Goal: Communication & Community: Answer question/provide support

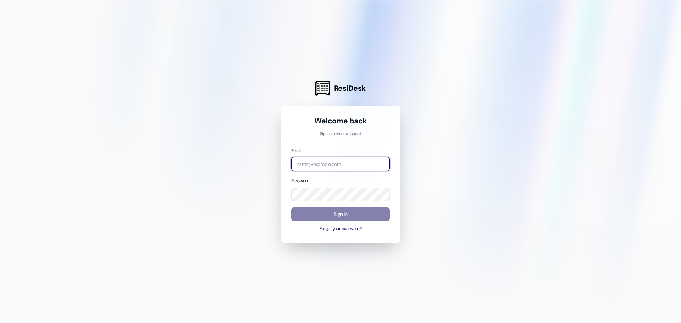
click at [345, 163] on input "email" at bounding box center [340, 164] width 99 height 14
paste input "mailto:[EMAIL_ADDRESS][DOMAIN_NAME]"
drag, startPoint x: 331, startPoint y: 163, endPoint x: 278, endPoint y: 170, distance: 52.9
click at [278, 170] on div "ResiDesk Welcome back Sign in to your account Email mailto:Management.YOUR_PROP…" at bounding box center [340, 161] width 681 height 323
type input "management.centennial@redstoneresidential.com"
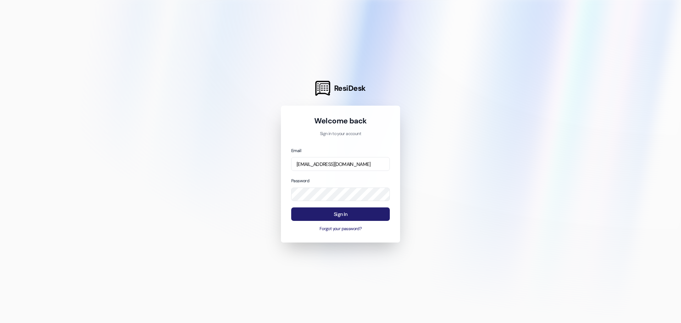
click at [331, 216] on button "Sign In" at bounding box center [340, 214] width 99 height 14
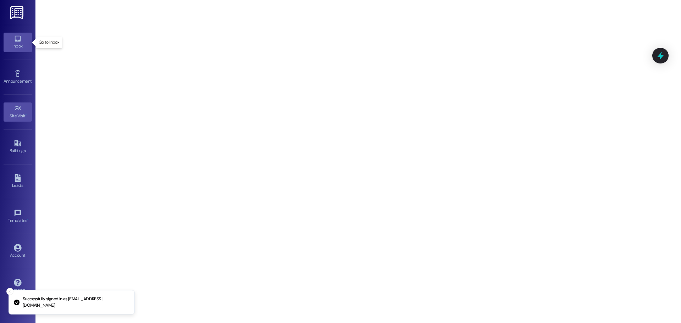
click at [16, 44] on div "Inbox" at bounding box center [17, 46] width 35 height 7
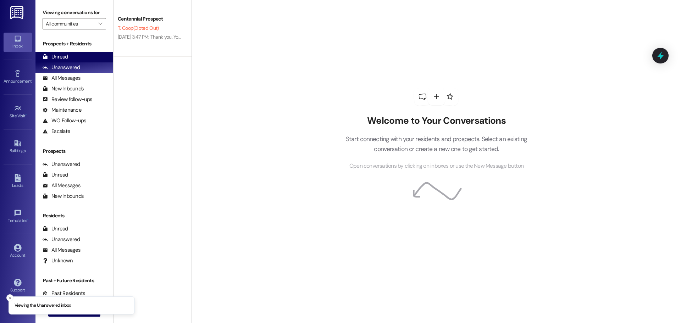
click at [72, 59] on div "Unread (0)" at bounding box center [74, 57] width 78 height 11
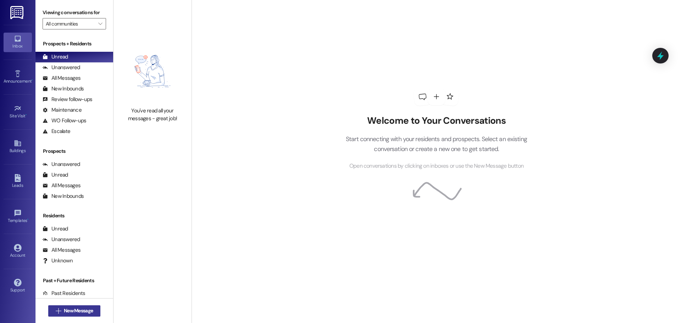
click at [76, 308] on span "New Message" at bounding box center [78, 310] width 29 height 7
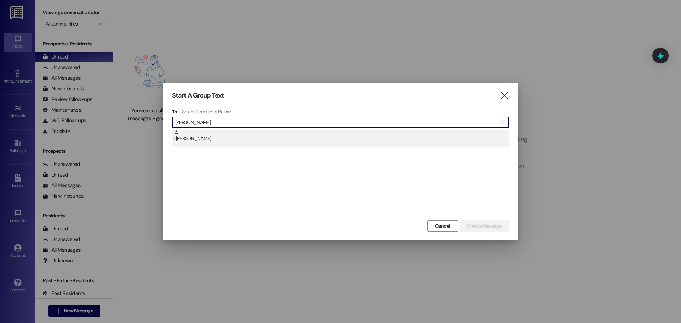
type input "alexa ch"
click at [224, 142] on div ": Alexa Chazen" at bounding box center [341, 136] width 335 height 12
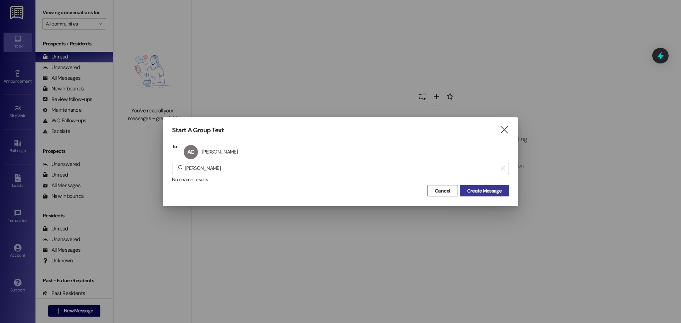
click at [468, 188] on span "Create Message" at bounding box center [484, 190] width 34 height 7
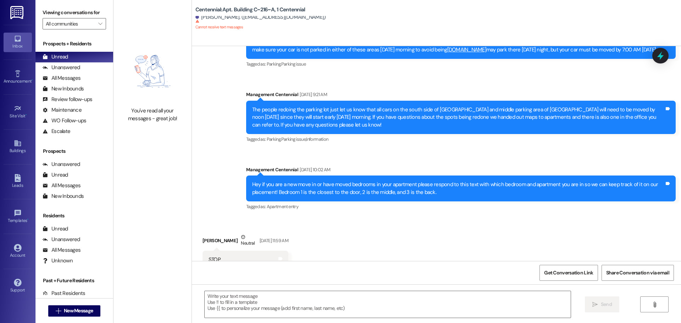
scroll to position [6667, 0]
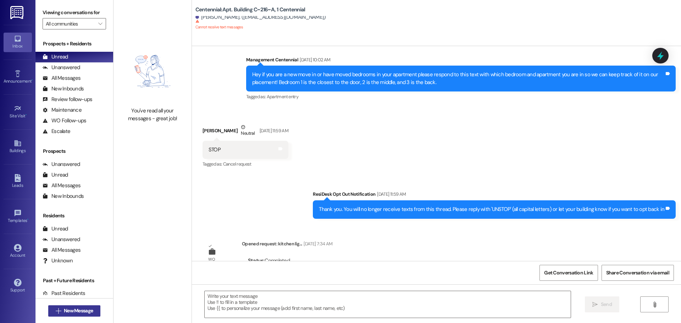
click at [83, 311] on span "New Message" at bounding box center [78, 310] width 29 height 7
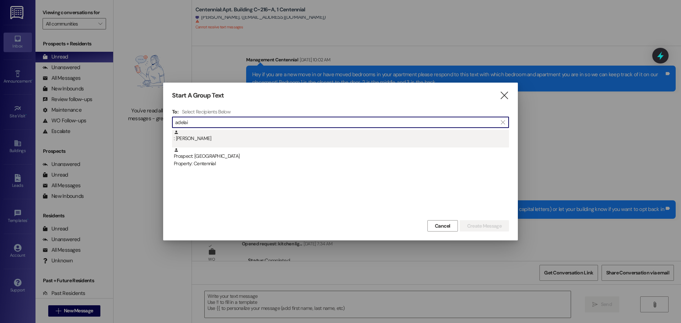
type input "adelai"
click at [234, 138] on div ": Adelaine Wuehler" at bounding box center [341, 136] width 335 height 12
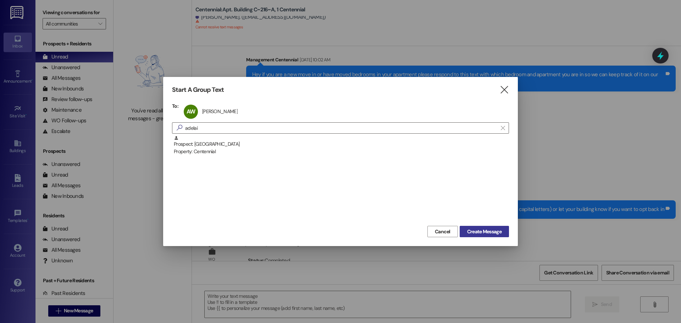
click at [473, 230] on span "Create Message" at bounding box center [484, 231] width 34 height 7
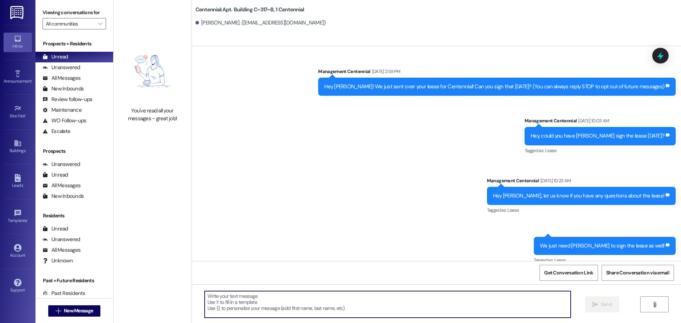
click at [228, 305] on textarea at bounding box center [388, 304] width 366 height 27
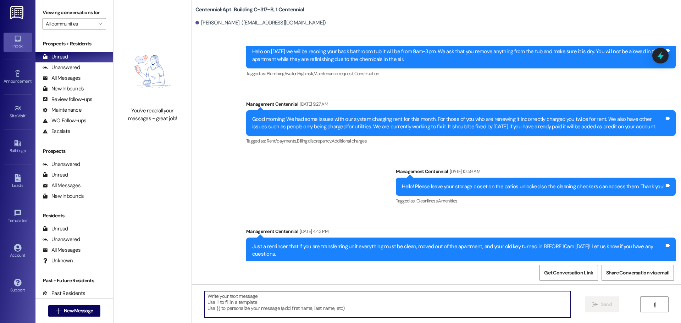
scroll to position [6148, 0]
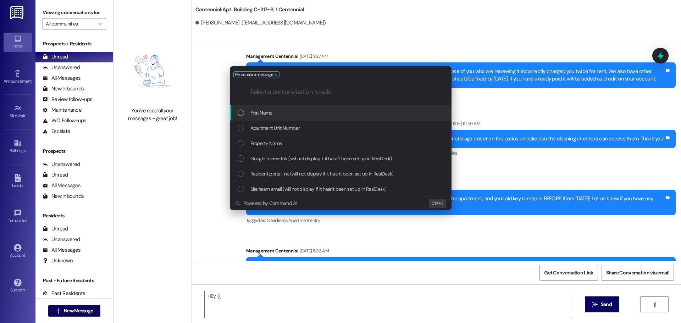
click at [277, 111] on div "First Name" at bounding box center [341, 113] width 207 height 8
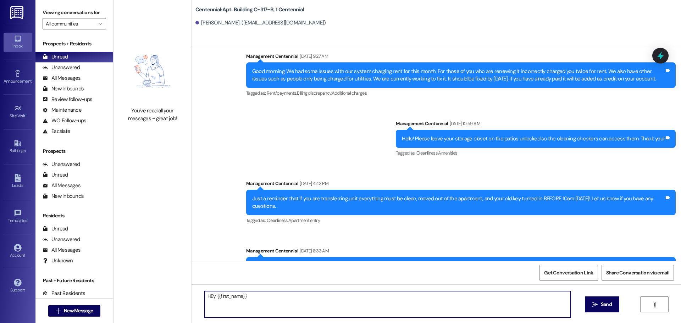
click at [207, 296] on textarea "HEy {{first_name}}" at bounding box center [388, 304] width 366 height 27
click at [252, 292] on textarea "Hey {{first_name}}" at bounding box center [388, 304] width 366 height 27
paste textarea "what is a good mailing address to send your deposit check to?"
drag, startPoint x: 403, startPoint y: 298, endPoint x: 180, endPoint y: 329, distance: 224.4
click at [180, 323] on html "Inbox Go to Inbox Announcement • Send A Text Announcement Site Visit • Go to Si…" at bounding box center [340, 161] width 681 height 323
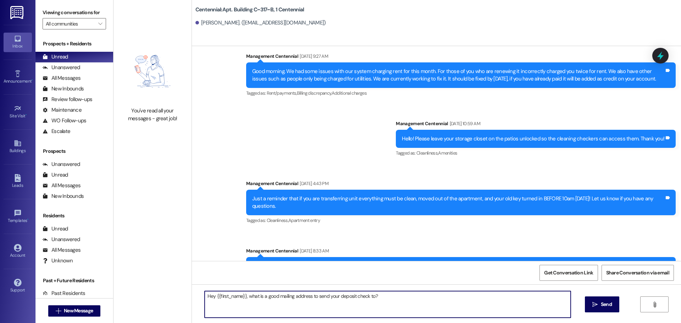
click at [414, 293] on textarea "Hey {{first_name}}, what is a good mailing address to send your deposit check t…" at bounding box center [388, 304] width 366 height 27
type textarea "Hey {{first_name}}, what is a good mailing address to send your deposit check t…"
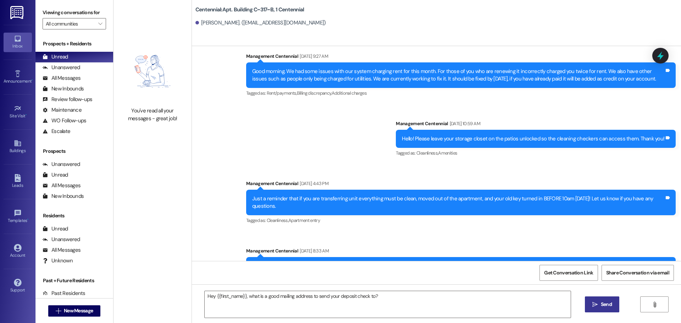
click at [601, 302] on span "Send" at bounding box center [606, 304] width 11 height 7
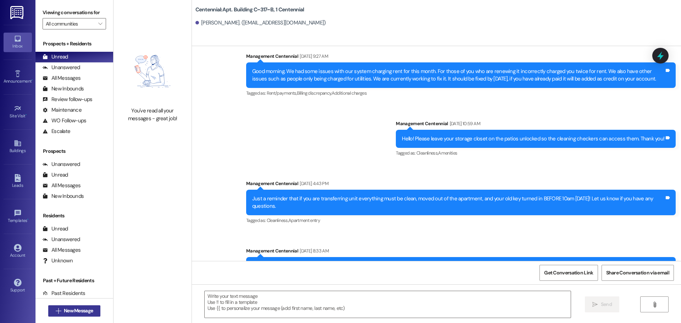
click at [64, 309] on span "New Message" at bounding box center [78, 310] width 29 height 7
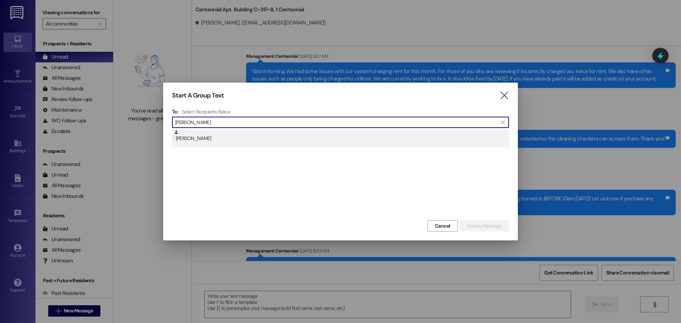
type input "anna hans"
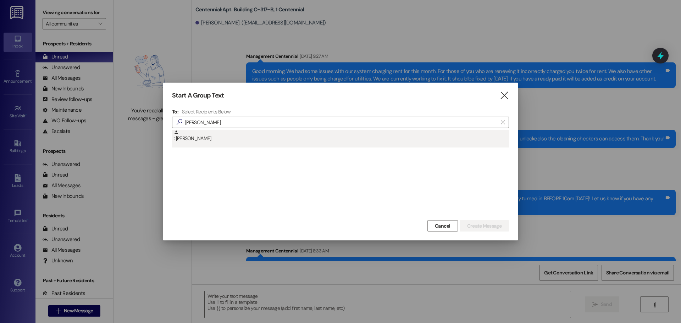
click at [247, 134] on div ": Anna Hansen" at bounding box center [341, 136] width 335 height 12
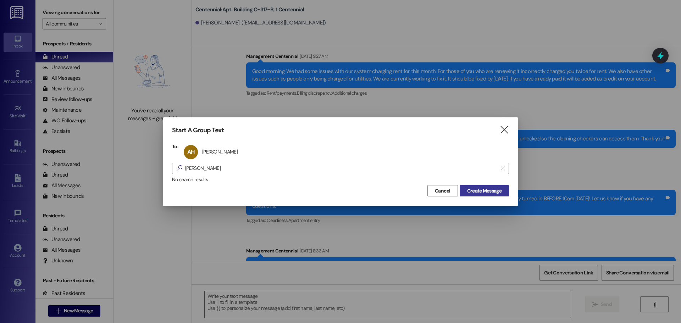
click at [470, 191] on span "Create Message" at bounding box center [484, 190] width 34 height 7
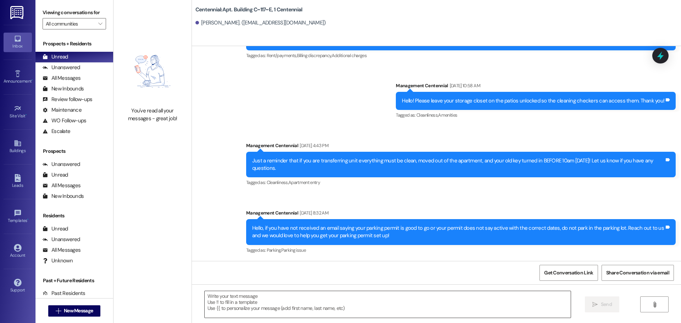
scroll to position [4150, 0]
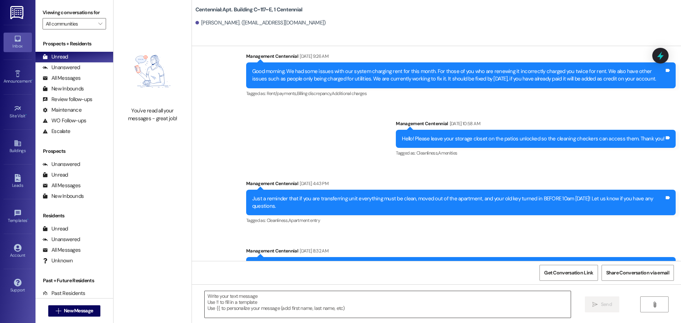
click at [235, 305] on textarea at bounding box center [388, 304] width 366 height 27
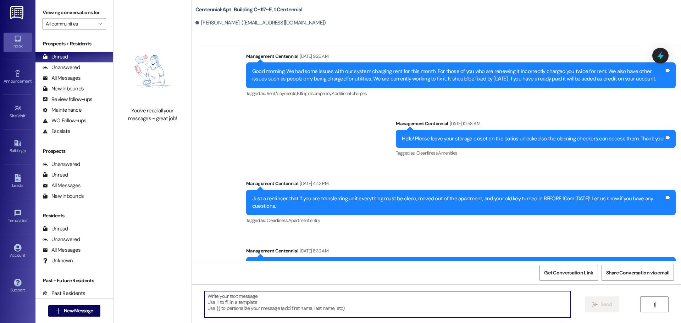
paste textarea "Hey {{first_name}}, what is a good mailing address to send your deposit check t…"
type textarea "Hey {{first_name}}, what is a good mailing address to send your deposit check t…"
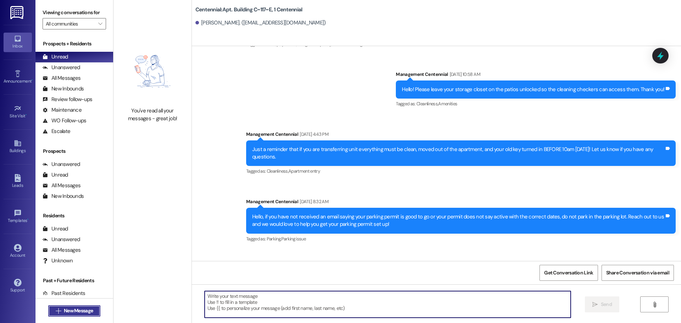
click at [55, 307] on button " New Message" at bounding box center [74, 310] width 52 height 11
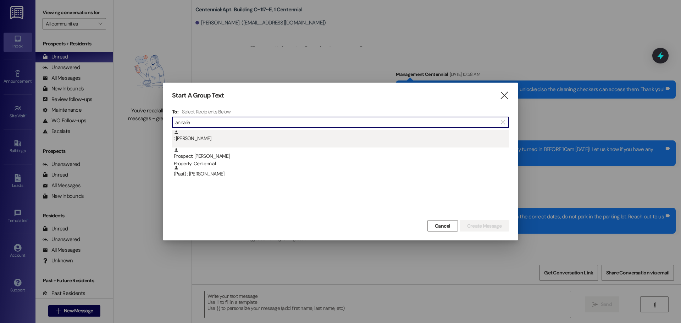
type input "annalie"
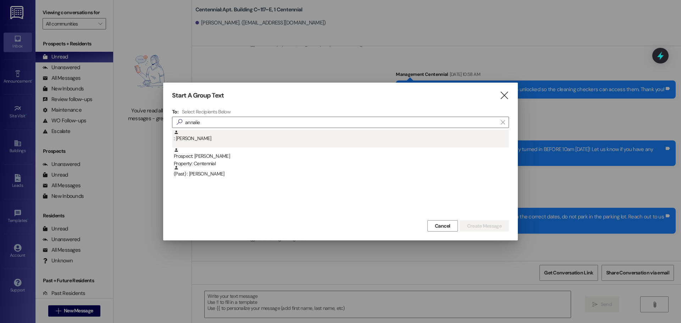
click at [206, 144] on div ": Annaliese Mills" at bounding box center [340, 139] width 337 height 18
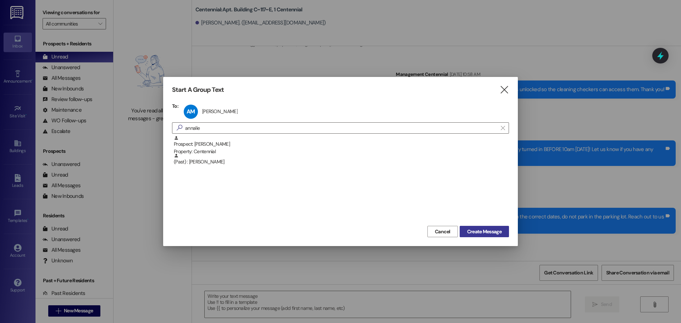
click at [469, 232] on span "Create Message" at bounding box center [484, 231] width 34 height 7
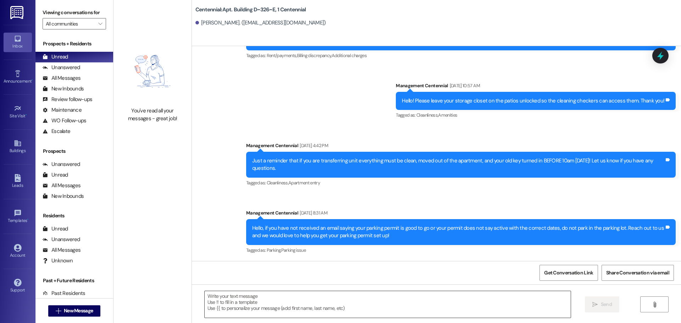
scroll to position [1777, 0]
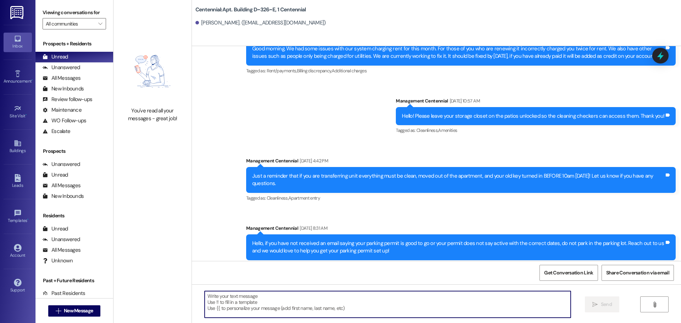
click at [314, 314] on textarea at bounding box center [388, 304] width 366 height 27
click at [314, 308] on textarea at bounding box center [388, 304] width 366 height 27
paste textarea "Hey {{first_name}}, what is a good mailing address to send your deposit check t…"
type textarea "Hey {{first_name}}, what is a good mailing address to send your deposit check t…"
click at [87, 311] on span "New Message" at bounding box center [78, 310] width 29 height 7
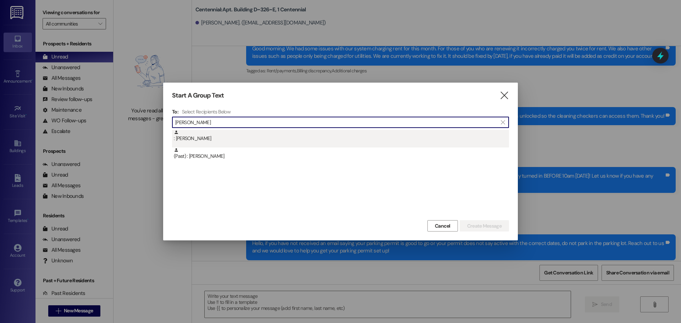
type input "ashley min"
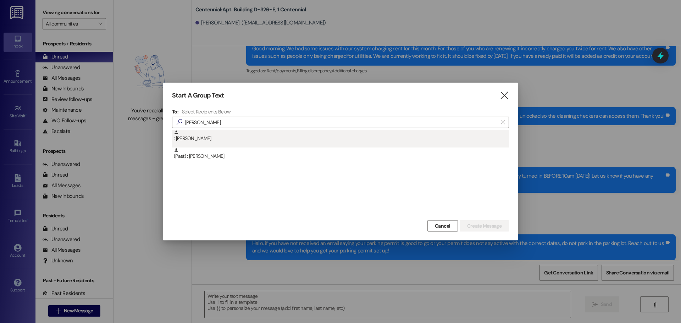
click at [203, 138] on div ": Ashley Min" at bounding box center [341, 136] width 335 height 12
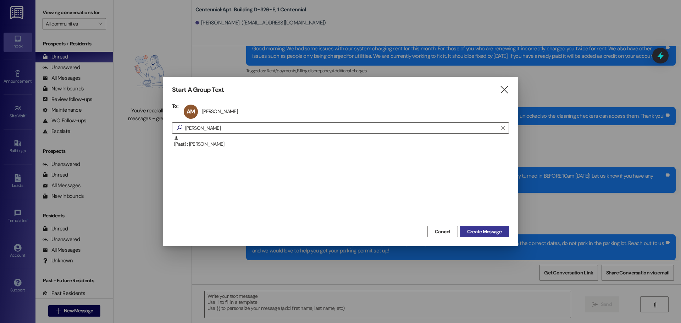
click at [476, 233] on span "Create Message" at bounding box center [484, 231] width 34 height 7
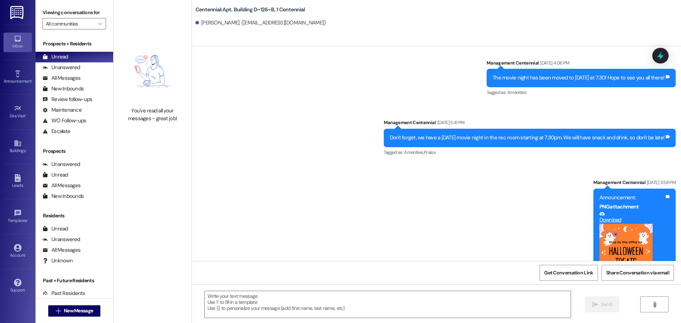
click at [296, 322] on div " Send " at bounding box center [436, 310] width 489 height 53
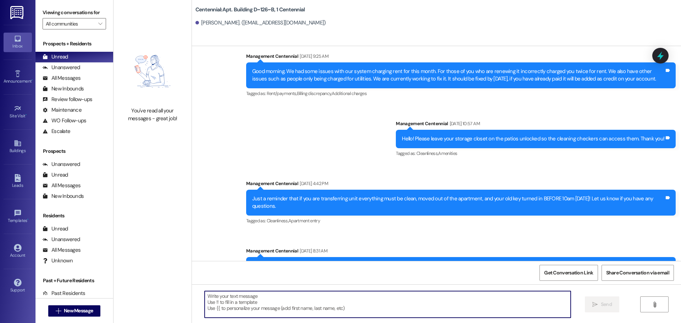
click at [295, 313] on textarea at bounding box center [388, 304] width 366 height 27
paste textarea "Hey {{first_name}}, what is a good mailing address to send your deposit check t…"
type textarea "Hey {{first_name}}, what is a good mailing address to send your deposit check t…"
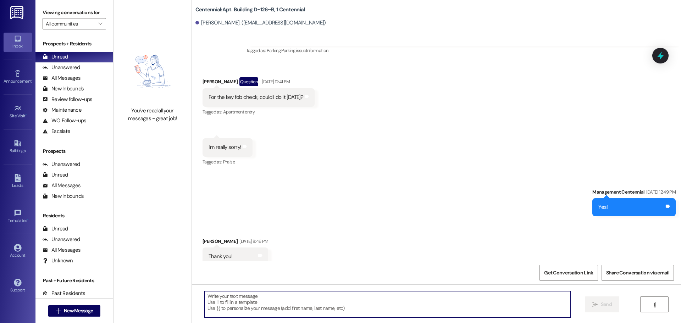
scroll to position [5277, 0]
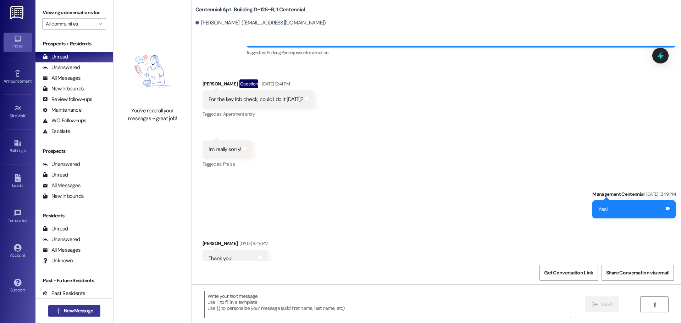
click at [87, 312] on span "New Message" at bounding box center [78, 310] width 29 height 7
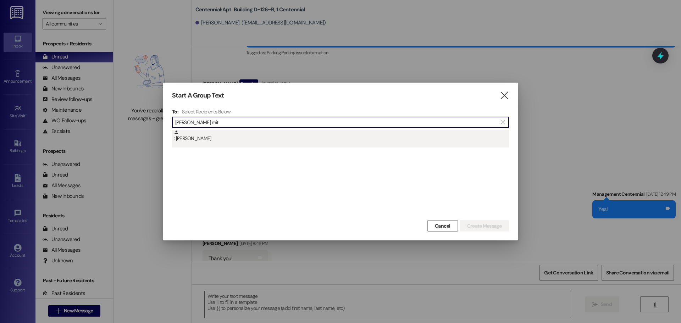
type input "aubri mit"
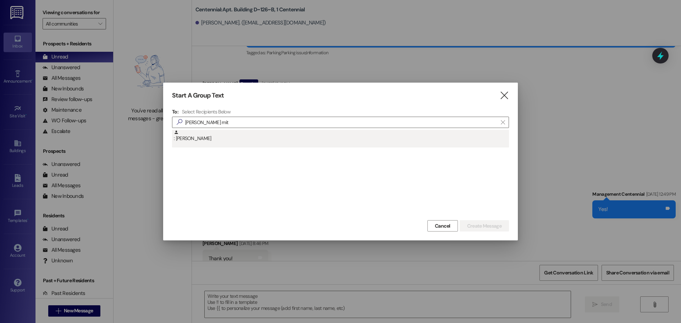
click at [235, 143] on div ": Aubri Mitchell" at bounding box center [340, 139] width 337 height 18
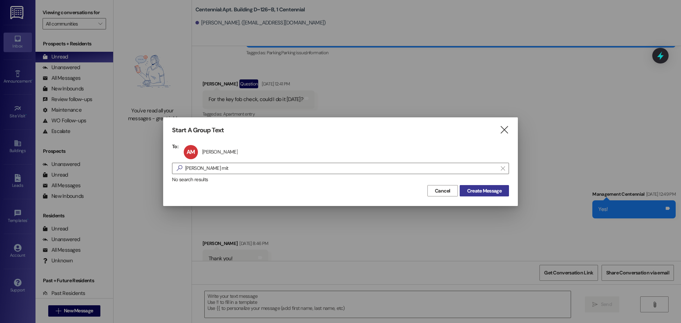
click at [471, 185] on button "Create Message" at bounding box center [483, 190] width 49 height 11
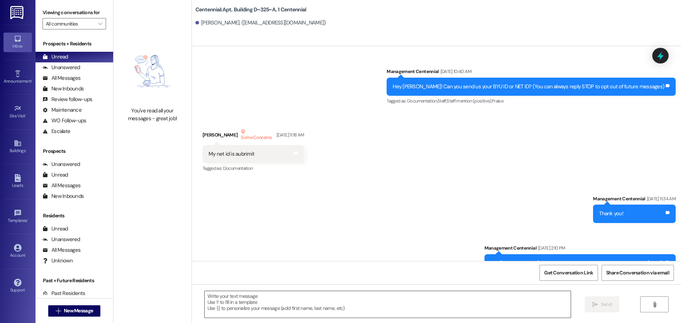
click at [283, 304] on textarea at bounding box center [388, 304] width 366 height 27
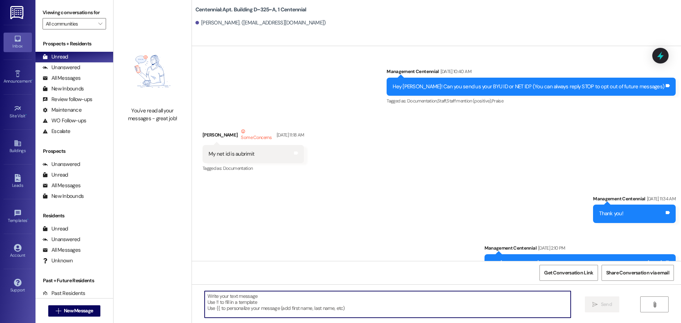
scroll to position [13022, 0]
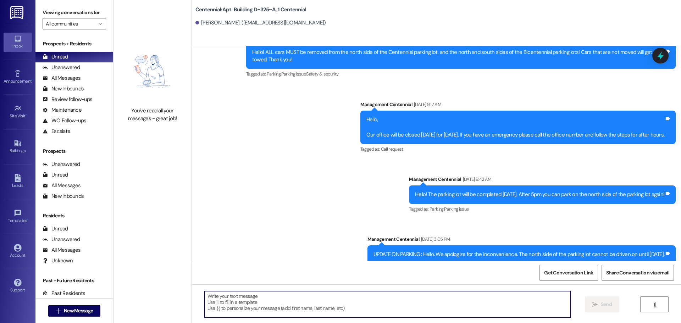
paste textarea "Hey {{first_name}}, what is a good mailing address to send your deposit check t…"
type textarea "Hey {{first_name}}, what is a good mailing address to send your deposit check t…"
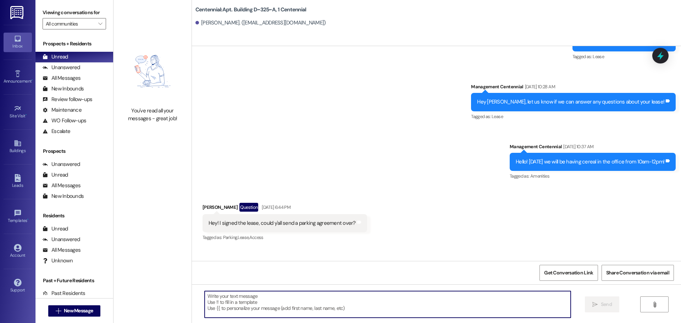
scroll to position [4792, 0]
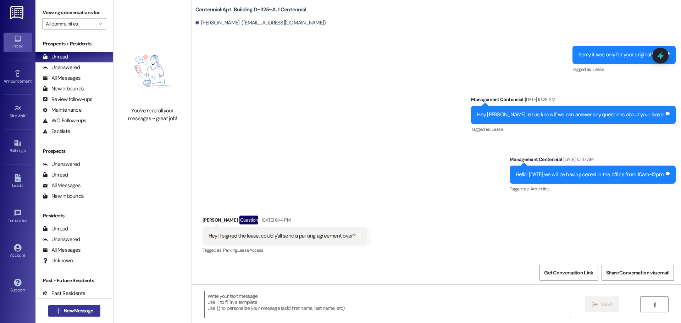
click at [81, 308] on span "New Message" at bounding box center [78, 310] width 29 height 7
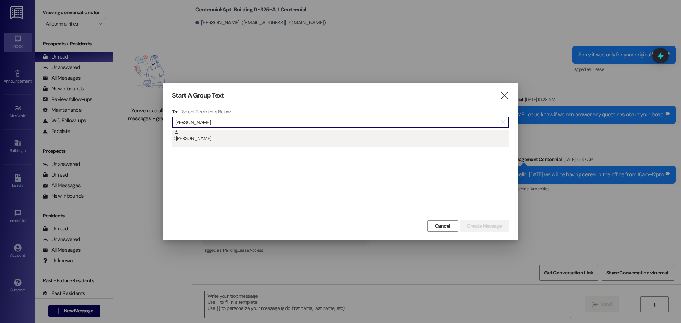
type input "benjamin haw"
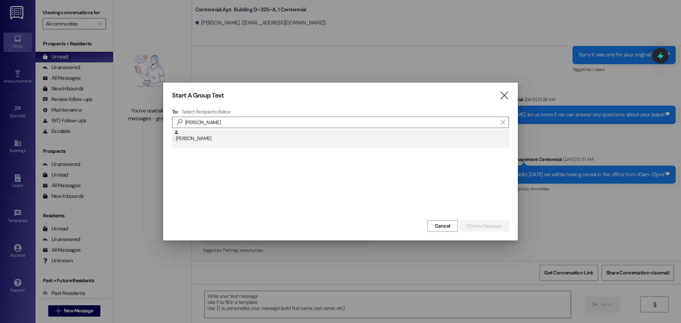
click at [245, 138] on div ": Benjamin Hawkins" at bounding box center [341, 136] width 335 height 12
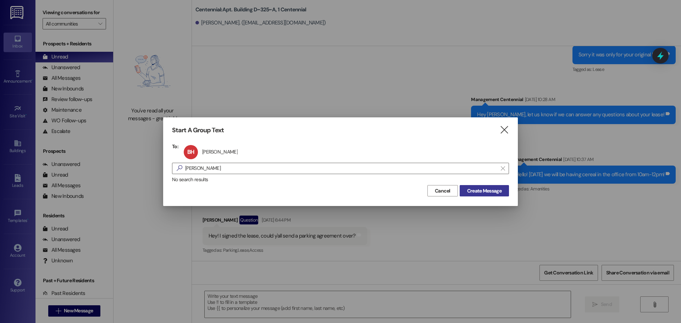
click at [465, 188] on span "Create Message" at bounding box center [483, 190] width 37 height 7
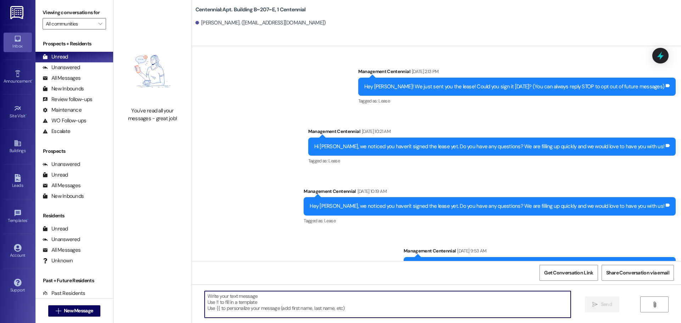
scroll to position [6266, 0]
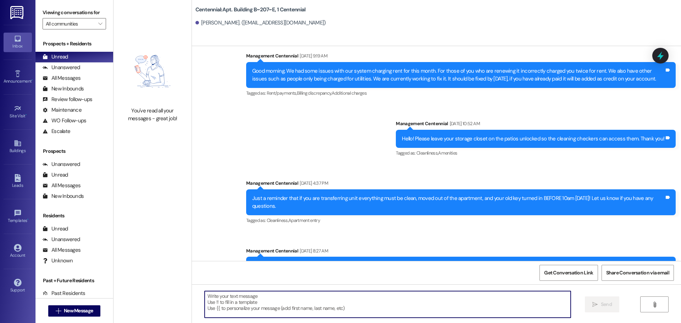
type textarea "Hey {{first_name}}, what is a good mailing address to send your deposit check t…"
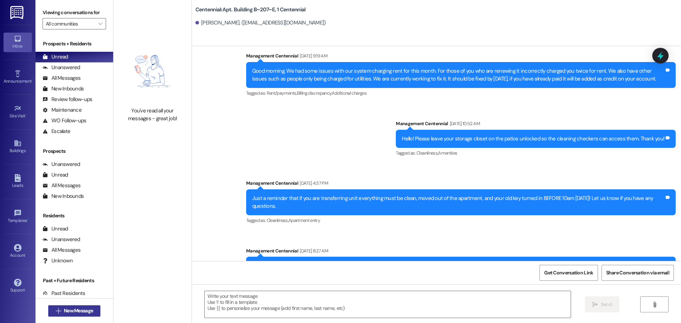
click at [62, 308] on span "New Message" at bounding box center [78, 310] width 32 height 7
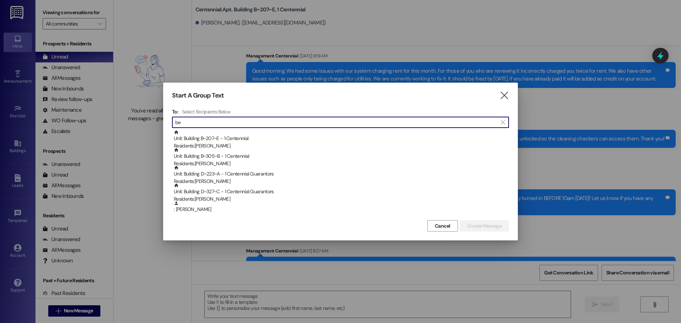
type input "b"
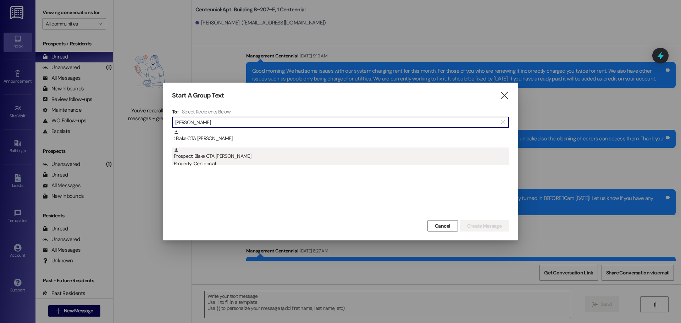
type input "blake mor"
click at [235, 156] on div "Prospect: Blake CTA Morgan Property: Centennial" at bounding box center [341, 157] width 335 height 20
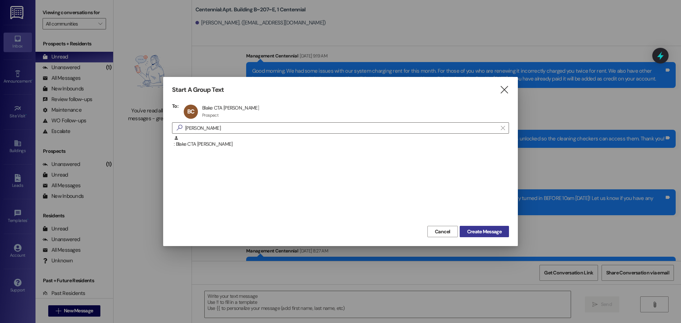
click at [467, 230] on span "Create Message" at bounding box center [484, 231] width 34 height 7
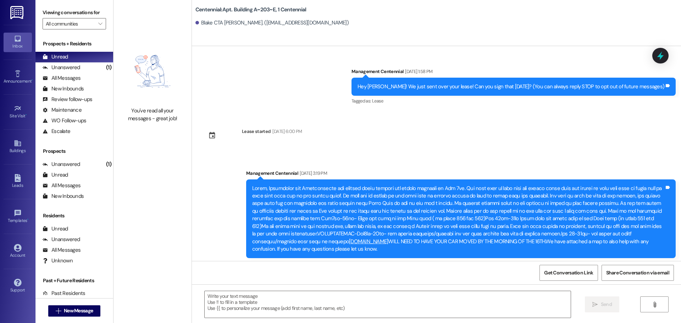
scroll to position [1686, 0]
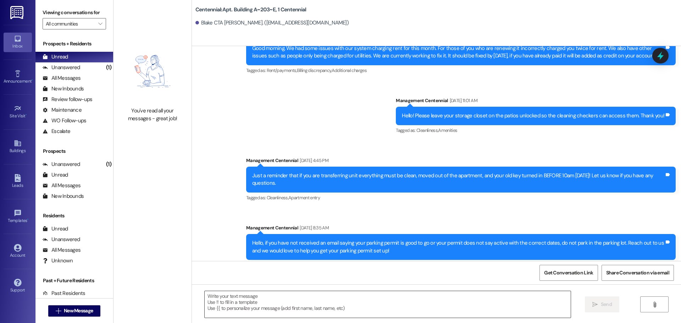
drag, startPoint x: 205, startPoint y: 295, endPoint x: 215, endPoint y: 302, distance: 12.6
click at [215, 302] on textarea at bounding box center [388, 304] width 366 height 27
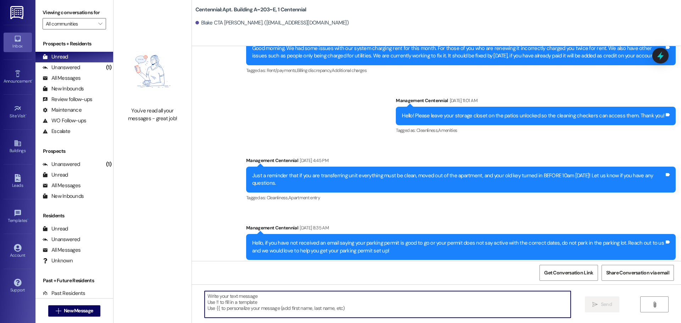
paste textarea "Hey {{first_name}}, what is a good mailing address to send your deposit check t…"
type textarea "Hey {{first_name}}, what is a good mailing address to send your deposit check t…"
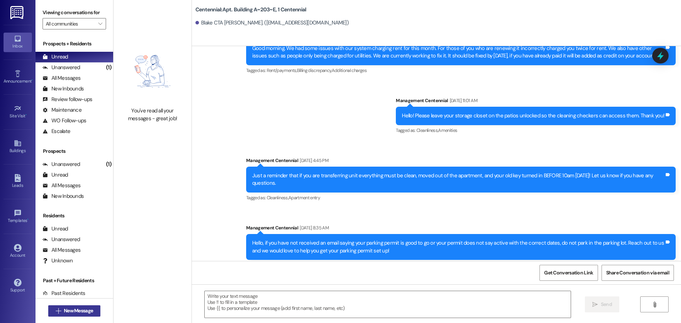
click at [86, 313] on span "New Message" at bounding box center [78, 310] width 29 height 7
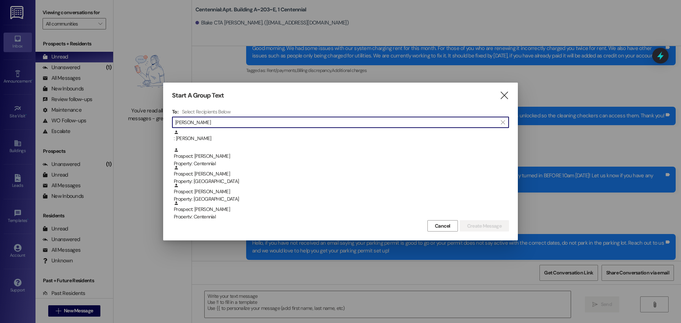
type input "brandon m"
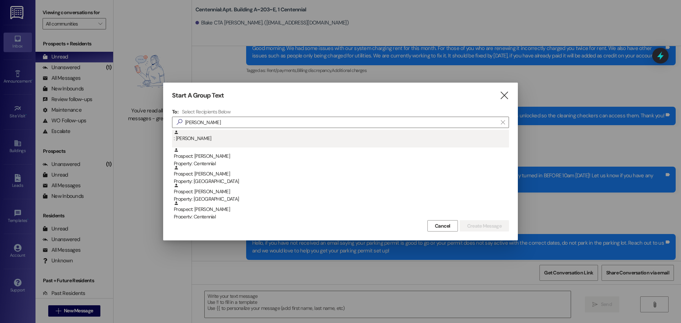
click at [279, 141] on div ": Brandon Moreno" at bounding box center [341, 136] width 335 height 12
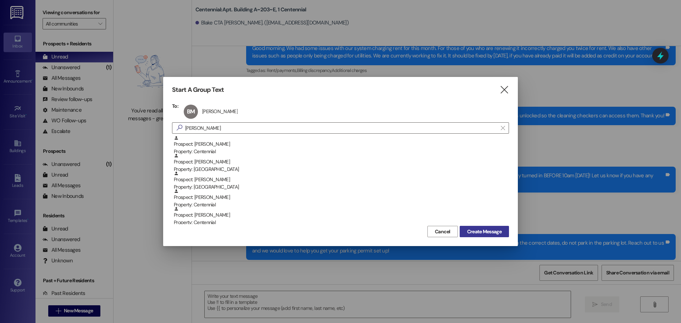
click at [483, 229] on span "Create Message" at bounding box center [484, 231] width 34 height 7
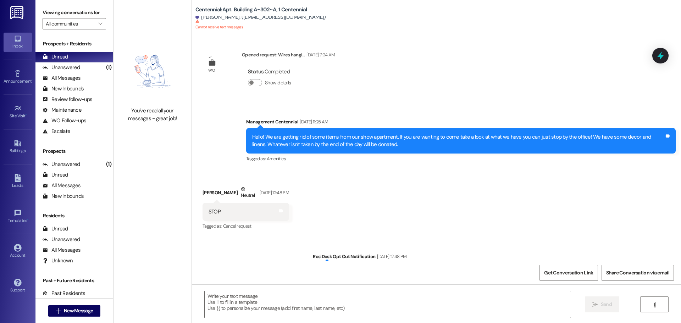
scroll to position [637, 0]
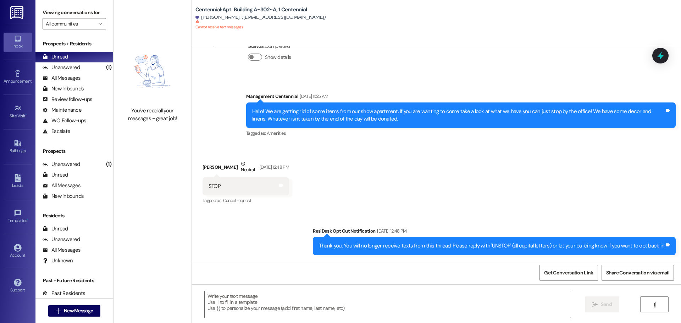
click at [91, 317] on div " New Message" at bounding box center [74, 311] width 52 height 18
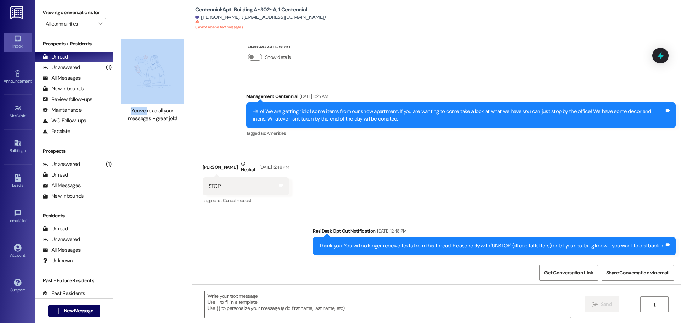
click at [91, 317] on div " New Message" at bounding box center [74, 311] width 52 height 18
click at [92, 312] on span "New Message" at bounding box center [78, 310] width 32 height 7
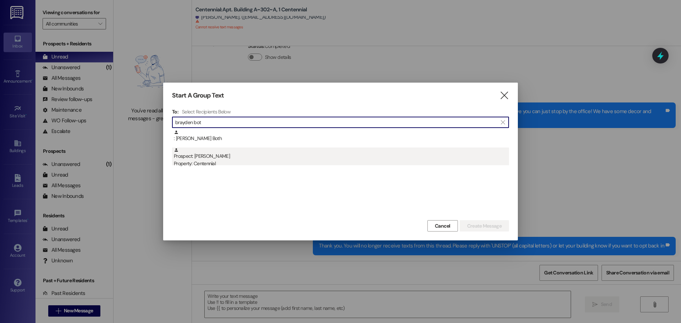
type input "brayden bot"
click at [270, 158] on div "Prospect: Brayden Both Property: Centennial" at bounding box center [341, 157] width 335 height 20
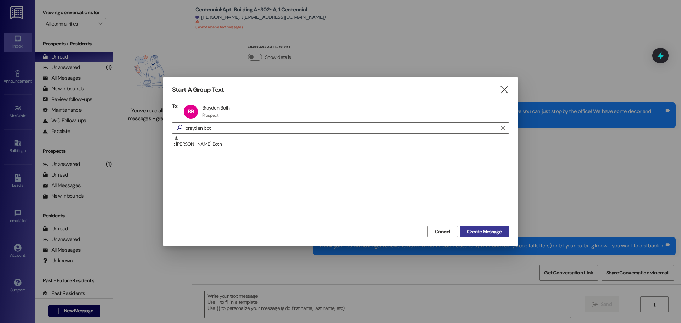
click at [485, 231] on span "Create Message" at bounding box center [484, 231] width 34 height 7
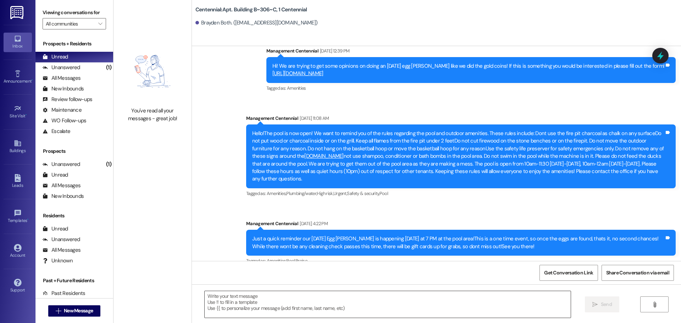
click at [287, 301] on textarea at bounding box center [388, 304] width 366 height 27
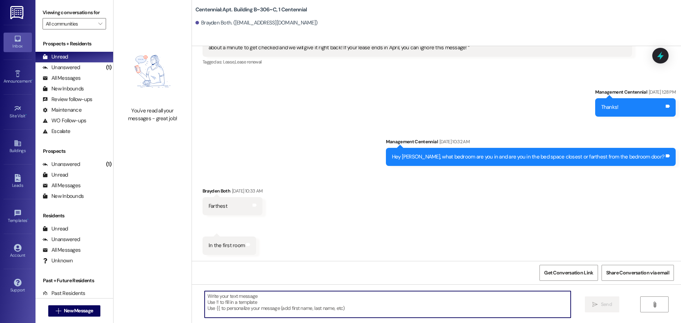
scroll to position [1306, 0]
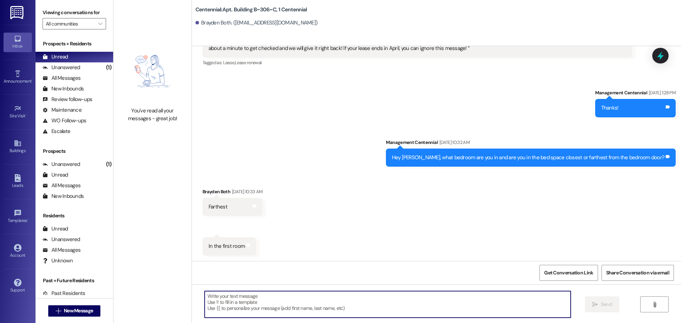
paste textarea "Hey {{first_name}}, what is a good mailing address to send your deposit check t…"
type textarea "Hey {{first_name}}, what is a good mailing address to send your deposit check t…"
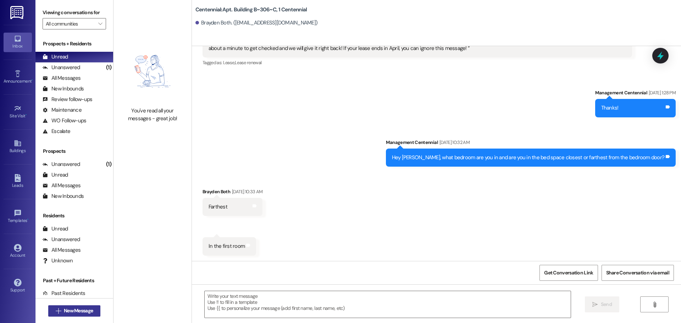
click at [85, 313] on span "New Message" at bounding box center [78, 310] width 29 height 7
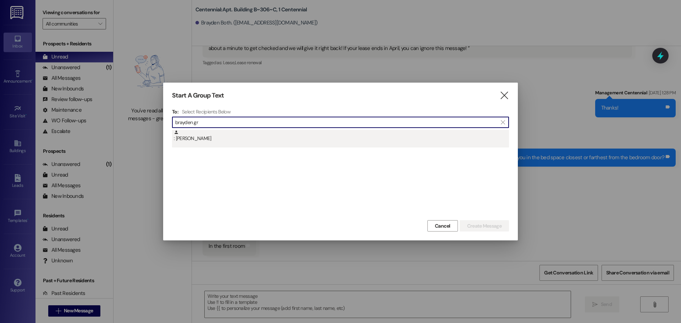
type input "brayden gr"
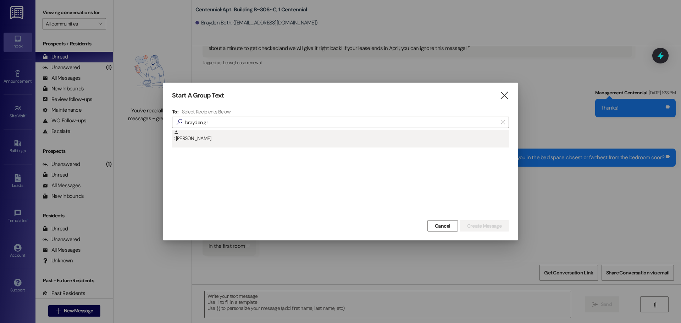
click at [182, 136] on div ": Brayden Groll" at bounding box center [341, 136] width 335 height 12
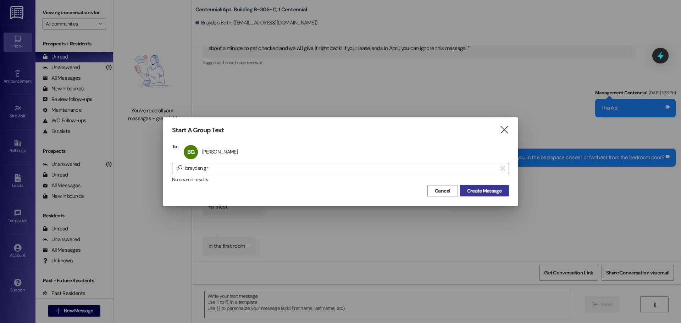
click at [507, 192] on button "Create Message" at bounding box center [483, 190] width 49 height 11
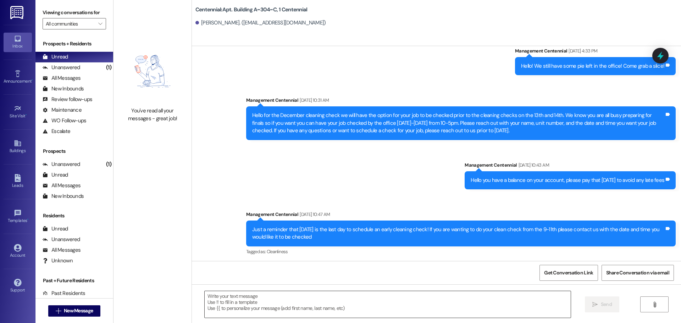
scroll to position [5824, 0]
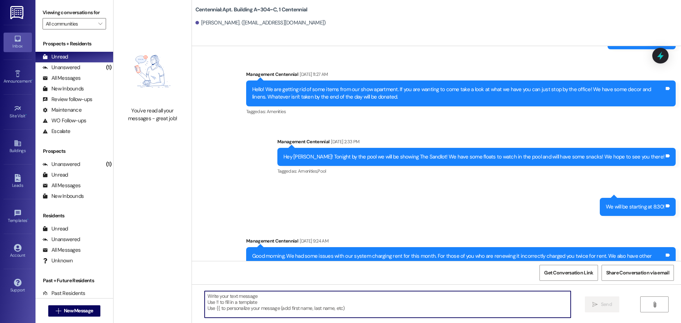
click at [284, 310] on textarea at bounding box center [388, 304] width 366 height 27
paste textarea "Hey {{first_name}}, what is a good mailing address to send your deposit check t…"
type textarea "Hey {{first_name}}, what is a good mailing address to send your deposit check t…"
click at [48, 306] on button " New Message" at bounding box center [74, 310] width 52 height 11
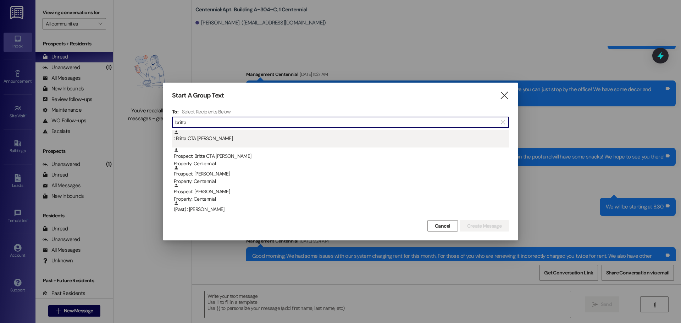
type input "britta"
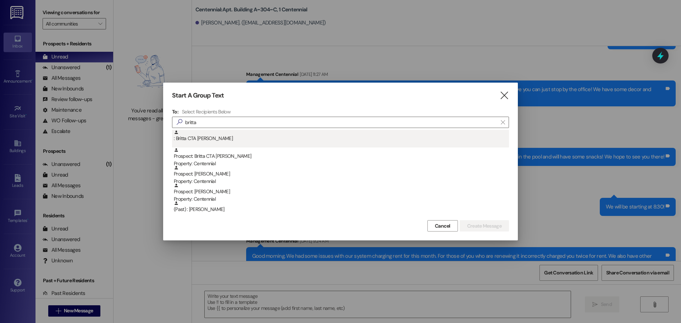
click at [217, 141] on div ": Britta CTA Cholodowski" at bounding box center [341, 136] width 335 height 12
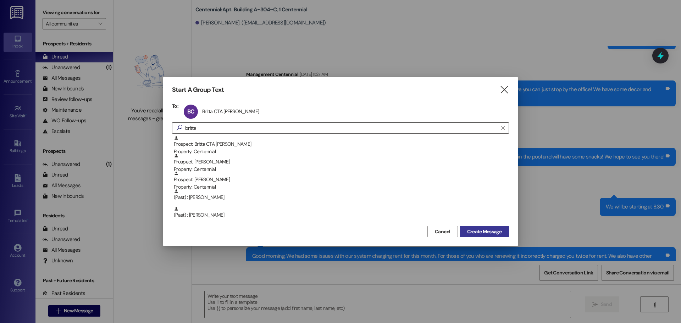
click at [504, 234] on button "Create Message" at bounding box center [483, 231] width 49 height 11
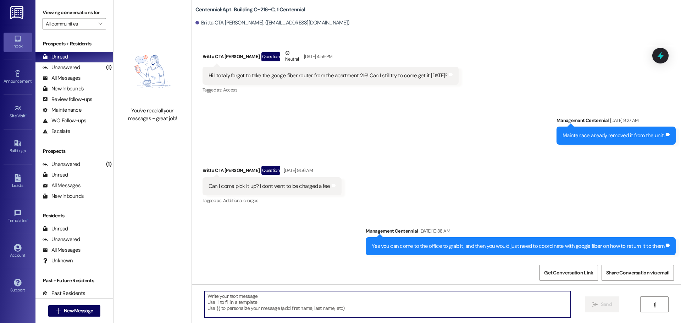
click at [380, 297] on textarea at bounding box center [388, 304] width 366 height 27
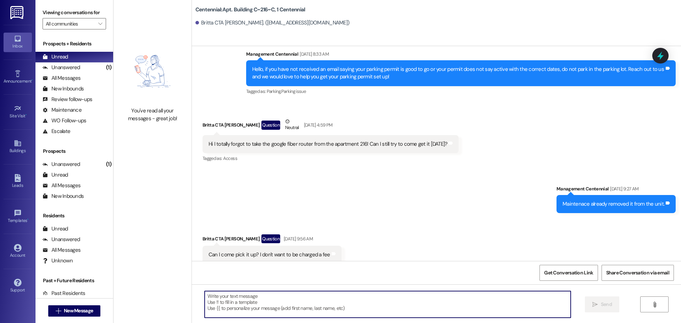
scroll to position [3518, 0]
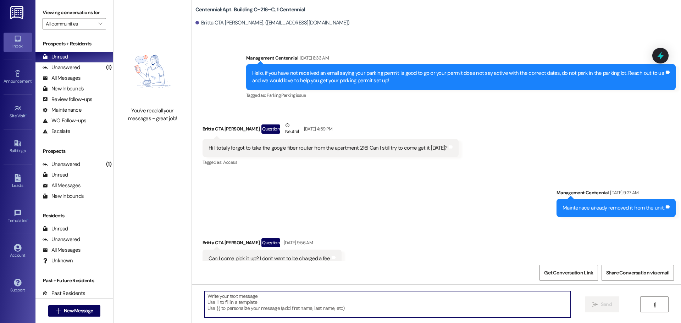
paste textarea "Hey {{first_name}}, what is a good mailing address to send your deposit check t…"
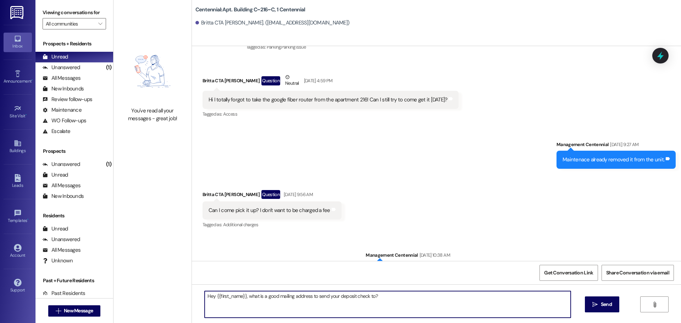
scroll to position [3567, 0]
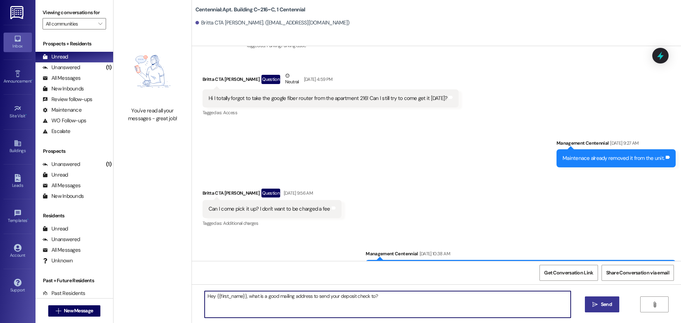
type textarea "Hey {{first_name}}, what is a good mailing address to send your deposit check t…"
click at [603, 300] on button " Send" at bounding box center [602, 304] width 34 height 16
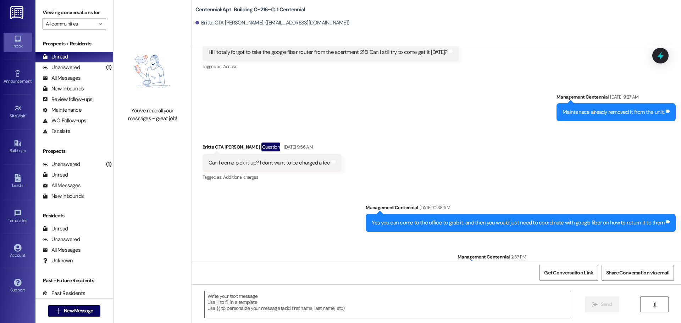
scroll to position [3617, 0]
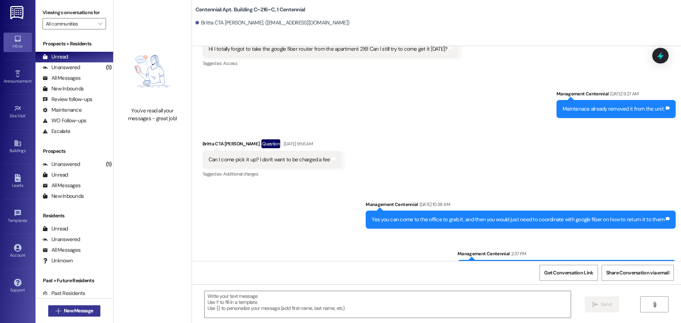
click at [94, 312] on button " New Message" at bounding box center [74, 310] width 52 height 11
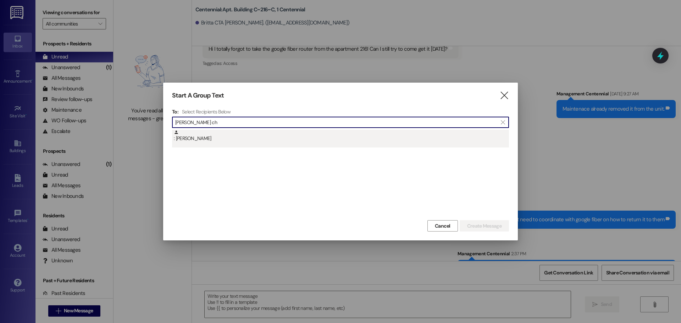
type input "bryon ch"
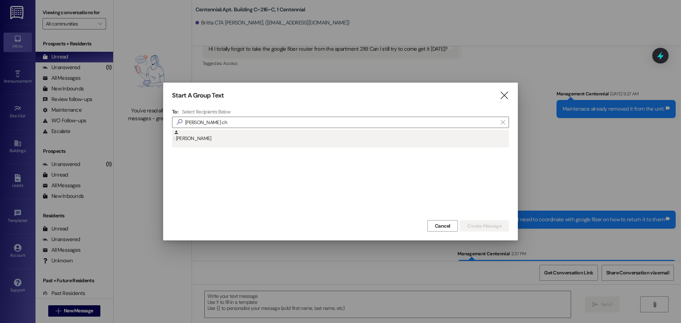
click at [253, 144] on div ": Bryon Chandler" at bounding box center [340, 139] width 337 height 18
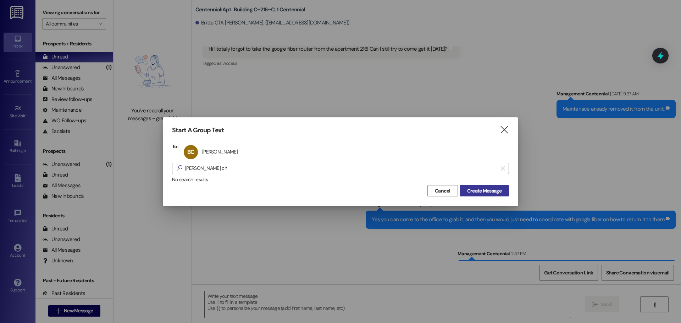
click at [469, 190] on span "Create Message" at bounding box center [484, 190] width 34 height 7
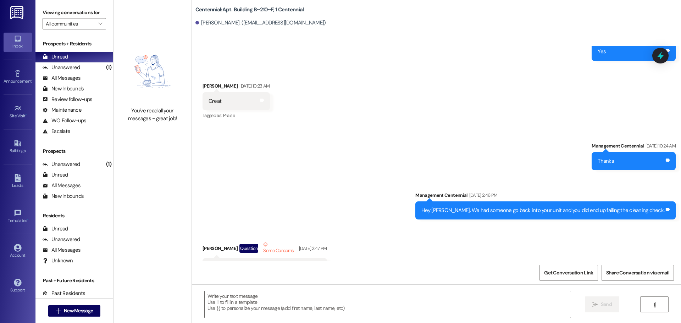
scroll to position [3720, 0]
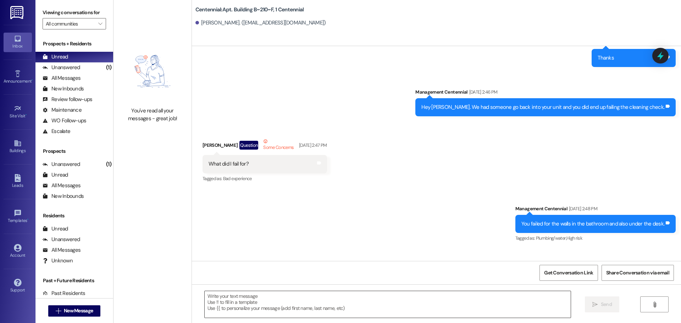
click at [278, 309] on textarea at bounding box center [388, 304] width 366 height 27
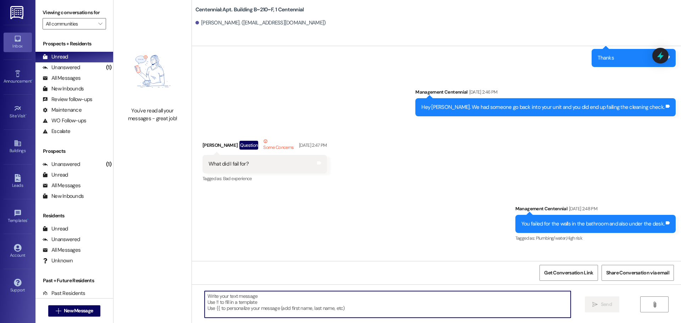
paste textarea "Hey {{first_name}}, what is a good mailing address to send your deposit check t…"
type textarea "Hey {{first_name}}, what is a good mailing address to send your deposit check t…"
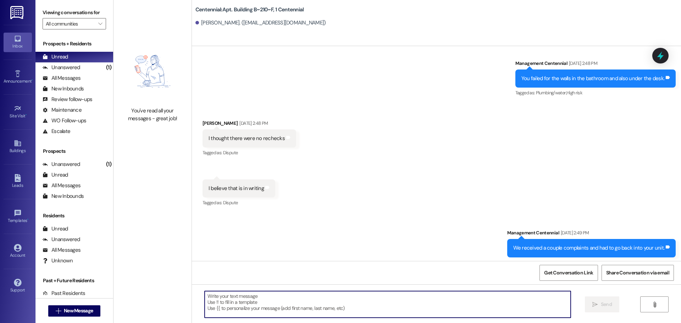
scroll to position [3897, 0]
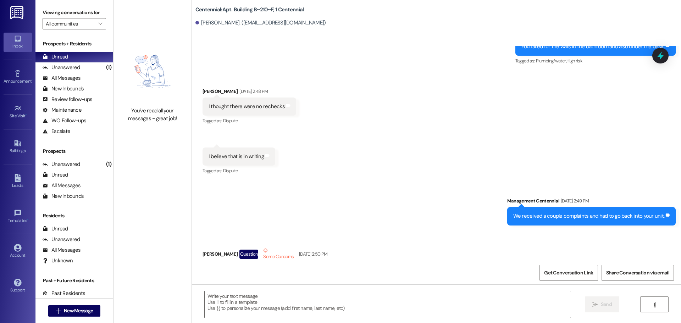
click at [98, 304] on div " New Message" at bounding box center [74, 311] width 52 height 18
click at [95, 307] on button " New Message" at bounding box center [74, 310] width 52 height 11
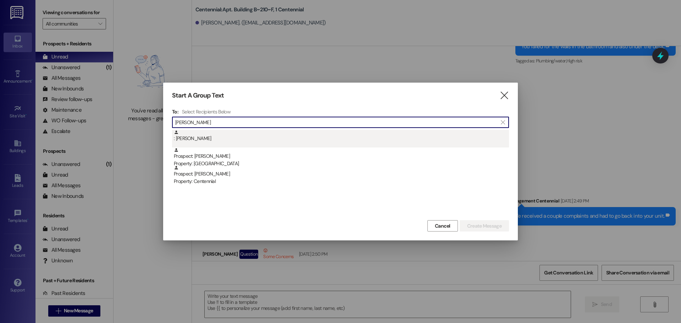
type input "bryson ra"
click at [309, 143] on div ": Bryson Raban" at bounding box center [340, 139] width 337 height 18
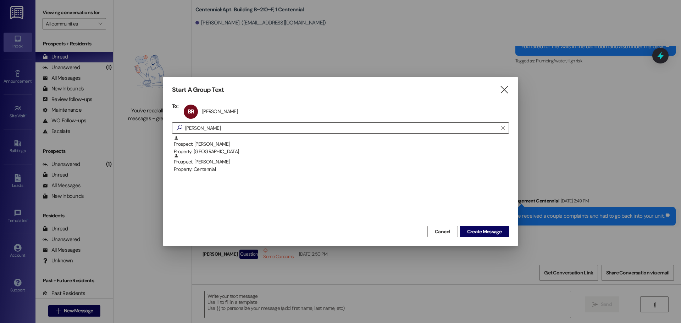
click at [458, 227] on div "Cancel Create Message" at bounding box center [340, 230] width 337 height 13
click at [469, 231] on span "Create Message" at bounding box center [484, 231] width 34 height 7
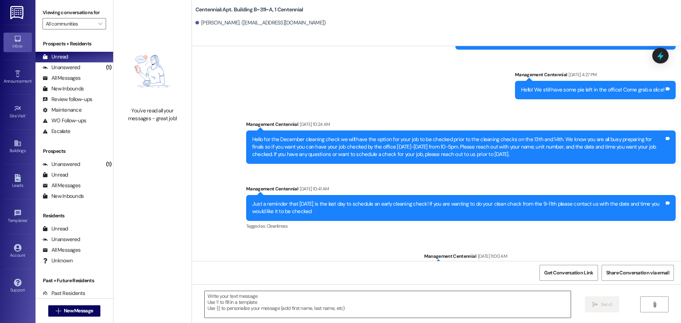
scroll to position [9079, 0]
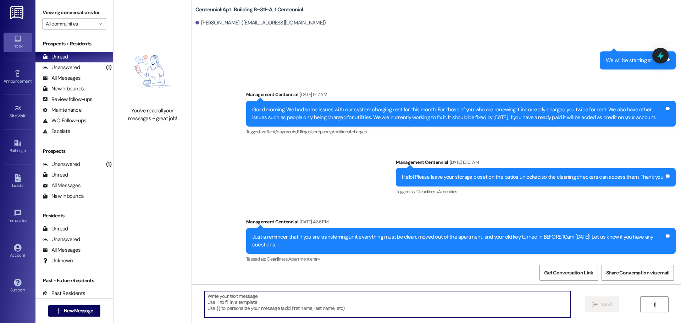
click at [242, 295] on textarea at bounding box center [388, 304] width 366 height 27
paste textarea "Hey {{first_name}}, what is a good mailing address to send your deposit check t…"
type textarea "Hey {{first_name}}, what is a good mailing address to send your deposit check t…"
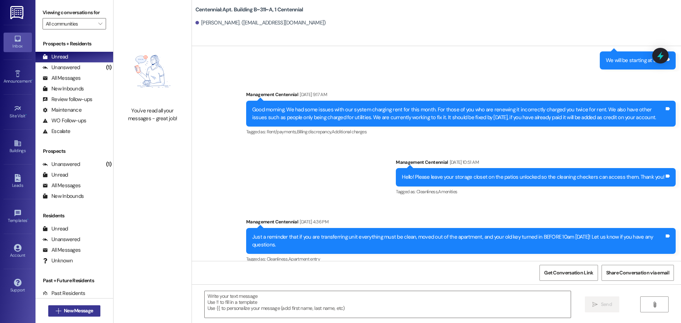
click at [87, 311] on span "New Message" at bounding box center [78, 310] width 29 height 7
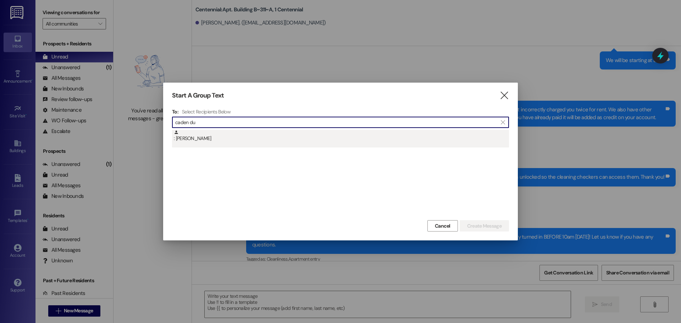
type input "caden du"
click at [189, 134] on div ": Caden Dunford" at bounding box center [341, 136] width 335 height 12
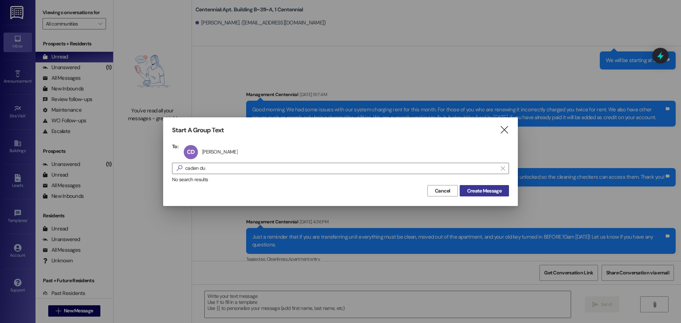
click at [476, 190] on span "Create Message" at bounding box center [484, 190] width 34 height 7
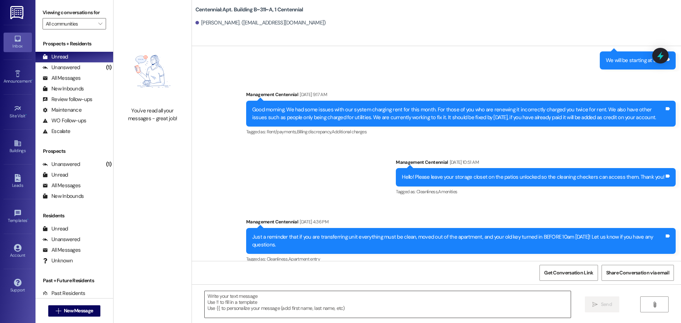
click at [252, 306] on textarea at bounding box center [388, 304] width 366 height 27
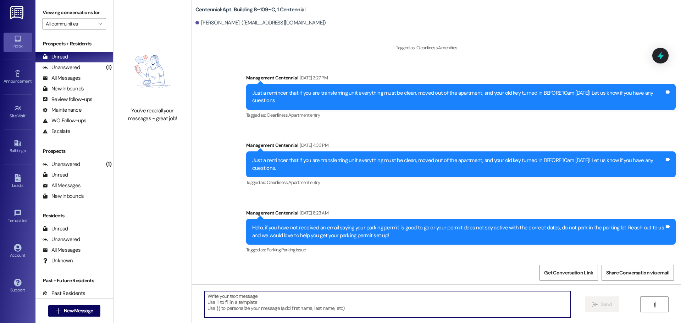
scroll to position [6382, 0]
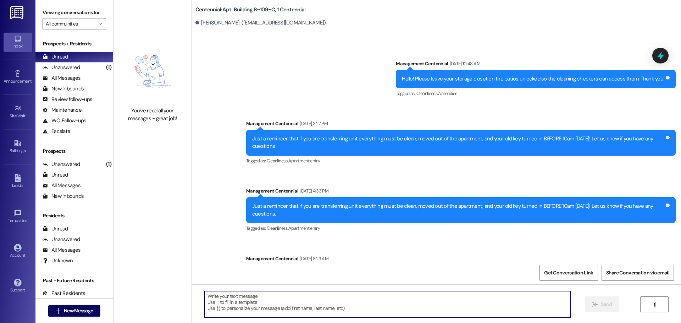
paste textarea "Hey {{first_name}}, what is a good mailing address to send your deposit check t…"
type textarea "Hey {{first_name}}, what is a good mailing address to send your deposit check t…"
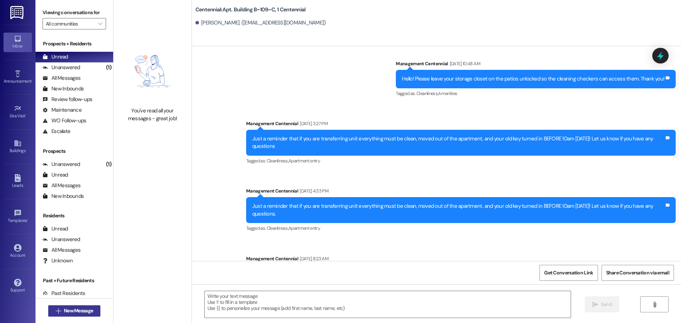
click at [88, 311] on span "New Message" at bounding box center [78, 310] width 29 height 7
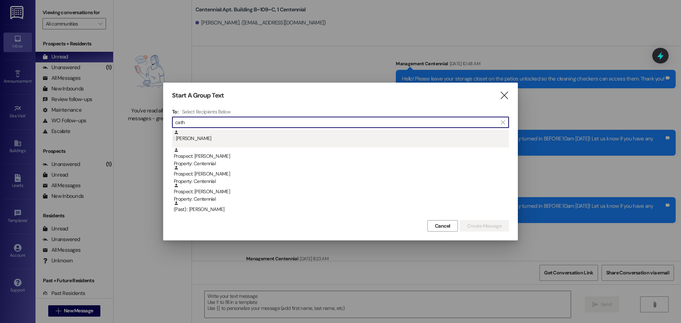
type input "cath"
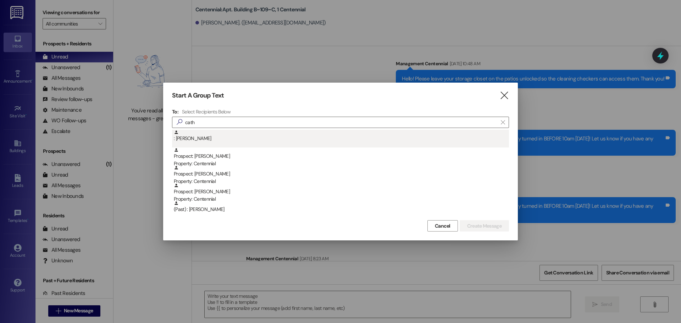
click at [238, 137] on div ": Cathryn Faylor" at bounding box center [341, 136] width 335 height 12
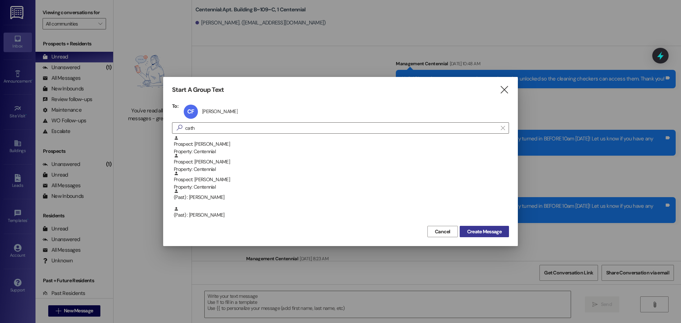
click at [483, 230] on span "Create Message" at bounding box center [484, 231] width 34 height 7
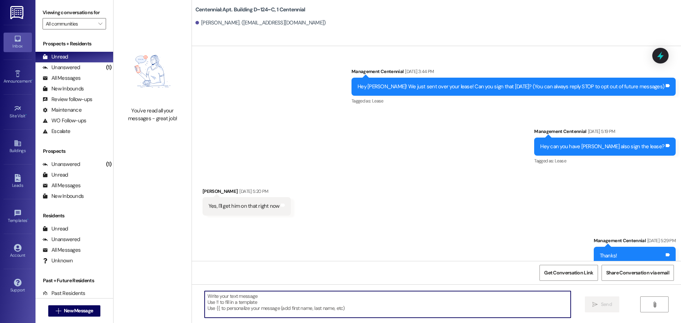
scroll to position [13138, 0]
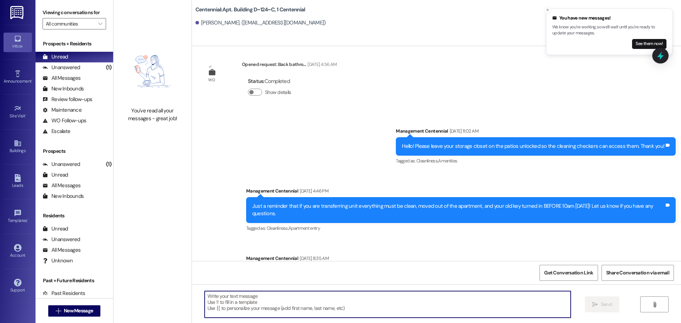
type textarea "Hey {{first_name}}, what is a good mailing address to send your deposit check t…"
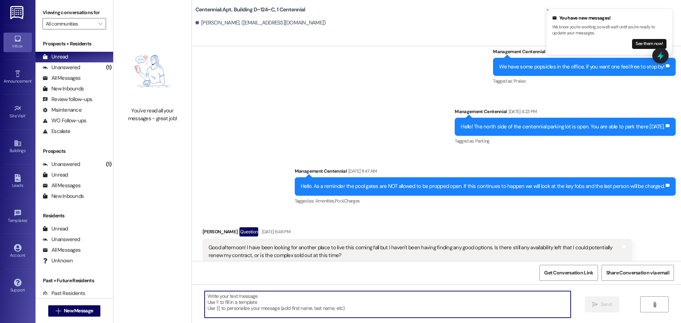
scroll to position [12164, 0]
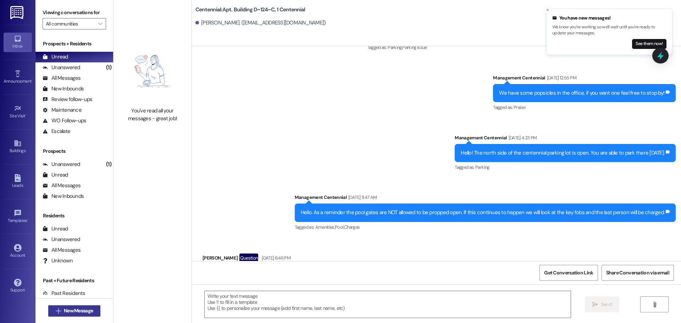
click at [90, 306] on button " New Message" at bounding box center [74, 310] width 52 height 11
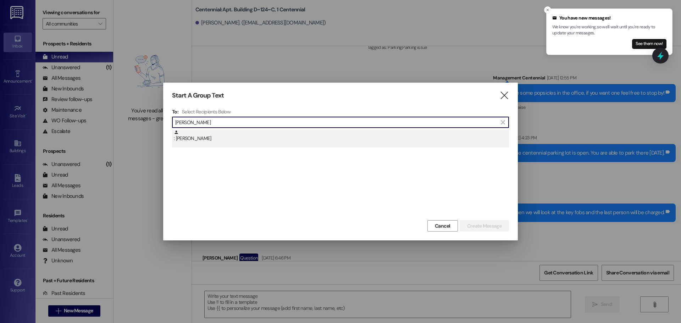
type input "dallin lu"
click at [216, 137] on div ": Dallin Lucas" at bounding box center [341, 136] width 335 height 12
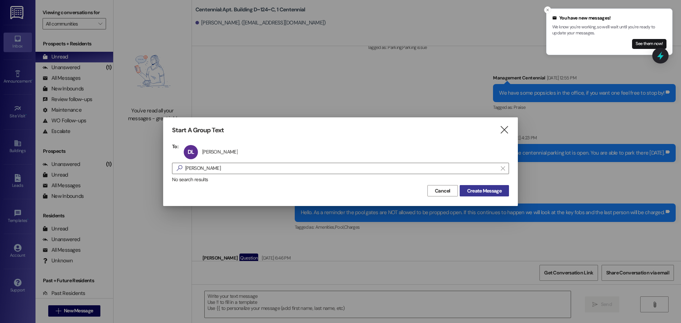
click at [470, 191] on span "Create Message" at bounding box center [484, 190] width 34 height 7
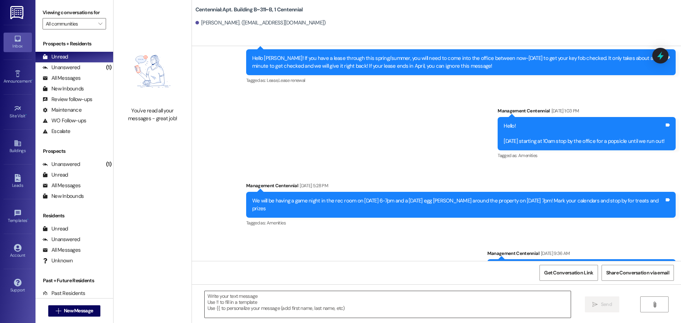
click at [305, 302] on textarea at bounding box center [388, 304] width 366 height 27
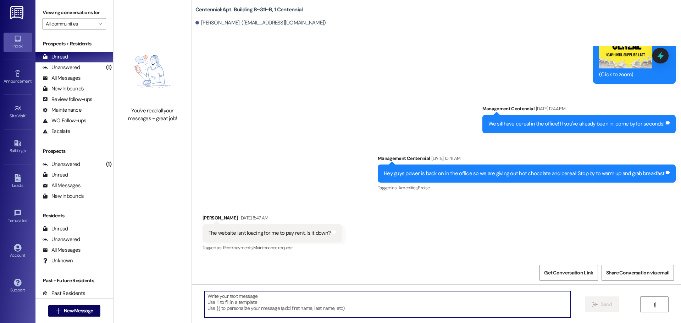
scroll to position [6622, 0]
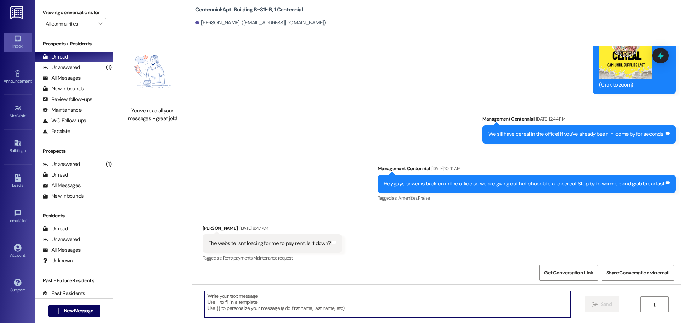
paste textarea "Hey {{first_name}}, what is a good mailing address to send your deposit check t…"
type textarea "Hey {{first_name}}, what is a good mailing address to send your deposit check t…"
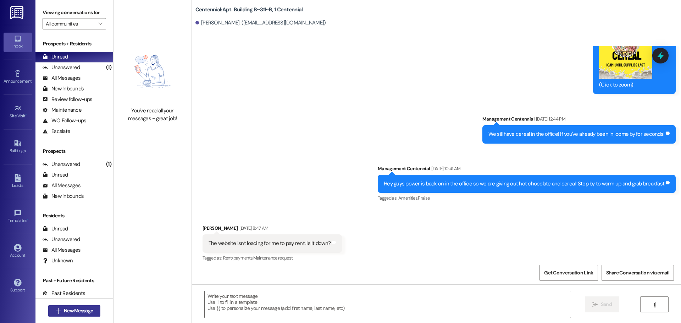
click at [87, 308] on span "New Message" at bounding box center [78, 310] width 29 height 7
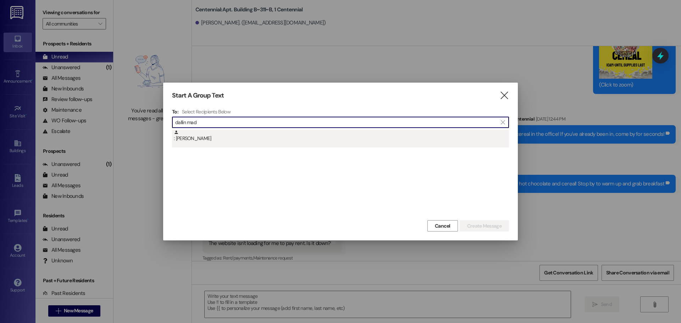
type input "dallin mad"
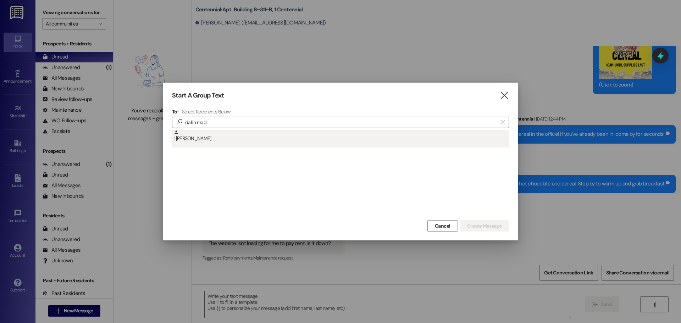
click at [219, 142] on div ": Dallin Madsen" at bounding box center [341, 136] width 335 height 12
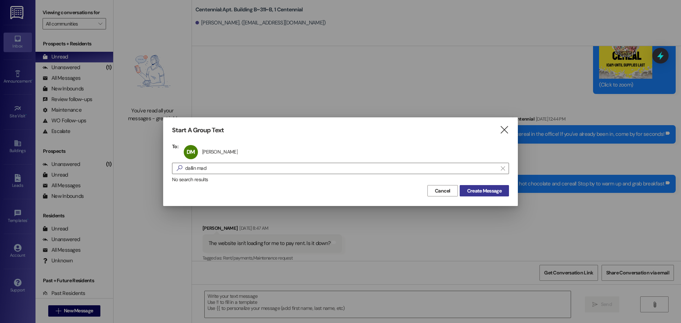
click at [484, 191] on span "Create Message" at bounding box center [484, 190] width 34 height 7
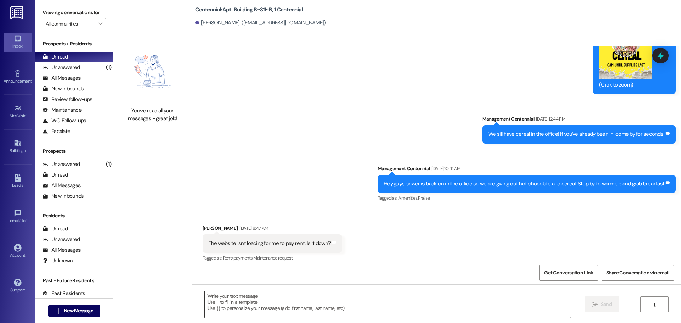
click at [281, 302] on textarea at bounding box center [388, 304] width 366 height 27
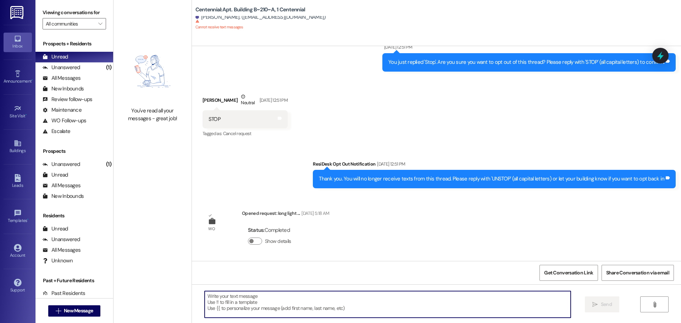
scroll to position [4904, 0]
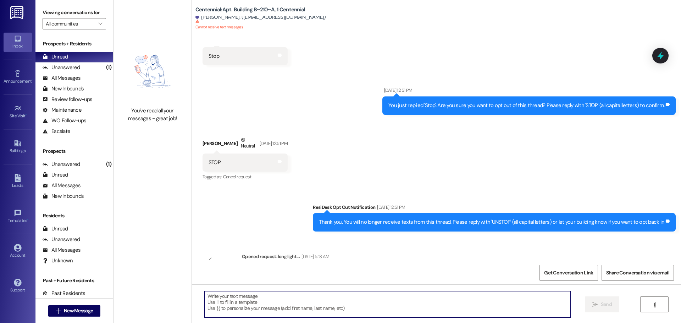
paste textarea "Hey {{first_name}}, what is a good mailing address to send your deposit check t…"
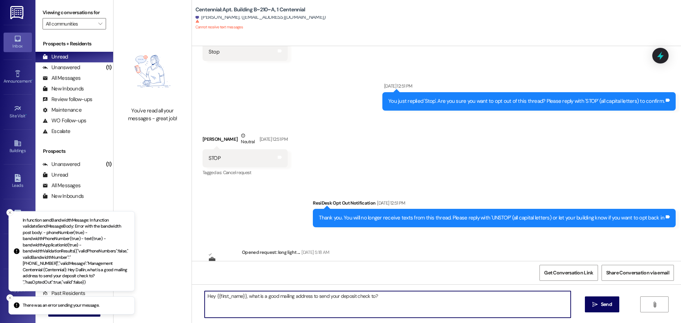
scroll to position [4909, 0]
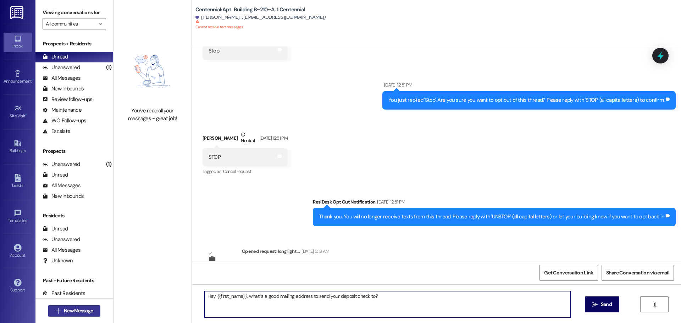
type textarea "Hey {{first_name}}, what is a good mailing address to send your deposit check t…"
click at [79, 314] on div "Inbox Go to Inbox Announcement • Send A Text Announcement Site Visit • Go to Si…" at bounding box center [340, 161] width 681 height 323
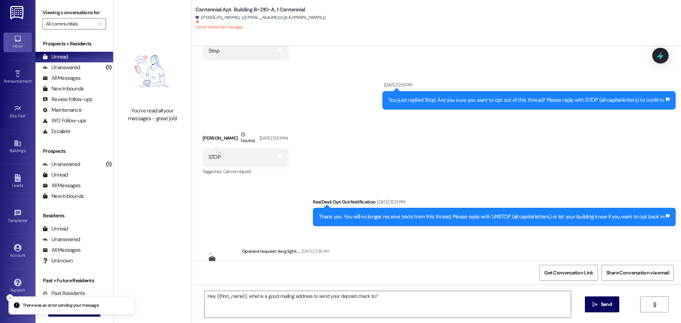
click at [48, 305] on button " New Message" at bounding box center [74, 310] width 52 height 11
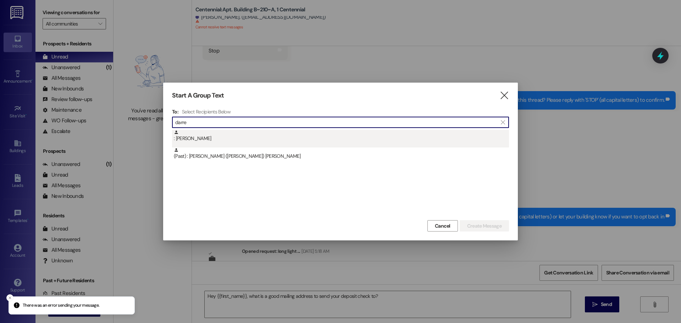
type input "darre"
click at [204, 138] on div ": Darren Hollander" at bounding box center [341, 136] width 335 height 12
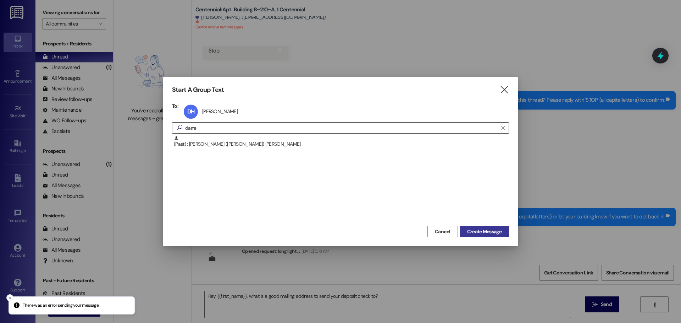
click at [477, 234] on span "Create Message" at bounding box center [484, 231] width 34 height 7
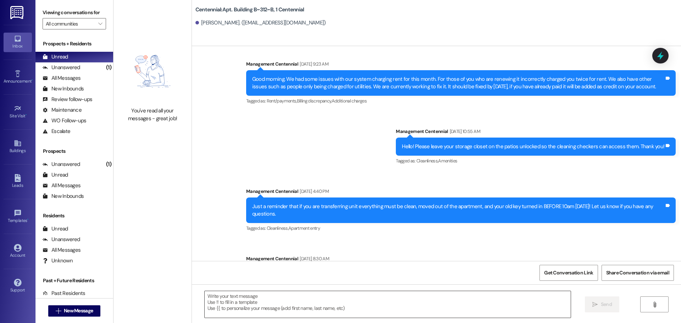
click at [310, 312] on textarea at bounding box center [388, 304] width 366 height 27
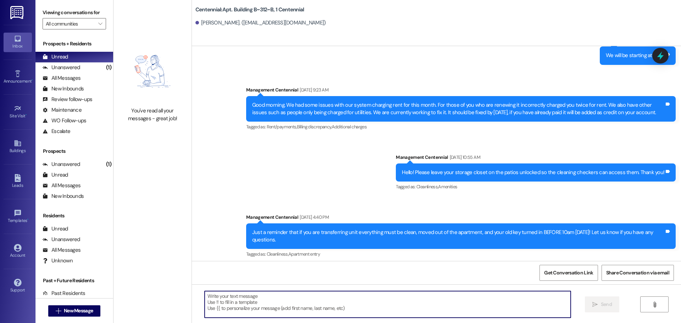
click at [312, 308] on textarea at bounding box center [388, 304] width 366 height 27
paste textarea "Hey {{first_name}}, what is a good mailing address to send your deposit check t…"
type textarea "Hey {{first_name}}, what is a good mailing address to send your deposit check t…"
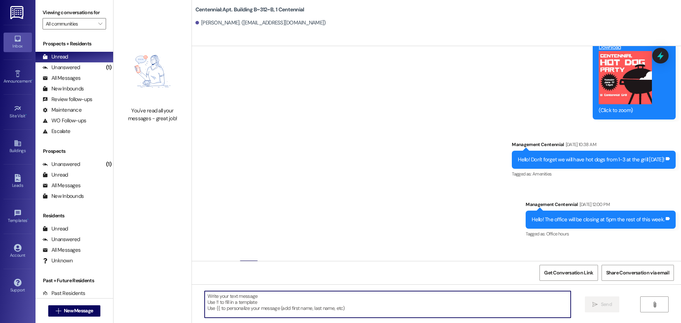
scroll to position [15426, 0]
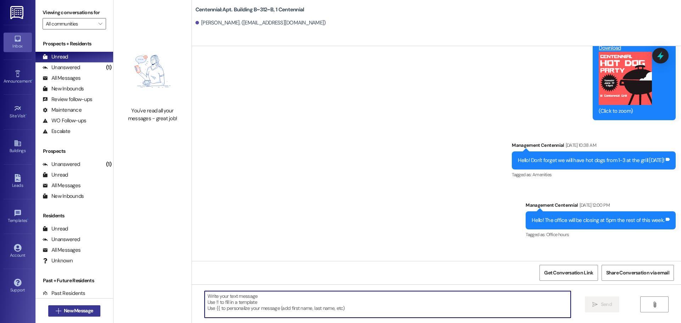
click at [91, 315] on button " New Message" at bounding box center [74, 310] width 52 height 11
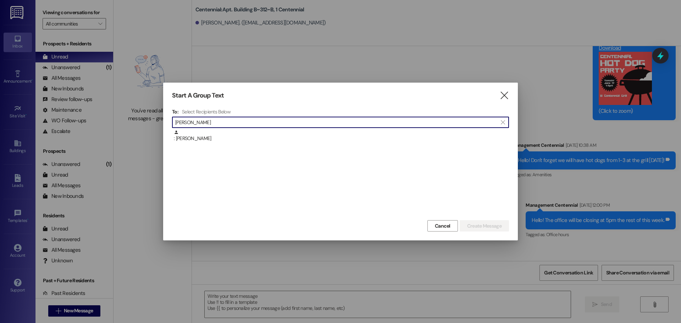
click at [283, 125] on input "david enz" at bounding box center [336, 122] width 322 height 10
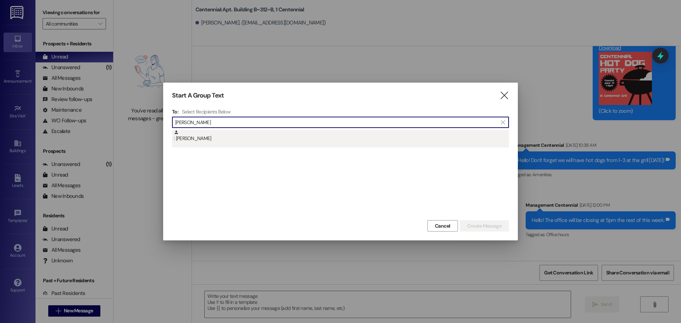
type input "david enz"
click at [278, 135] on div ": David Enz" at bounding box center [341, 136] width 335 height 12
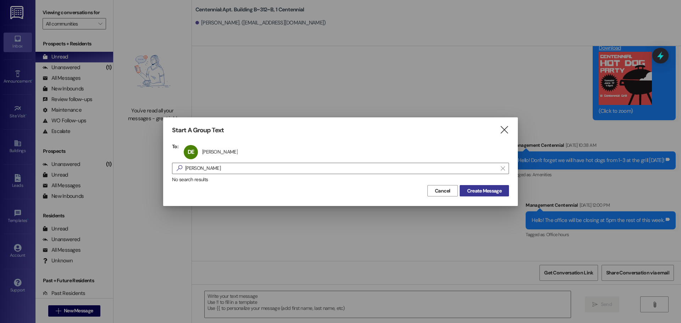
click at [472, 187] on span "Create Message" at bounding box center [484, 190] width 34 height 7
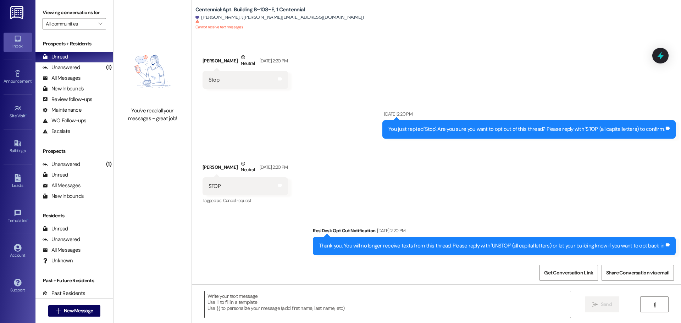
scroll to position [3649, 0]
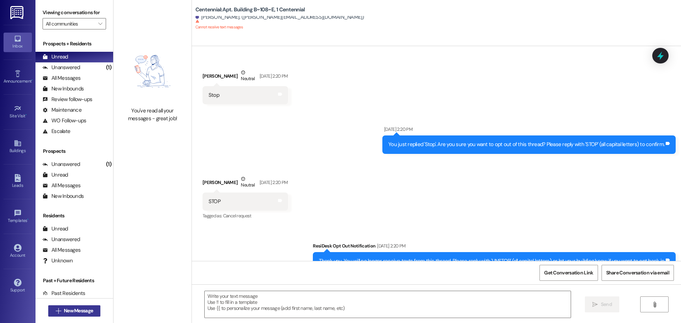
click at [80, 312] on span "New Message" at bounding box center [78, 310] width 29 height 7
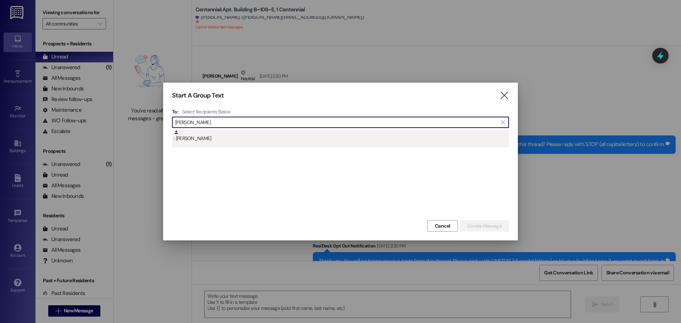
type input "derek am"
click at [177, 134] on icon at bounding box center [176, 132] width 5 height 5
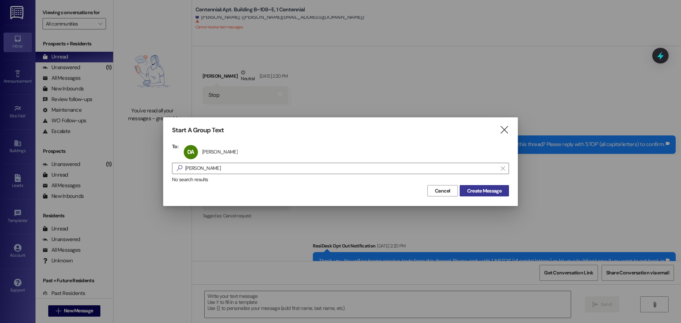
click at [474, 185] on button "Create Message" at bounding box center [483, 190] width 49 height 11
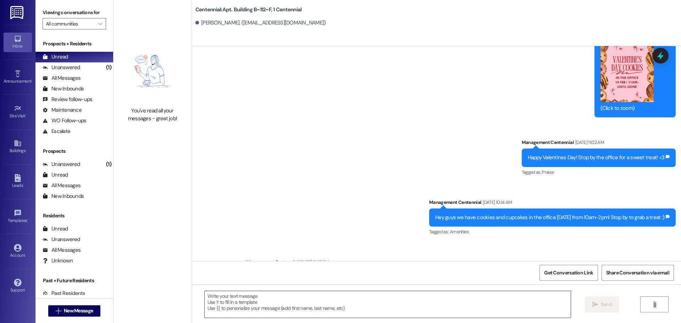
scroll to position [7001, 0]
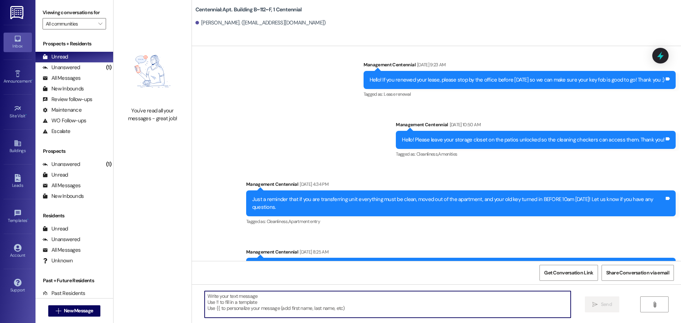
click at [298, 301] on textarea at bounding box center [388, 304] width 366 height 27
paste textarea "Hey {{first_name}}, what is a good mailing address to send your deposit check t…"
type textarea "Hey {{first_name}}, what is a good mailing address to send your deposit check t…"
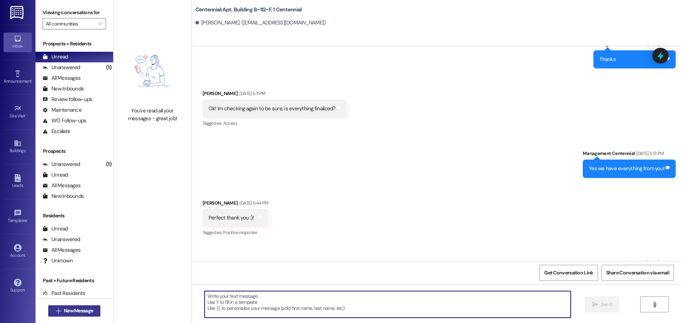
scroll to position [559, 0]
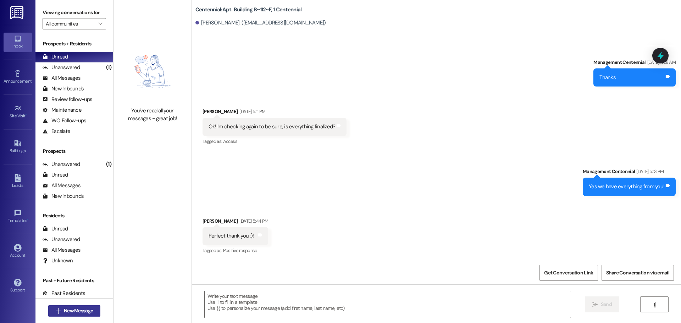
click at [64, 314] on span "New Message" at bounding box center [78, 310] width 29 height 7
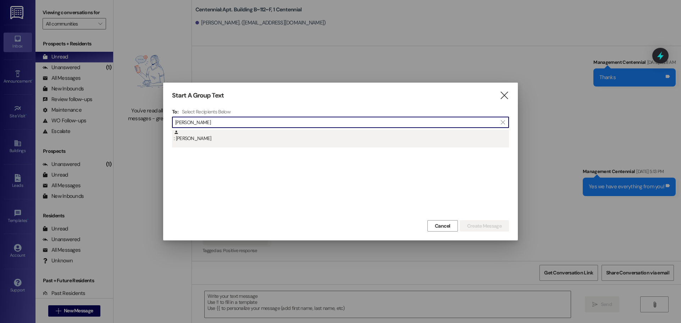
type input "elise jone"
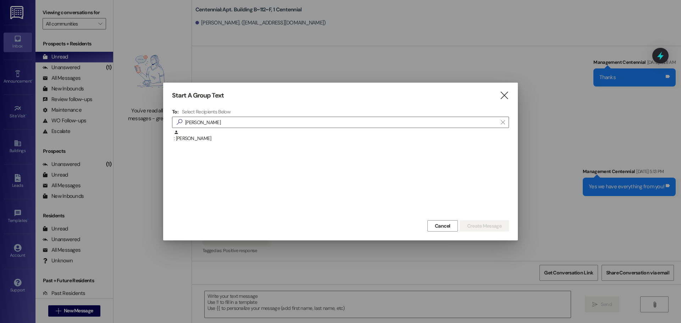
drag, startPoint x: 198, startPoint y: 142, endPoint x: 430, endPoint y: 174, distance: 234.4
click at [198, 142] on div ": Elise Jones" at bounding box center [341, 136] width 335 height 12
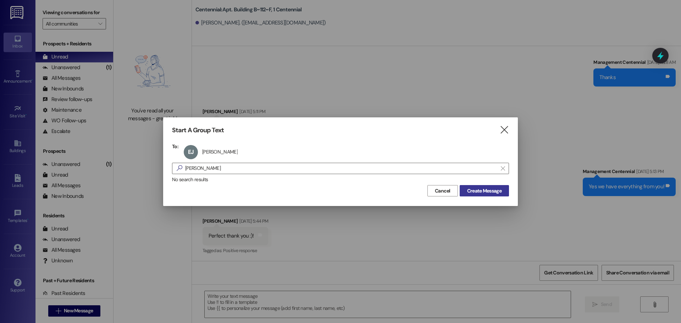
click at [484, 186] on button "Create Message" at bounding box center [483, 190] width 49 height 11
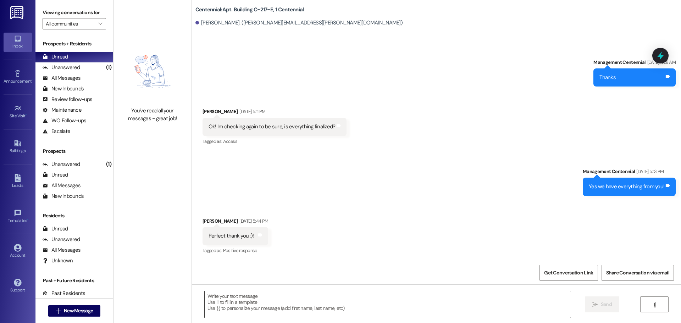
click at [272, 303] on textarea at bounding box center [388, 304] width 366 height 27
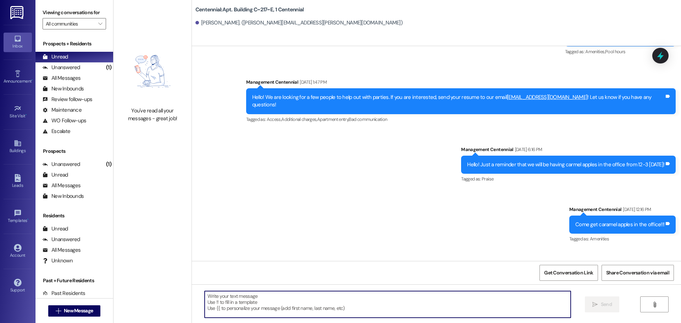
scroll to position [12328, 0]
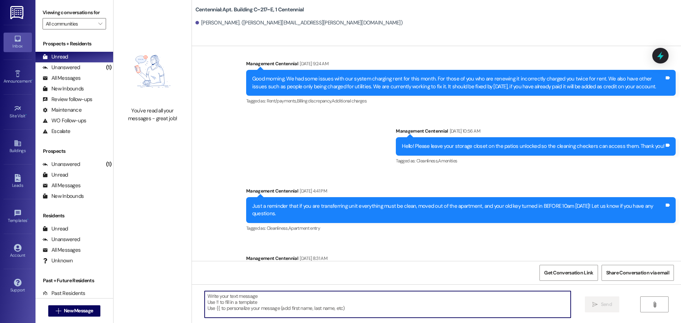
paste textarea "Hey {{first_name}}, what is a good mailing address to send your deposit check t…"
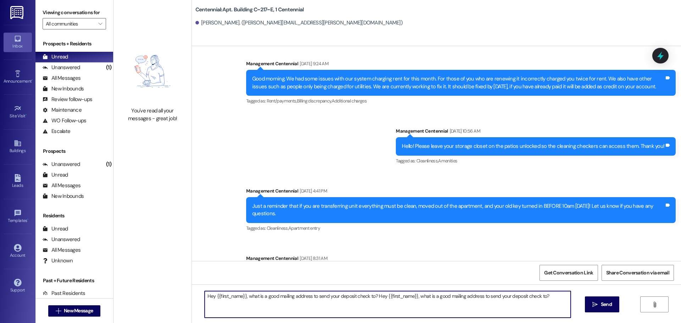
paste textarea "Hey {{first_name}}, what is a good mailing address to send your deposit check t…"
drag, startPoint x: 382, startPoint y: 305, endPoint x: 374, endPoint y: 294, distance: 13.7
click at [374, 294] on textarea "Hey {{first_name}}, what is a good mailing address to send your deposit check t…" at bounding box center [388, 304] width 366 height 27
type textarea "Hey {{first_name}}, what is a good mailing address to send your deposit check t…"
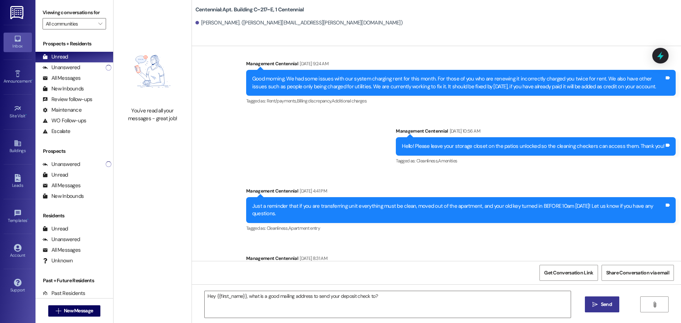
click at [594, 298] on button " Send" at bounding box center [602, 304] width 34 height 16
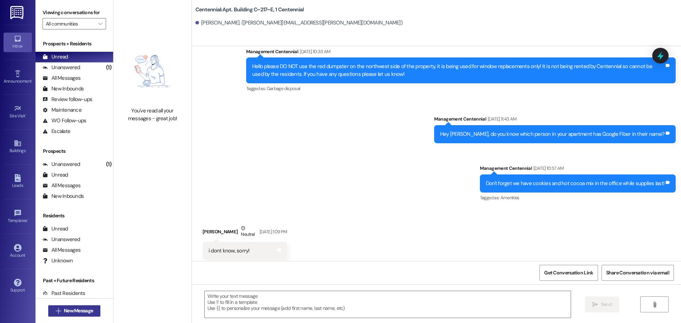
click at [88, 309] on span "New Message" at bounding box center [78, 310] width 29 height 7
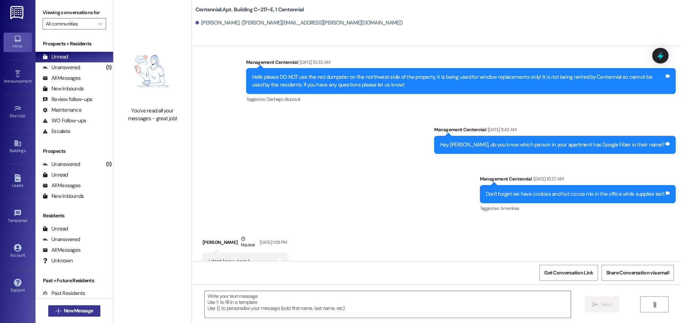
scroll to position [7943, 0]
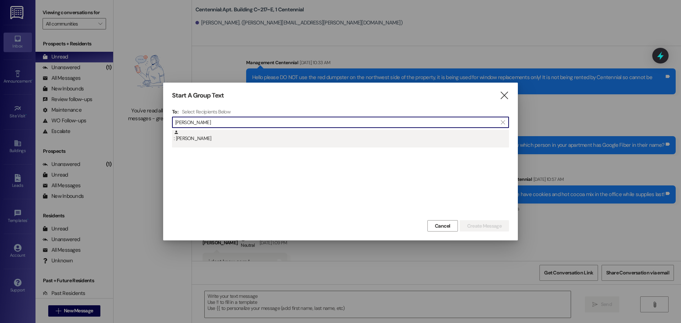
type input "emma jones"
click at [235, 137] on div ": Emma Jones" at bounding box center [341, 136] width 335 height 12
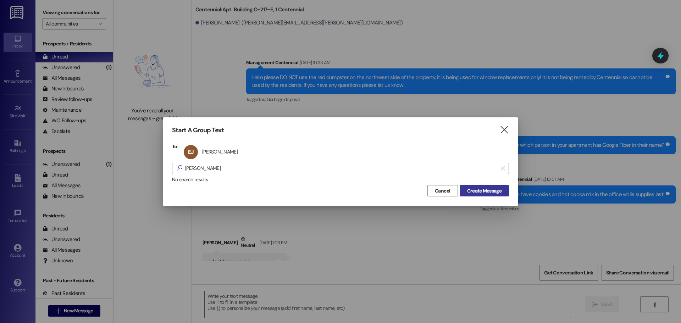
click at [504, 194] on button "Create Message" at bounding box center [483, 190] width 49 height 11
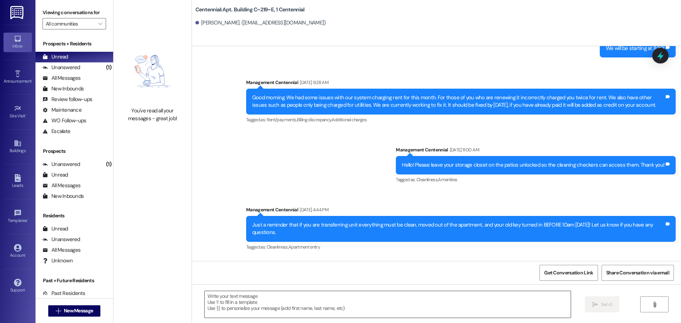
click at [318, 305] on textarea at bounding box center [388, 304] width 366 height 27
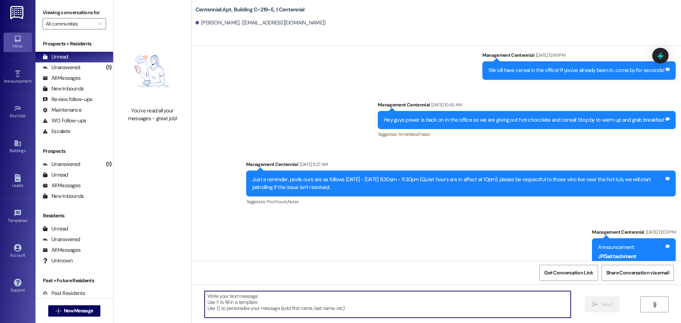
paste textarea "Hey {{first_name}}, what is a good mailing address to send your deposit check t…"
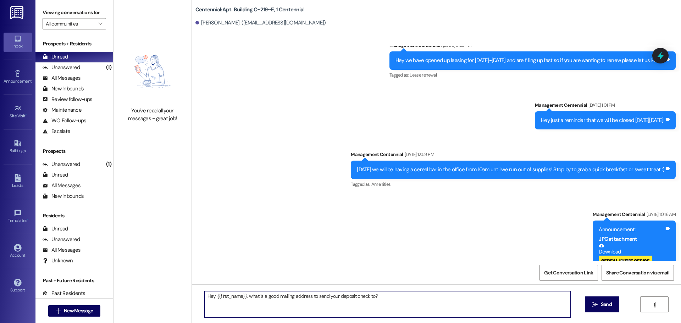
scroll to position [248, 0]
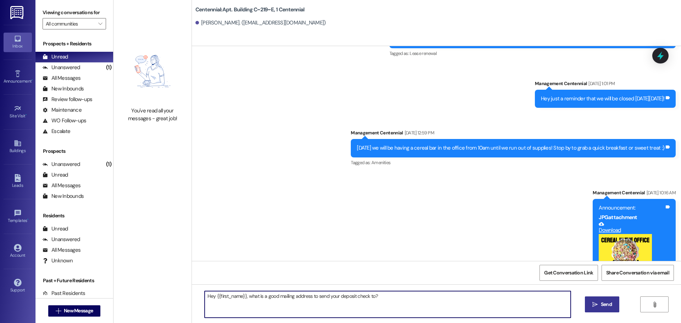
type textarea "Hey {{first_name}}, what is a good mailing address to send your deposit check t…"
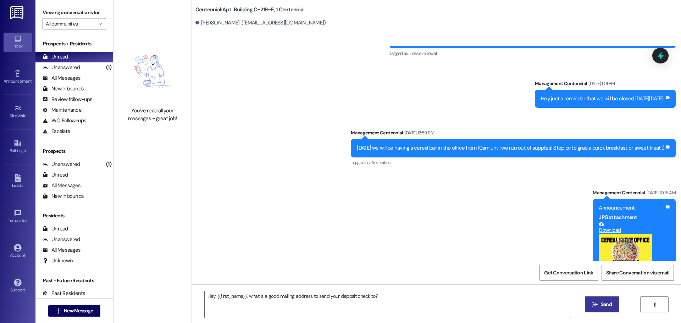
click at [600, 298] on button " Send" at bounding box center [602, 304] width 34 height 16
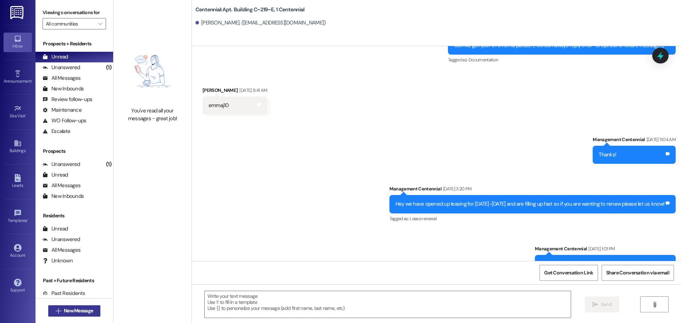
click at [73, 307] on button " New Message" at bounding box center [74, 310] width 52 height 11
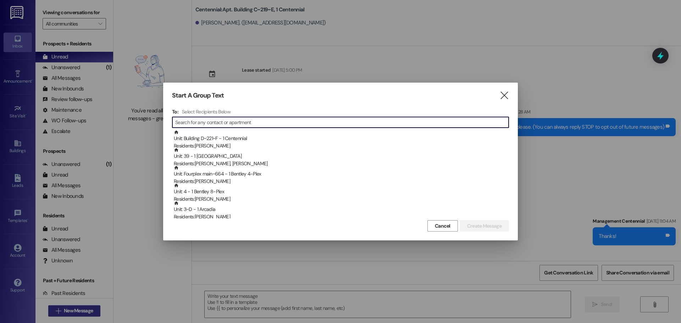
scroll to position [0, 0]
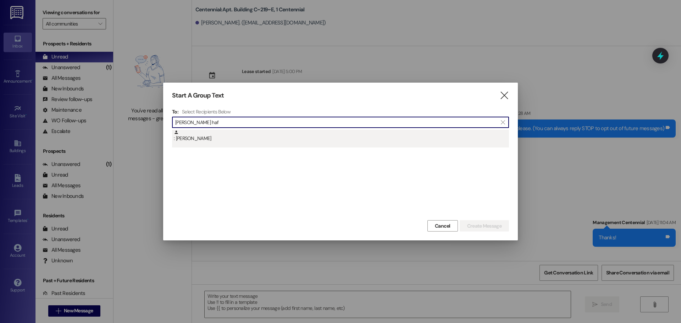
type input "erick haf"
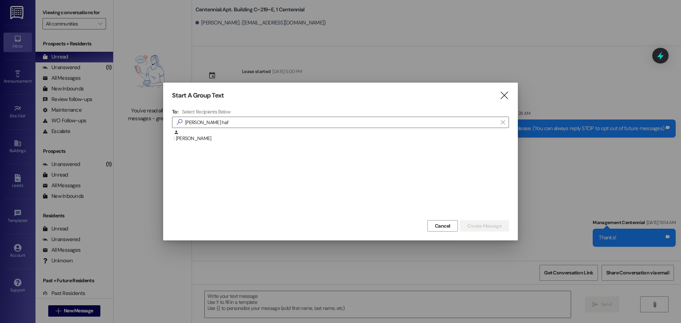
drag, startPoint x: 227, startPoint y: 138, endPoint x: 248, endPoint y: 144, distance: 21.9
click at [230, 137] on div ": Erick Hafen" at bounding box center [341, 136] width 335 height 12
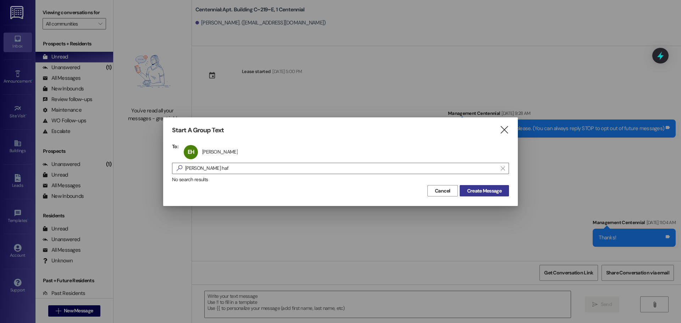
click at [479, 188] on span "Create Message" at bounding box center [484, 190] width 34 height 7
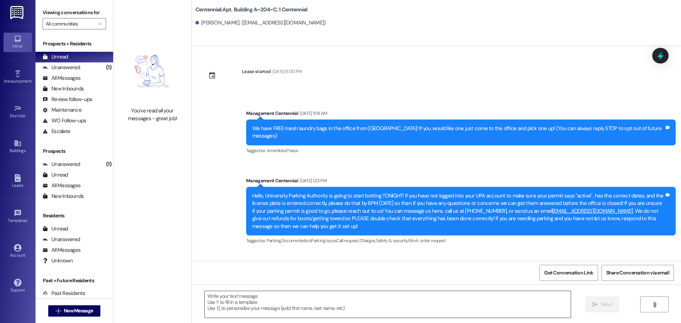
scroll to position [6244, 0]
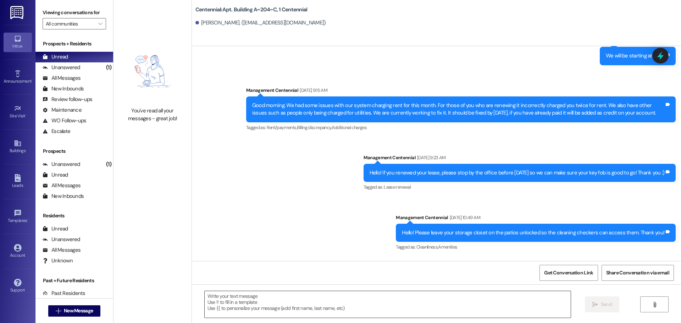
click at [250, 307] on textarea at bounding box center [388, 304] width 366 height 27
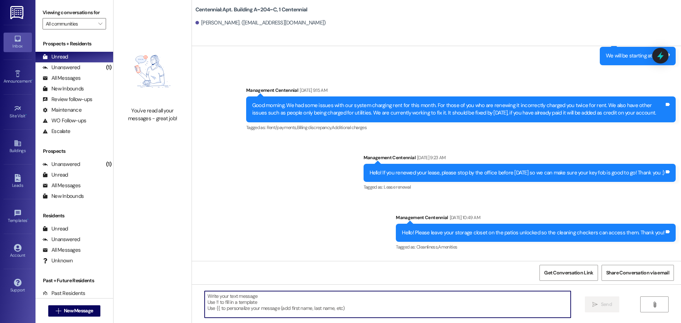
paste textarea "Hey {{first_name}}, what is a good mailing address to send your deposit check t…"
type textarea "Hey {{first_name}}, what is a good mailing address to send your deposit check t…"
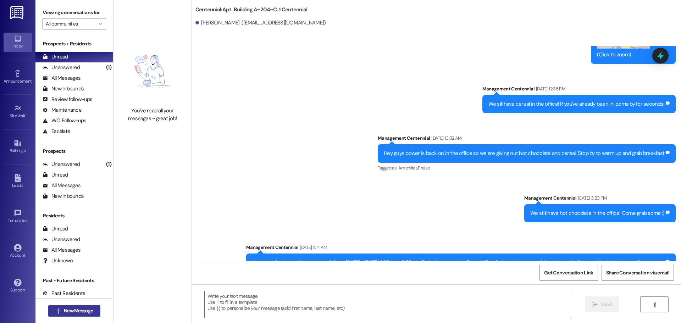
click at [84, 315] on button " New Message" at bounding box center [74, 310] width 52 height 11
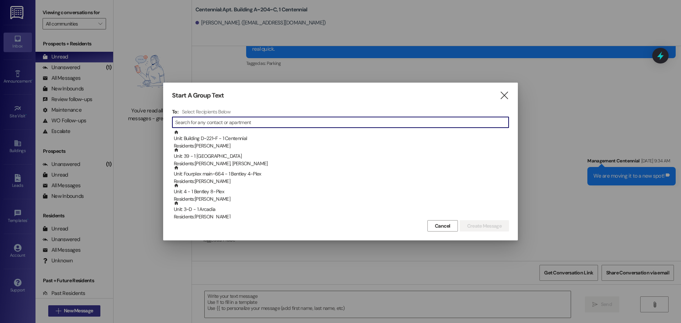
scroll to position [2372, 0]
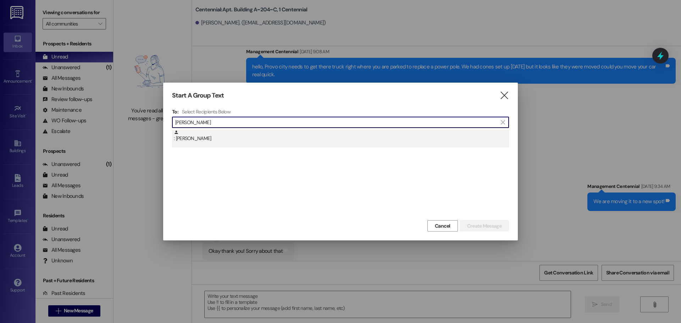
type input "esther ap"
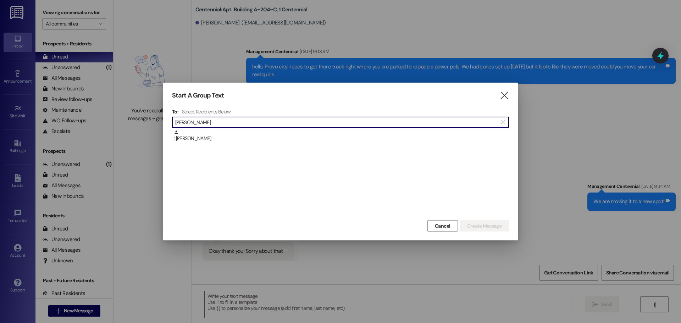
drag, startPoint x: 225, startPoint y: 143, endPoint x: 245, endPoint y: 144, distance: 19.2
click at [226, 143] on div ": Esther Appelstein" at bounding box center [340, 139] width 337 height 18
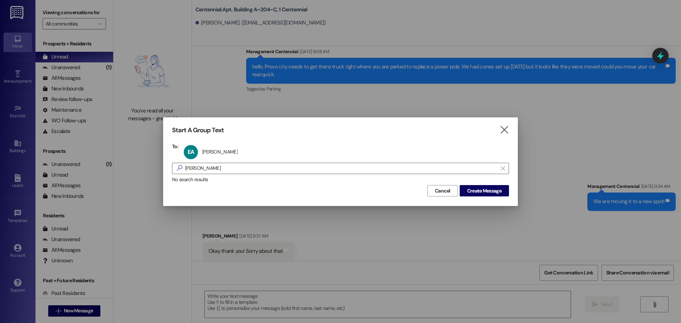
click at [473, 179] on div "No search results" at bounding box center [340, 179] width 337 height 7
click at [474, 185] on div "Cancel Create Message" at bounding box center [340, 189] width 337 height 13
click at [474, 187] on span "Create Message" at bounding box center [484, 190] width 34 height 7
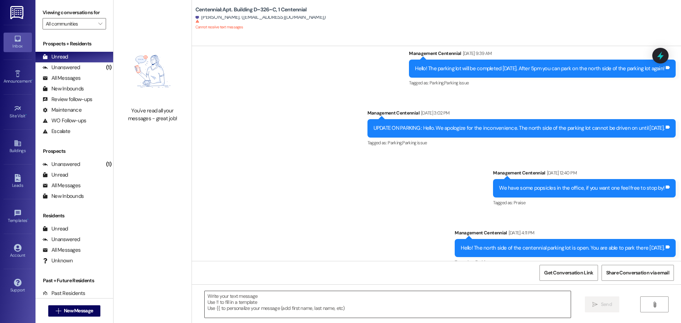
scroll to position [5479, 0]
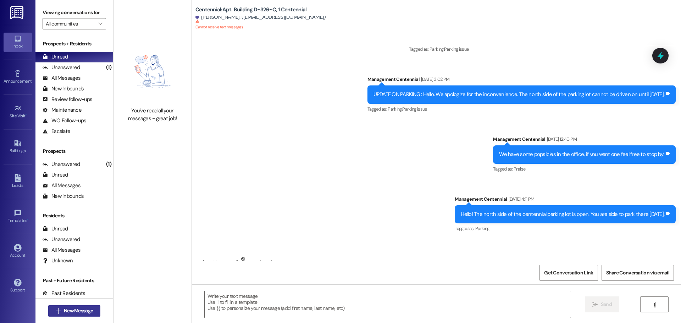
click at [80, 311] on span "New Message" at bounding box center [78, 310] width 29 height 7
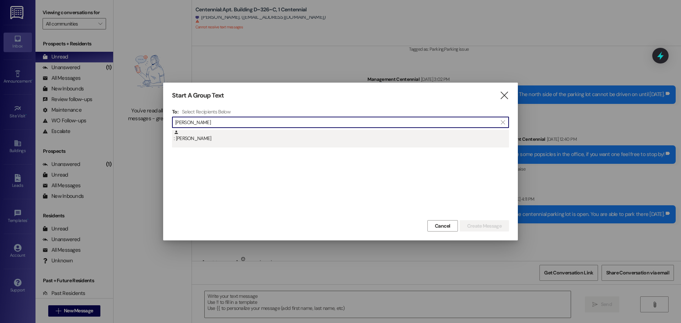
type input "ethan flor"
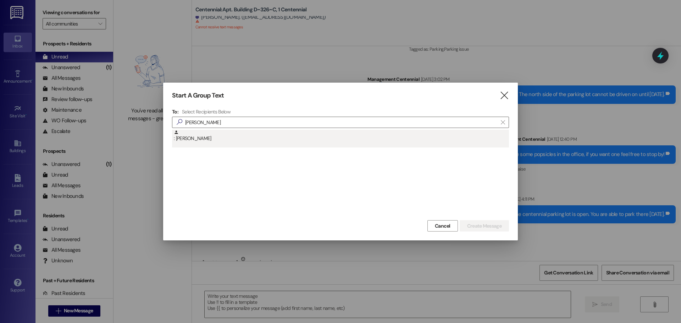
click at [214, 136] on div ": Ethan Florian" at bounding box center [341, 136] width 335 height 12
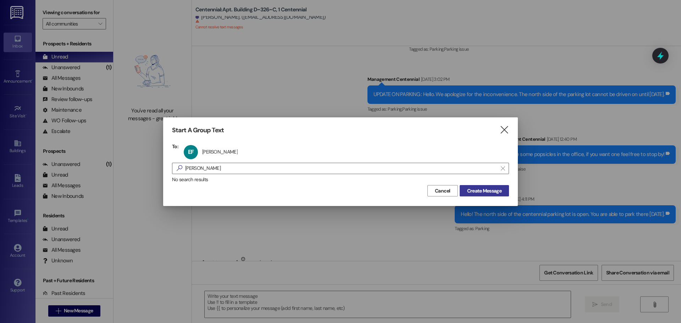
click at [471, 190] on span "Create Message" at bounding box center [484, 190] width 34 height 7
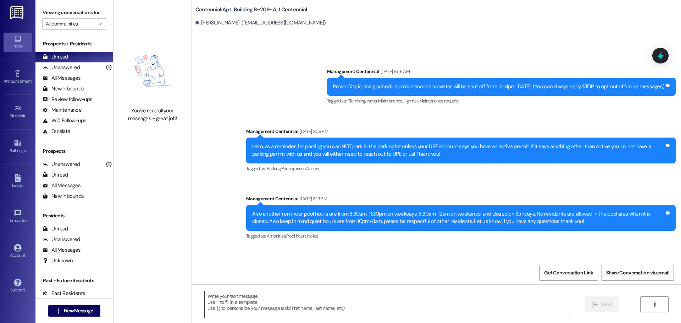
scroll to position [14199, 0]
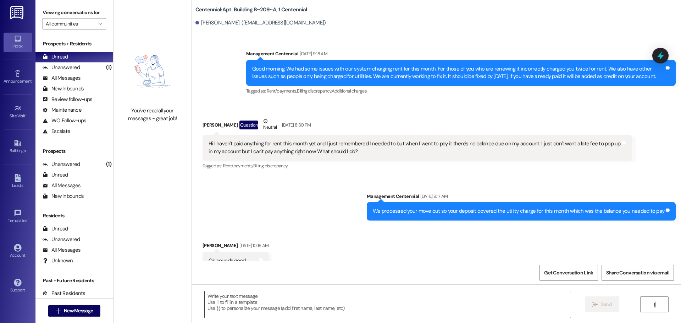
click at [228, 303] on textarea at bounding box center [388, 304] width 366 height 27
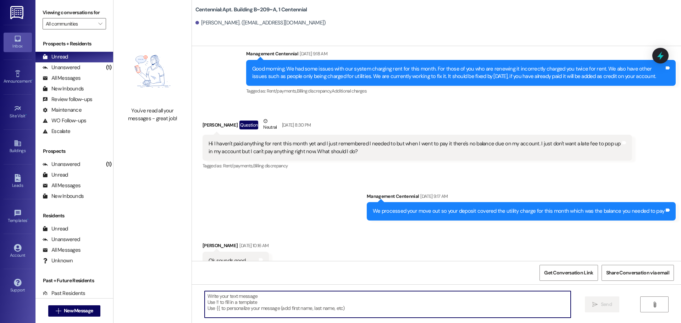
paste textarea "Hey {{first_name}}, what is a good mailing address to send your deposit check t…"
type textarea "Hey {{first_name}}, what is a good mailing address to send your deposit check t…"
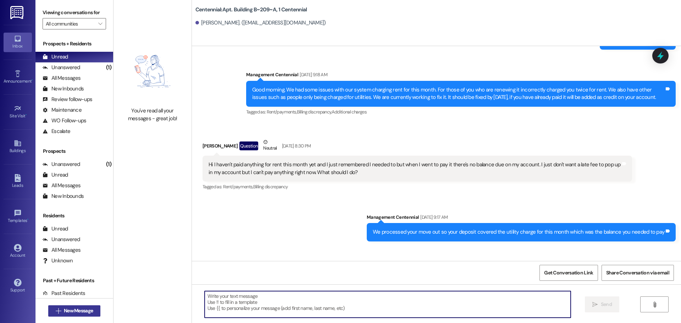
click at [56, 312] on icon "" at bounding box center [58, 311] width 5 height 6
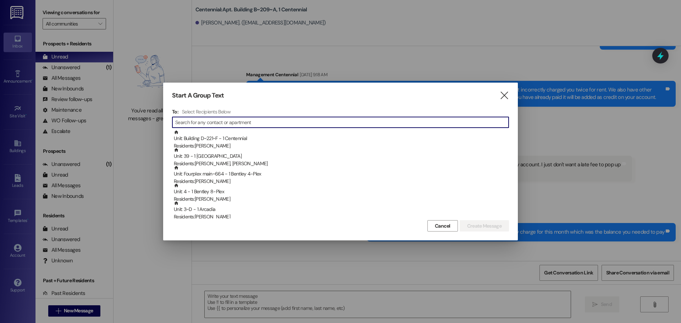
type input "r"
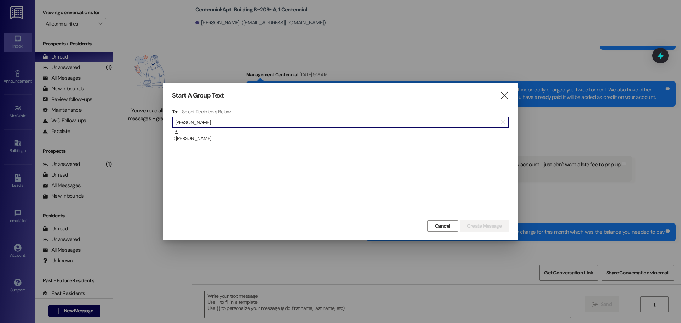
type input "ethan low"
click at [205, 129] on div "To: Select Recipients Below  ethan low  : Ethan Lowe" at bounding box center [340, 163] width 337 height 110
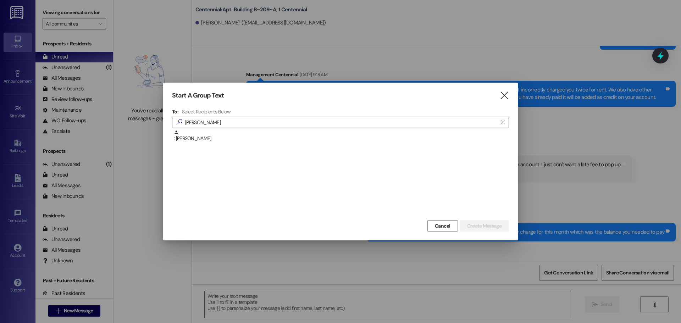
drag, startPoint x: 204, startPoint y: 134, endPoint x: 261, endPoint y: 133, distance: 56.4
click at [205, 134] on div ": Ethan Lowe" at bounding box center [341, 136] width 335 height 12
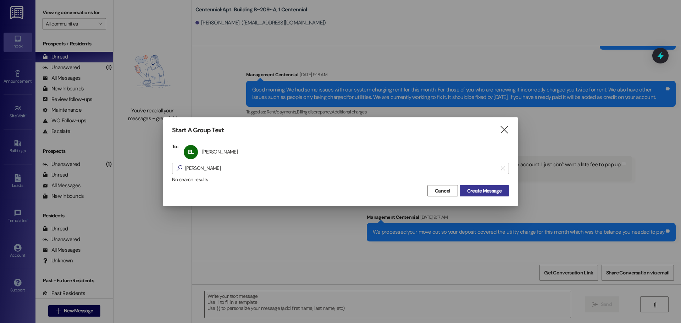
click at [475, 190] on span "Create Message" at bounding box center [484, 190] width 34 height 7
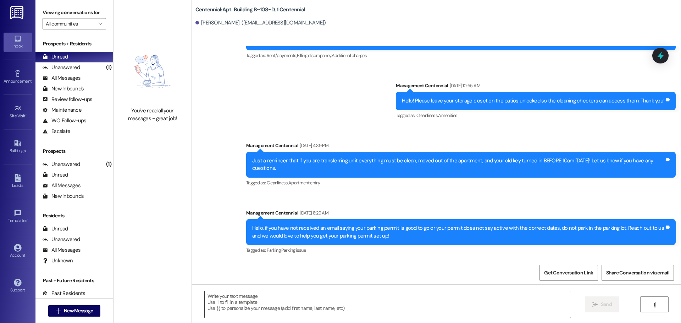
scroll to position [6791, 0]
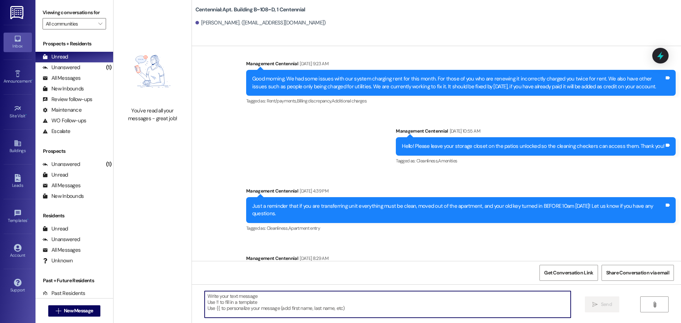
click at [262, 301] on textarea at bounding box center [388, 304] width 366 height 27
paste textarea "Hey {{first_name}}, what is a good mailing address to send your deposit check t…"
type textarea "Hey {{first_name}}, what is a good mailing address to send your deposit check t…"
click at [89, 310] on span "New Message" at bounding box center [78, 310] width 29 height 7
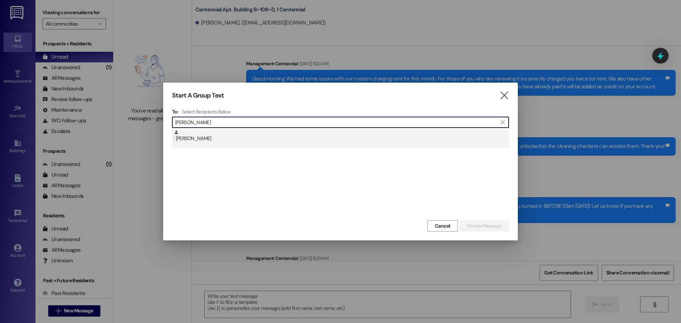
type input "evan schow"
drag, startPoint x: 227, startPoint y: 140, endPoint x: 235, endPoint y: 142, distance: 8.4
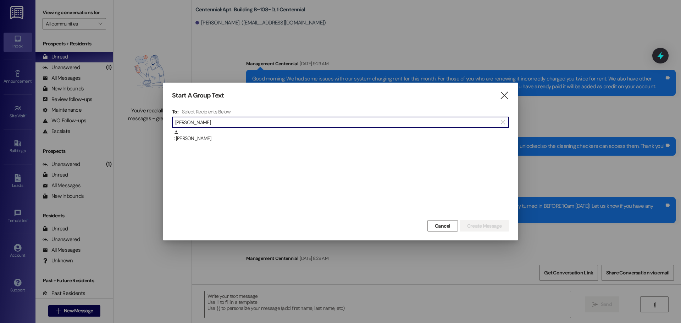
click at [228, 140] on div ": Evan Schow" at bounding box center [341, 136] width 335 height 12
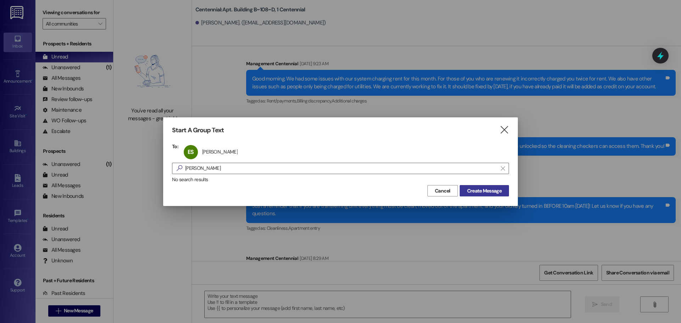
click at [493, 189] on span "Create Message" at bounding box center [484, 190] width 34 height 7
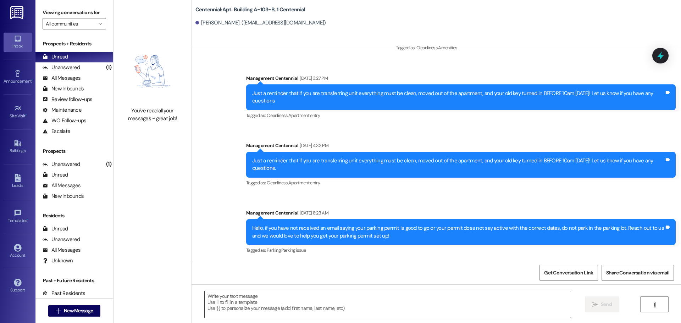
scroll to position [4539, 0]
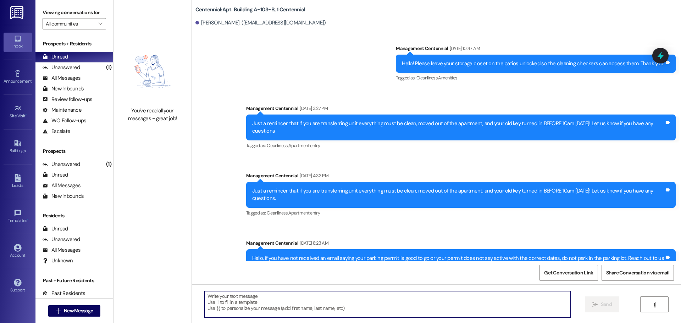
click at [283, 306] on textarea at bounding box center [388, 304] width 366 height 27
paste textarea "Hey {{first_name}}, what is a good mailing address to send your deposit check t…"
type textarea "Hey {{first_name}}, what is a good mailing address to send your deposit check t…"
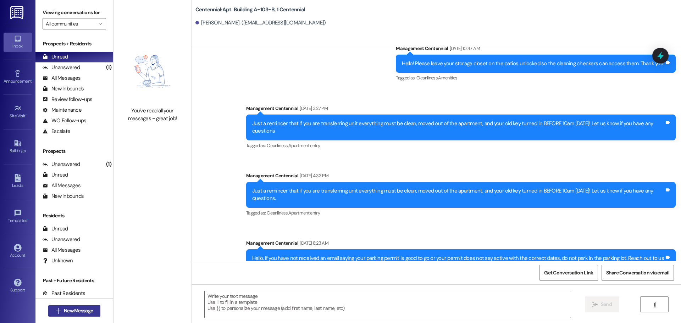
click at [76, 306] on button " New Message" at bounding box center [74, 310] width 52 height 11
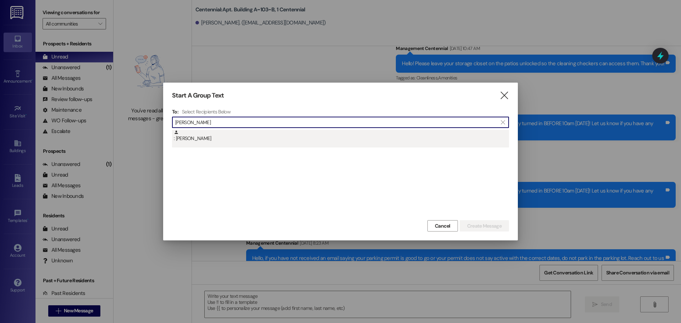
type input "evelyn ax"
click at [209, 145] on div ": Evelyn Axley" at bounding box center [340, 139] width 337 height 18
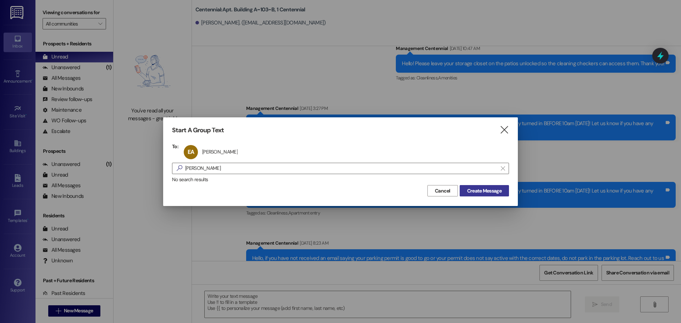
click at [484, 190] on span "Create Message" at bounding box center [484, 190] width 34 height 7
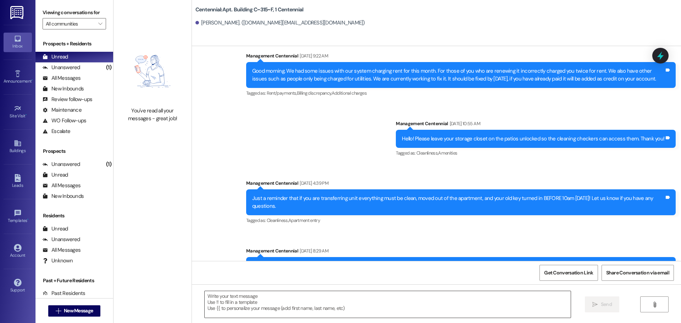
scroll to position [6746, 0]
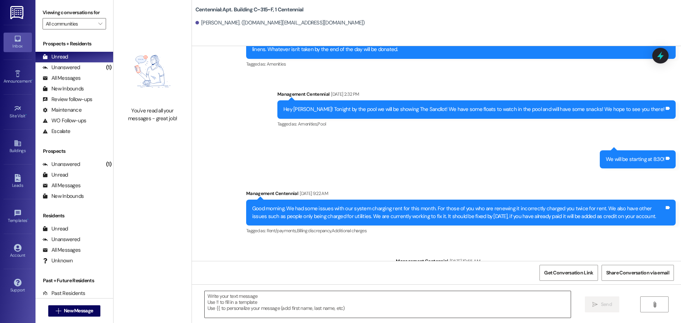
click at [267, 308] on textarea at bounding box center [388, 304] width 366 height 27
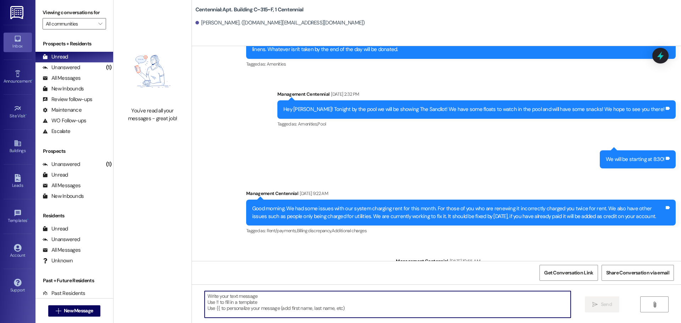
click at [224, 299] on textarea at bounding box center [388, 304] width 366 height 27
paste textarea "Hey {{first_name}}, what is a good mailing address to send your deposit check t…"
type textarea "Hey {{first_name}}, what is a good mailing address to send your deposit check t…"
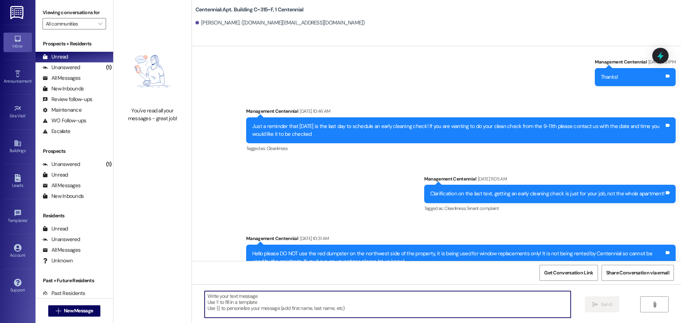
scroll to position [2873, 0]
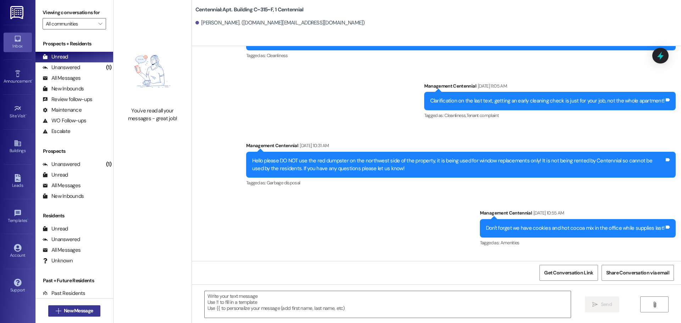
click at [76, 310] on span "New Message" at bounding box center [78, 310] width 29 height 7
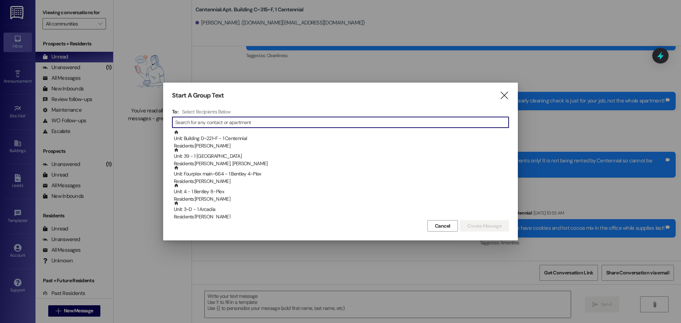
click at [210, 124] on input at bounding box center [341, 122] width 333 height 10
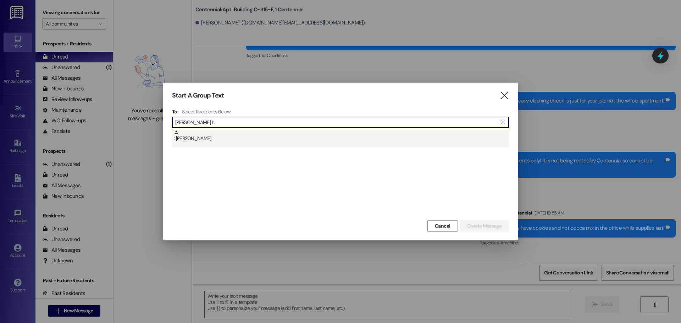
type input "garrison h"
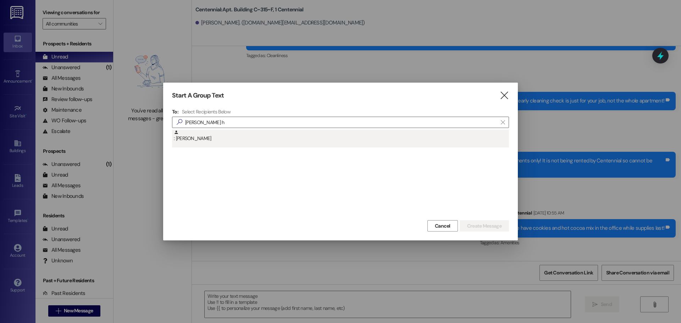
click at [205, 134] on div ": Garrison Hirst" at bounding box center [341, 136] width 335 height 12
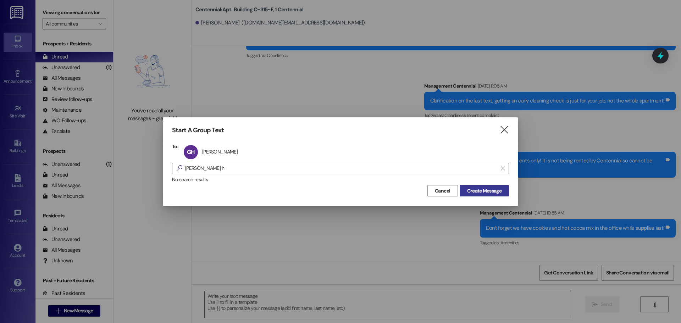
click at [470, 190] on span "Create Message" at bounding box center [484, 190] width 34 height 7
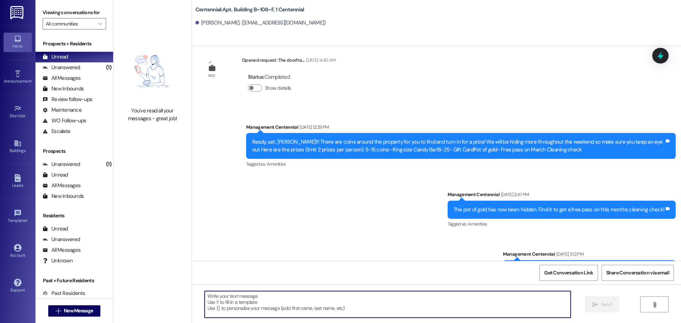
click at [228, 301] on textarea at bounding box center [388, 304] width 366 height 27
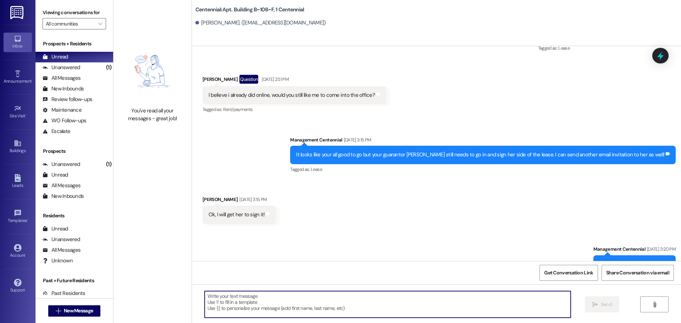
paste textarea "Hey {{first_name}}, what is a good mailing address to send your deposit check t…"
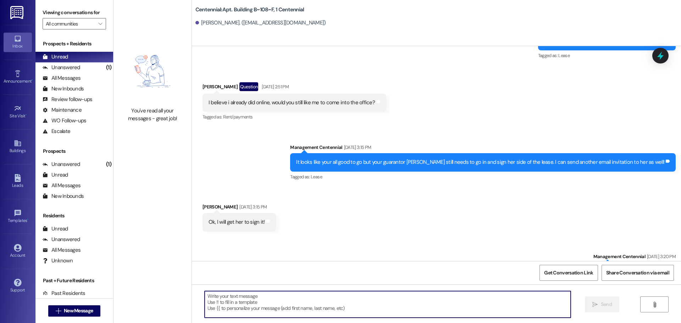
type textarea "Hey {{first_name}}, what is a good mailing address to send your deposit check t…"
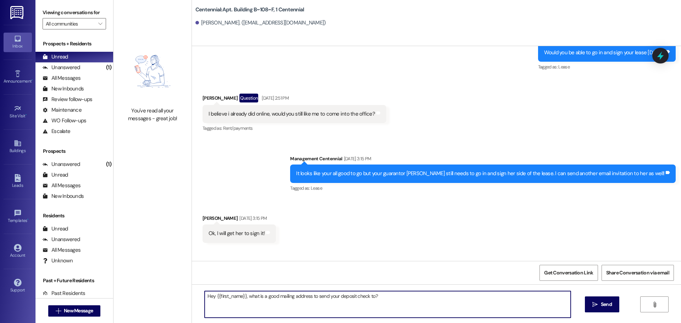
scroll to position [3406, 0]
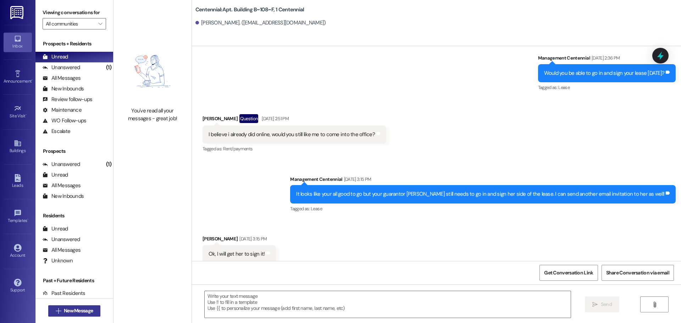
click at [65, 307] on span "New Message" at bounding box center [78, 310] width 29 height 7
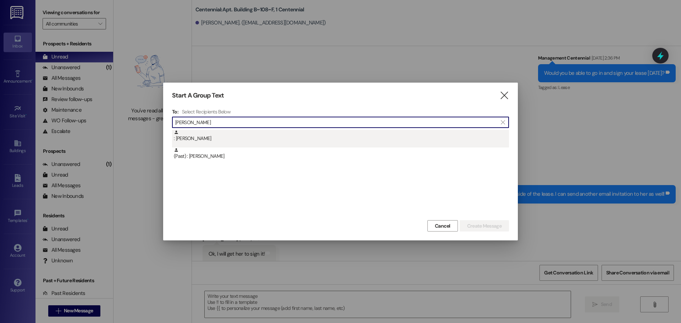
type input "grace ens"
click at [243, 144] on div ": Grace Ensign" at bounding box center [340, 139] width 337 height 18
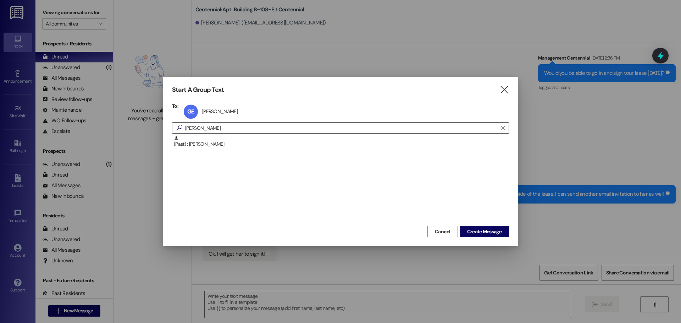
drag, startPoint x: 477, startPoint y: 230, endPoint x: 463, endPoint y: 246, distance: 21.6
click at [477, 230] on span "Create Message" at bounding box center [484, 231] width 34 height 7
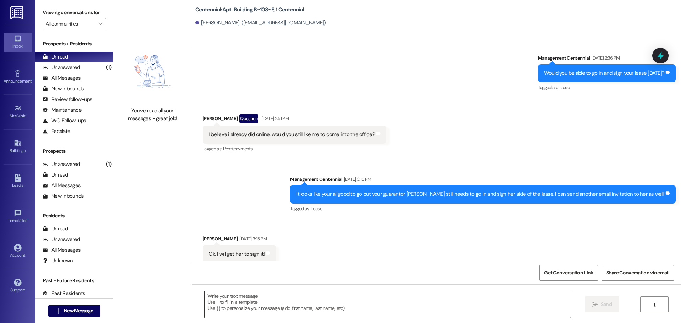
click at [328, 312] on textarea at bounding box center [388, 304] width 366 height 27
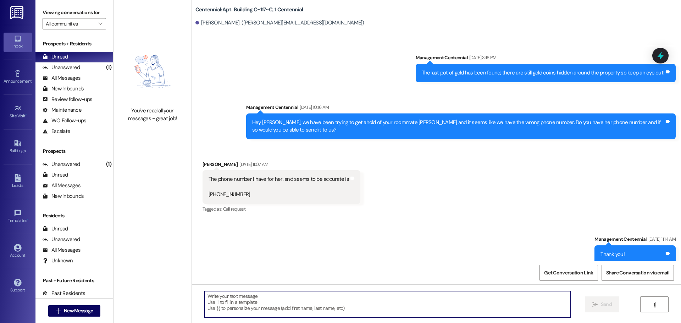
scroll to position [6153, 0]
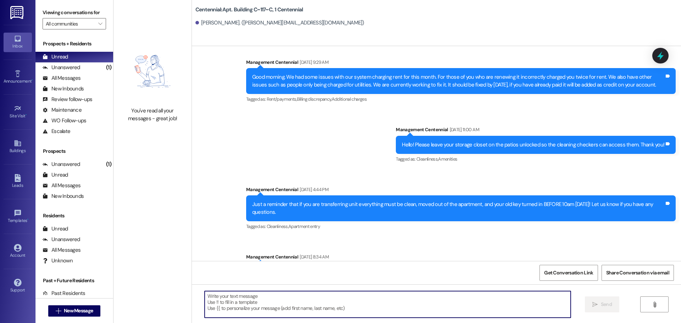
paste textarea "Hey {{first_name}}, what is a good mailing address to send your deposit check t…"
type textarea "Hey {{first_name}}, what is a good mailing address to send your deposit check t…"
click at [85, 310] on span "New Message" at bounding box center [78, 310] width 29 height 7
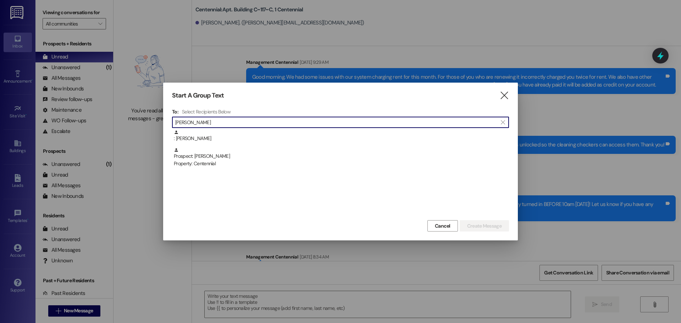
type input "hannah ata"
click at [277, 161] on div "Property: Centennial" at bounding box center [341, 163] width 335 height 7
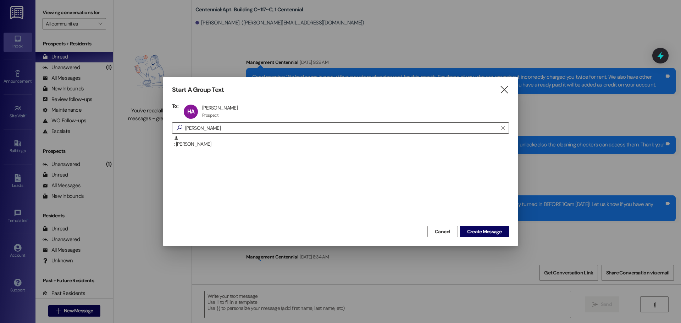
click at [463, 224] on div "Cancel Create Message" at bounding box center [340, 230] width 337 height 13
click at [466, 227] on button "Create Message" at bounding box center [483, 231] width 49 height 11
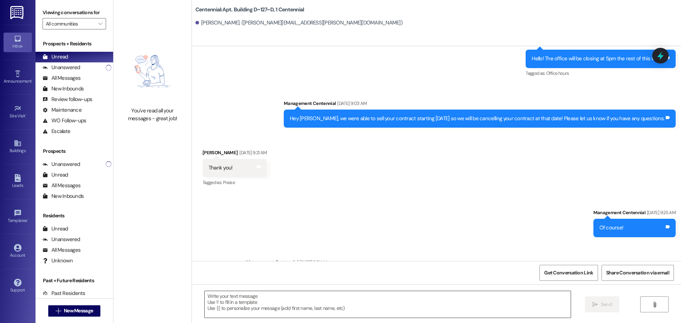
click at [272, 303] on textarea at bounding box center [388, 304] width 366 height 27
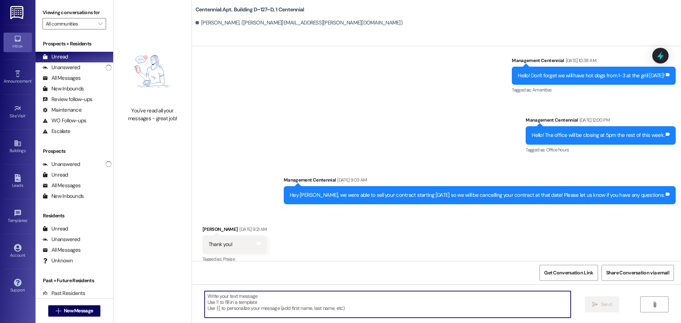
scroll to position [1954, 0]
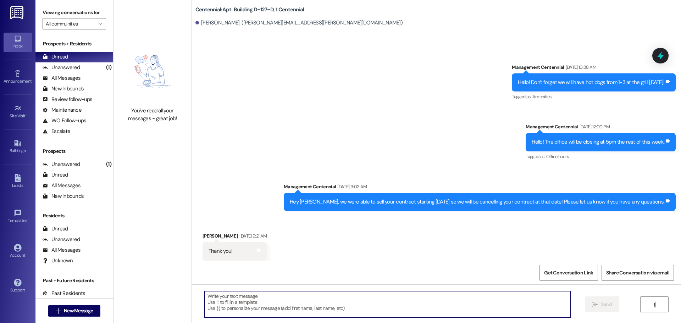
paste textarea "Hey {{first_name}}, what is a good mailing address to send your deposit check t…"
type textarea "Hey {{first_name}}, what is a good mailing address to send your deposit check t…"
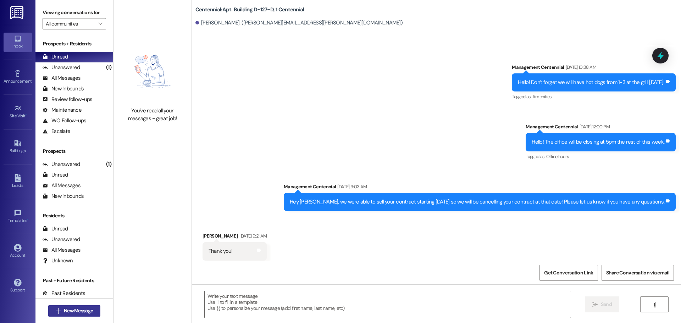
click at [94, 308] on button " New Message" at bounding box center [74, 310] width 52 height 11
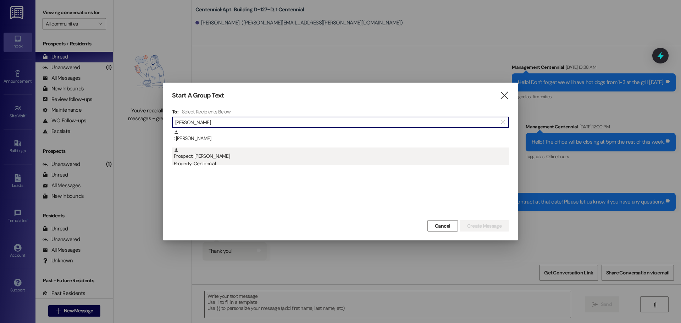
type input "hollis"
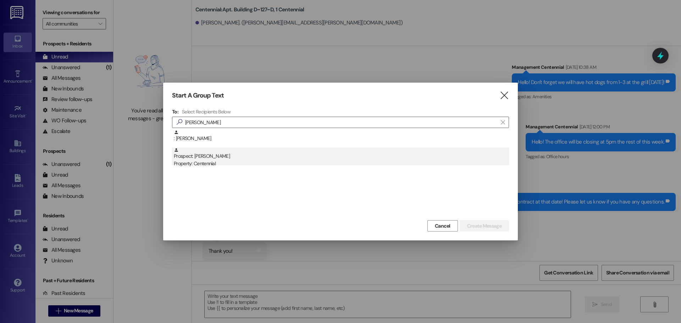
click at [232, 152] on div "Prospect: Hollis Cook Property: Centennial" at bounding box center [341, 157] width 335 height 20
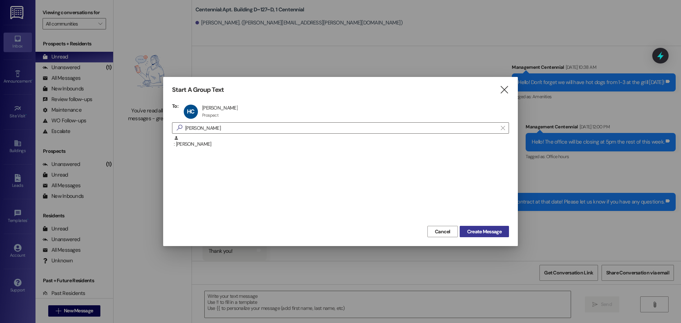
click at [486, 228] on span "Create Message" at bounding box center [484, 231] width 34 height 7
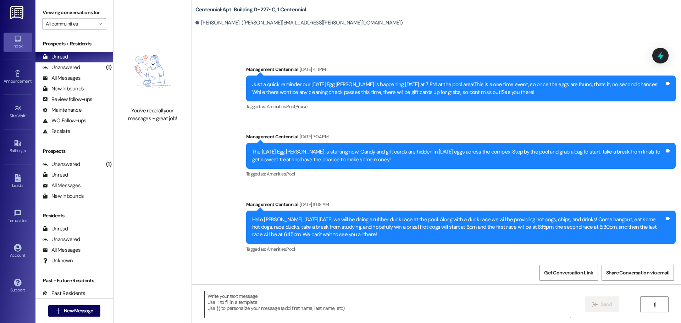
scroll to position [4054, 0]
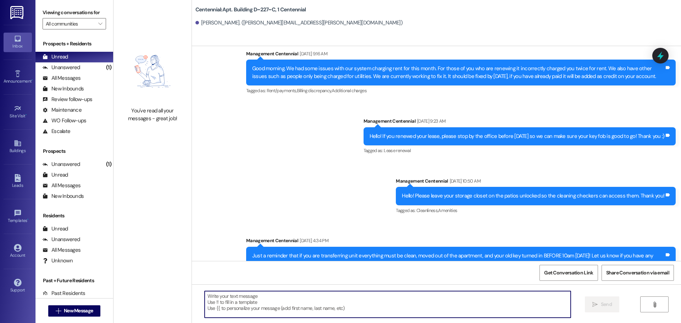
click at [250, 300] on textarea at bounding box center [388, 304] width 366 height 27
paste textarea "Hey {{first_name}}, what is a good mailing address to send your deposit check t…"
type textarea "Hey {{first_name}}, what is a good mailing address to send your deposit check t…"
click at [71, 312] on span "New Message" at bounding box center [78, 310] width 29 height 7
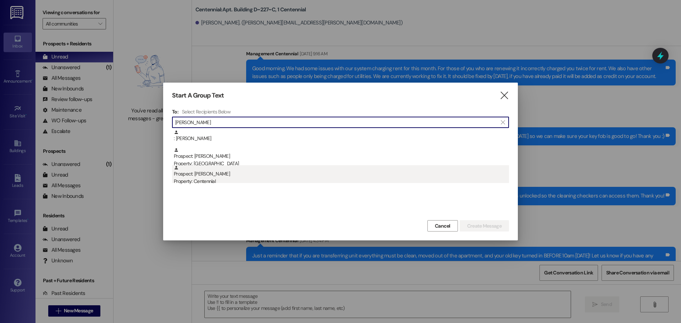
type input "jacob lea"
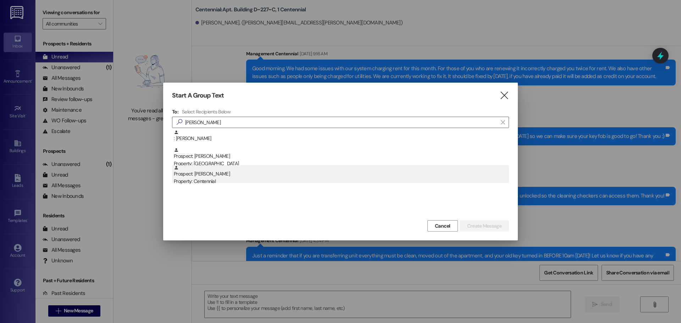
click at [238, 173] on div "Prospect: Jacob Lea Property: Centennial" at bounding box center [341, 175] width 335 height 20
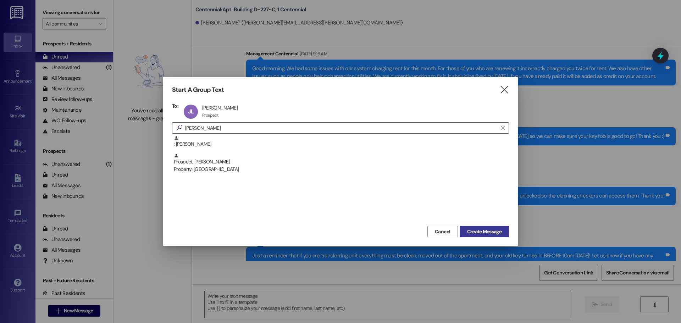
click at [465, 232] on span "Create Message" at bounding box center [483, 231] width 37 height 7
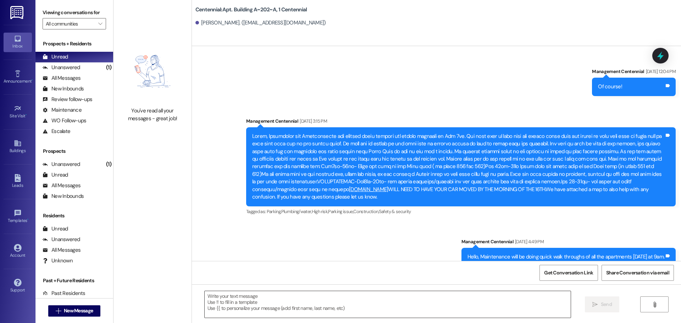
click at [259, 304] on textarea at bounding box center [388, 304] width 366 height 27
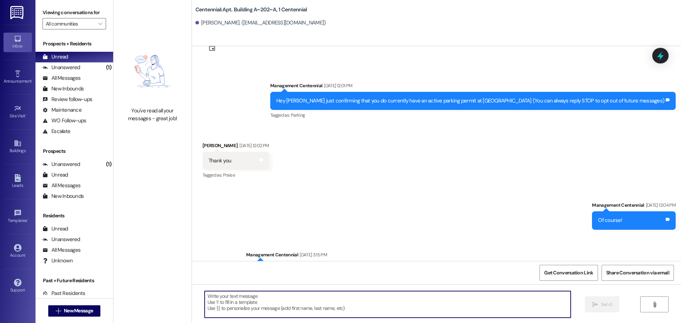
scroll to position [0, 0]
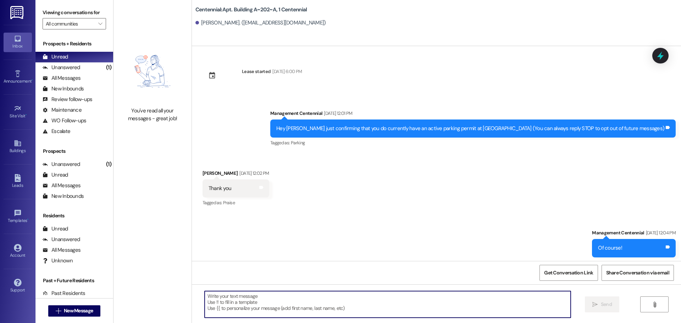
paste textarea "Hey {{first_name}}, what is a good mailing address to send your deposit check t…"
type textarea "Hey {{first_name}}, what is a good mailing address to send your deposit check t…"
click at [79, 306] on button " New Message" at bounding box center [74, 310] width 52 height 11
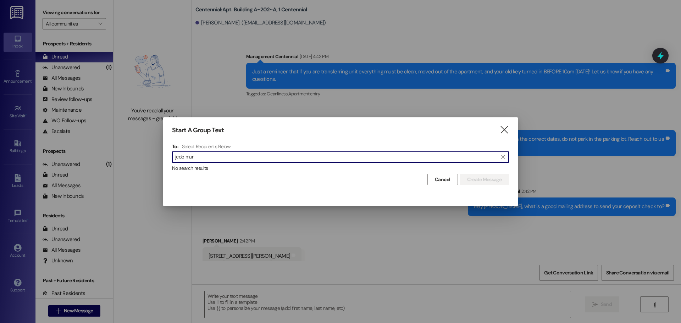
scroll to position [1901, 0]
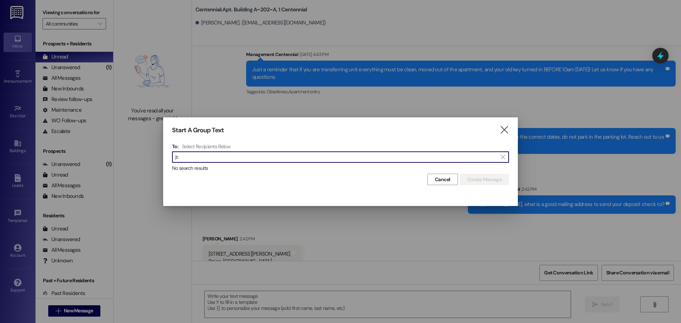
type input "j"
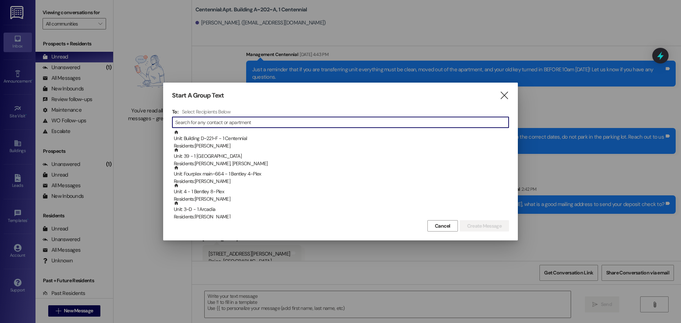
click at [505, 89] on div "Start A Group Text  To: Select Recipients Below  Unit: Building D~221~F - 1 C…" at bounding box center [340, 162] width 354 height 158
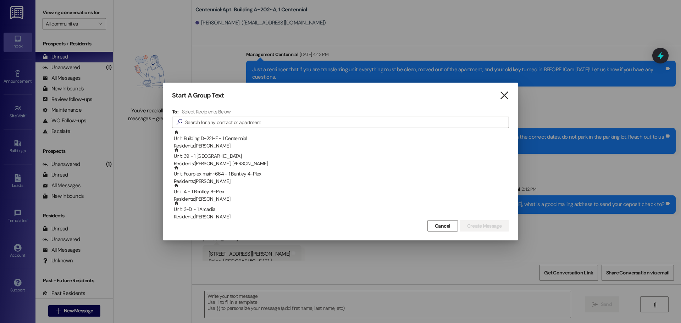
click at [503, 94] on icon "" at bounding box center [504, 95] width 10 height 7
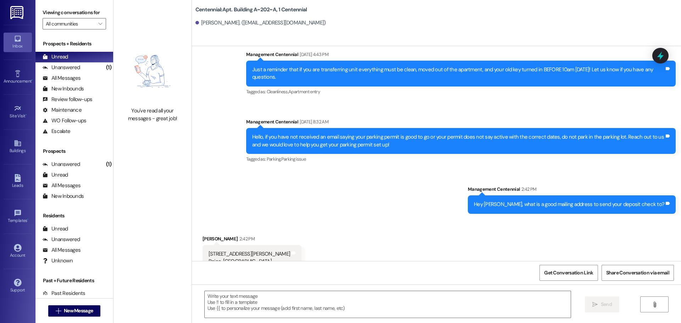
scroll to position [1902, 0]
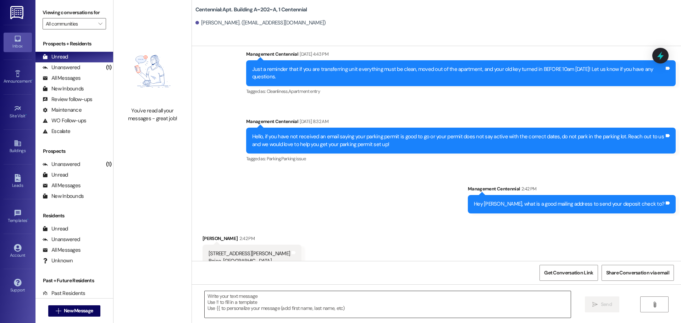
click at [259, 301] on textarea at bounding box center [388, 304] width 366 height 27
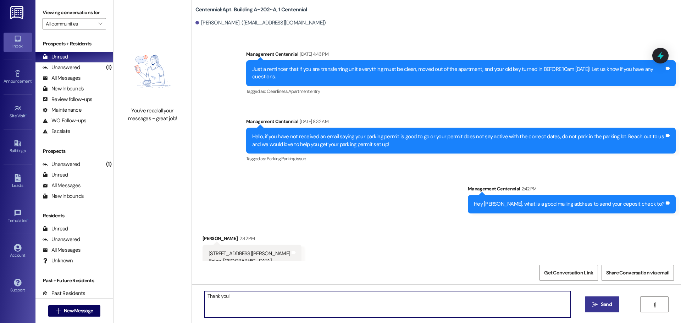
type textarea "Thank you!"
click at [593, 300] on button " Send" at bounding box center [602, 304] width 34 height 16
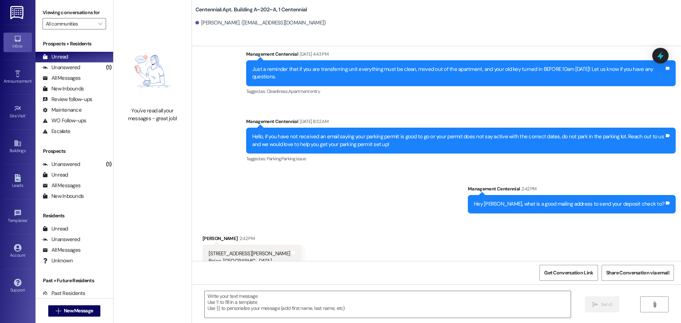
scroll to position [1901, 0]
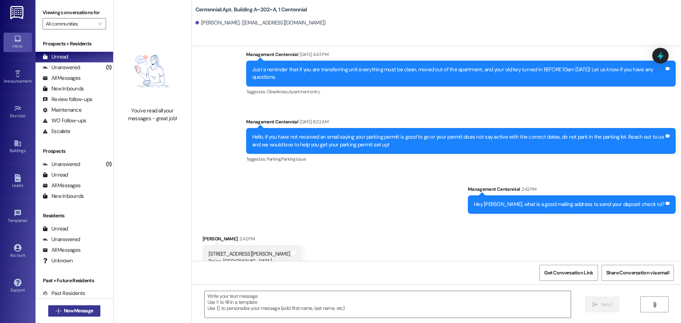
click at [83, 312] on span "New Message" at bounding box center [78, 310] width 29 height 7
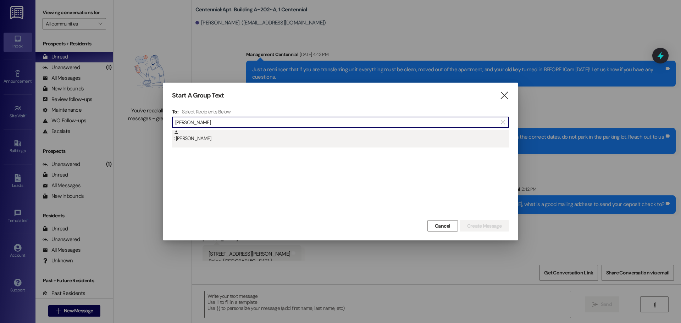
type input "jacob mur"
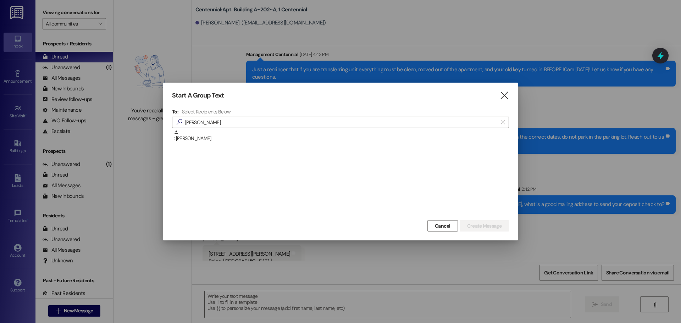
drag, startPoint x: 213, startPoint y: 134, endPoint x: 371, endPoint y: 185, distance: 165.9
click at [213, 134] on div ": Jacob Murphy" at bounding box center [341, 136] width 335 height 12
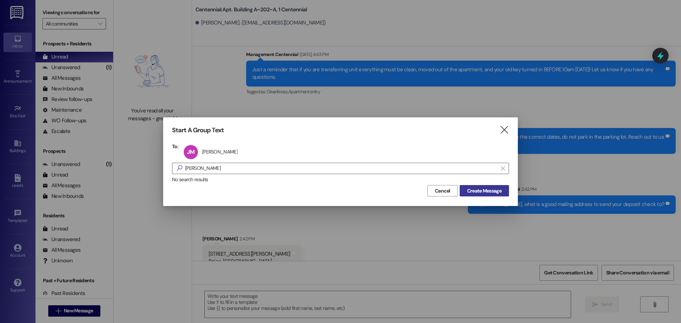
click at [476, 185] on button "Create Message" at bounding box center [483, 190] width 49 height 11
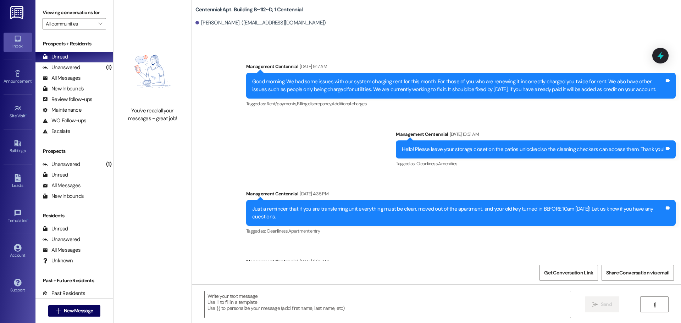
scroll to position [6540, 0]
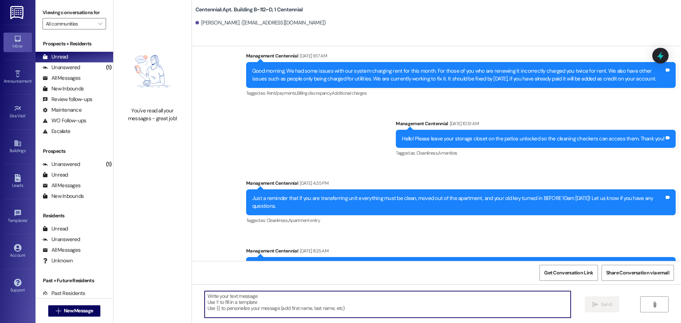
click at [249, 305] on textarea at bounding box center [388, 304] width 366 height 27
paste textarea "Hey {{first_name}}, what is a good mailing address to send your deposit check t…"
type textarea "Hey {{first_name}}, what is a good mailing address to send your deposit check t…"
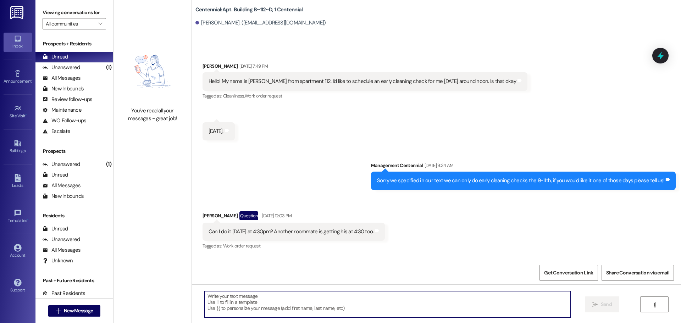
scroll to position [2288, 0]
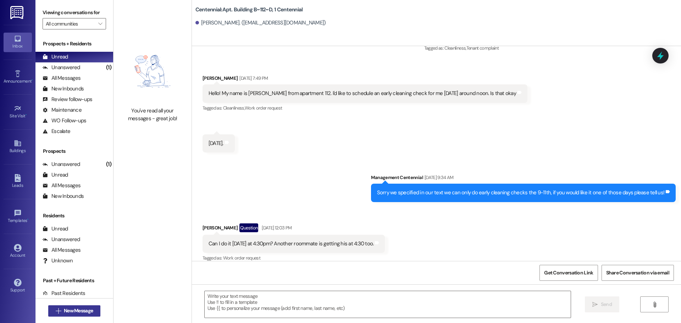
click at [94, 311] on button " New Message" at bounding box center [74, 310] width 52 height 11
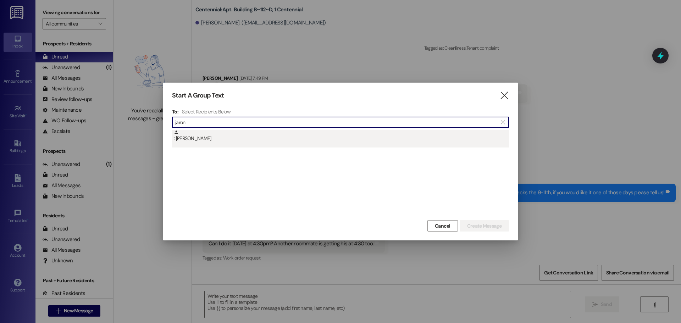
type input "jaron"
click at [219, 146] on div ": Jaron Libberton" at bounding box center [340, 139] width 337 height 18
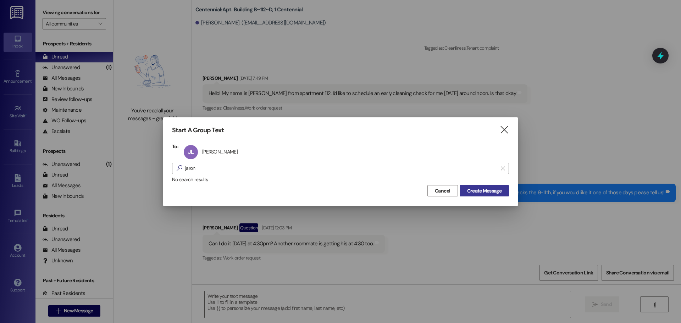
click at [474, 189] on span "Create Message" at bounding box center [484, 190] width 34 height 7
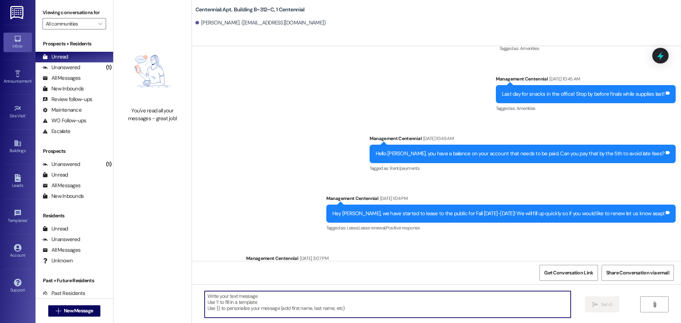
click at [269, 308] on textarea at bounding box center [388, 304] width 366 height 27
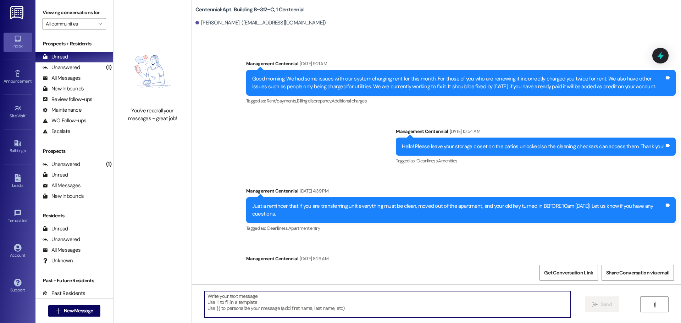
paste textarea "Hey {{first_name}}, what is a good mailing address to send your deposit check t…"
type textarea "Hey {{first_name}}, what is a good mailing address to send your deposit check t…"
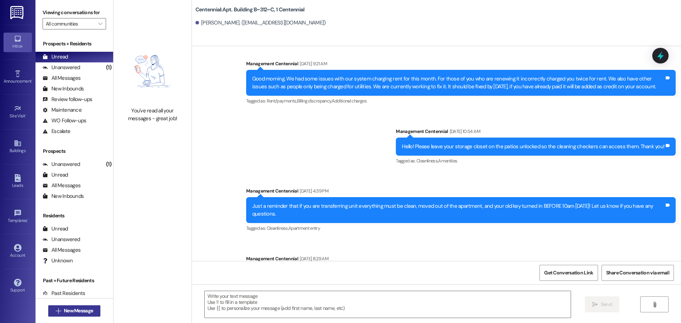
click at [77, 314] on span "New Message" at bounding box center [78, 310] width 29 height 7
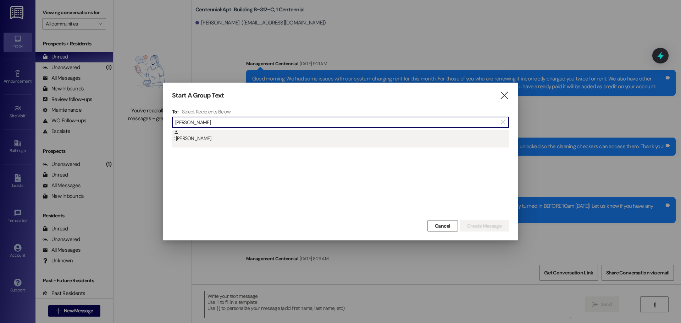
type input "jaxon gil"
click at [224, 145] on div ": Jaxon Gilbert" at bounding box center [340, 139] width 337 height 18
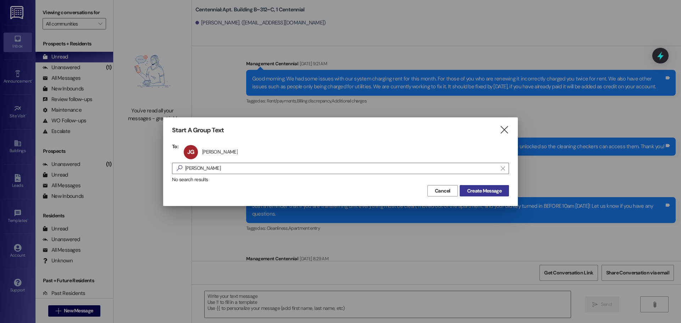
click at [476, 189] on span "Create Message" at bounding box center [484, 190] width 34 height 7
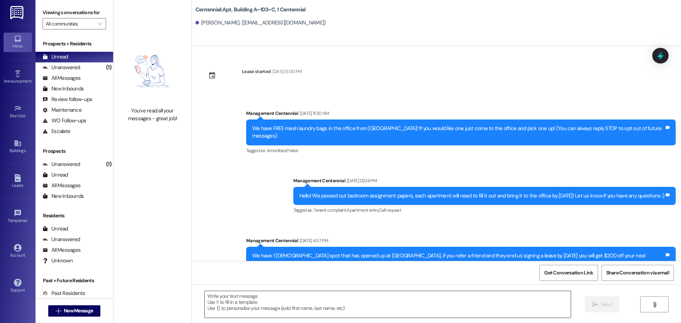
scroll to position [6055, 0]
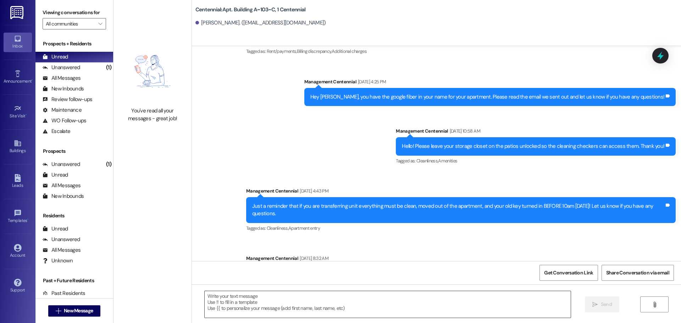
click at [303, 306] on textarea at bounding box center [388, 304] width 366 height 27
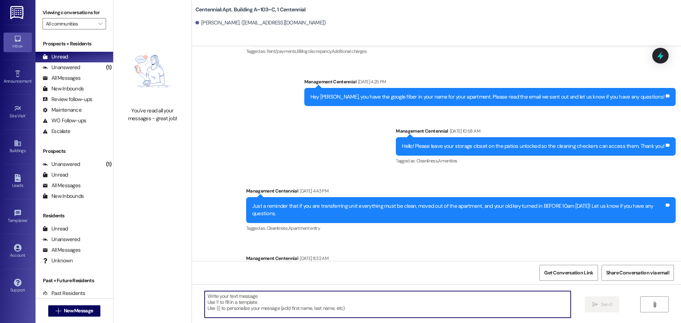
paste textarea "Hey {{first_name}}, what is a good mailing address to send your deposit check t…"
type textarea "Hey {{first_name}}, what is a good mailing address to send your deposit check t…"
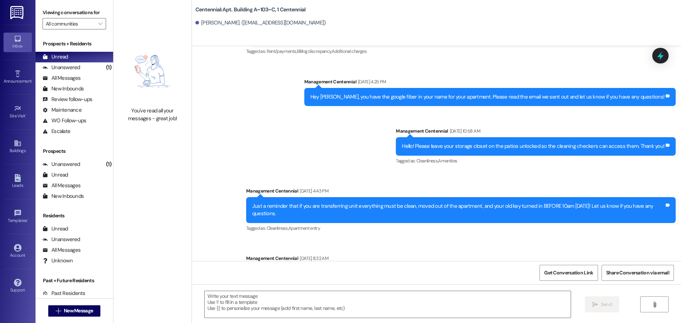
click at [93, 318] on div " New Message" at bounding box center [74, 311] width 52 height 18
click at [91, 313] on span "New Message" at bounding box center [78, 310] width 32 height 7
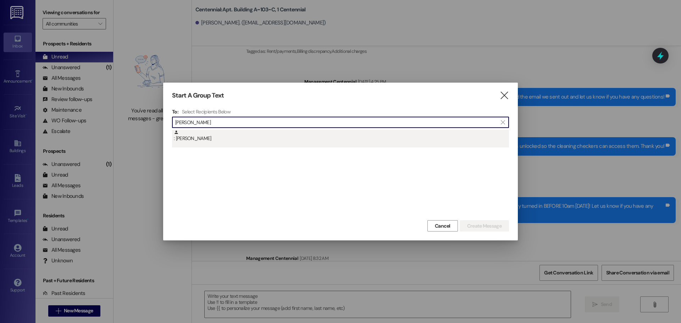
type input "jenna dor"
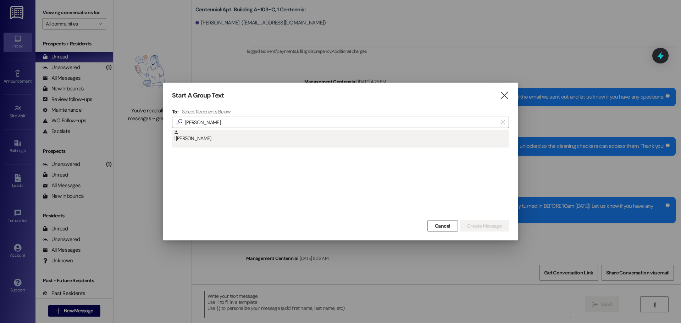
click at [217, 138] on div ": Jenna Dority" at bounding box center [341, 136] width 335 height 12
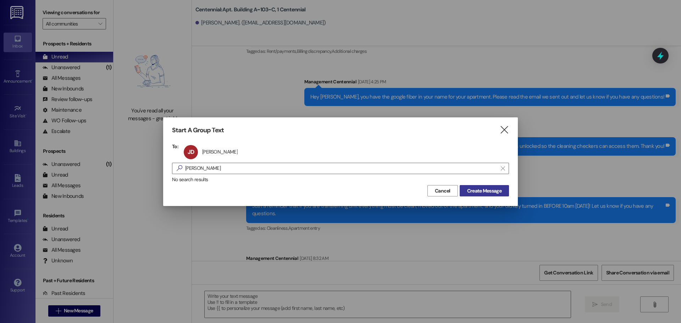
click at [486, 188] on span "Create Message" at bounding box center [484, 190] width 34 height 7
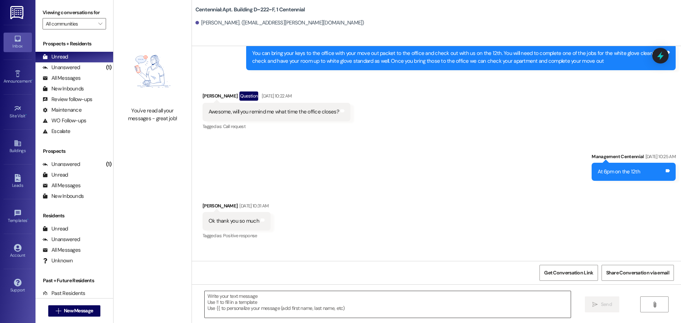
click at [261, 296] on textarea at bounding box center [388, 304] width 366 height 27
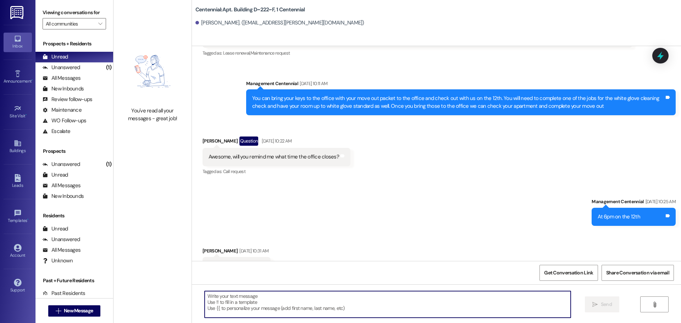
scroll to position [7221, 0]
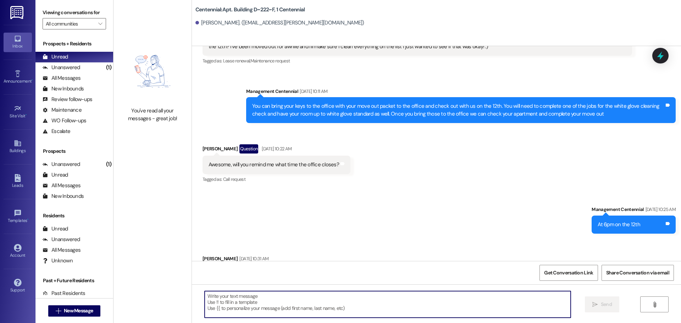
paste textarea "Hey {{first_name}}, what is a good mailing address to send your deposit check t…"
type textarea "Hey {{first_name}}, what is a good mailing address to send your deposit check t…"
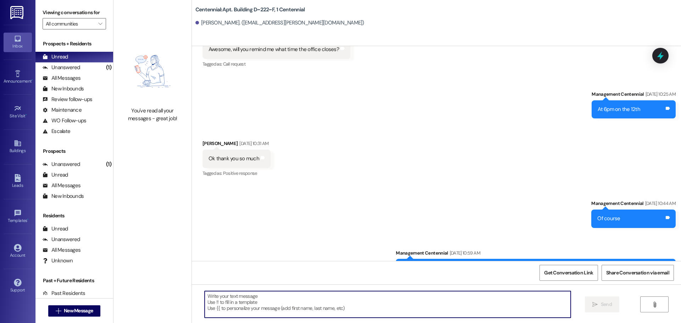
scroll to position [7363, 0]
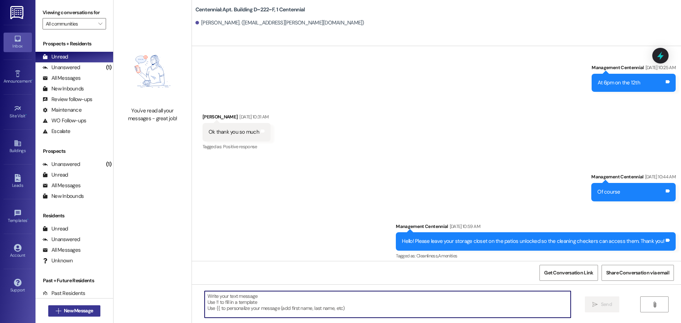
click at [81, 309] on span "New Message" at bounding box center [78, 310] width 29 height 7
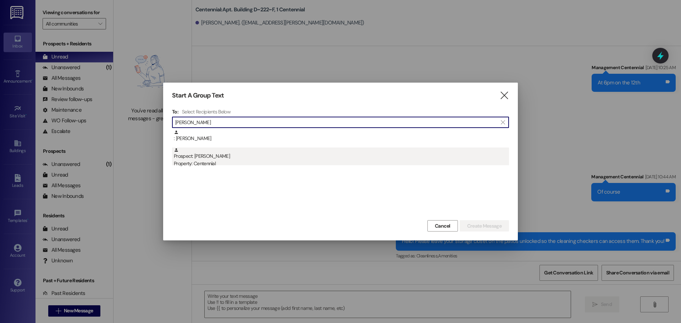
type input "jaycie pa"
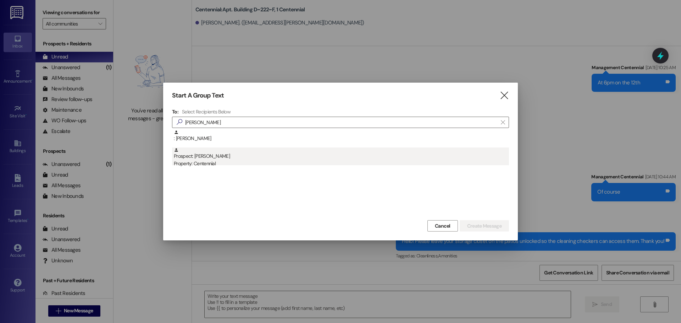
click at [268, 159] on div "Prospect: Jaycie Paschal Property: Centennial" at bounding box center [341, 157] width 335 height 20
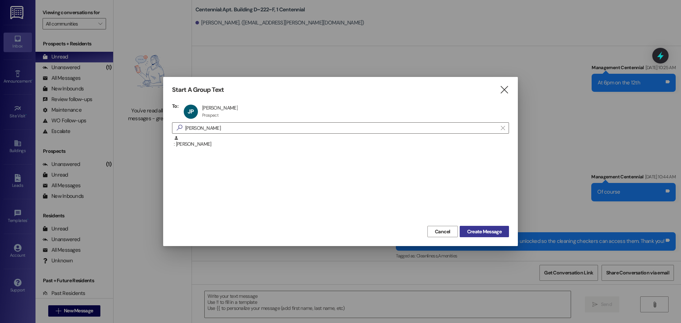
click at [467, 231] on span "Create Message" at bounding box center [484, 231] width 34 height 7
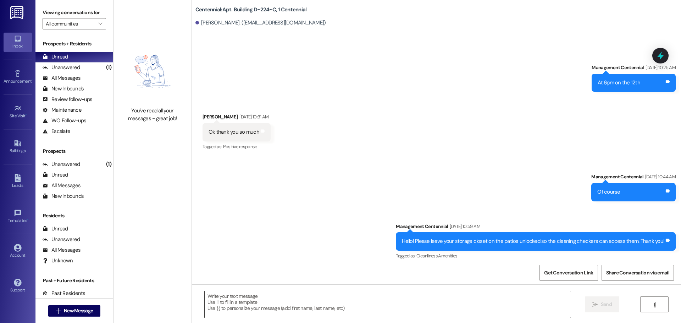
scroll to position [3984, 0]
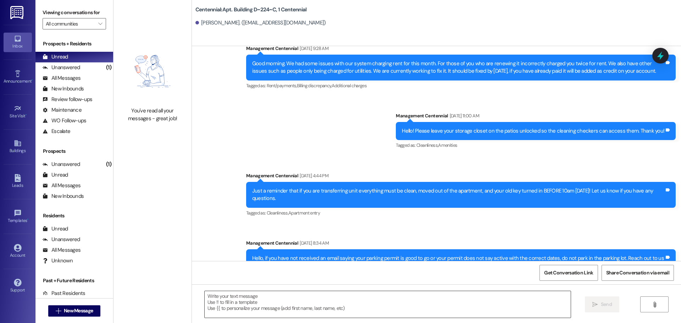
click at [233, 313] on textarea at bounding box center [388, 304] width 366 height 27
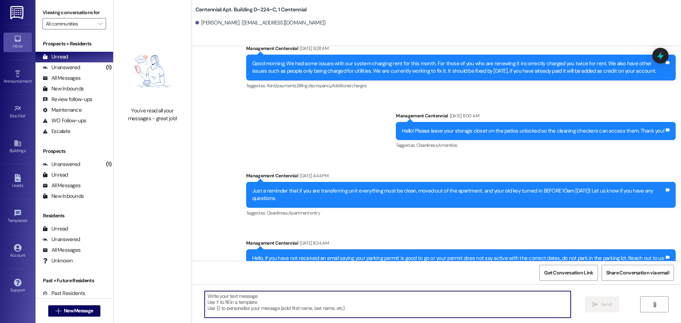
paste textarea "Hey {{first_name}}, what is a good mailing address to send your deposit check t…"
type textarea "Hey {{first_name}}, what is a good mailing address to send your deposit check t…"
click at [81, 308] on span "New Message" at bounding box center [78, 310] width 29 height 7
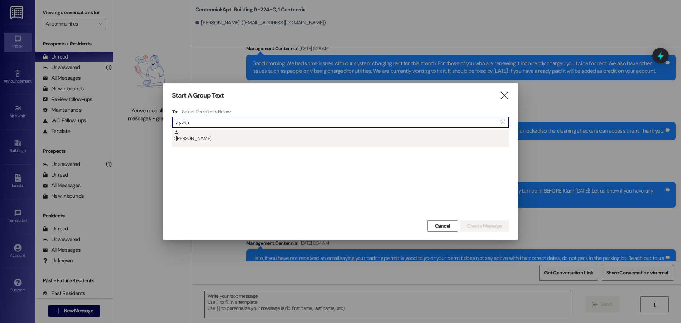
type input "jayven"
click at [202, 138] on div ": Jayven Thompson" at bounding box center [341, 136] width 335 height 12
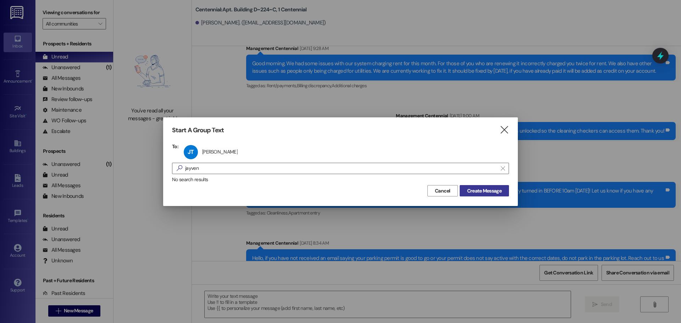
click at [488, 193] on span "Create Message" at bounding box center [484, 190] width 34 height 7
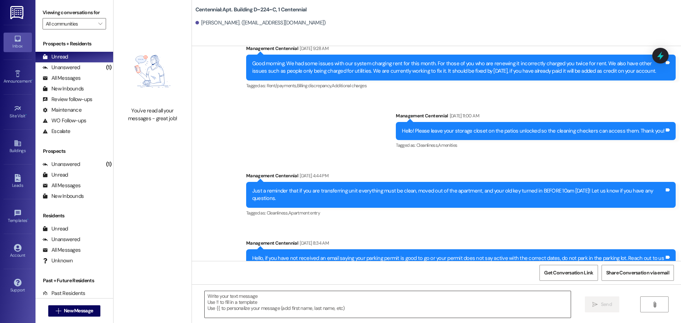
click at [319, 301] on textarea at bounding box center [388, 304] width 366 height 27
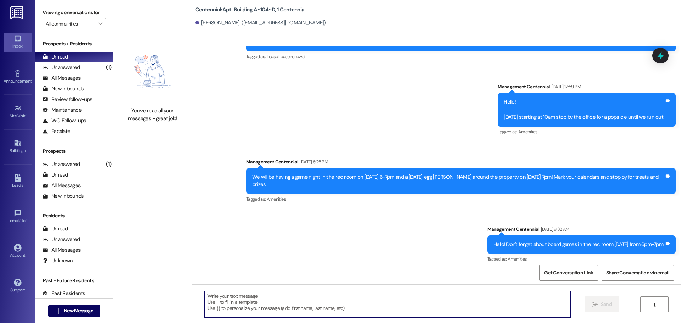
scroll to position [6413, 0]
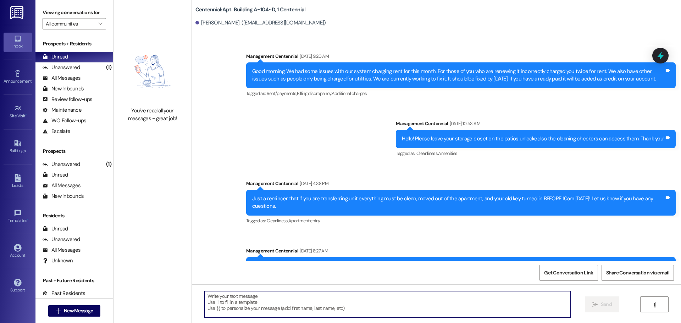
paste textarea "Hey {{first_name}}, what is a good mailing address to send your deposit check t…"
type textarea "Hey {{first_name}}, what is a good mailing address to send your deposit check t…"
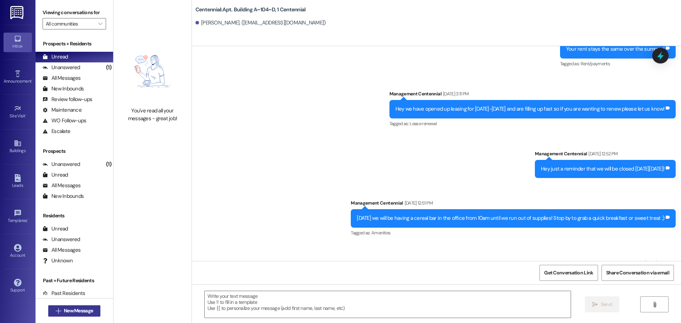
click at [89, 307] on span "New Message" at bounding box center [78, 310] width 29 height 7
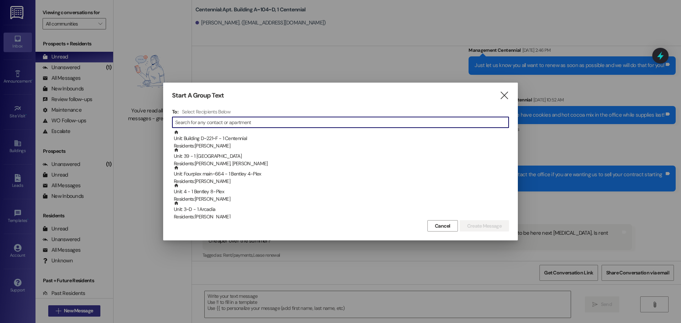
scroll to position [2335, 0]
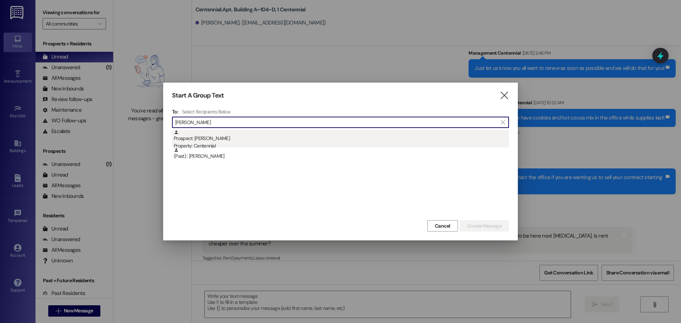
type input "jeanni"
click at [249, 140] on div "Prospect: Jeannie Schuneman Property: Centennial" at bounding box center [341, 140] width 335 height 20
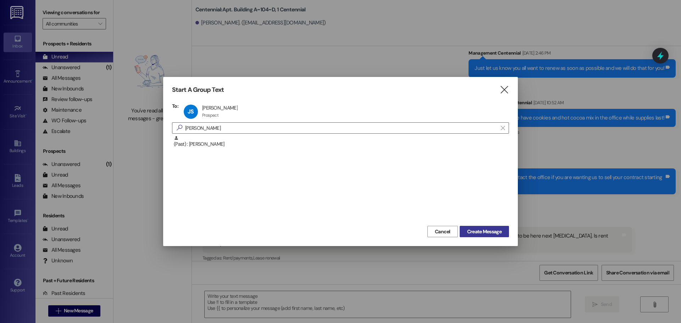
click at [491, 235] on button "Create Message" at bounding box center [483, 231] width 49 height 11
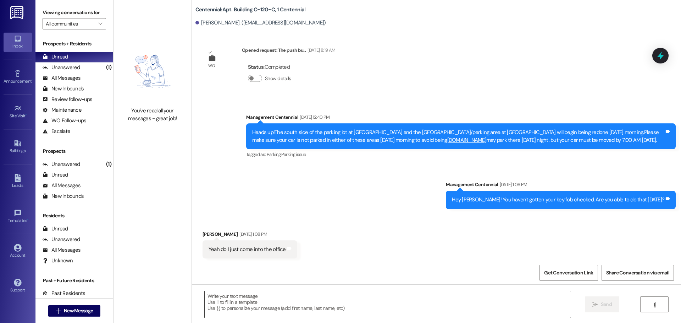
scroll to position [2469, 0]
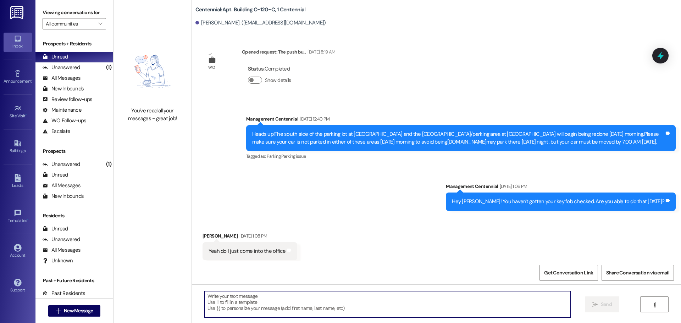
click at [240, 308] on textarea at bounding box center [388, 304] width 366 height 27
paste textarea "Hey {{first_name}}, what is a good mailing address to send your deposit check t…"
type textarea "Hey {{first_name}}, what is a good mailing address to send your deposit check t…"
click at [90, 308] on span "New Message" at bounding box center [78, 310] width 29 height 7
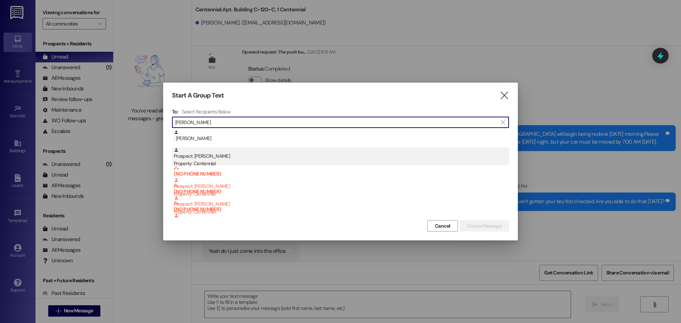
type input "jenna moll"
click at [207, 157] on div "Prospect: Jenna Mollinet Property: Centennial" at bounding box center [341, 157] width 335 height 20
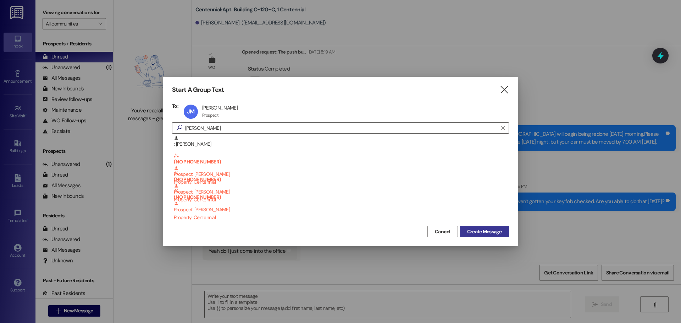
click at [469, 234] on span "Create Message" at bounding box center [484, 231] width 34 height 7
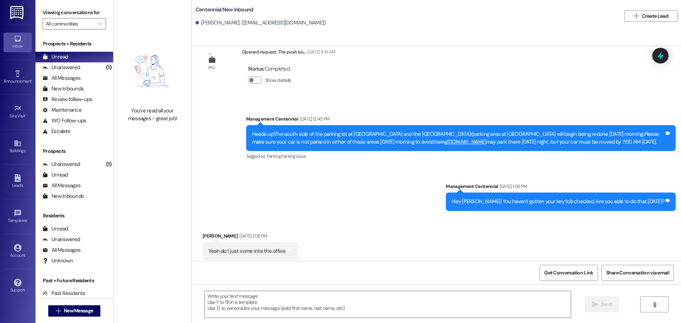
scroll to position [3575, 0]
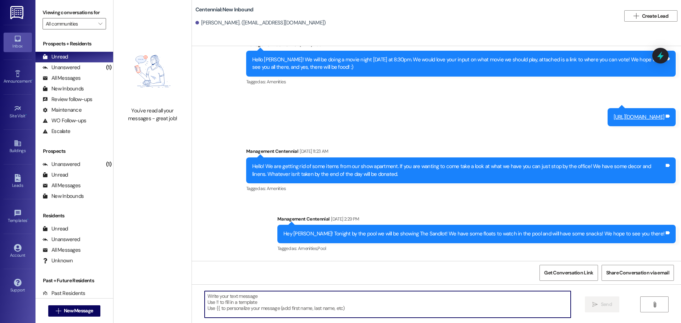
click at [254, 293] on textarea at bounding box center [388, 304] width 366 height 27
paste textarea "Hey {{first_name}}, what is a good mailing address to send your deposit check t…"
type textarea "Hey {{first_name}}, what is a good mailing address to send your deposit check t…"
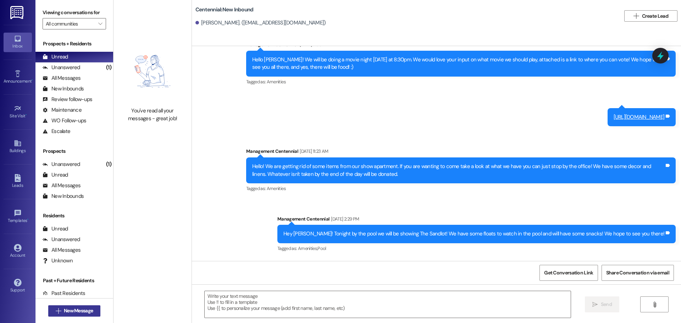
click at [80, 308] on span "New Message" at bounding box center [78, 310] width 29 height 7
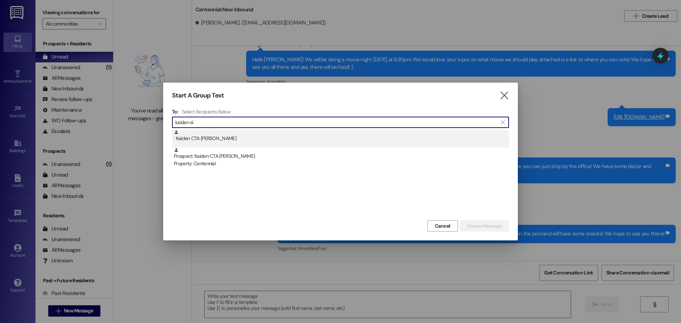
type input "kaiden si"
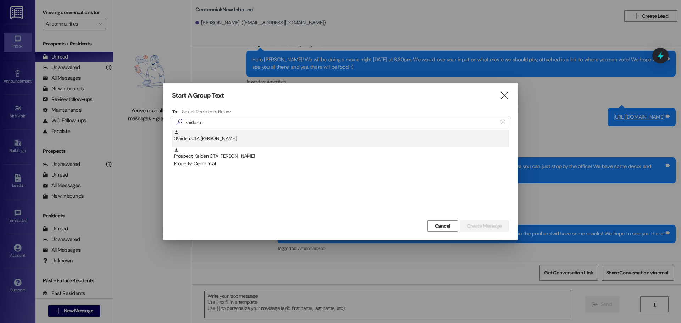
click at [207, 133] on div ": Kaiden CTA Sibbett" at bounding box center [341, 136] width 335 height 12
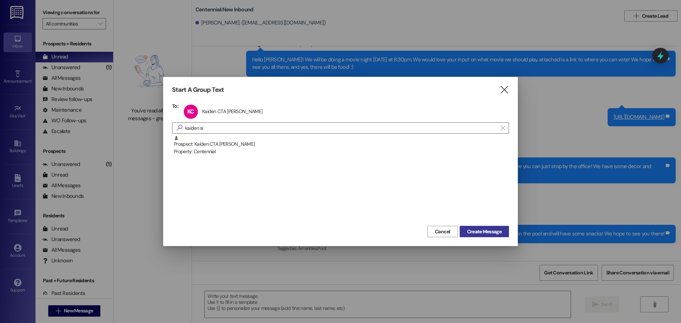
click at [468, 234] on span "Create Message" at bounding box center [484, 231] width 34 height 7
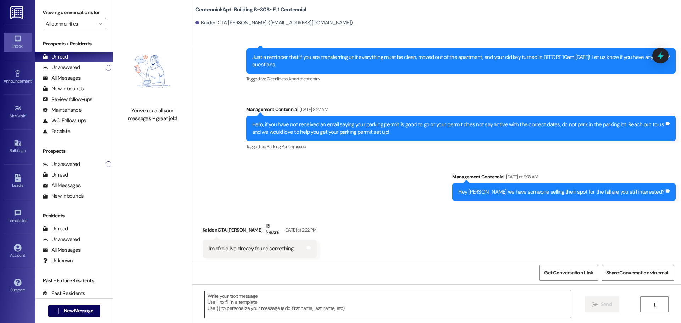
scroll to position [1785, 0]
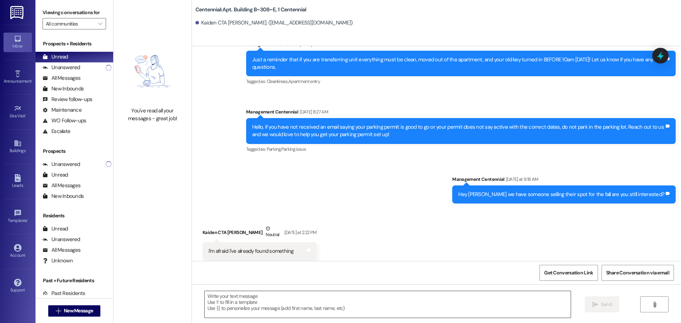
click at [272, 302] on textarea at bounding box center [388, 304] width 366 height 27
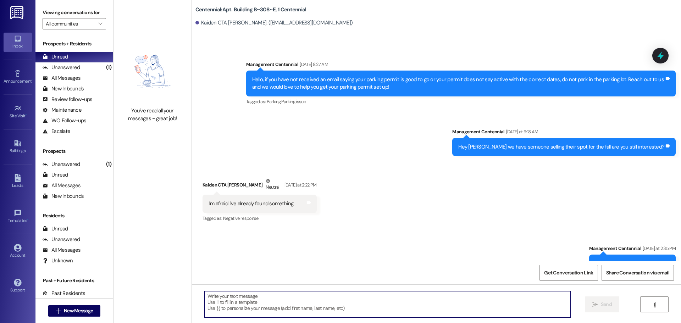
scroll to position [1835, 0]
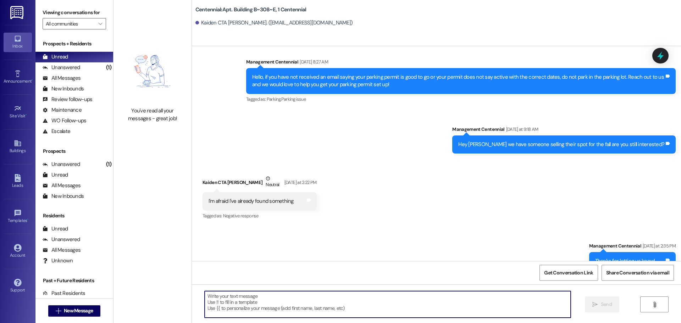
click at [285, 315] on textarea at bounding box center [388, 304] width 366 height 27
paste textarea "Hey {{first_name}}, what is a good mailing address to send your deposit check t…"
type textarea "Hey {{first_name}}, what is a good mailing address to send your deposit check t…"
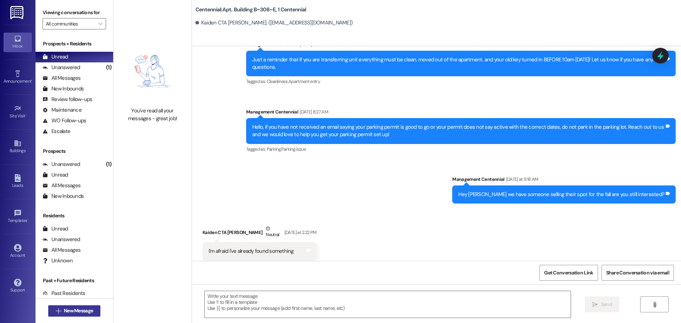
click at [82, 310] on span "New Message" at bounding box center [78, 310] width 29 height 7
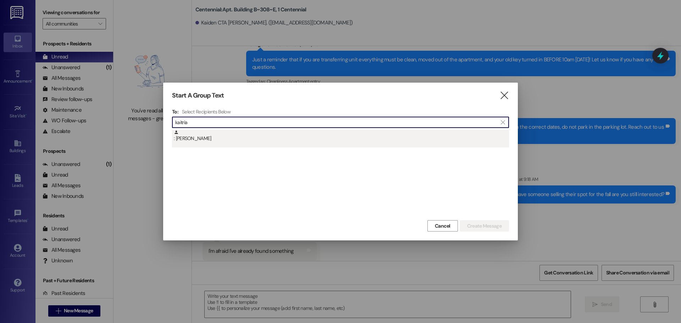
type input "kaitria"
click at [208, 146] on div ": Kaitriana McElfresh" at bounding box center [340, 139] width 337 height 18
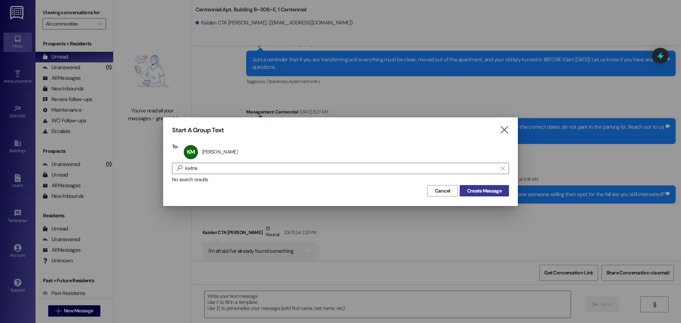
click at [481, 191] on span "Create Message" at bounding box center [484, 190] width 34 height 7
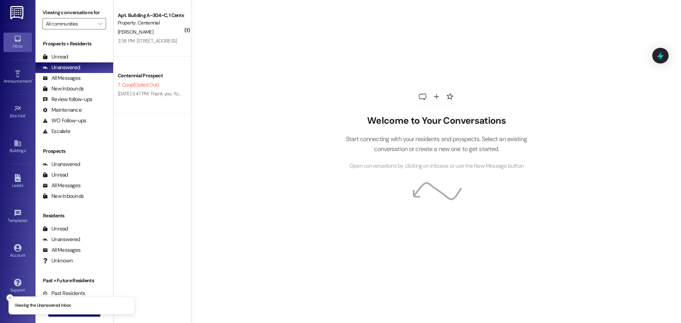
click at [9, 296] on icon "Close toast" at bounding box center [10, 298] width 4 height 4
click at [64, 312] on span "New Message" at bounding box center [78, 310] width 29 height 7
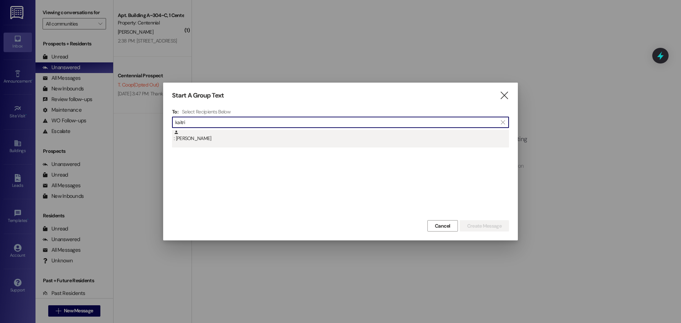
type input "kaitri"
click at [233, 144] on div ": [PERSON_NAME]" at bounding box center [340, 139] width 337 height 18
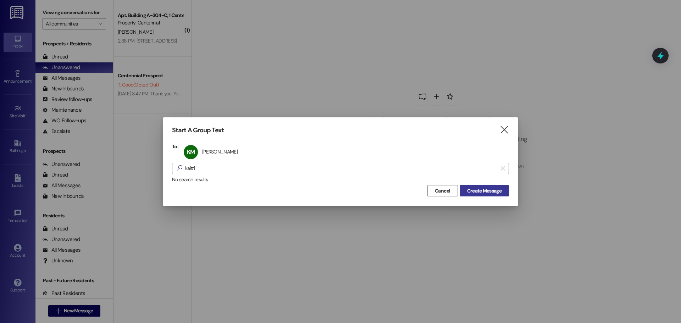
click at [467, 191] on span "Create Message" at bounding box center [484, 190] width 34 height 7
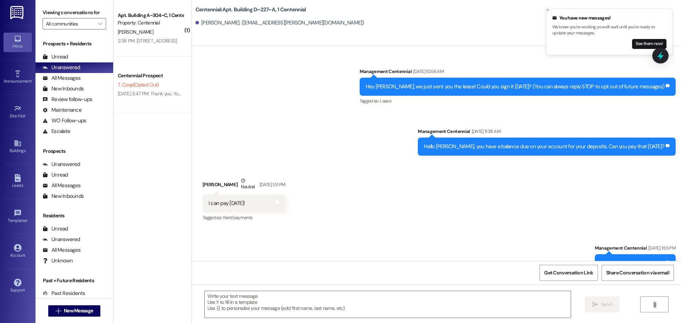
scroll to position [7317, 0]
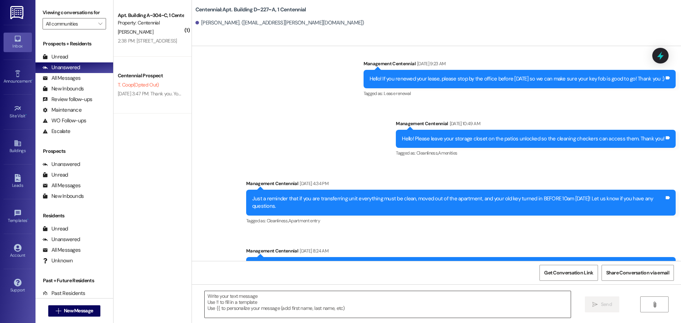
click at [285, 309] on textarea at bounding box center [388, 304] width 366 height 27
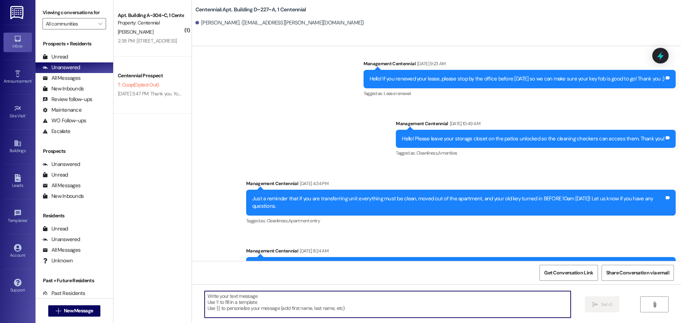
paste textarea "Hey {{first_name}}, what is a good mailing address to send your deposit check t…"
type textarea "Hey {{first_name}}, what is a good mailing address to send your deposit check t…"
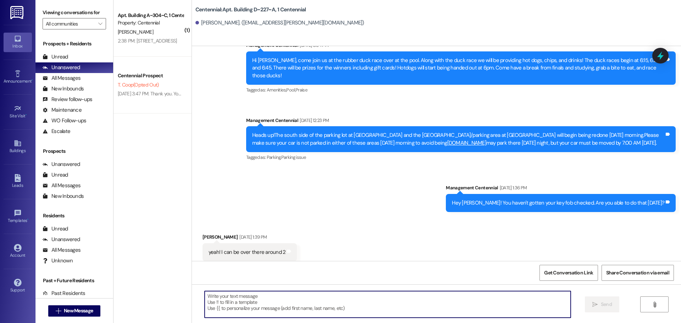
scroll to position [5205, 0]
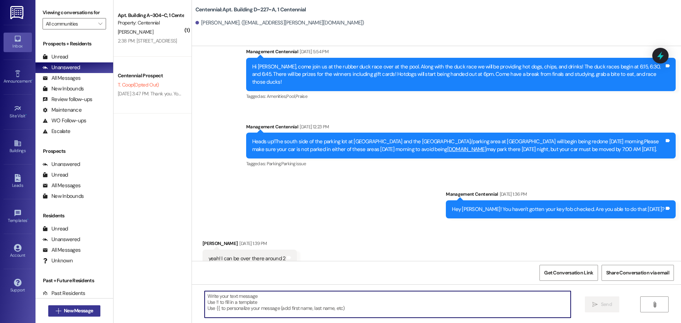
click at [88, 313] on span "New Message" at bounding box center [78, 310] width 29 height 7
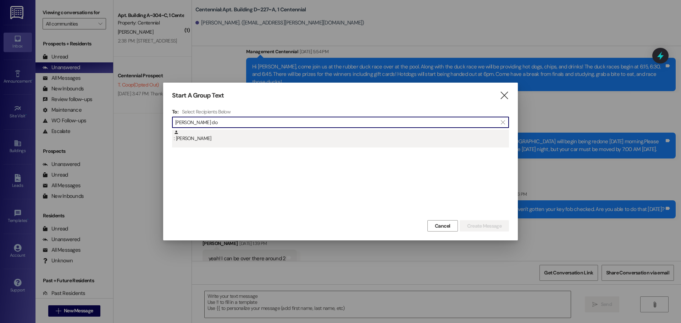
type input "[PERSON_NAME] do"
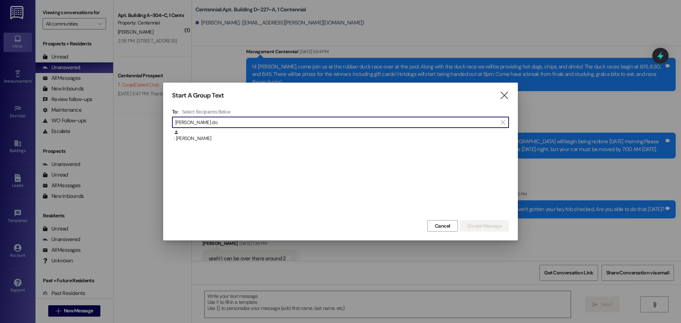
drag, startPoint x: 210, startPoint y: 138, endPoint x: 233, endPoint y: 142, distance: 23.4
click at [210, 138] on div ": [PERSON_NAME]" at bounding box center [341, 136] width 335 height 12
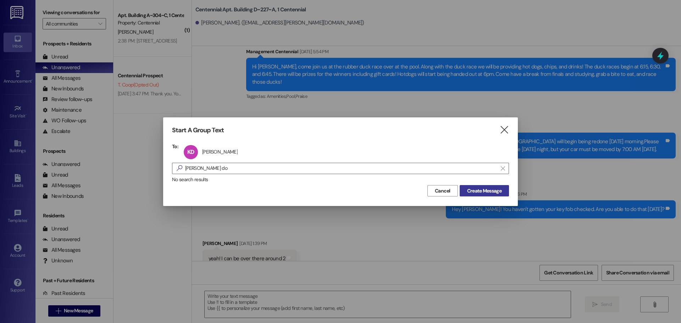
click at [471, 192] on span "Create Message" at bounding box center [484, 190] width 34 height 7
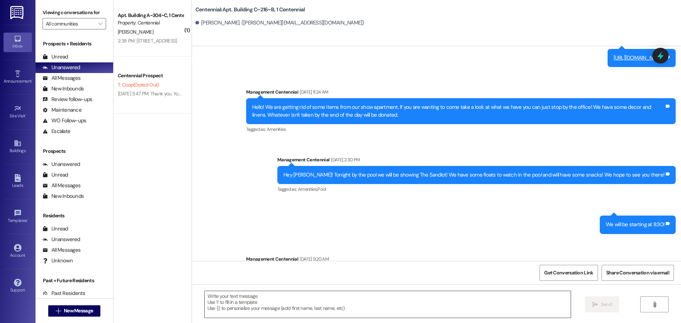
click at [268, 295] on textarea at bounding box center [388, 304] width 366 height 27
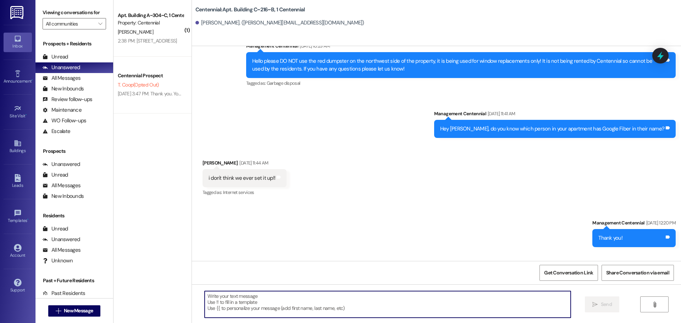
paste textarea "Hey {{first_name}}, what is a good mailing address to send your deposit check t…"
type textarea "Hey {{first_name}}, what is a good mailing address to send your deposit check t…"
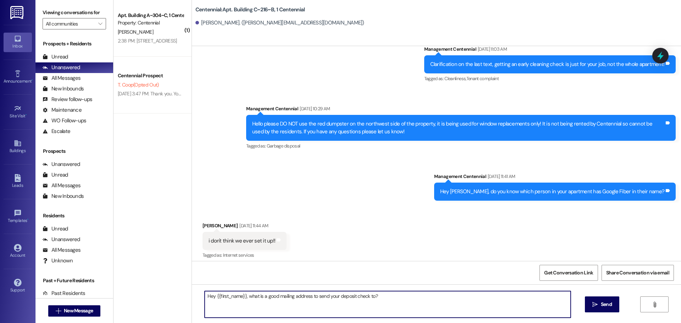
scroll to position [2078, 0]
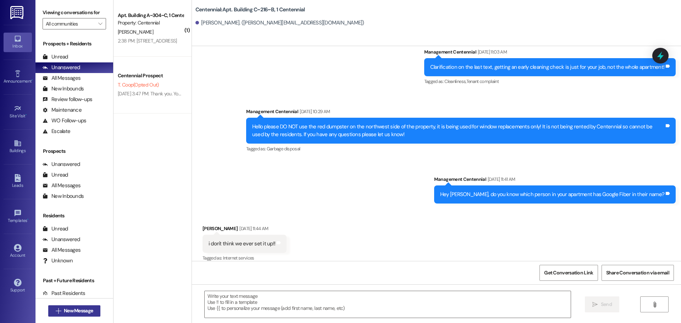
click at [62, 312] on span "New Message" at bounding box center [78, 310] width 32 height 7
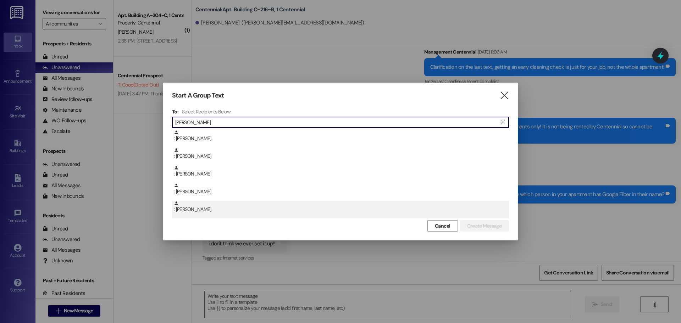
type input "[PERSON_NAME]"
click at [181, 208] on div ": [PERSON_NAME]" at bounding box center [341, 207] width 335 height 12
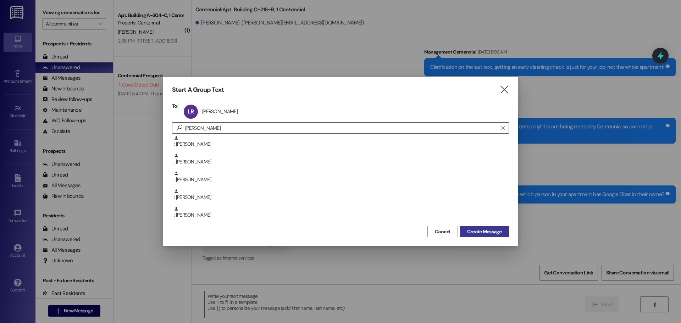
click at [470, 229] on span "Create Message" at bounding box center [484, 231] width 34 height 7
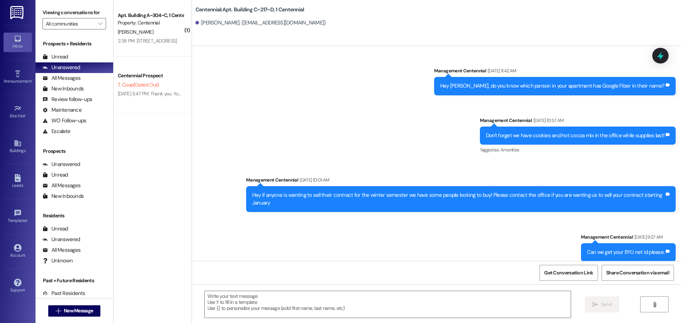
scroll to position [6205, 0]
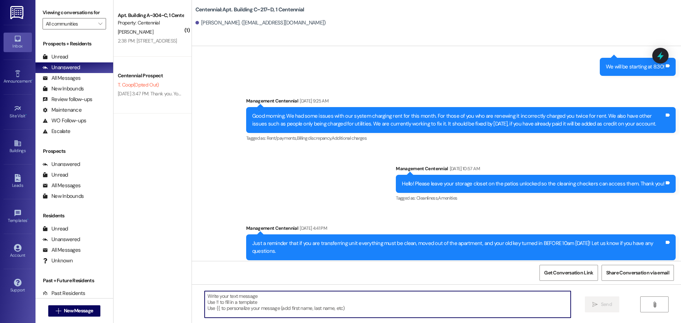
click at [268, 297] on textarea at bounding box center [388, 304] width 366 height 27
paste textarea "Hey {{first_name}}, what is a good mailing address to send your deposit check t…"
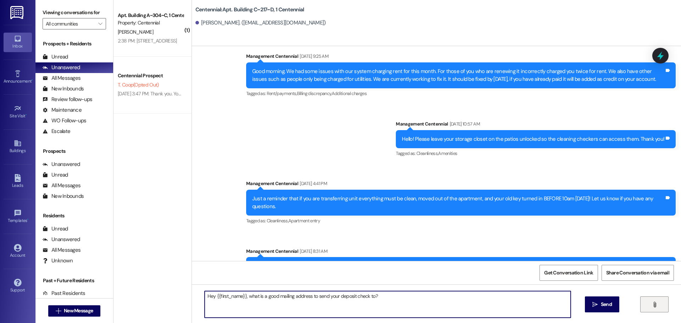
scroll to position [6250, 0]
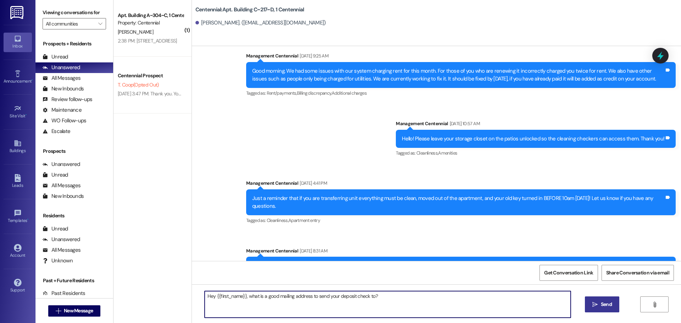
type textarea "Hey {{first_name}}, what is a good mailing address to send your deposit check t…"
click at [602, 300] on button " Send" at bounding box center [602, 304] width 34 height 16
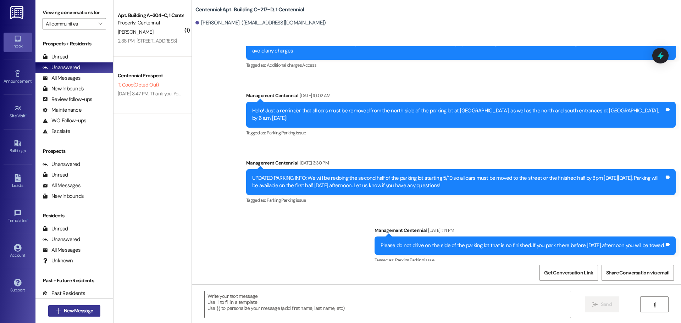
click at [58, 309] on span " New Message" at bounding box center [74, 310] width 40 height 7
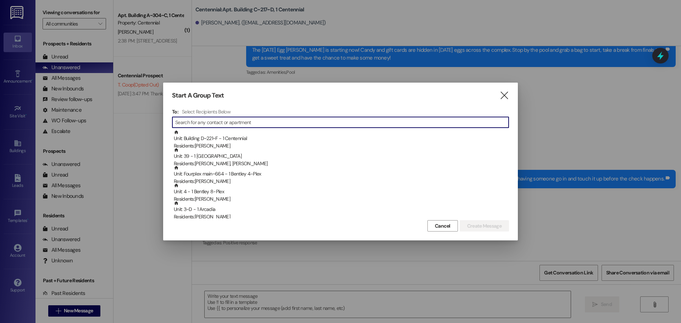
scroll to position [4147, 0]
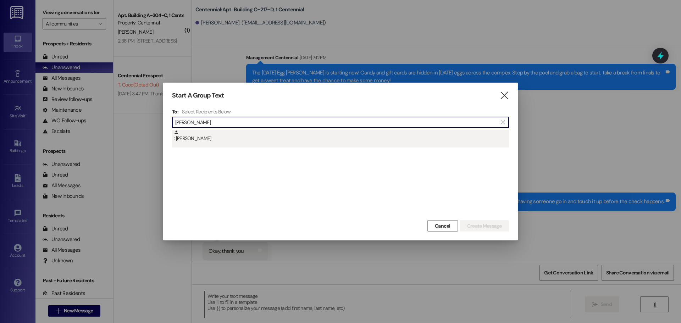
type input "[PERSON_NAME]"
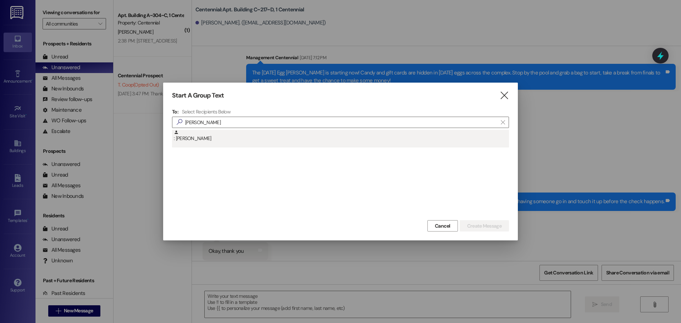
drag, startPoint x: 204, startPoint y: 141, endPoint x: 216, endPoint y: 141, distance: 11.7
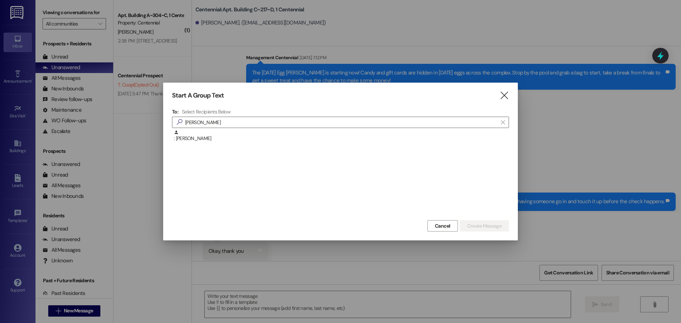
click at [204, 141] on div ": [PERSON_NAME]" at bounding box center [341, 136] width 335 height 12
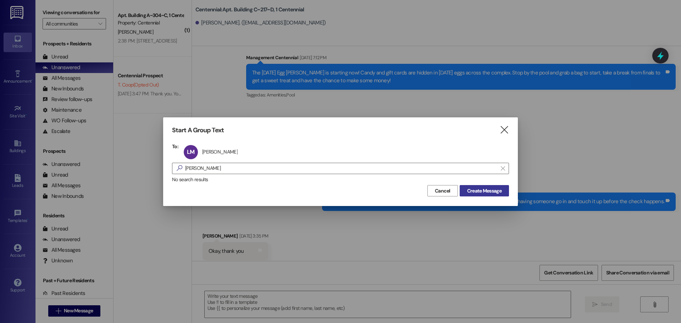
click at [466, 186] on button "Create Message" at bounding box center [483, 190] width 49 height 11
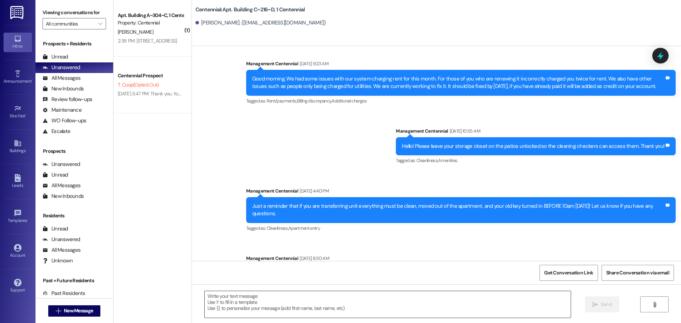
scroll to position [6096, 0]
click at [272, 307] on textarea at bounding box center [388, 304] width 366 height 27
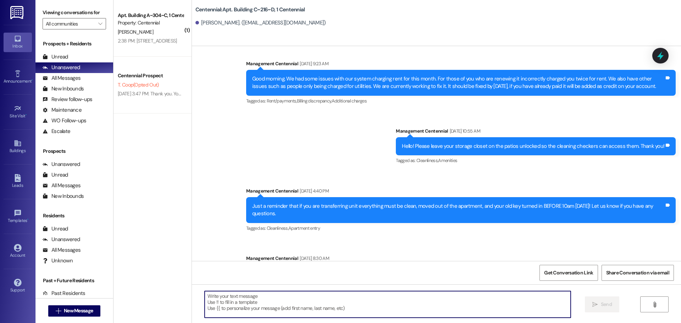
paste textarea "Hey {{first_name}}, what is a good mailing address to send your deposit check t…"
type textarea "Hey {{first_name}}, what is a good mailing address to send your deposit check t…"
click at [93, 313] on button " New Message" at bounding box center [74, 310] width 52 height 11
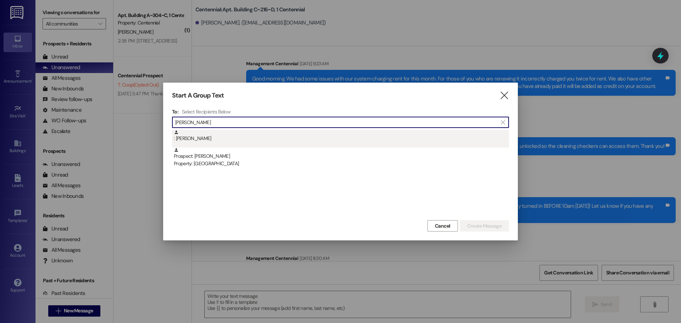
type input "[PERSON_NAME]"
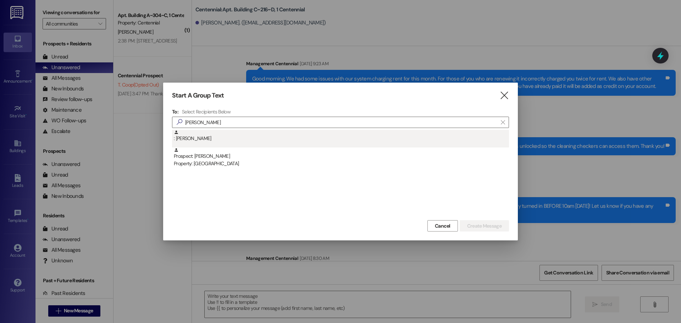
click at [238, 140] on div ": [PERSON_NAME]" at bounding box center [341, 136] width 335 height 12
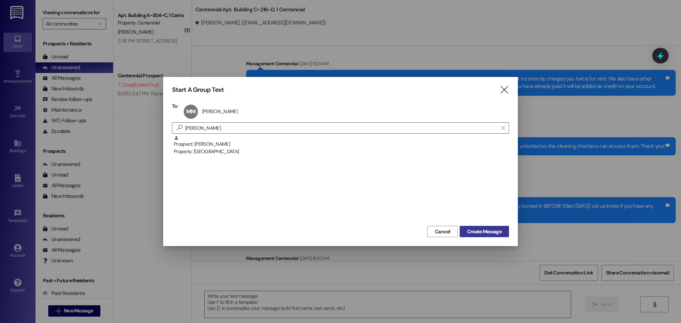
click at [494, 233] on span "Create Message" at bounding box center [484, 231] width 34 height 7
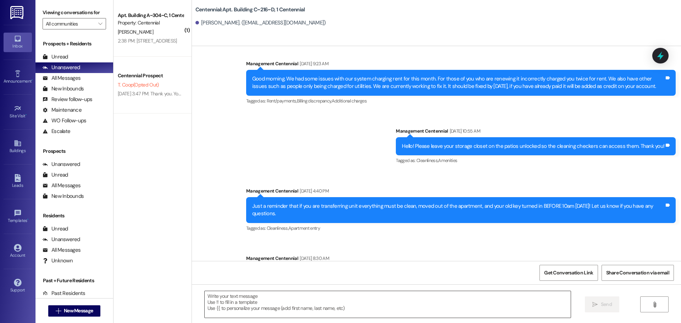
click at [226, 298] on textarea at bounding box center [388, 304] width 366 height 27
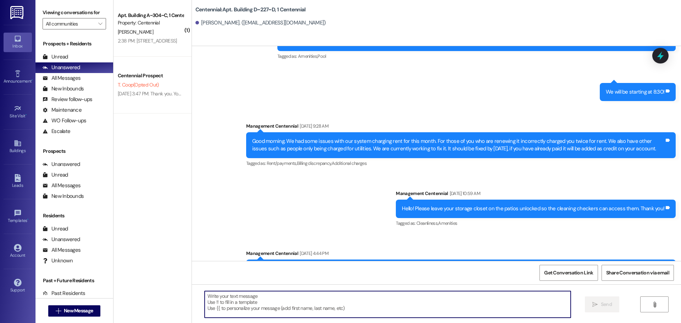
scroll to position [9971, 0]
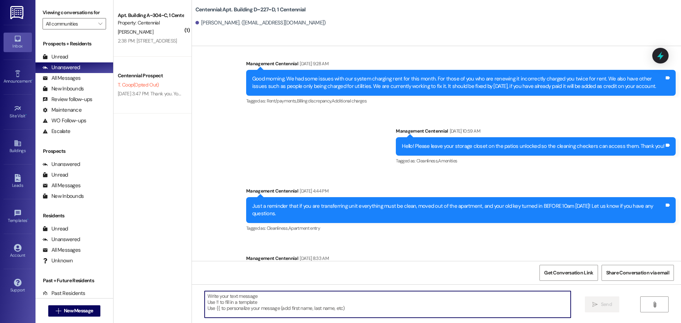
paste textarea "Hey {{first_name}}, what is a good mailing address to send your deposit check t…"
type textarea "Hey {{first_name}}, what is a good mailing address to send your deposit check t…"
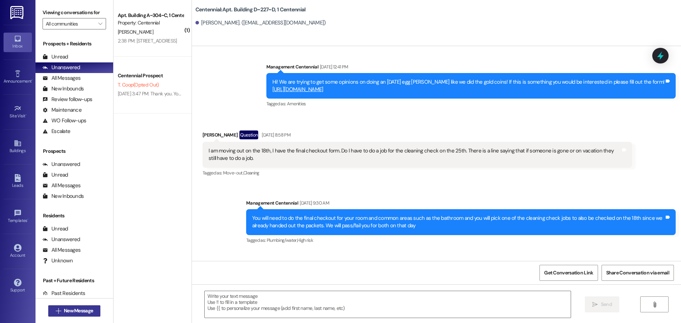
click at [81, 312] on span "New Message" at bounding box center [78, 310] width 29 height 7
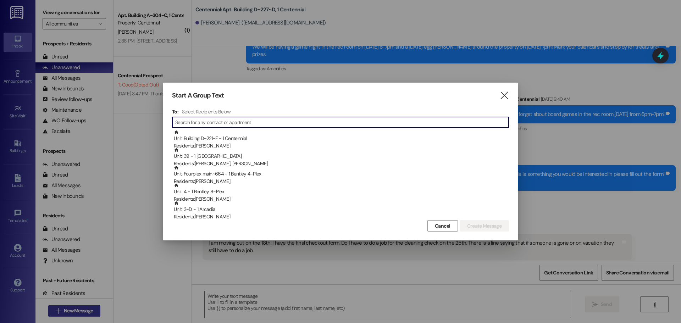
scroll to position [7667, 0]
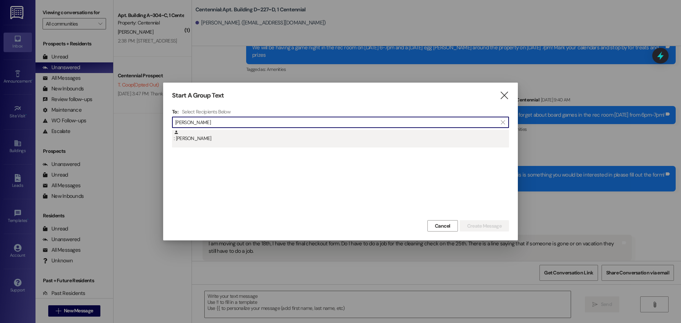
type input "mary tay"
click at [244, 136] on div ": Mary Tayler" at bounding box center [341, 136] width 335 height 12
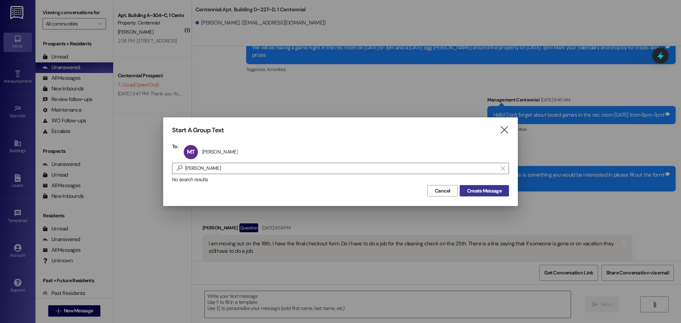
click at [476, 186] on button "Create Message" at bounding box center [483, 190] width 49 height 11
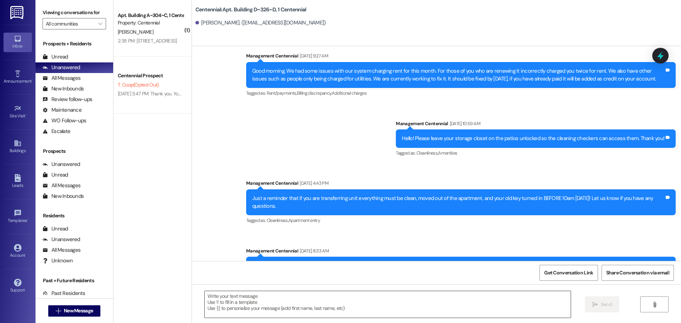
scroll to position [9637, 0]
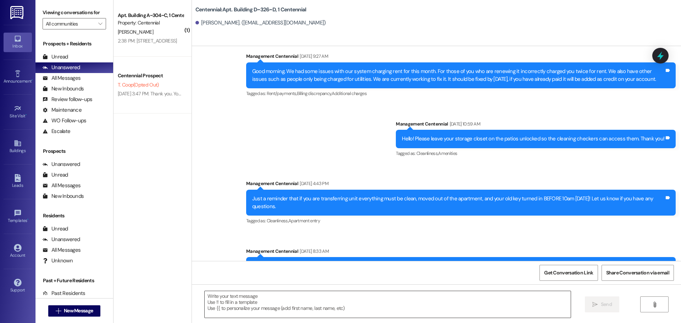
click at [248, 304] on textarea at bounding box center [388, 304] width 366 height 27
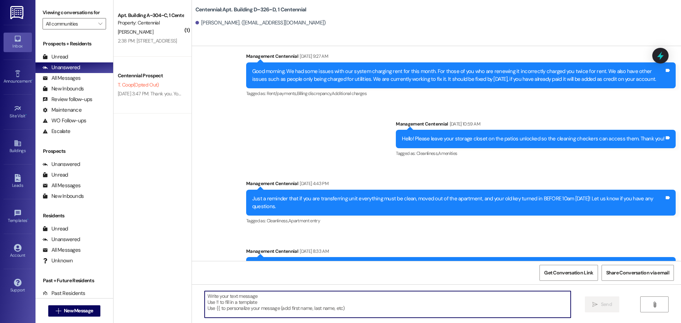
paste textarea "Hey {{first_name}}, what is a good mailing address to send your deposit check t…"
type textarea "Hey {{first_name}}, what is a good mailing address to send your deposit check t…"
click at [87, 311] on span "New Message" at bounding box center [78, 310] width 29 height 7
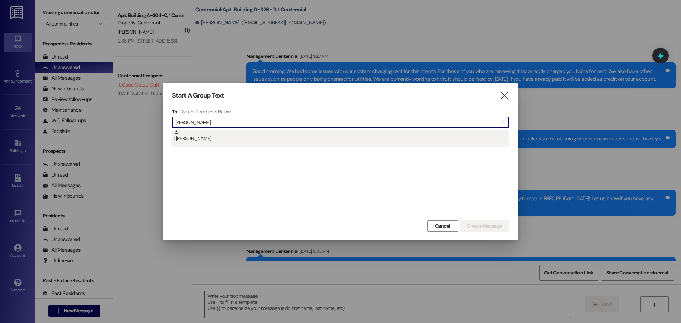
type input "matthew mac"
click at [233, 137] on div ": Matthew Macdonald" at bounding box center [341, 136] width 335 height 12
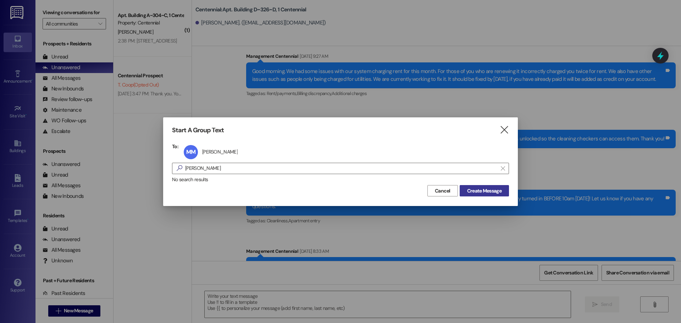
click at [478, 186] on button "Create Message" at bounding box center [483, 190] width 49 height 11
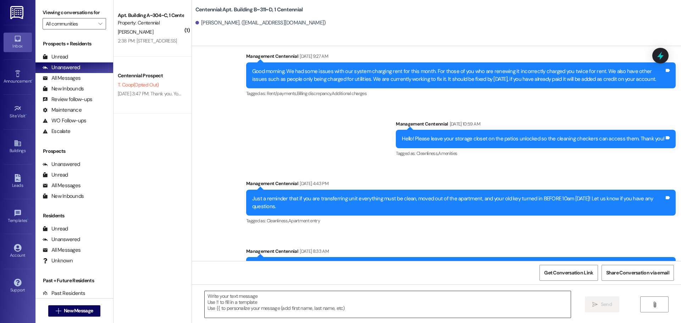
click at [258, 303] on textarea at bounding box center [388, 304] width 366 height 27
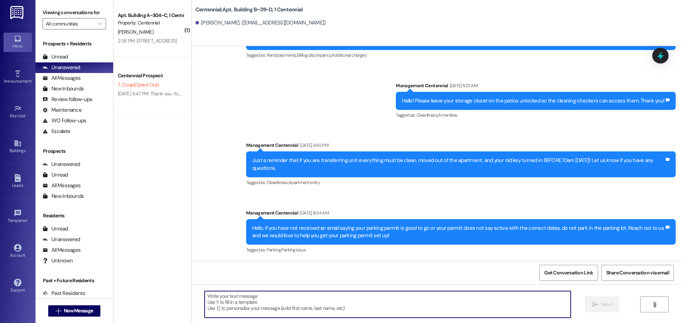
scroll to position [6514, 0]
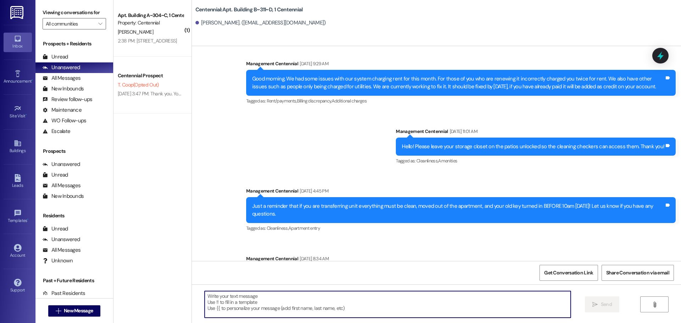
paste textarea "Hey {{first_name}}, what is a good mailing address to send your deposit check t…"
type textarea "Hey {{first_name}}, what is a good mailing address to send your deposit check t…"
click at [93, 309] on button " New Message" at bounding box center [74, 310] width 52 height 11
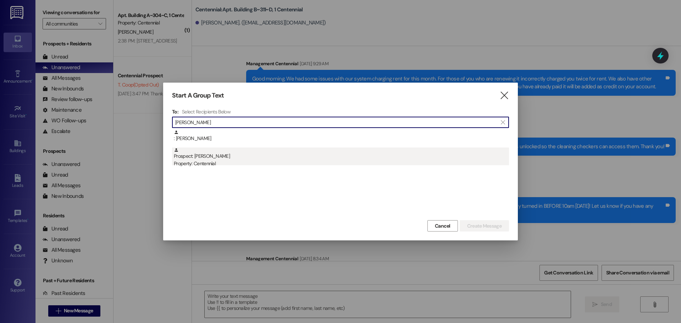
type input "matthew wor"
click at [236, 156] on div "Prospect: Matthew Worthington Property: Centennial" at bounding box center [341, 157] width 335 height 20
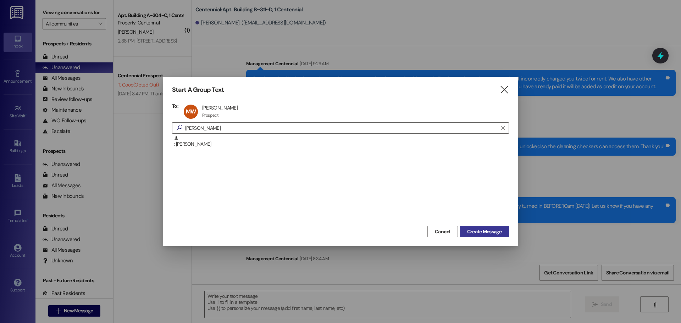
click at [470, 227] on button "Create Message" at bounding box center [483, 231] width 49 height 11
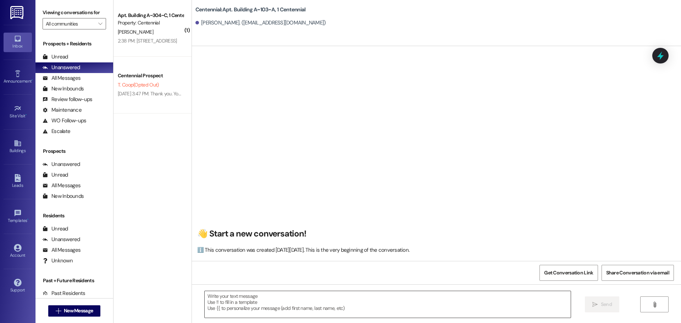
scroll to position [1761, 0]
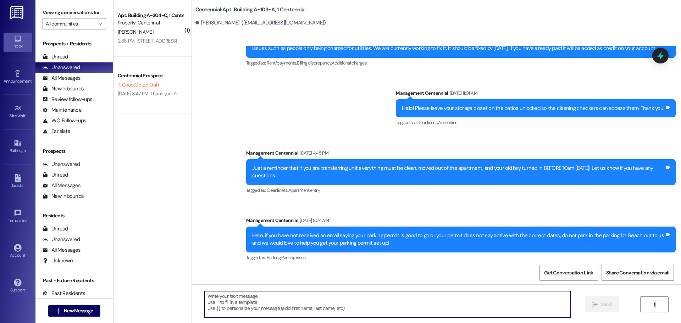
click at [222, 306] on textarea at bounding box center [388, 304] width 366 height 27
paste textarea "Hey {{first_name}}, what is a good mailing address to send your deposit check t…"
type textarea "Hey {{first_name}}, what is a good mailing address to send your deposit check t…"
click at [76, 310] on span "New Message" at bounding box center [78, 310] width 29 height 7
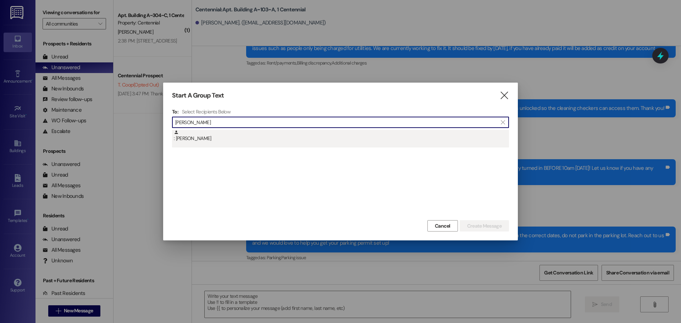
type input "maxwell wor"
click at [194, 132] on div ": Maxwell Workman" at bounding box center [341, 136] width 335 height 12
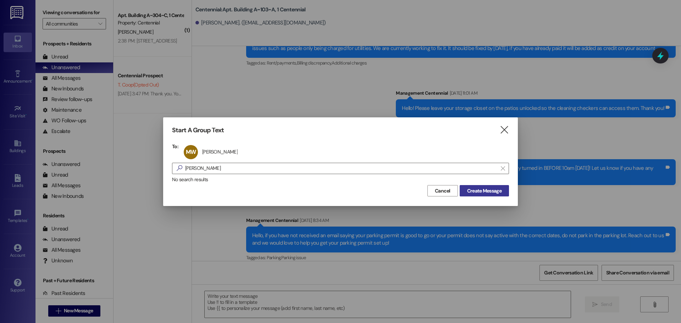
click at [483, 189] on span "Create Message" at bounding box center [484, 190] width 34 height 7
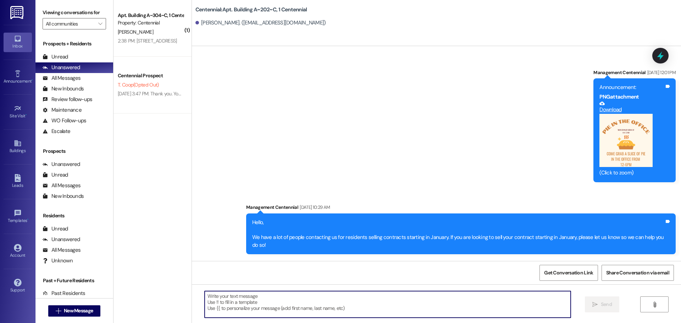
click at [240, 308] on textarea at bounding box center [388, 304] width 366 height 27
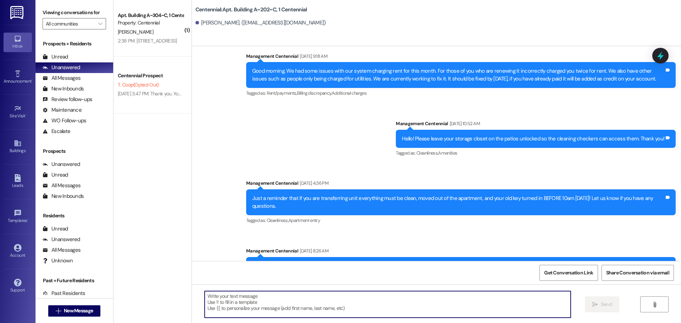
paste textarea "Hey {{first_name}}, what is a good mailing address to send your deposit check t…"
type textarea "Hey {{first_name}}, what is a good mailing address to send your deposit check t…"
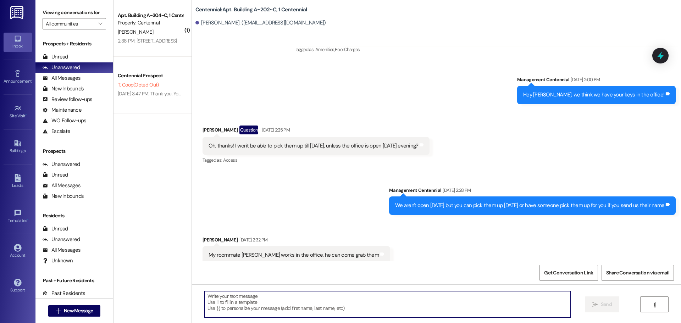
scroll to position [6235, 0]
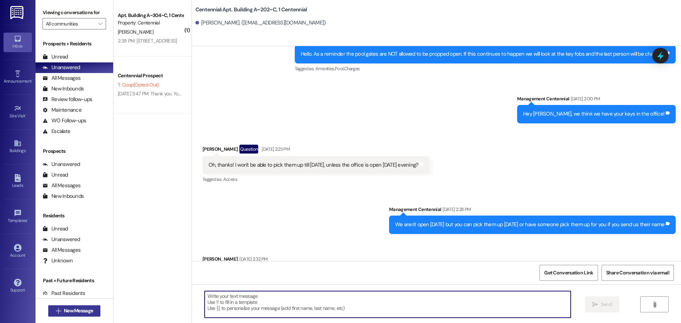
click at [93, 312] on button " New Message" at bounding box center [74, 310] width 52 height 11
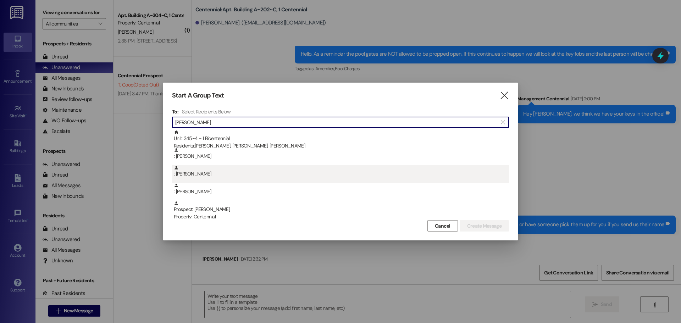
type input "megan o"
click at [219, 173] on div ": Megan Otero" at bounding box center [341, 171] width 335 height 12
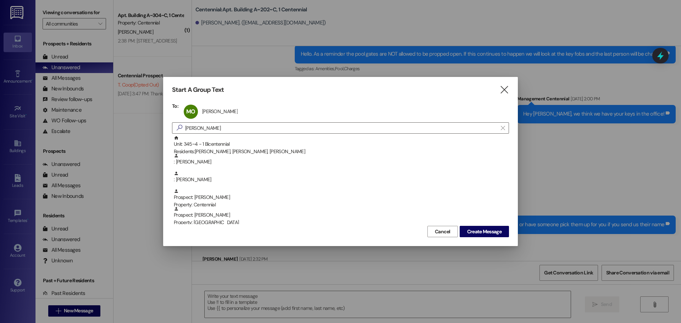
click at [482, 225] on div "Cancel Create Message" at bounding box center [340, 230] width 337 height 13
click at [481, 228] on span "Create Message" at bounding box center [484, 231] width 34 height 7
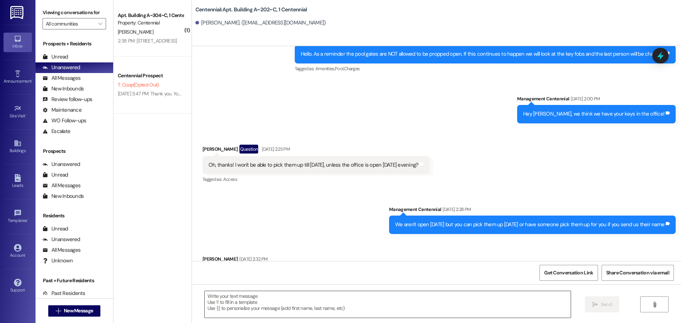
scroll to position [6305, 0]
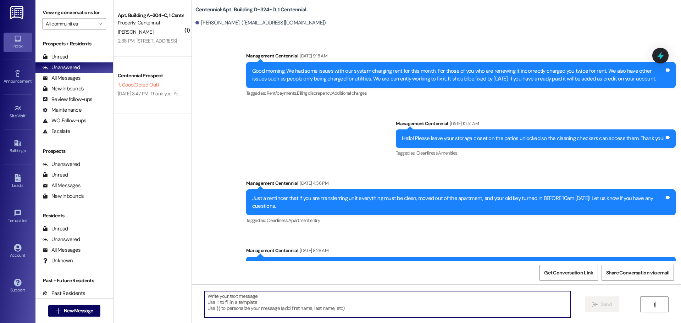
click at [283, 313] on textarea at bounding box center [388, 304] width 366 height 27
paste textarea "Hey {{first_name}}, what is a good mailing address to send your deposit check t…"
type textarea "Hey {{first_name}}, what is a good mailing address to send your deposit check t…"
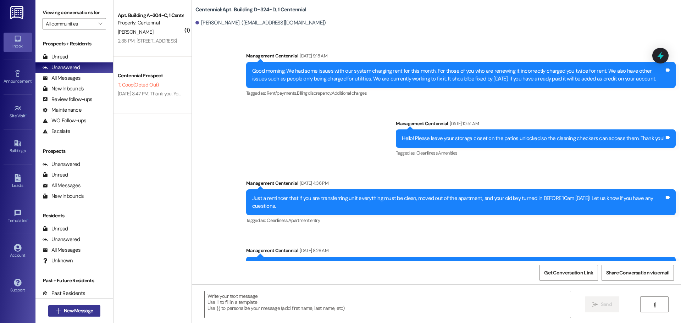
click at [83, 308] on span "New Message" at bounding box center [78, 310] width 29 height 7
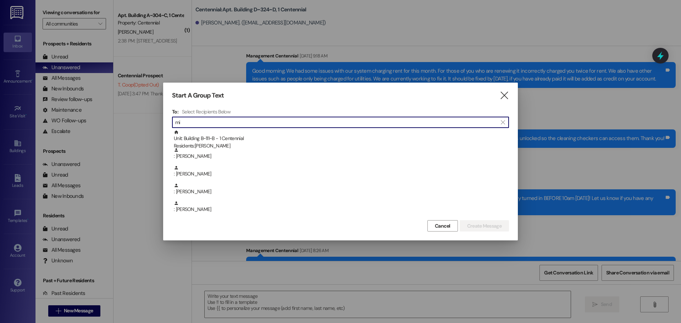
type input "m"
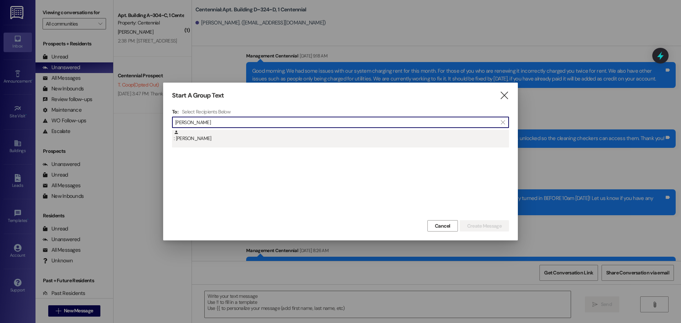
type input "miriam br"
click at [222, 146] on div ": Miriam Briganti" at bounding box center [340, 139] width 337 height 18
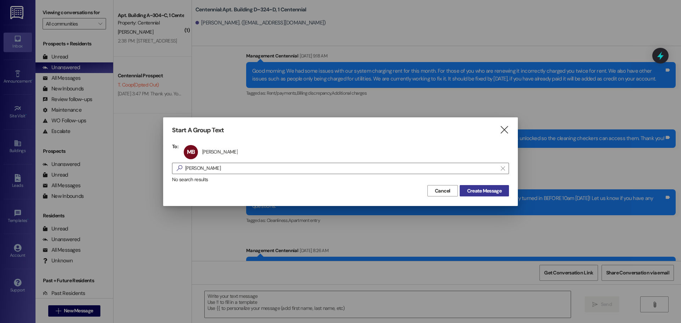
click at [476, 191] on span "Create Message" at bounding box center [484, 190] width 34 height 7
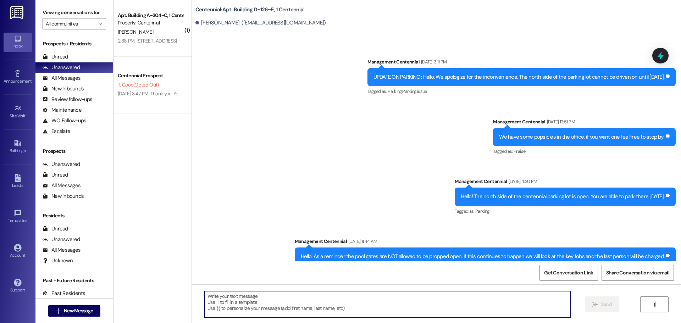
click at [296, 301] on textarea at bounding box center [388, 304] width 366 height 27
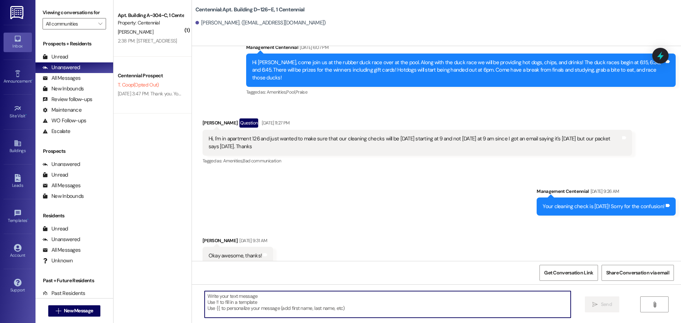
paste textarea "Hey {{first_name}}, what is a good mailing address to send your deposit check t…"
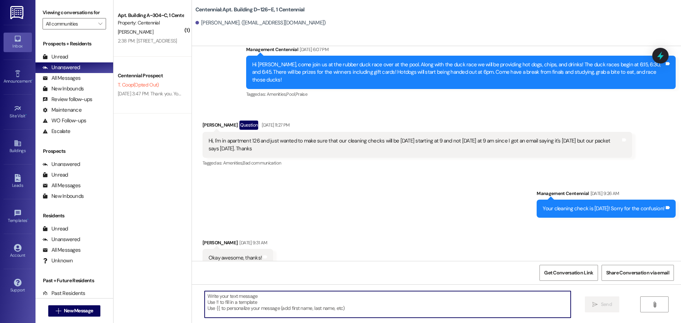
type textarea "Hey {{first_name}}, what is a good mailing address to send your deposit check t…"
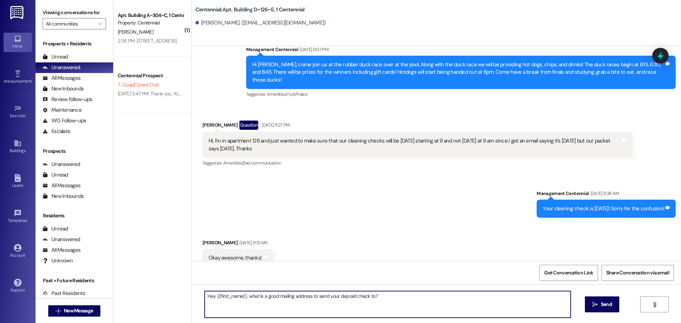
scroll to position [5553, 0]
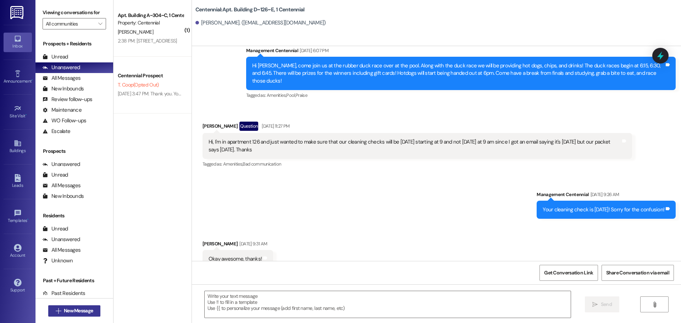
click at [68, 309] on span "New Message" at bounding box center [78, 310] width 29 height 7
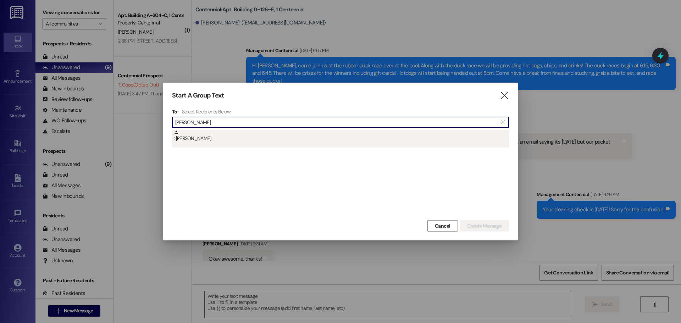
type input "natasha judd"
click at [174, 141] on div ": Natasha Judd" at bounding box center [341, 136] width 335 height 12
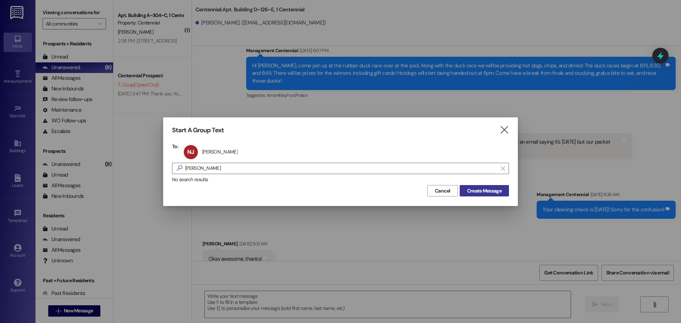
click at [484, 190] on span "Create Message" at bounding box center [484, 190] width 34 height 7
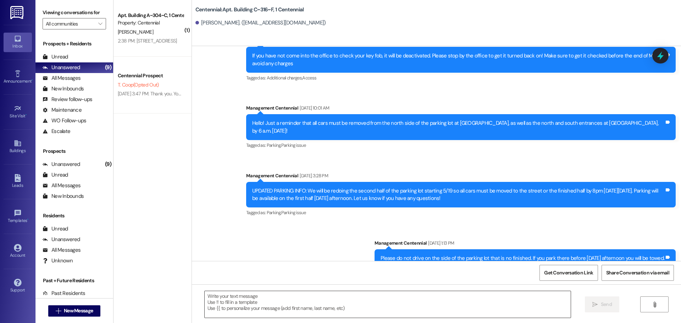
scroll to position [6889, 0]
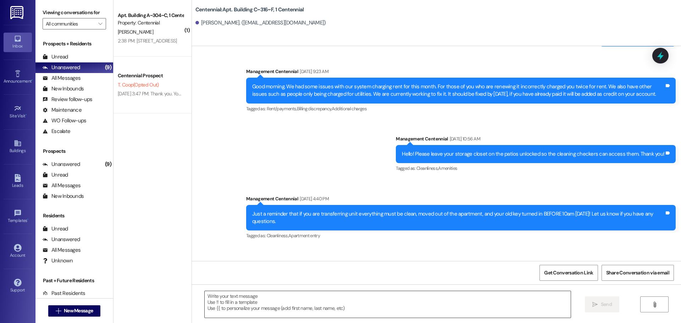
click at [274, 294] on textarea at bounding box center [388, 304] width 366 height 27
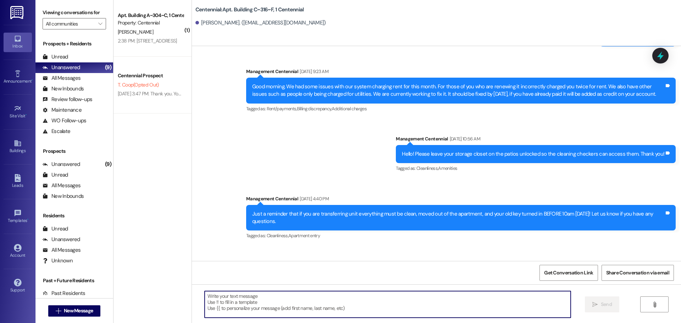
paste textarea "Hey {{first_name}}, what is a good mailing address to send your deposit check t…"
type textarea "Hey {{first_name}}, what is a good mailing address to send your deposit check t…"
click at [67, 314] on span "New Message" at bounding box center [78, 310] width 29 height 7
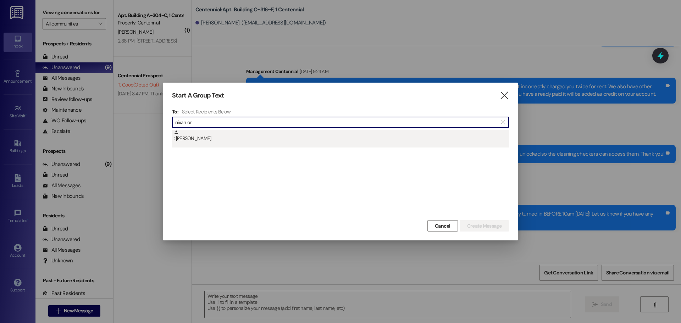
type input "nixan or"
click at [202, 140] on div ": Nixan Ordyna" at bounding box center [341, 136] width 335 height 12
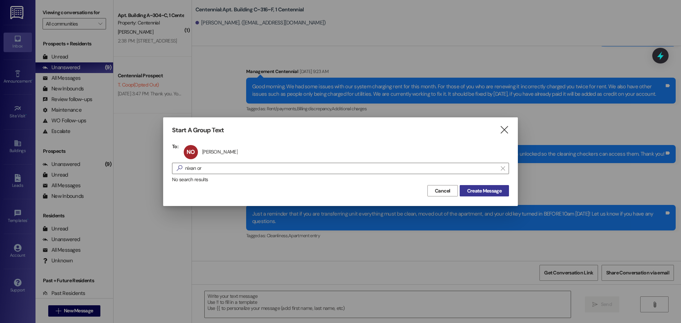
click at [486, 193] on span "Create Message" at bounding box center [484, 190] width 34 height 7
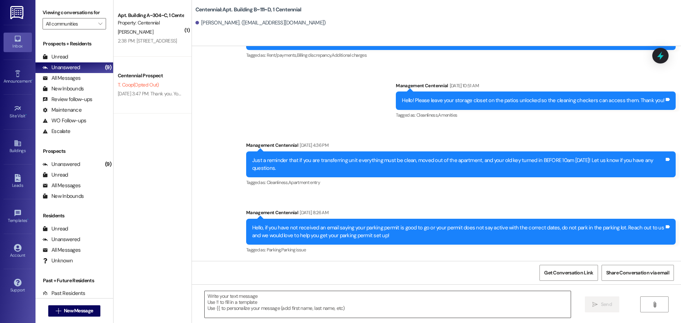
scroll to position [6739, 0]
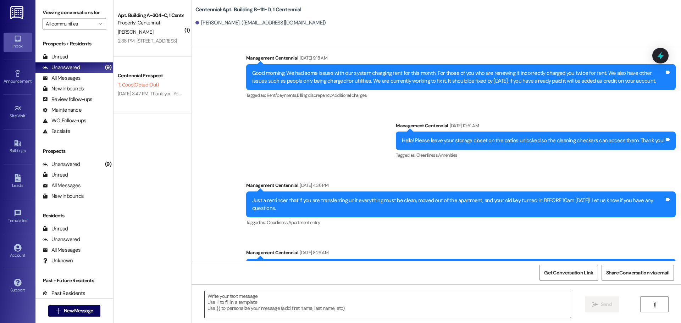
click at [269, 296] on textarea at bounding box center [388, 304] width 366 height 27
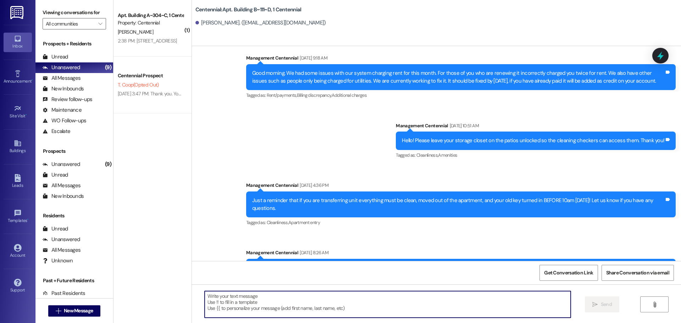
paste textarea "Hey {{first_name}}, what is a good mailing address to send your deposit check t…"
type textarea "Hey {{first_name}}, what is a good mailing address to send your deposit check t…"
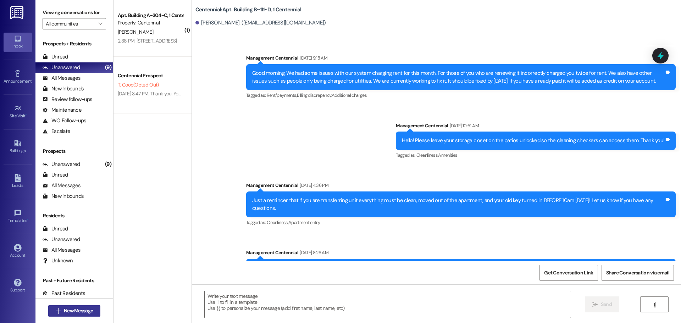
click at [81, 309] on span "New Message" at bounding box center [78, 310] width 29 height 7
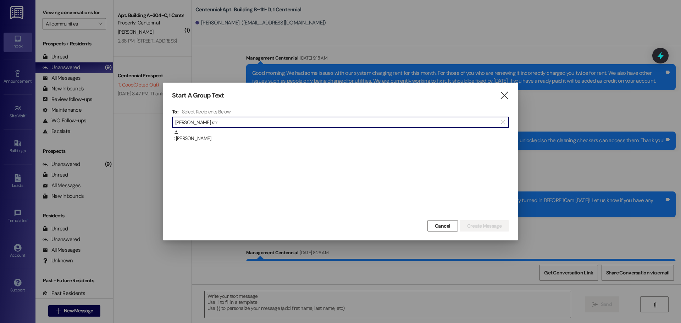
type input "parker str"
click at [240, 139] on div ": Parker Stratton" at bounding box center [341, 136] width 335 height 12
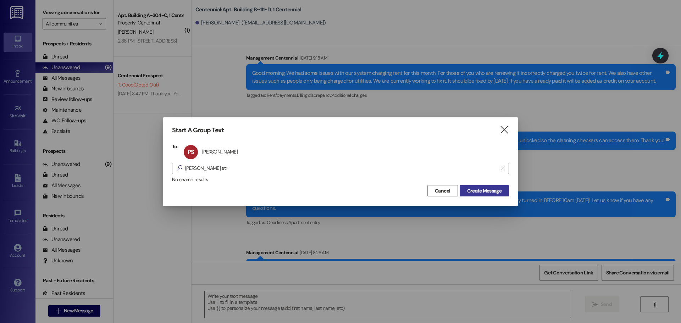
click at [480, 186] on button "Create Message" at bounding box center [483, 190] width 49 height 11
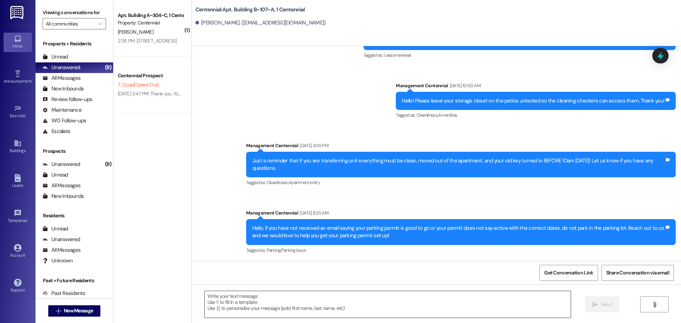
scroll to position [6054, 0]
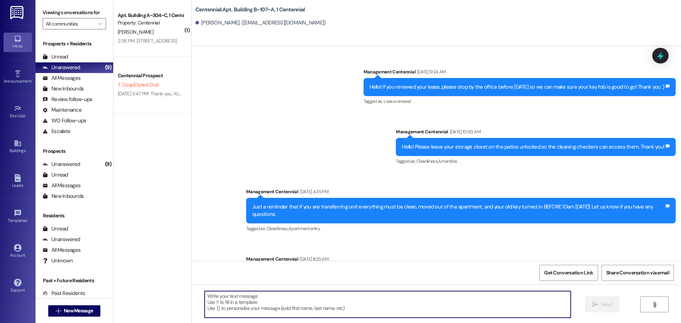
click at [275, 301] on textarea at bounding box center [388, 304] width 366 height 27
paste textarea "Hey {{first_name}}, what is a good mailing address to send your deposit check t…"
type textarea "Hey {{first_name}}, what is a good mailing address to send your deposit check t…"
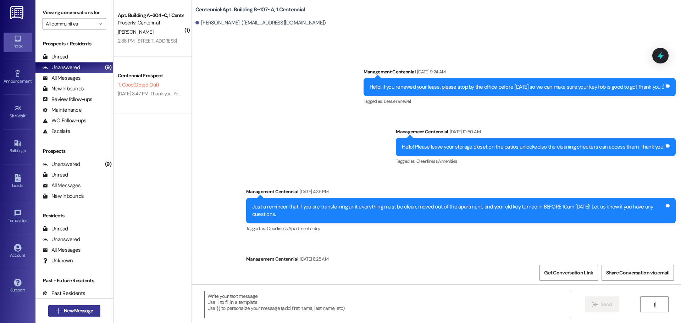
click at [91, 308] on span "New Message" at bounding box center [78, 310] width 32 height 7
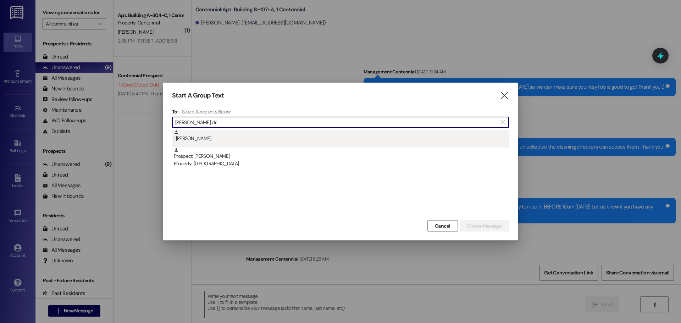
type input "payton dr"
click at [238, 143] on div ": Payton Driscoll" at bounding box center [340, 139] width 337 height 18
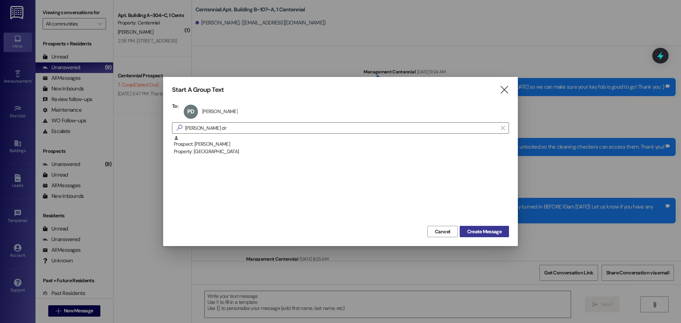
click at [469, 234] on span "Create Message" at bounding box center [484, 231] width 34 height 7
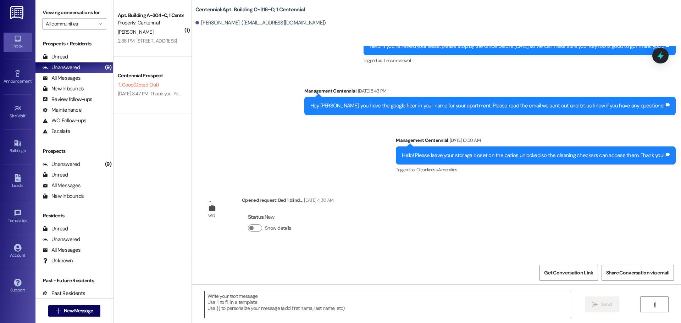
scroll to position [14554, 0]
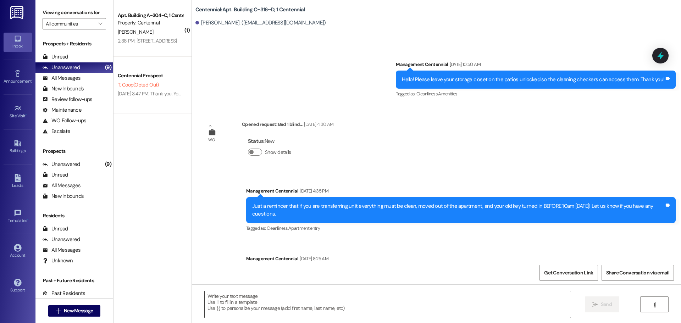
click at [295, 307] on textarea at bounding box center [388, 304] width 366 height 27
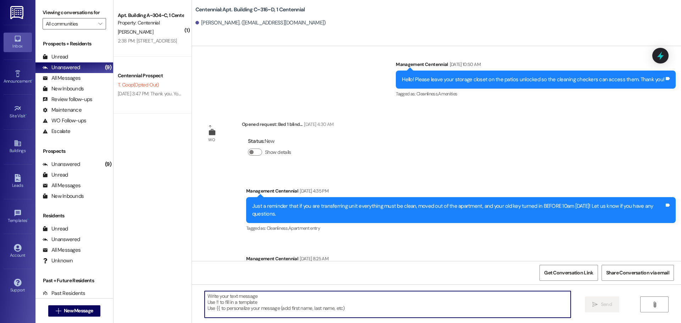
paste textarea "Hey {{first_name}}, what is a good mailing address to send your deposit check t…"
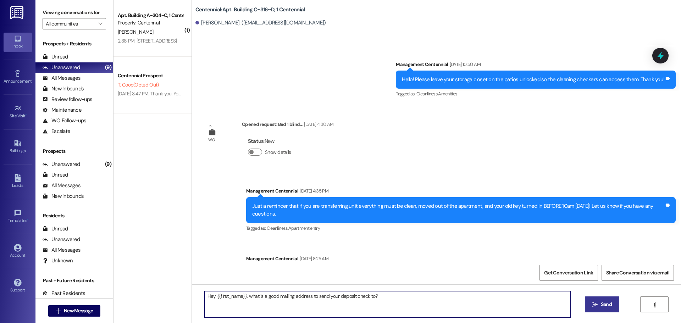
type textarea "Hey {{first_name}}, what is a good mailing address to send your deposit check t…"
click at [593, 302] on icon "" at bounding box center [594, 305] width 5 height 6
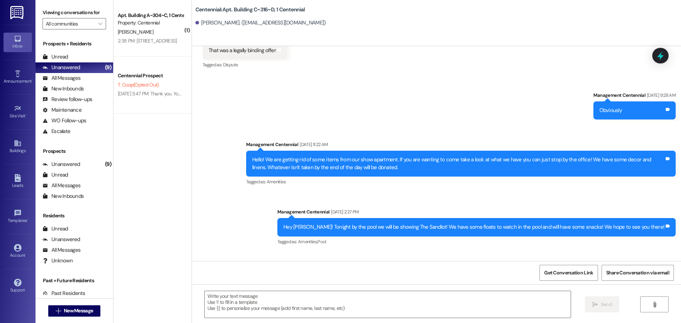
scroll to position [14137, 0]
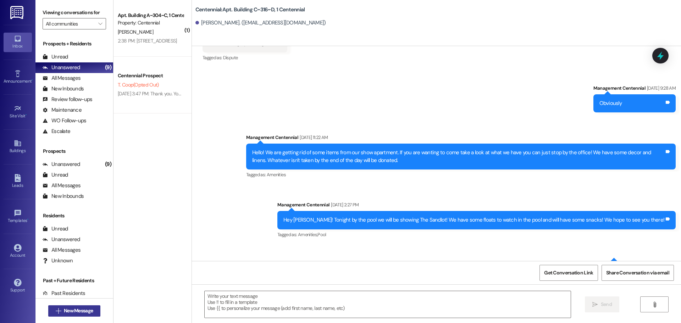
click at [76, 309] on span "New Message" at bounding box center [78, 310] width 29 height 7
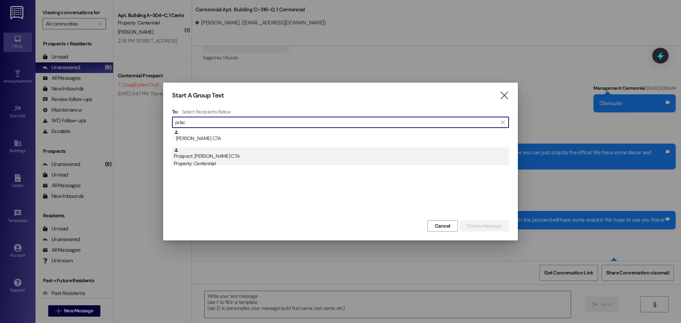
type input "prisc"
click at [227, 160] on div "Prospect: Priscilla Silva CTA Property: Centennial" at bounding box center [341, 157] width 335 height 20
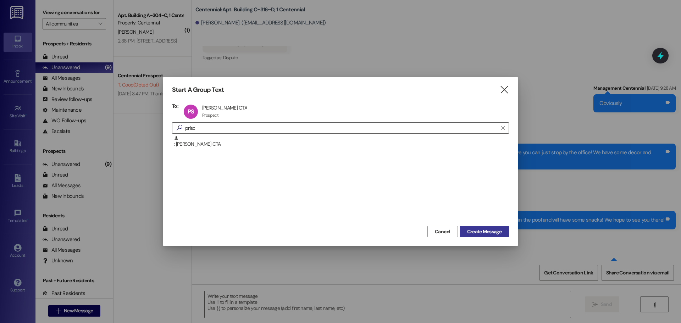
click at [480, 229] on span "Create Message" at bounding box center [484, 231] width 34 height 7
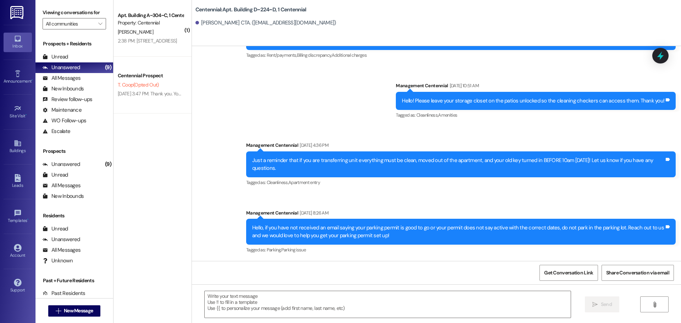
scroll to position [1281, 0]
click at [288, 314] on textarea at bounding box center [388, 304] width 366 height 27
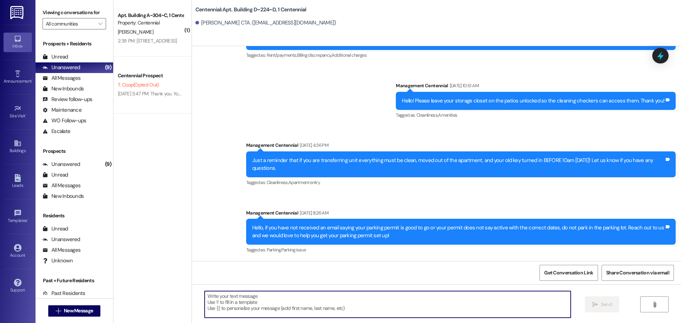
paste textarea "Hey {{first_name}}, what is a good mailing address to send your deposit check t…"
type textarea "Hey {{first_name}}, what is a good mailing address to send your deposit check t…"
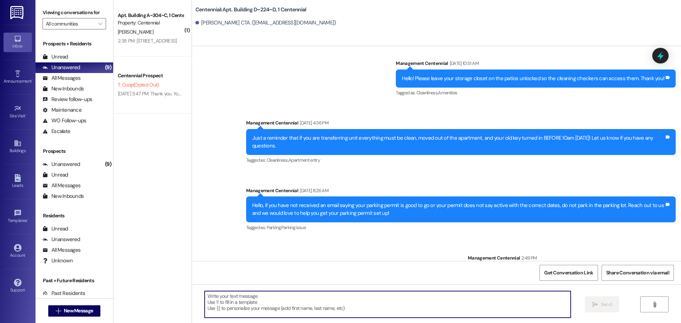
scroll to position [1330, 0]
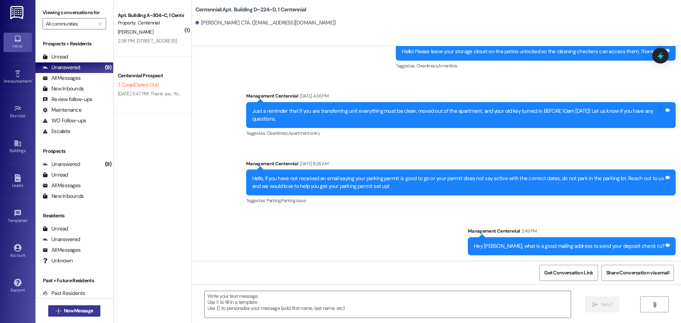
click at [56, 312] on icon "" at bounding box center [58, 311] width 5 height 6
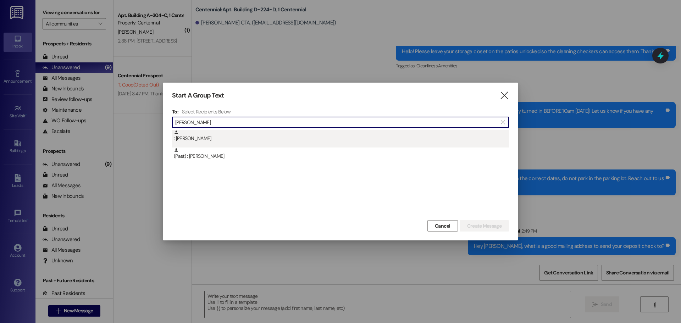
type input "rachel gr"
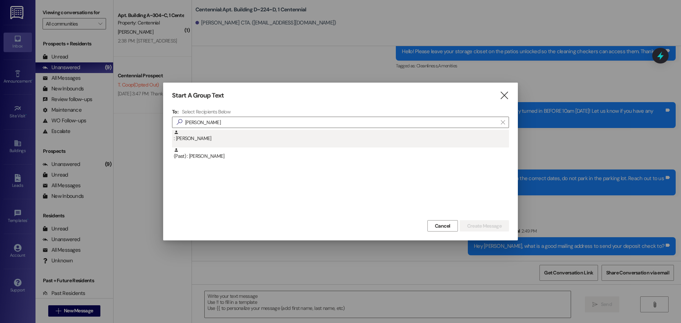
click at [250, 138] on div ": Rachel Green" at bounding box center [341, 136] width 335 height 12
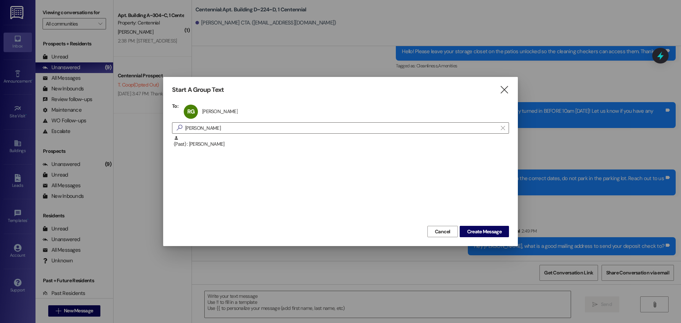
drag, startPoint x: 465, startPoint y: 229, endPoint x: 467, endPoint y: 240, distance: 11.4
click at [467, 236] on button "Create Message" at bounding box center [483, 231] width 49 height 11
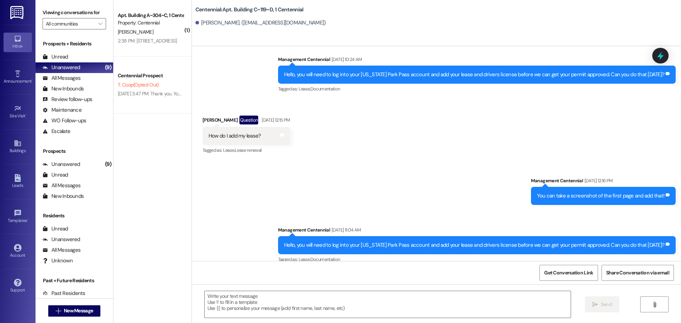
scroll to position [9435, 0]
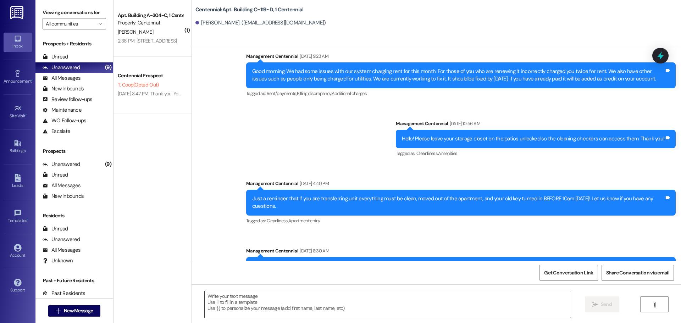
click at [236, 297] on textarea at bounding box center [388, 304] width 366 height 27
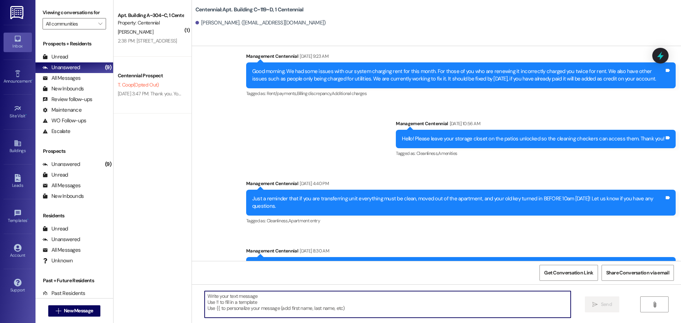
paste textarea "Hey {{first_name}}, what is a good mailing address to send your deposit check t…"
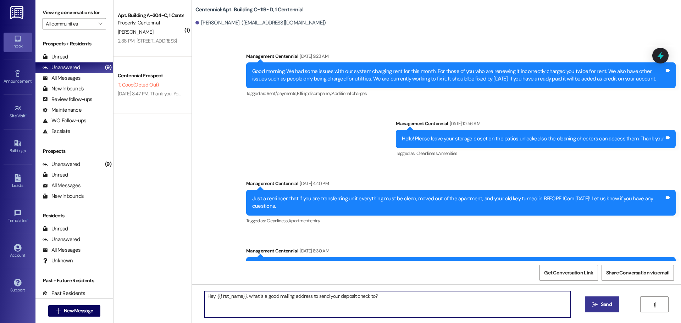
type textarea "Hey {{first_name}}, what is a good mailing address to send your deposit check t…"
click at [588, 299] on button " Send" at bounding box center [602, 304] width 34 height 16
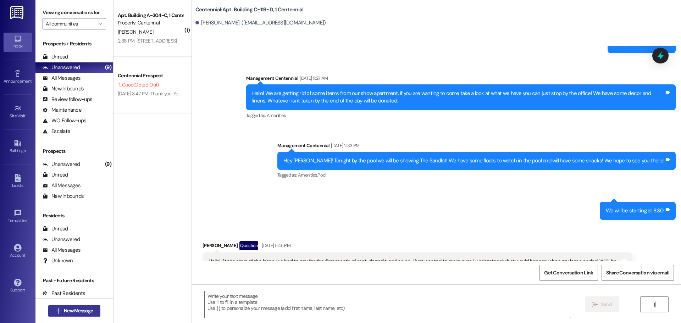
scroll to position [9116, 0]
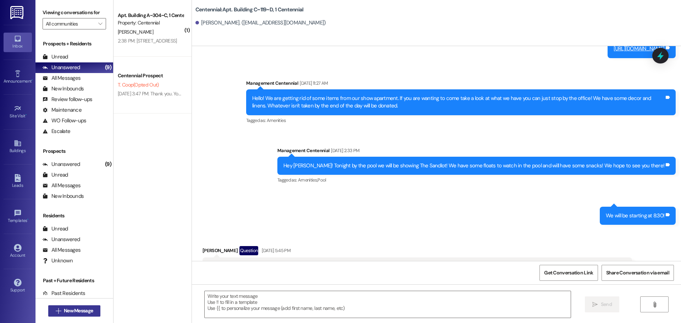
click at [58, 311] on span " New Message" at bounding box center [74, 310] width 40 height 7
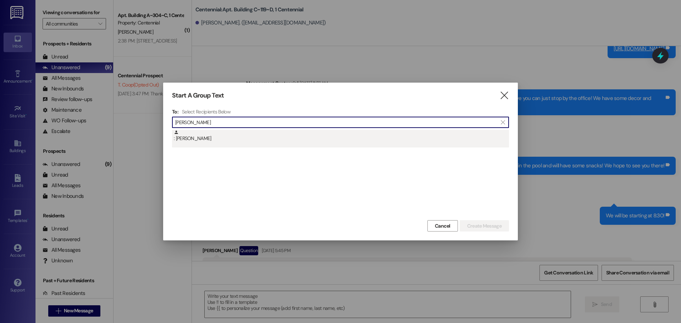
type input "raelle mel"
click at [289, 141] on div ": Raelle Melvin" at bounding box center [341, 136] width 335 height 12
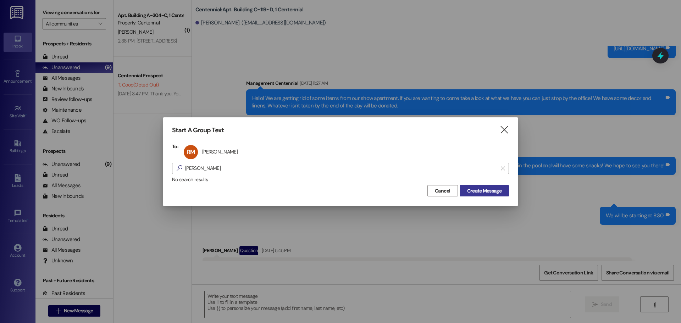
click at [478, 186] on button "Create Message" at bounding box center [483, 190] width 49 height 11
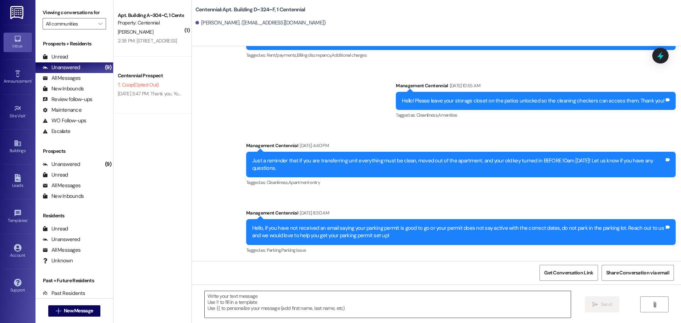
scroll to position [6840, 0]
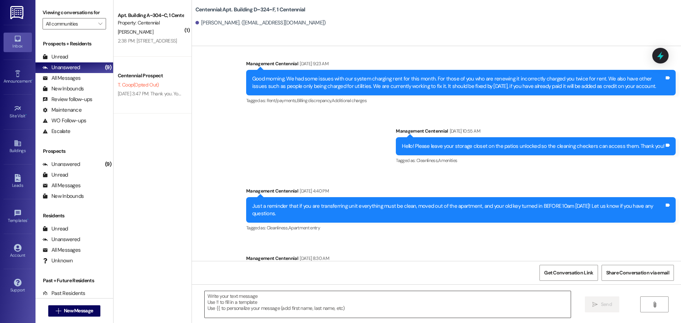
click at [205, 292] on textarea at bounding box center [388, 304] width 366 height 27
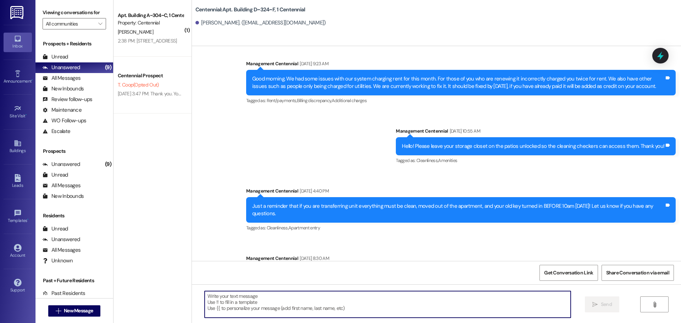
click at [251, 297] on textarea at bounding box center [388, 304] width 366 height 27
paste textarea "Hey {{first_name}}, what is a good mailing address to send your deposit check t…"
type textarea "Hey {{first_name}}, what is a good mailing address to send your deposit check t…"
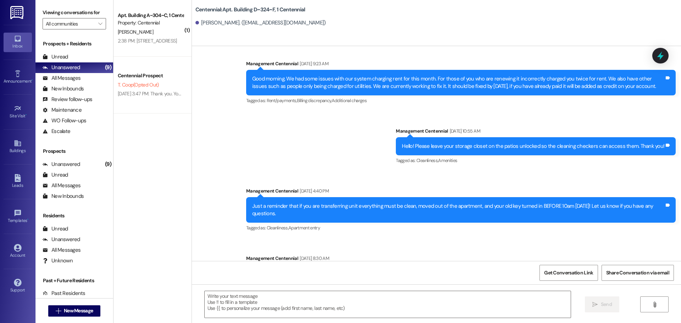
click at [99, 305] on div " New Message" at bounding box center [74, 310] width 78 height 25
click at [94, 307] on button " New Message" at bounding box center [74, 310] width 52 height 11
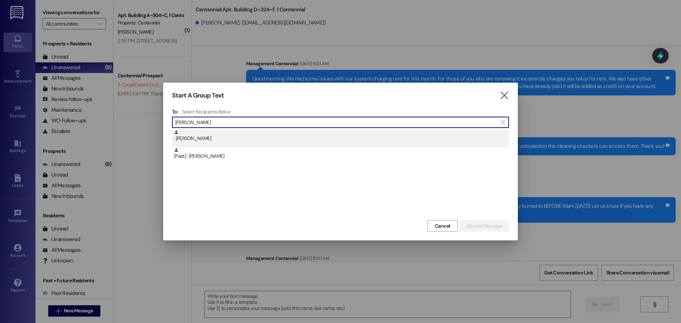
type input "samuel mc"
click at [217, 141] on div ": Samuel McConkie" at bounding box center [341, 136] width 335 height 12
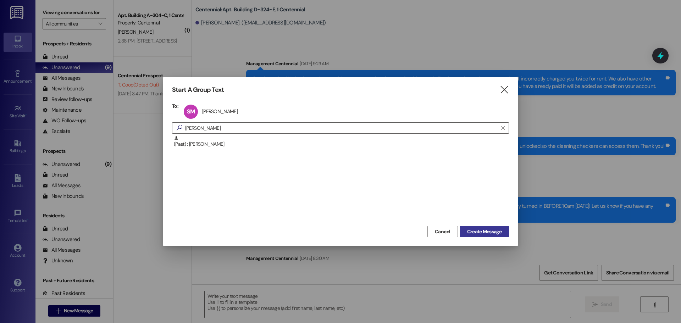
click at [459, 230] on button "Create Message" at bounding box center [483, 231] width 49 height 11
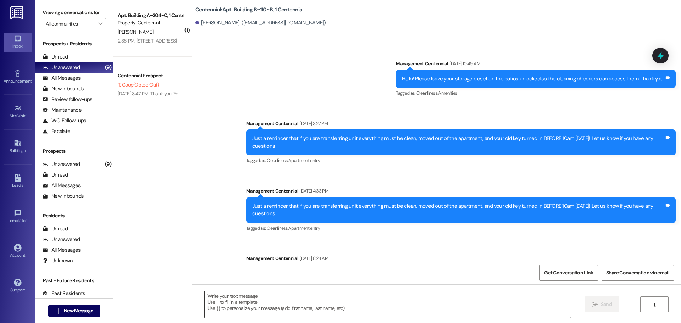
click at [294, 311] on textarea at bounding box center [388, 304] width 366 height 27
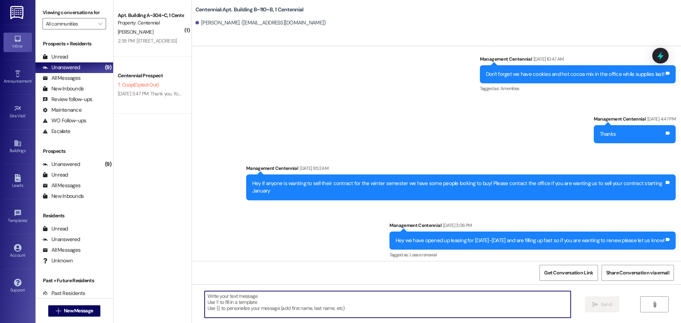
paste textarea "Hey {{first_name}}, what is a good mailing address to send your deposit check t…"
type textarea "Hey {{first_name}}, what is a good mailing address to send your deposit check t…"
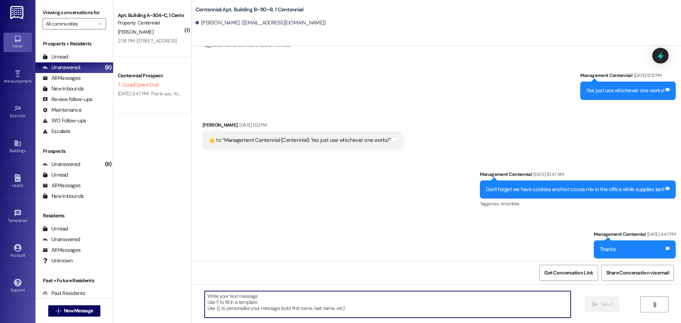
scroll to position [3634, 0]
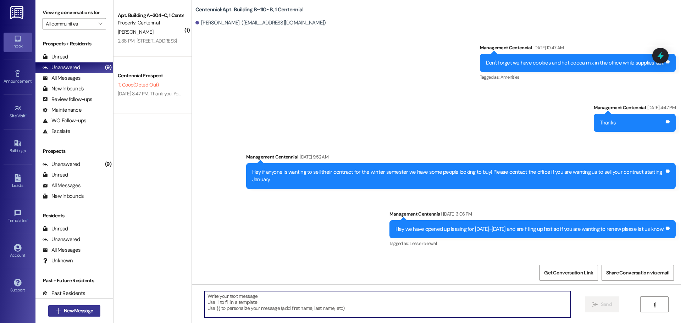
click at [76, 311] on span "New Message" at bounding box center [78, 310] width 29 height 7
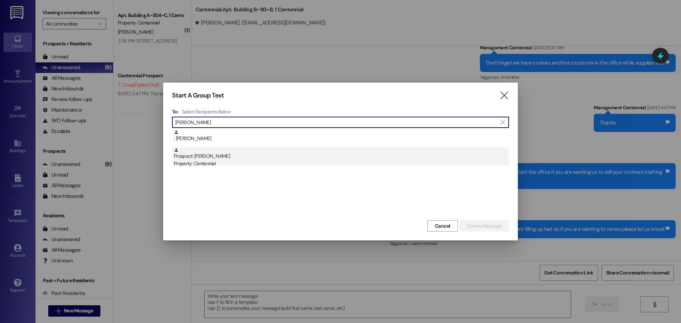
type input "samuel rob"
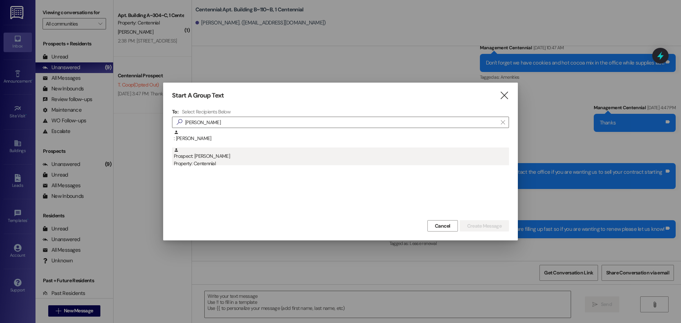
click at [245, 158] on div "Prospect: Samuel Roberts Property: Centennial" at bounding box center [341, 157] width 335 height 20
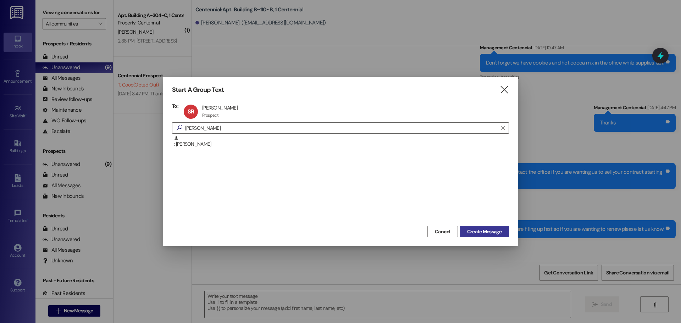
click at [487, 226] on button "Create Message" at bounding box center [483, 231] width 49 height 11
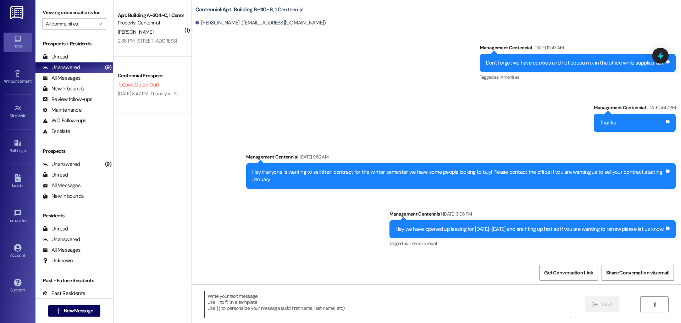
scroll to position [738, 0]
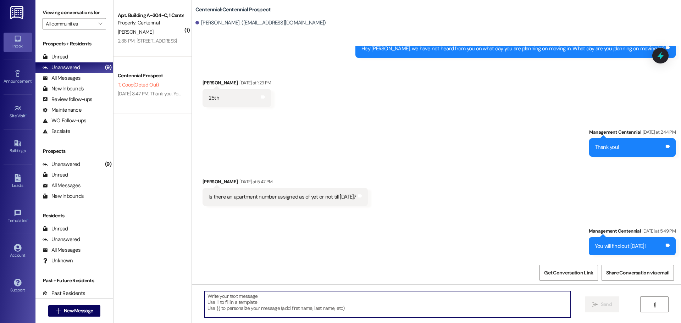
click at [271, 301] on textarea at bounding box center [388, 304] width 366 height 27
paste textarea "Hey {{first_name}}, what is a good mailing address to send your deposit check t…"
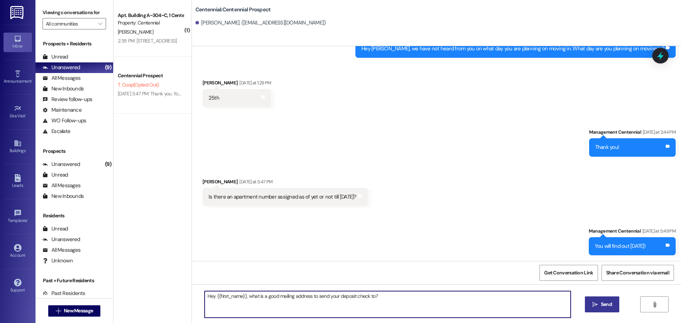
type textarea "Hey {{first_name}}, what is a good mailing address to send your deposit check t…"
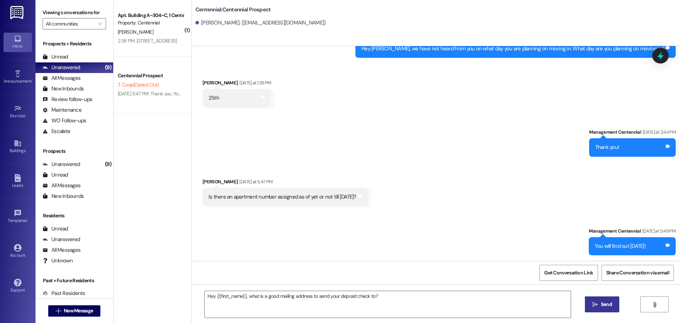
drag, startPoint x: 605, startPoint y: 303, endPoint x: 588, endPoint y: 306, distance: 18.1
click at [604, 303] on span "Send" at bounding box center [606, 304] width 11 height 7
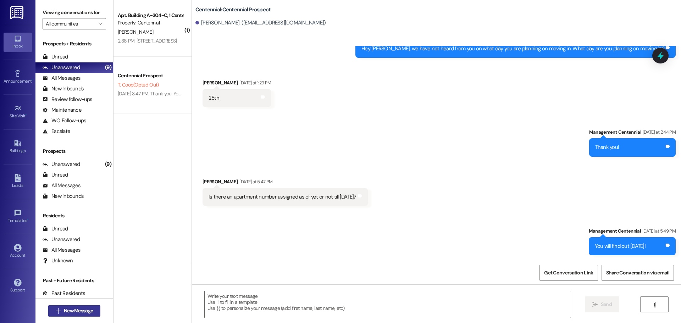
click at [70, 310] on span "New Message" at bounding box center [78, 310] width 29 height 7
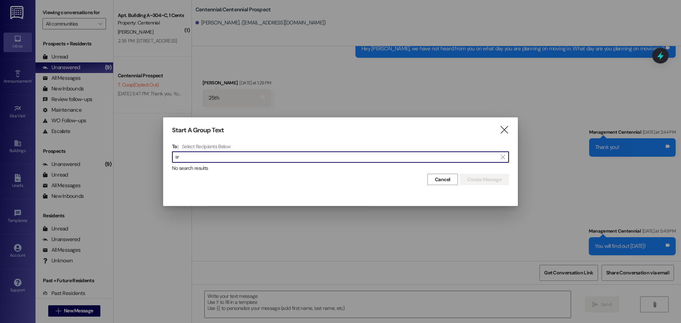
type input "s"
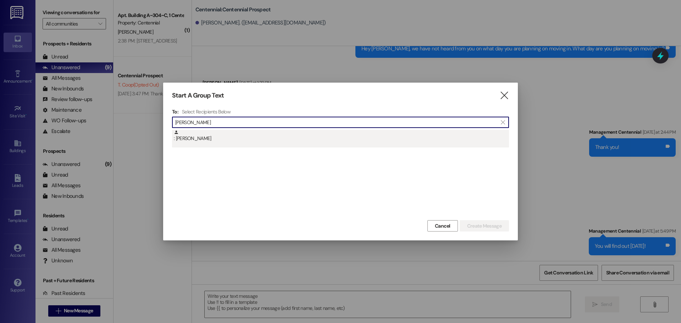
type input "sarah bar"
click at [263, 133] on div ": Sarah Barlow" at bounding box center [341, 136] width 335 height 12
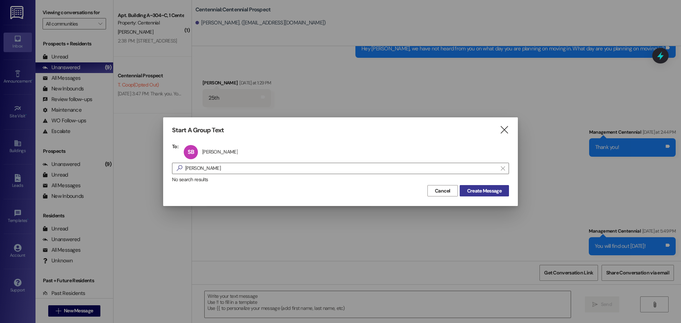
click at [483, 191] on span "Create Message" at bounding box center [484, 190] width 34 height 7
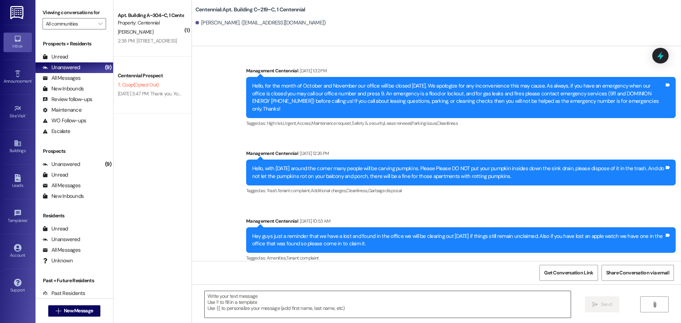
scroll to position [5977, 0]
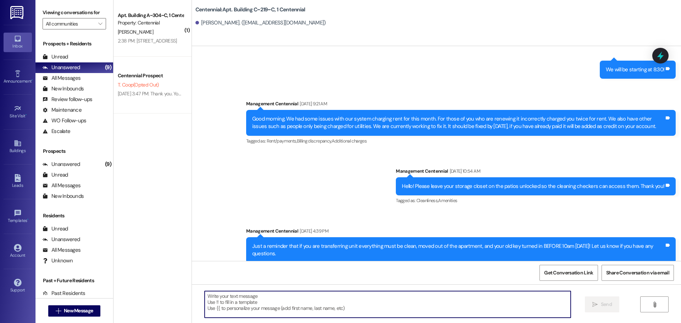
click at [271, 296] on textarea at bounding box center [388, 304] width 366 height 27
paste textarea "Hey {{first_name}}, what is a good mailing address to send your deposit check t…"
type textarea "Hey {{first_name}}, what is a good mailing address to send your deposit check t…"
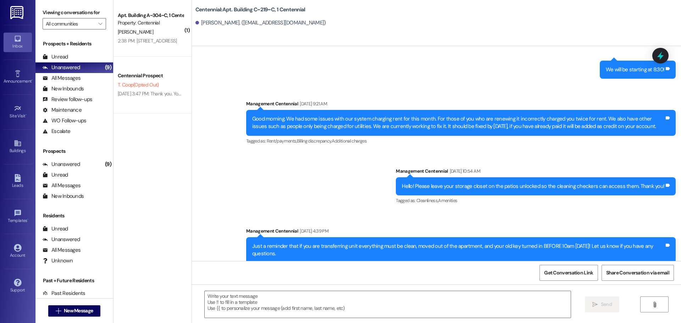
click at [97, 305] on div " New Message" at bounding box center [74, 311] width 52 height 18
click at [91, 310] on span "New Message" at bounding box center [78, 310] width 32 height 7
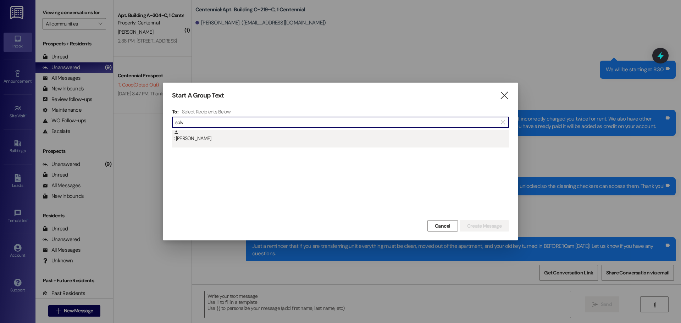
type input "solv"
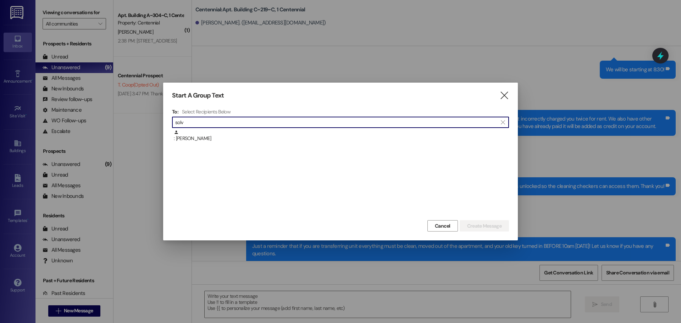
click at [227, 134] on div ": Solveig McVicker" at bounding box center [341, 136] width 335 height 12
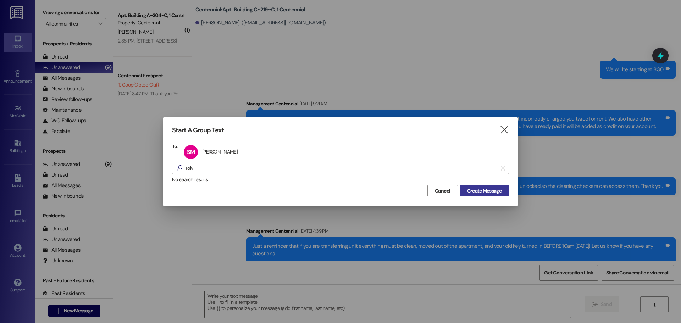
click at [483, 194] on span "Create Message" at bounding box center [484, 190] width 34 height 7
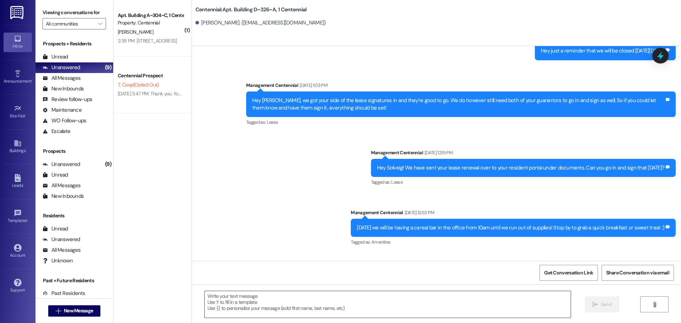
click at [272, 302] on textarea at bounding box center [388, 304] width 366 height 27
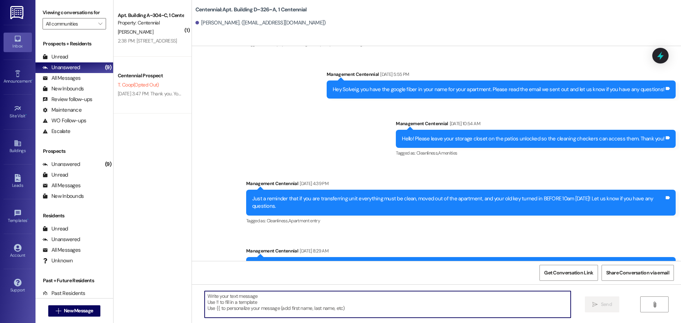
scroll to position [10659, 0]
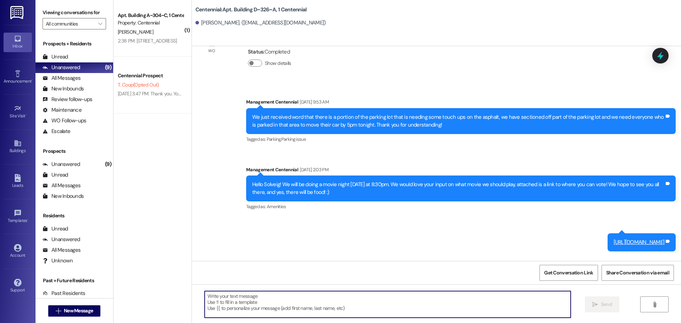
paste textarea "Hey {{first_name}}, what is a good mailing address to send your deposit check t…"
type textarea "Hey {{first_name}}, what is a good mailing address to send your deposit check t…"
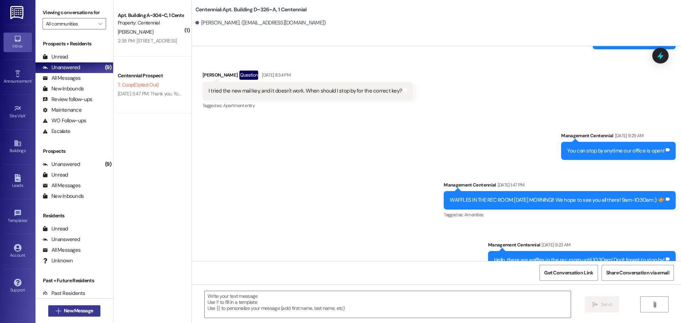
click at [84, 312] on span "New Message" at bounding box center [78, 310] width 29 height 7
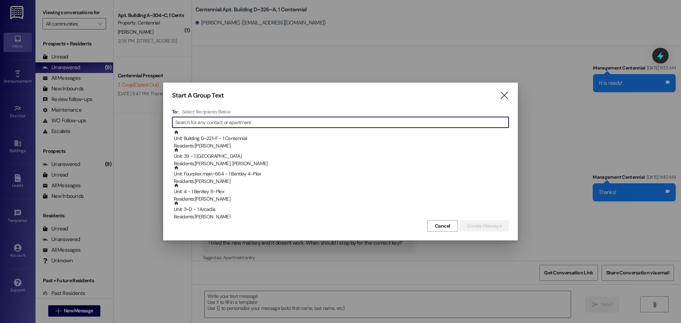
scroll to position [7852, 0]
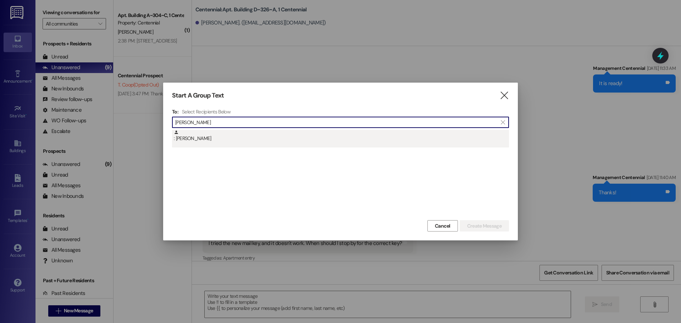
type input "spencer groll"
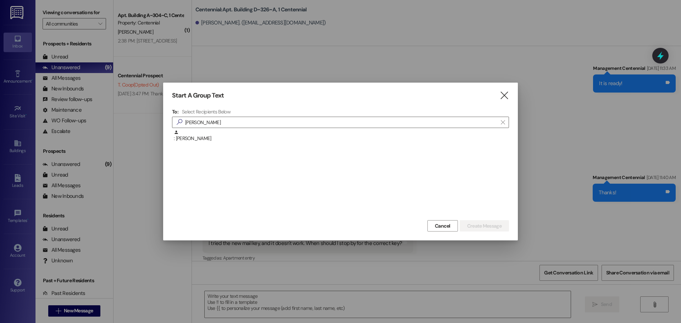
drag, startPoint x: 210, startPoint y: 141, endPoint x: 405, endPoint y: 157, distance: 195.6
click at [214, 141] on div ": Spencer Groll" at bounding box center [341, 136] width 335 height 12
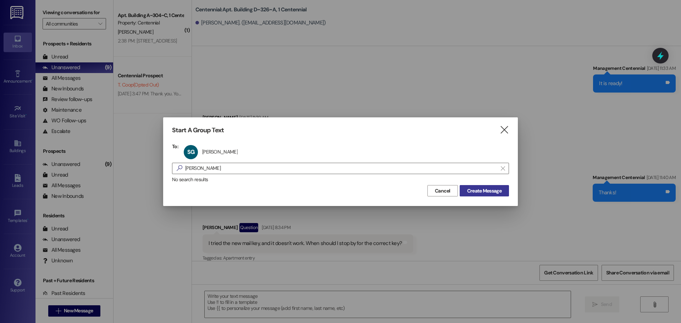
click at [479, 186] on button "Create Message" at bounding box center [483, 190] width 49 height 11
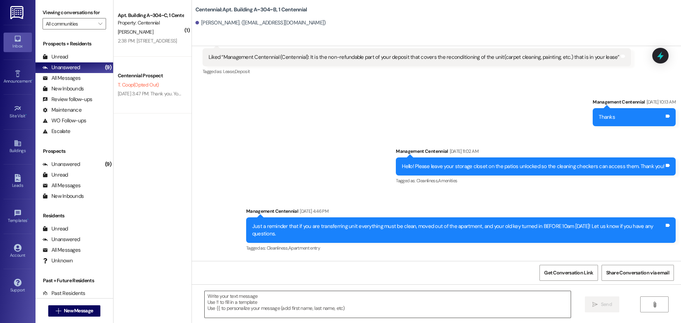
click at [251, 310] on textarea at bounding box center [388, 304] width 366 height 27
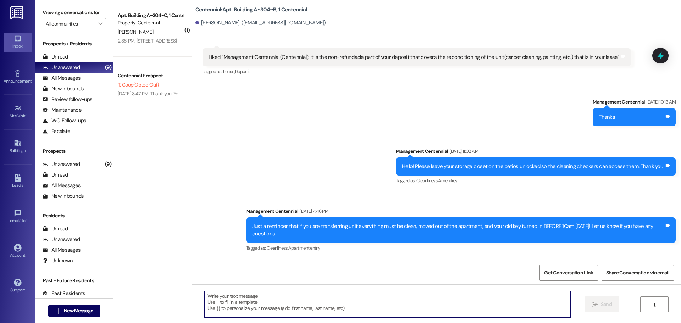
scroll to position [6996, 0]
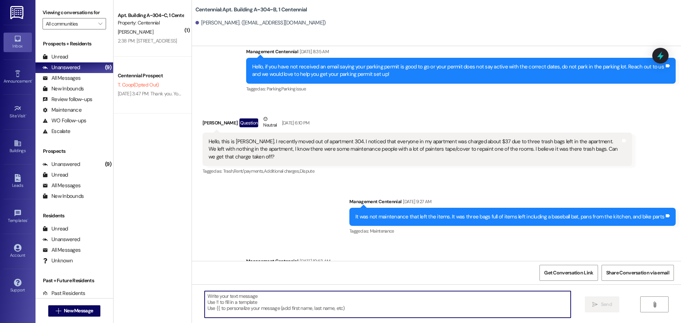
click at [252, 304] on textarea at bounding box center [388, 304] width 366 height 27
paste textarea "Hey {{first_name}}, what is a good mailing address to send your deposit check t…"
type textarea "Hey {{first_name}}, what is a good mailing address to send your deposit check t…"
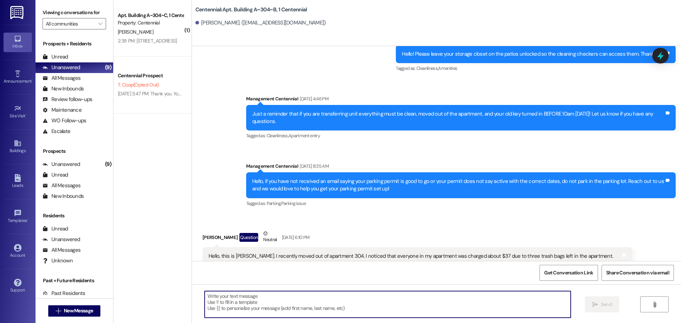
scroll to position [6879, 0]
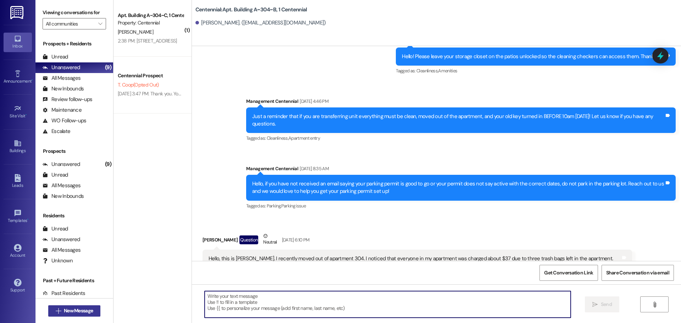
click at [72, 305] on button " New Message" at bounding box center [74, 310] width 52 height 11
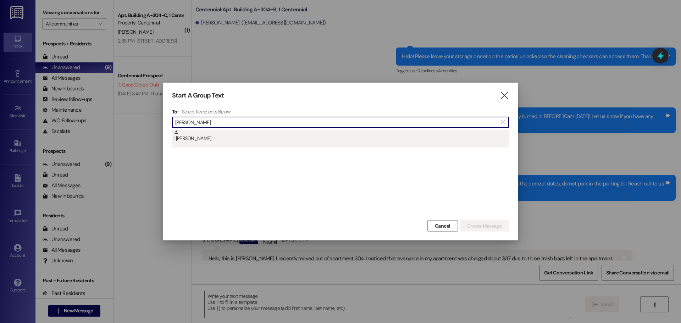
type input "spencer hess"
click at [250, 138] on div ": Spencer Hess" at bounding box center [341, 136] width 335 height 12
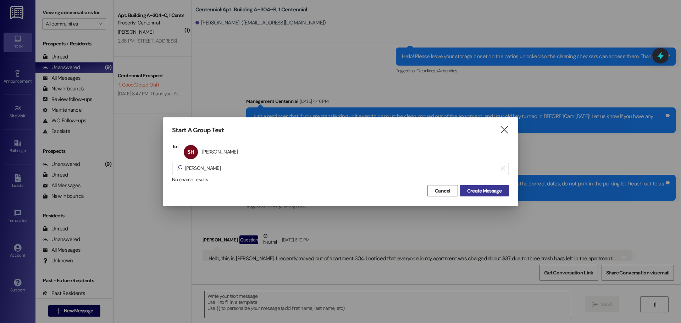
click at [471, 189] on span "Create Message" at bounding box center [484, 190] width 34 height 7
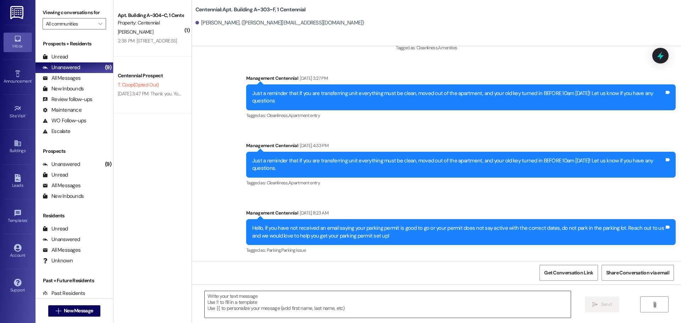
scroll to position [6784, 0]
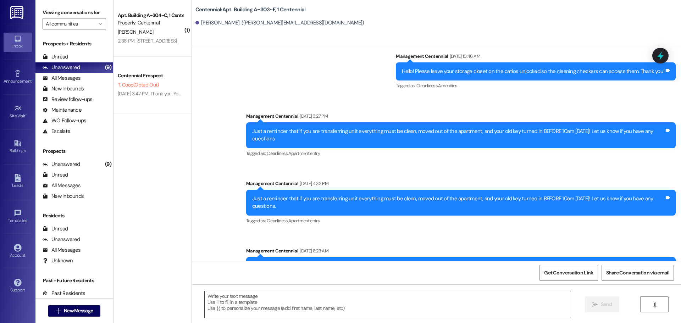
click at [275, 302] on textarea at bounding box center [388, 304] width 366 height 27
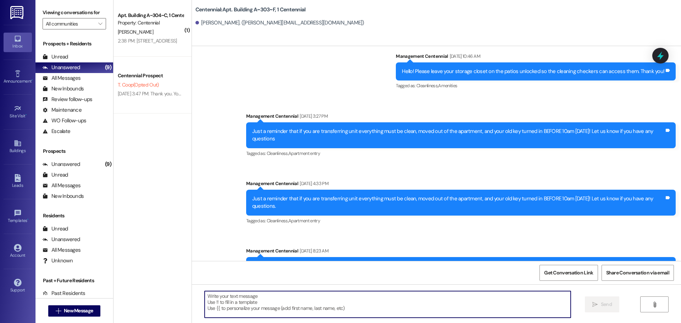
paste textarea "Hey {{first_name}}, what is a good mailing address to send your deposit check t…"
type textarea "Hey {{first_name}}, what is a good mailing address to send your deposit check t…"
click at [68, 316] on button " New Message" at bounding box center [74, 310] width 52 height 11
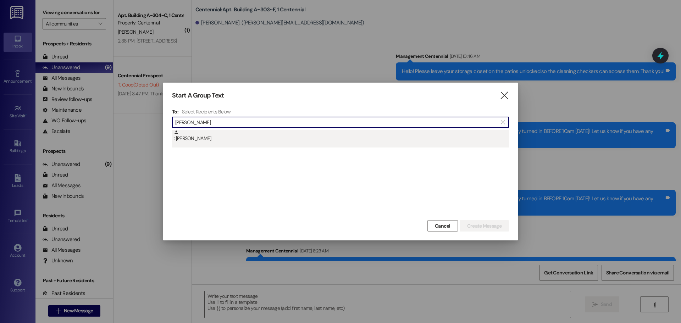
type input "stephanie ba"
click at [310, 142] on div ": Stephanie Backman" at bounding box center [341, 136] width 335 height 12
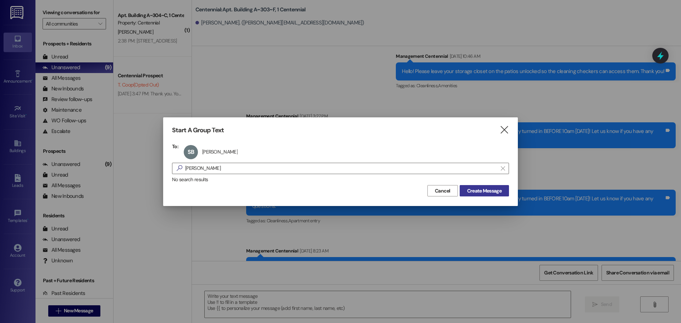
click at [481, 194] on span "Create Message" at bounding box center [484, 190] width 34 height 7
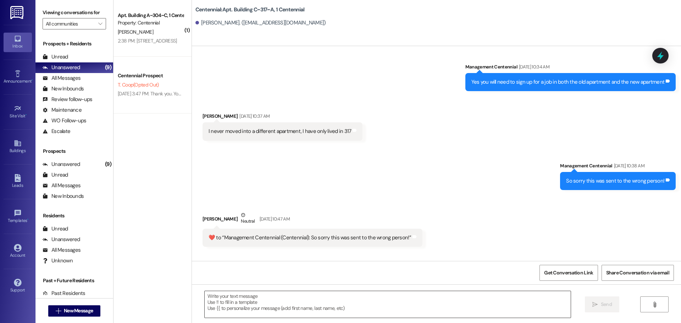
click at [272, 302] on textarea at bounding box center [388, 304] width 366 height 27
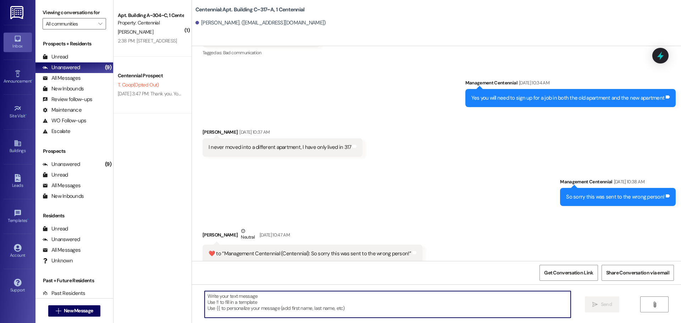
scroll to position [4164, 0]
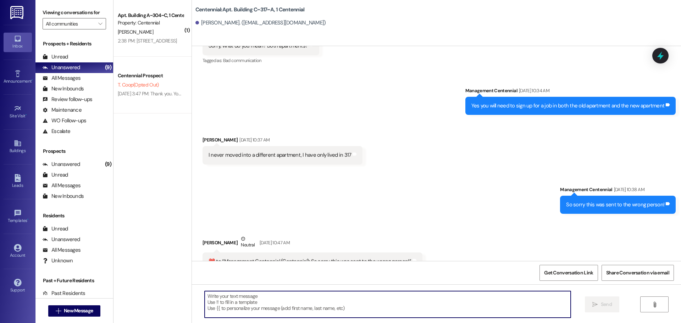
paste textarea "Hey {{first_name}}, what is a good mailing address to send your deposit check t…"
type textarea "Hey {{first_name}}, what is a good mailing address to send your deposit check t…"
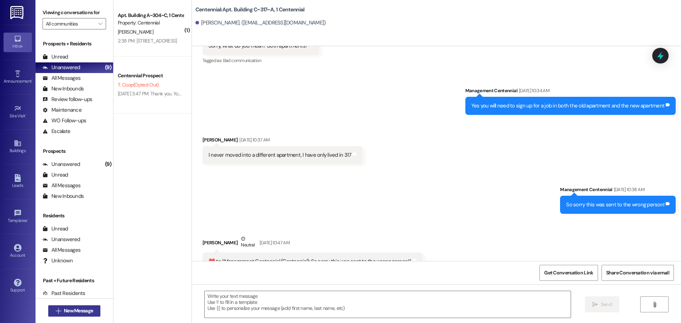
click at [69, 311] on span "New Message" at bounding box center [78, 310] width 29 height 7
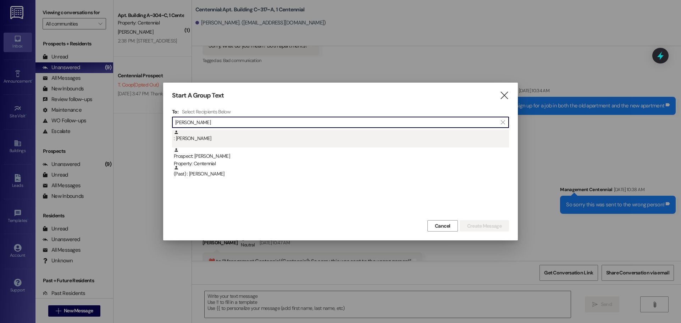
type input "stephen f"
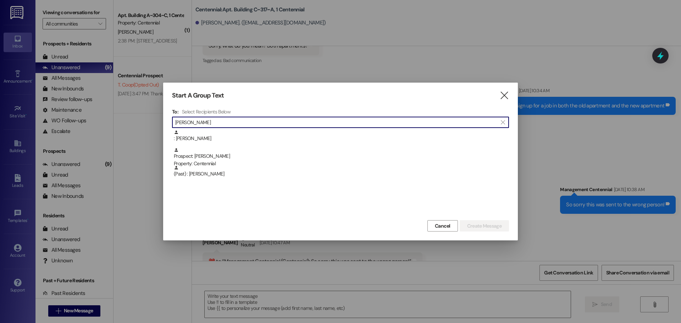
drag, startPoint x: 227, startPoint y: 133, endPoint x: 233, endPoint y: 135, distance: 5.5
click at [228, 133] on div ": Stephen Griffith" at bounding box center [341, 136] width 335 height 12
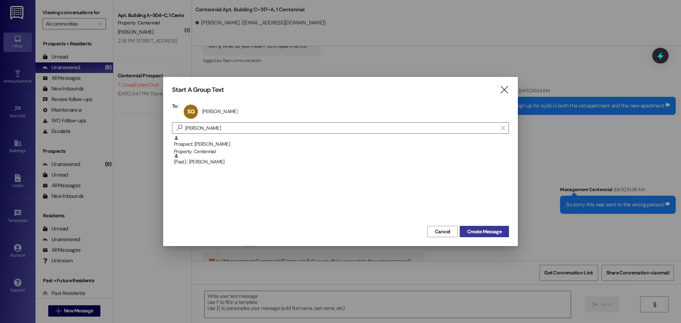
click at [465, 227] on button "Create Message" at bounding box center [483, 231] width 49 height 11
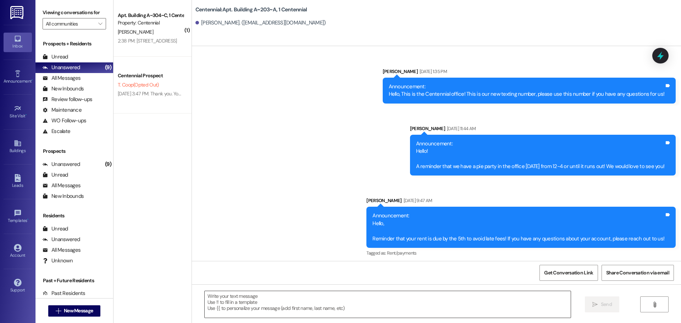
click at [239, 300] on textarea at bounding box center [388, 304] width 366 height 27
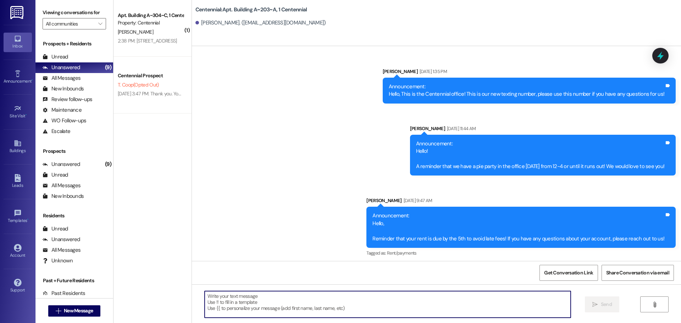
scroll to position [18007, 0]
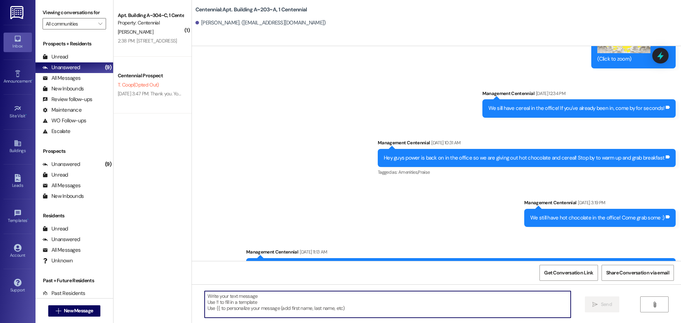
paste textarea "Hey {{first_name}}, what is a good mailing address to send your deposit check t…"
type textarea "Hey {{first_name}}, what is a good mailing address to send your deposit check t…"
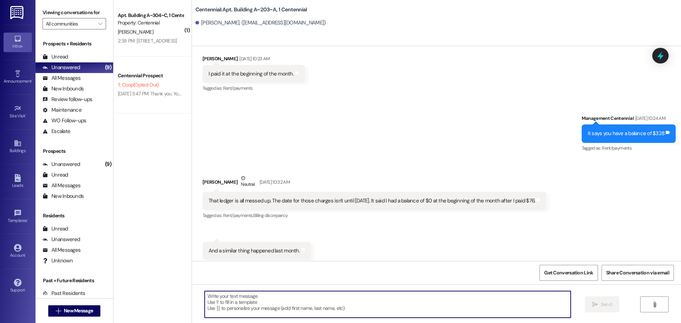
scroll to position [12912, 0]
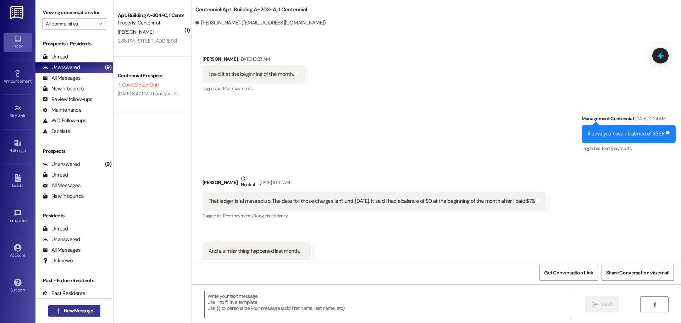
click at [68, 313] on span "New Message" at bounding box center [78, 310] width 29 height 7
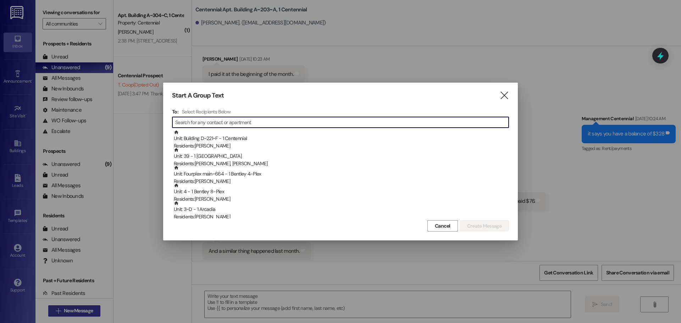
type input "a"
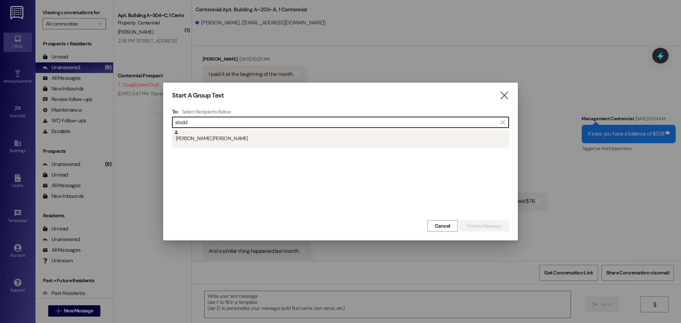
type input "stodd"
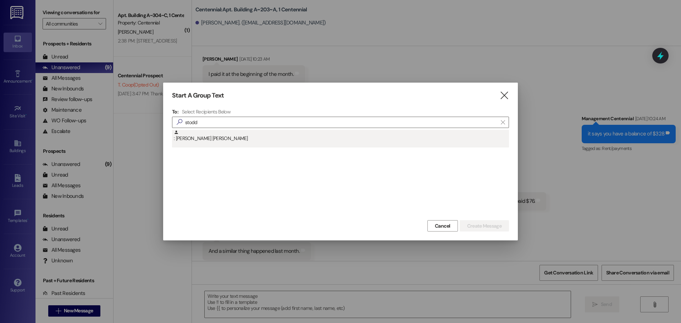
click at [217, 131] on div ": Stoddard Christensen" at bounding box center [341, 136] width 335 height 12
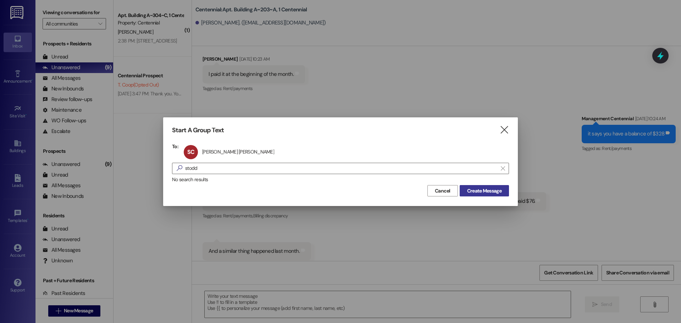
click at [499, 192] on span "Create Message" at bounding box center [484, 190] width 34 height 7
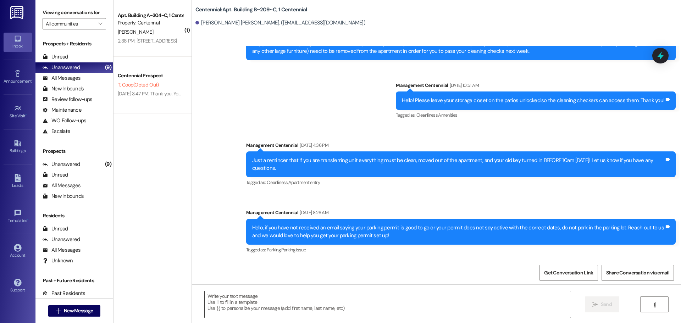
scroll to position [6182, 0]
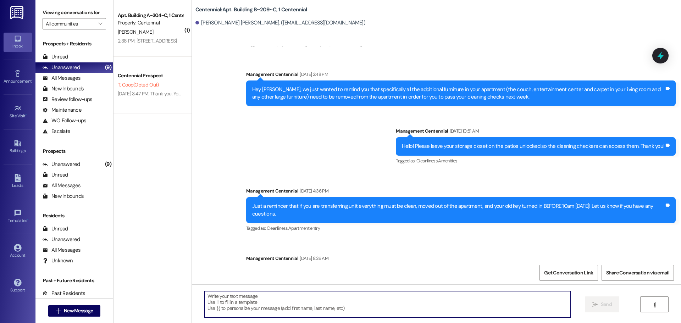
click at [320, 301] on textarea at bounding box center [388, 304] width 366 height 27
paste textarea "Hey {{first_name}}, what is a good mailing address to send your deposit check t…"
type textarea "Hey {{first_name}}, what is a good mailing address to send your deposit check t…"
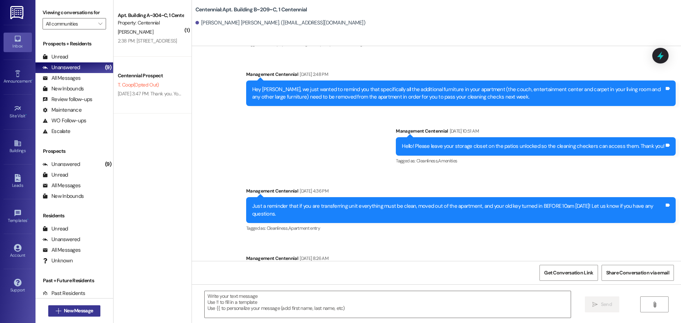
click at [67, 312] on span "New Message" at bounding box center [78, 310] width 29 height 7
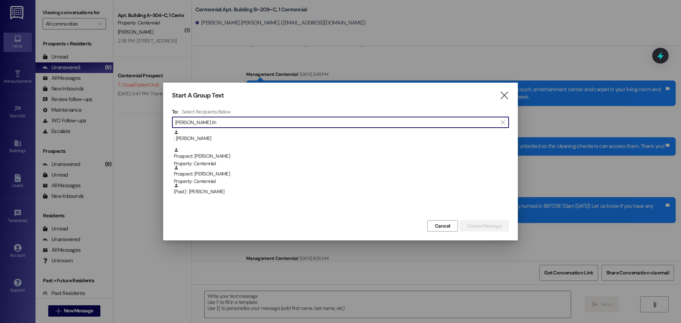
type input "taylor th"
click at [235, 133] on div ": Taylor Thomson" at bounding box center [341, 136] width 335 height 12
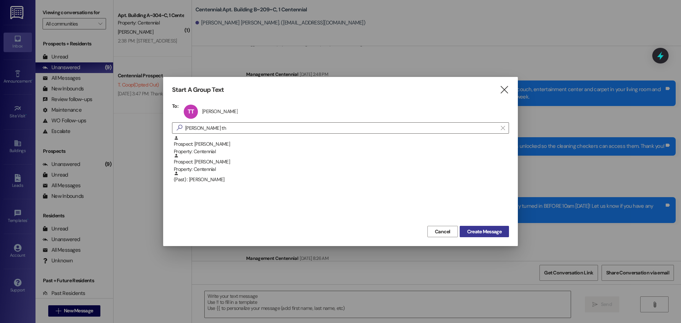
click at [479, 234] on span "Create Message" at bounding box center [484, 231] width 34 height 7
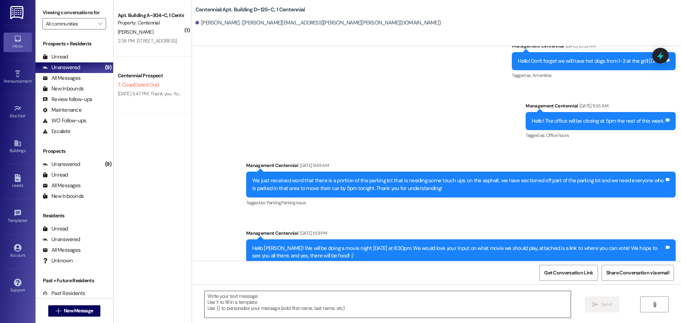
click at [276, 314] on textarea at bounding box center [388, 304] width 366 height 27
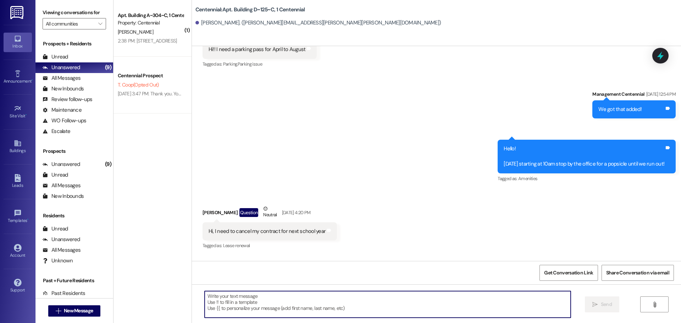
paste textarea "Hey {{first_name}}, what is a good mailing address to send your deposit check t…"
type textarea "Hey {{first_name}}, what is a good mailing address to send your deposit check t…"
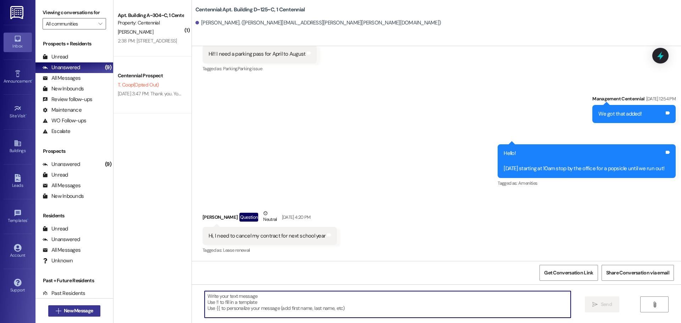
click at [71, 310] on span "New Message" at bounding box center [78, 310] width 29 height 7
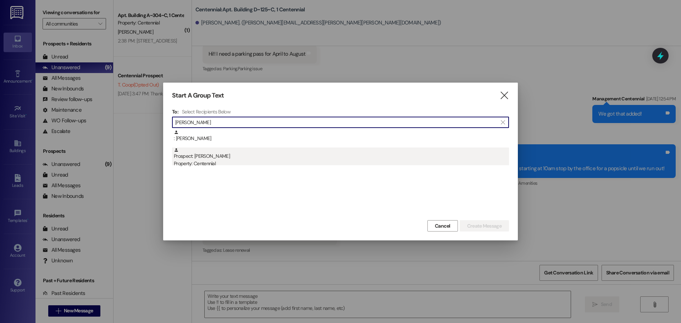
type input "thomas mei"
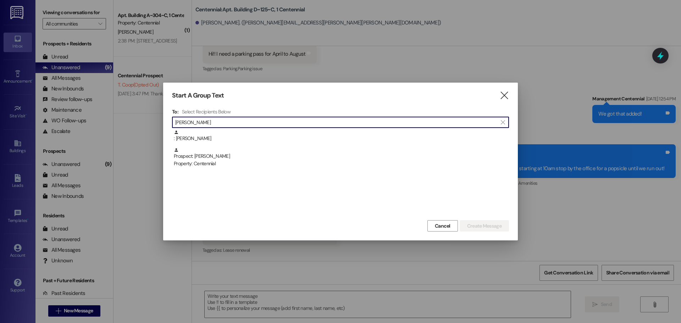
click at [281, 157] on div "Prospect: Thomas Meilstrup Property: Centennial" at bounding box center [341, 157] width 335 height 20
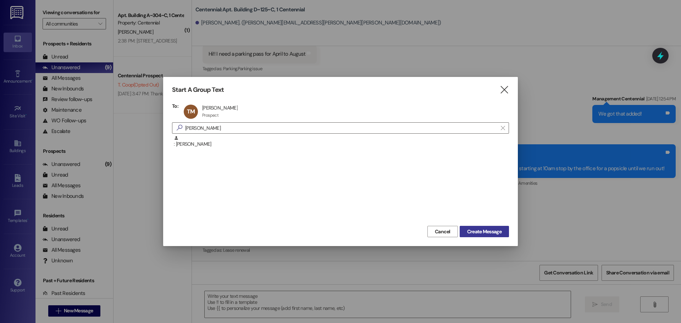
click at [468, 232] on span "Create Message" at bounding box center [484, 231] width 34 height 7
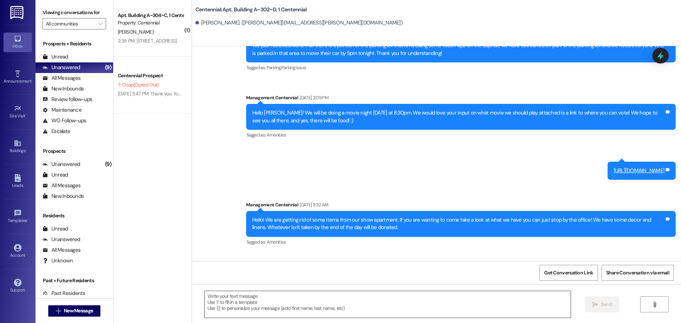
click at [318, 297] on textarea at bounding box center [388, 304] width 366 height 27
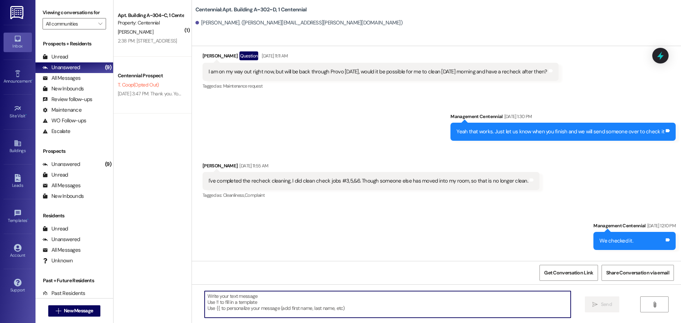
scroll to position [1622, 0]
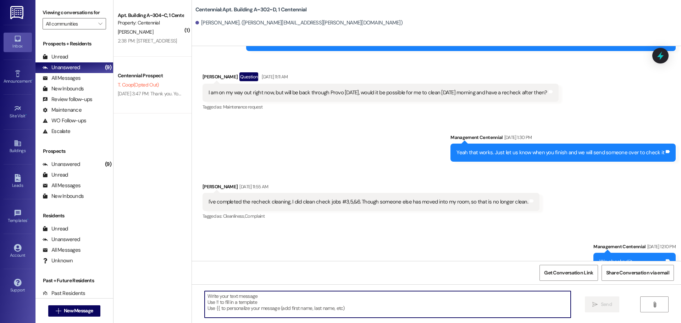
paste textarea "Hey {{first_name}}, what is a good mailing address to send your deposit check t…"
type textarea "Hey {{first_name}}, what is a good mailing address to send your deposit check t…"
click at [87, 306] on button " New Message" at bounding box center [74, 310] width 52 height 11
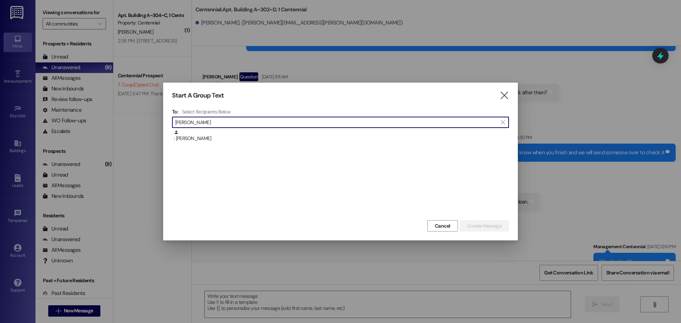
type input "tyler sh"
click at [228, 144] on div ": Tyler Shipp" at bounding box center [340, 139] width 337 height 18
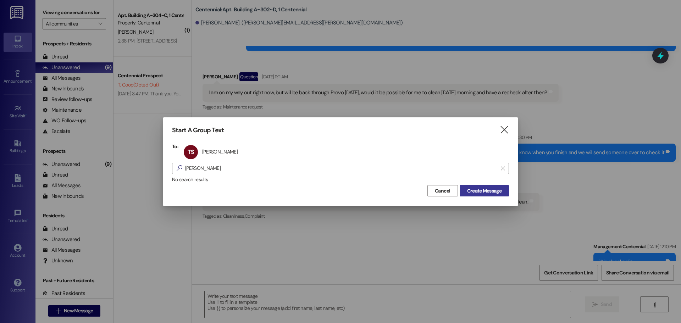
click at [487, 191] on span "Create Message" at bounding box center [484, 190] width 34 height 7
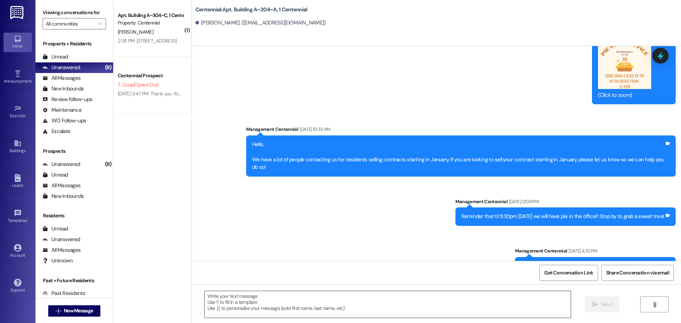
scroll to position [5873, 0]
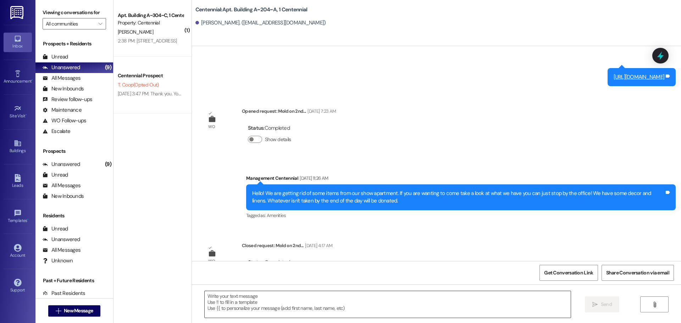
click at [246, 301] on textarea at bounding box center [388, 304] width 366 height 27
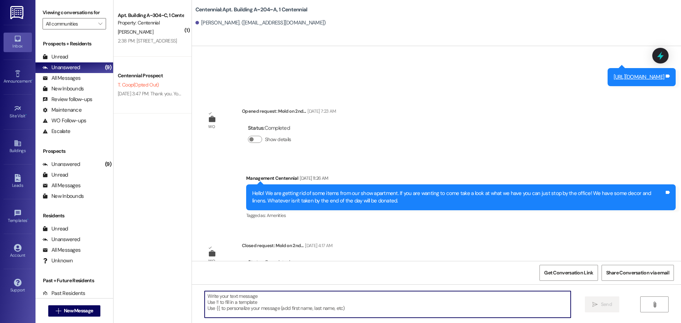
paste textarea "Hey {{first_name}}, what is a good mailing address to send your deposit check t…"
type textarea "Hey {{first_name}}, what is a good mailing address to send your deposit check t…"
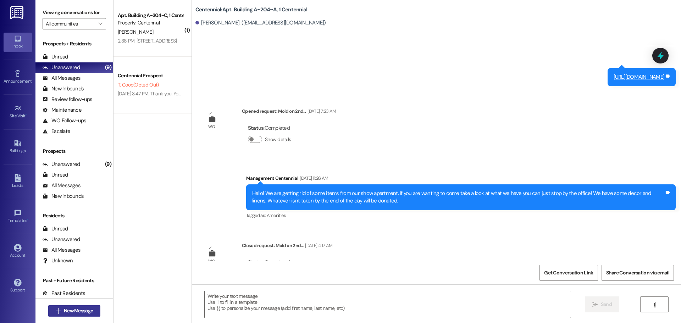
click at [74, 309] on span "New Message" at bounding box center [78, 310] width 29 height 7
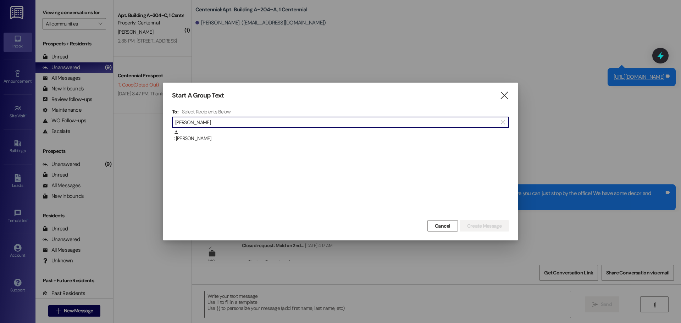
click at [337, 128] on div " tylie han " at bounding box center [340, 122] width 337 height 11
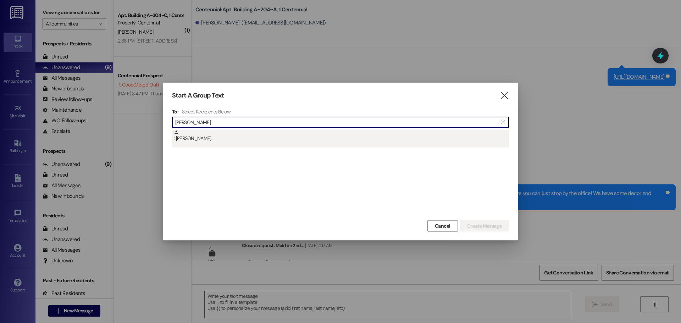
type input "tylie han"
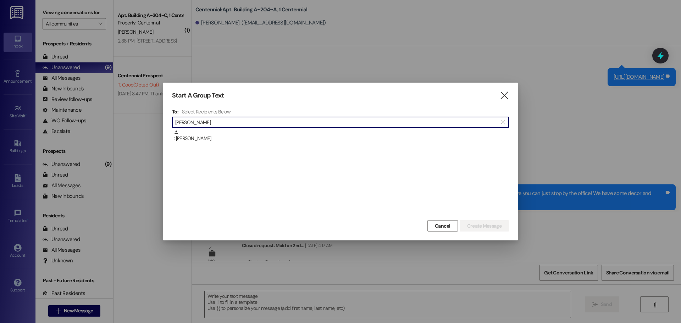
drag, startPoint x: 333, startPoint y: 135, endPoint x: 343, endPoint y: 139, distance: 10.5
click at [333, 135] on div ": Tylie Hancock" at bounding box center [341, 136] width 335 height 12
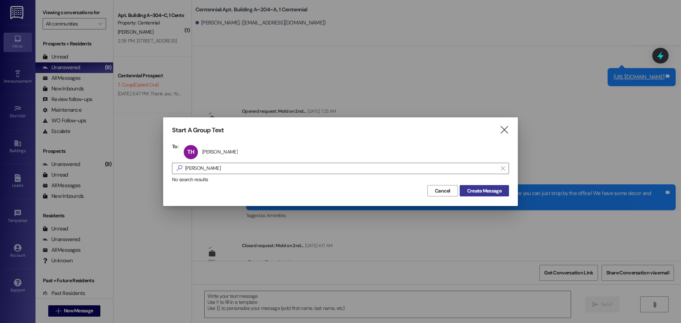
click at [487, 190] on span "Create Message" at bounding box center [484, 190] width 34 height 7
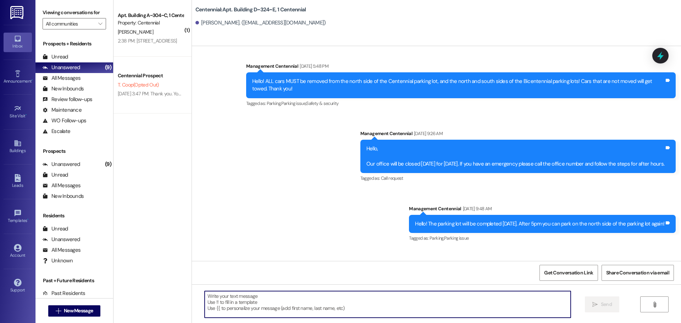
click at [270, 306] on textarea at bounding box center [388, 304] width 366 height 27
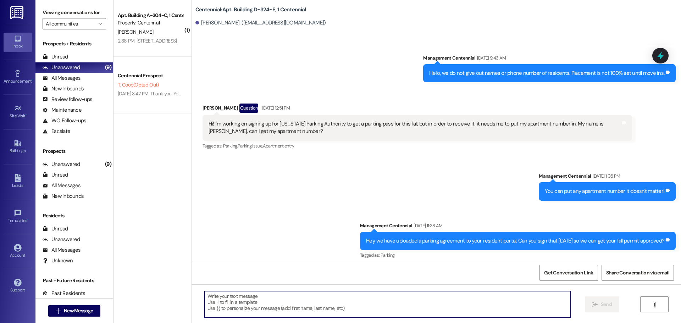
paste textarea "Hey {{first_name}}, what is a good mailing address to send your deposit check t…"
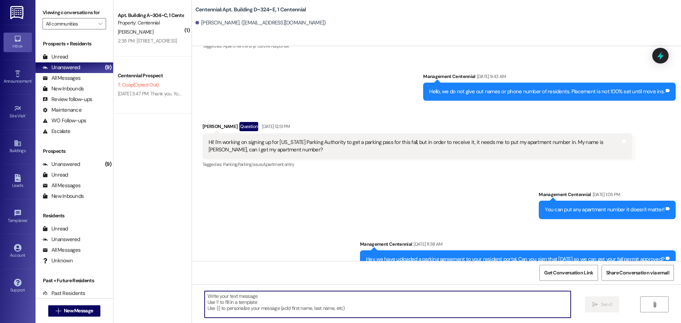
type textarea "Hey {{first_name}}, what is a good mailing address to send your deposit check t…"
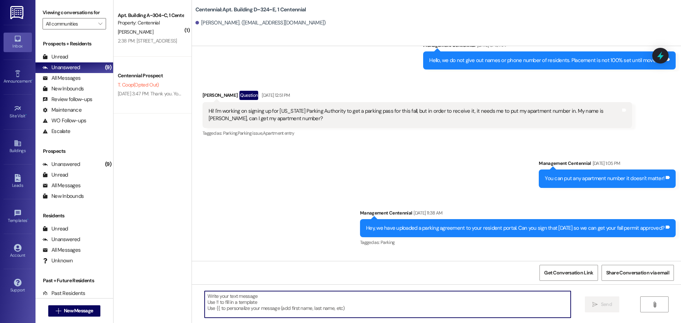
scroll to position [2059, 0]
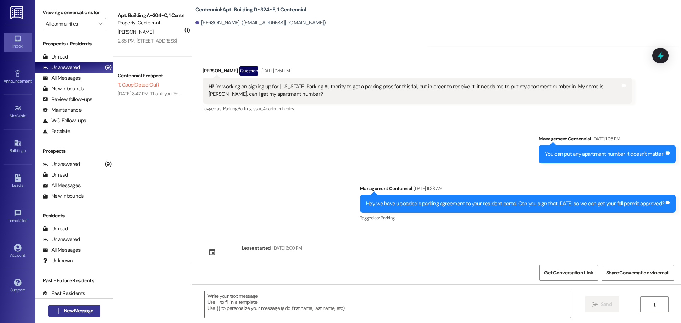
click at [88, 308] on span "New Message" at bounding box center [78, 310] width 29 height 7
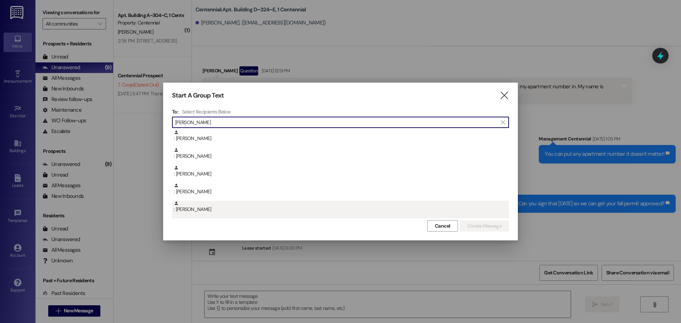
type input "zachary b"
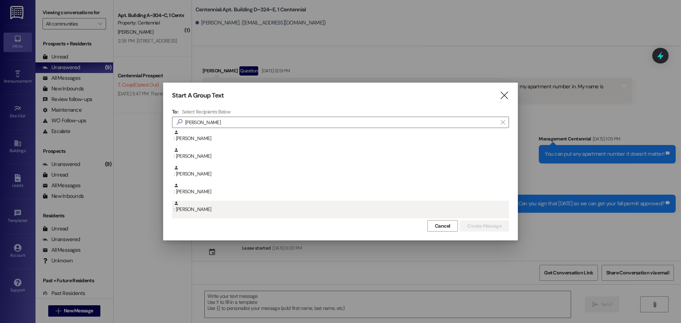
click at [248, 208] on div ": Zachary Biesinger" at bounding box center [341, 207] width 335 height 12
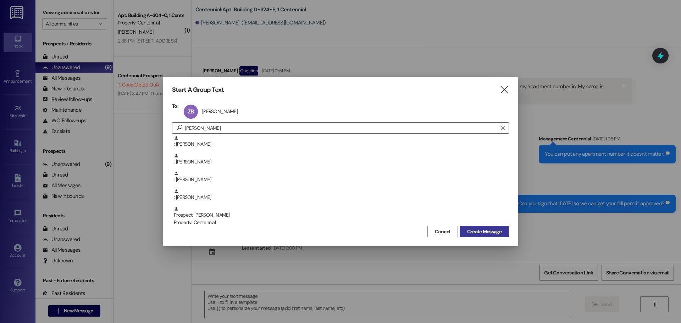
click at [479, 228] on span "Create Message" at bounding box center [484, 231] width 34 height 7
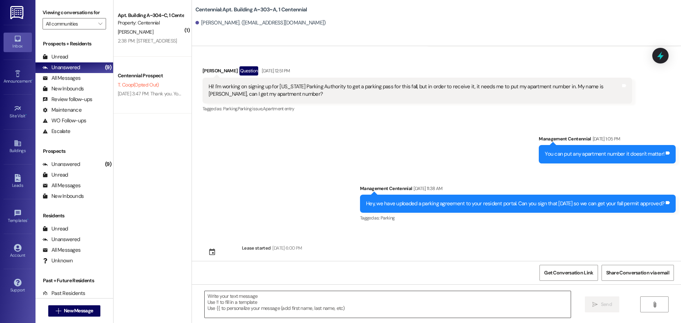
scroll to position [2275, 0]
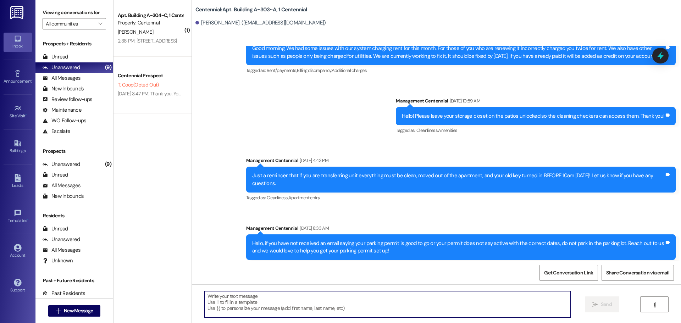
click at [313, 302] on textarea at bounding box center [388, 304] width 366 height 27
paste textarea "Hey {{first_name}}, what is a good mailing address to send your deposit check t…"
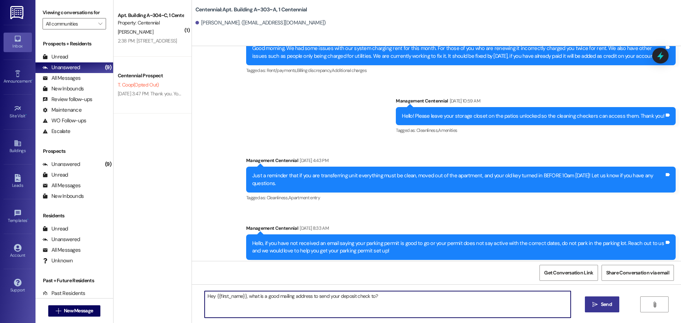
type textarea "Hey {{first_name}}, what is a good mailing address to send your deposit check t…"
click at [603, 302] on span "Send" at bounding box center [606, 304] width 11 height 7
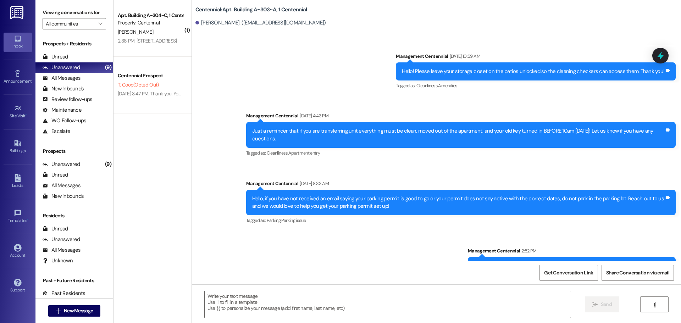
scroll to position [2324, 0]
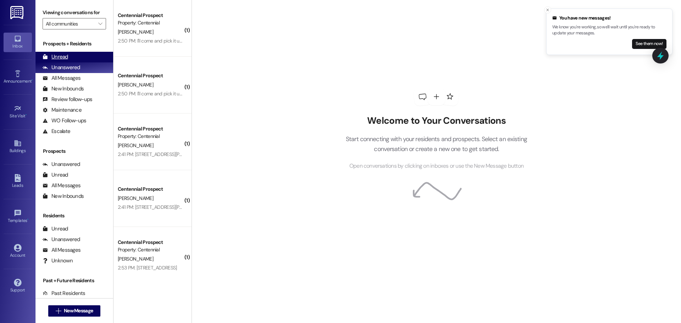
click at [85, 52] on div "Unread (0)" at bounding box center [74, 57] width 78 height 11
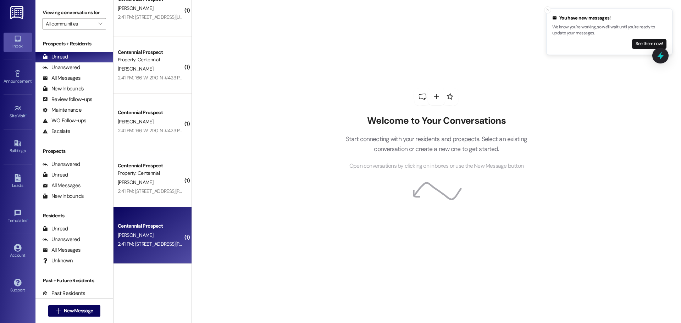
scroll to position [2677, 0]
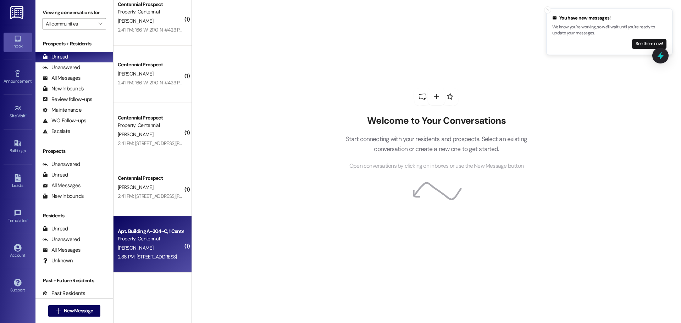
click at [161, 257] on div "2:38 PM: [STREET_ADDRESS] 2:38 PM: [STREET_ADDRESS]" at bounding box center [147, 256] width 59 height 6
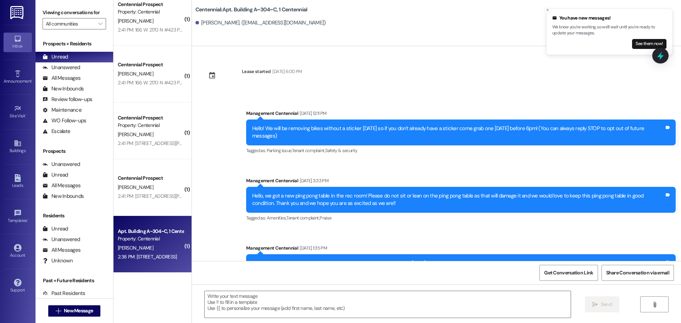
scroll to position [6108, 0]
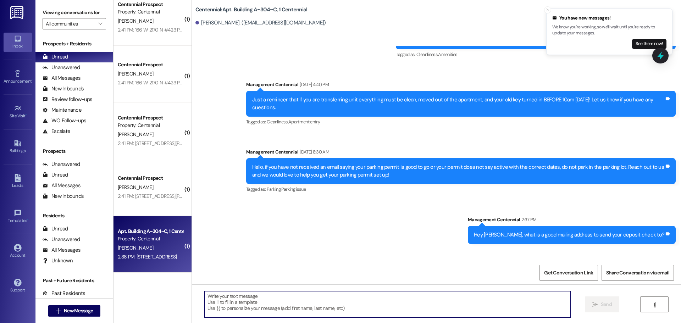
click at [311, 300] on textarea at bounding box center [388, 304] width 366 height 27
type textarea "Thank you!"
click at [601, 305] on span "Send" at bounding box center [606, 304] width 11 height 7
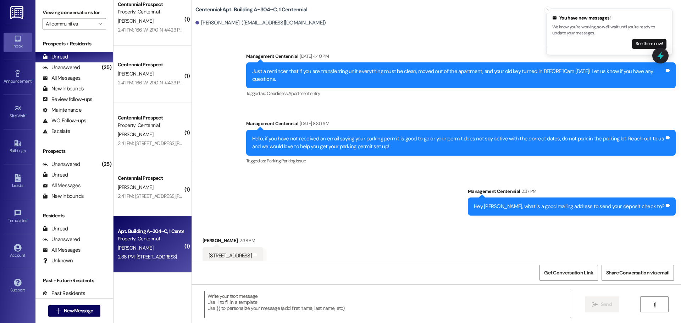
scroll to position [6158, 0]
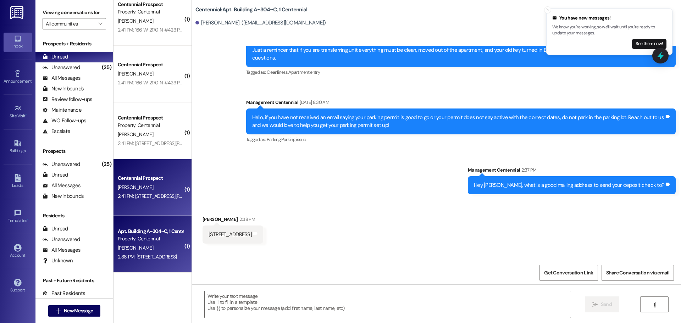
click at [158, 205] on div "Centennial Prospect B. Raban 2:41 PM: 3220 w Caravaggio ln, Phoenix AZ, 85086 2…" at bounding box center [152, 187] width 78 height 57
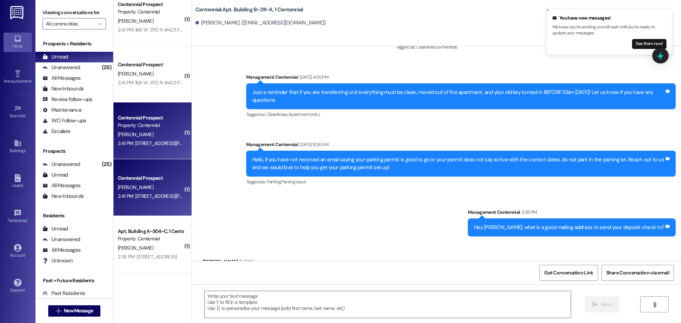
scroll to position [9224, 0]
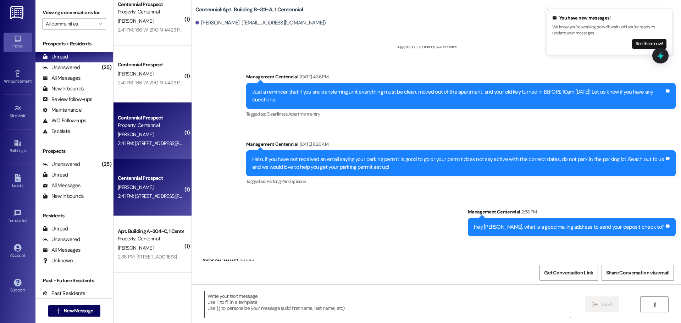
click at [278, 304] on textarea at bounding box center [388, 304] width 366 height 27
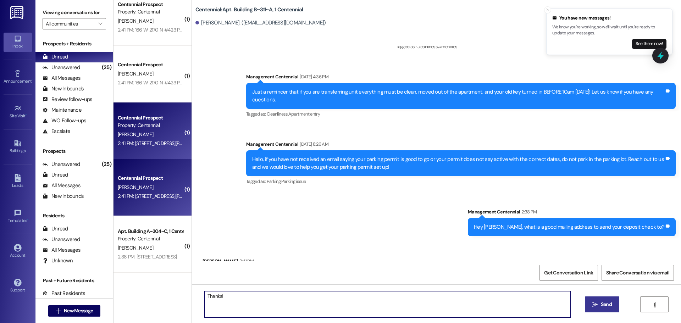
type textarea "Thanks!"
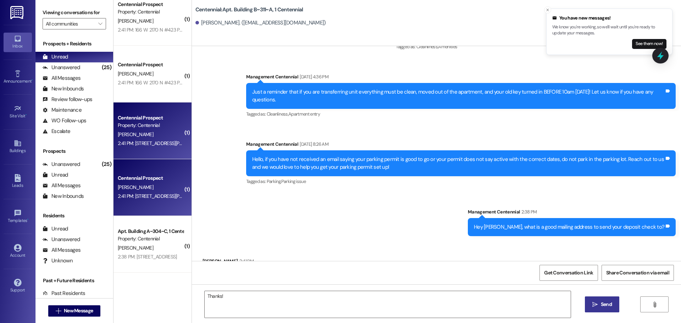
click at [600, 300] on button " Send" at bounding box center [602, 304] width 34 height 16
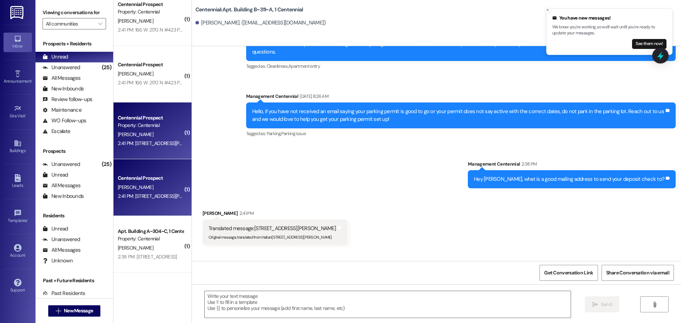
scroll to position [9273, 0]
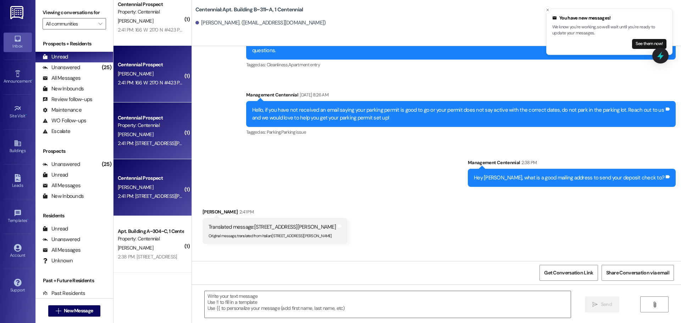
click at [166, 87] on div "2:41 PM: 166 W 2170 N #423 Provo, Ut 84604 2:41 PM: 166 W 2170 N #423 Provo, Ut…" at bounding box center [150, 82] width 67 height 9
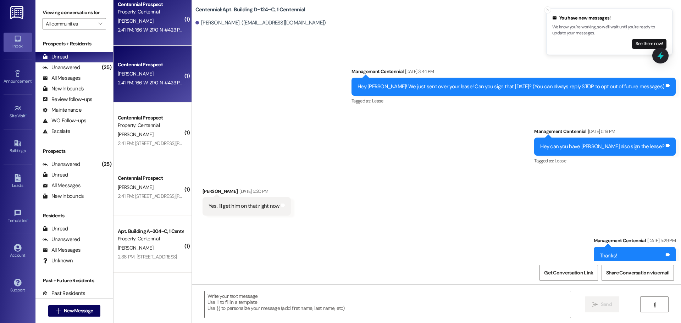
scroll to position [13236, 0]
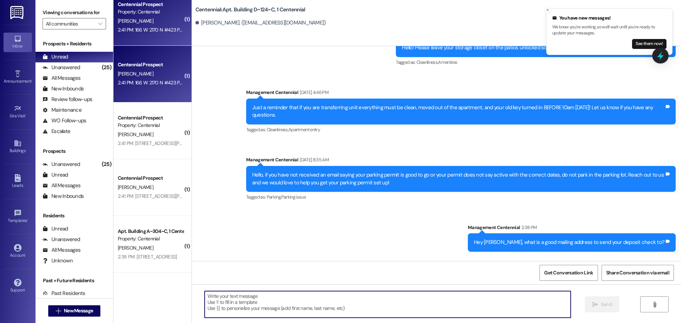
click at [252, 303] on textarea at bounding box center [388, 304] width 366 height 27
type textarea "Thank you!"
click at [596, 301] on span " Send" at bounding box center [602, 304] width 22 height 7
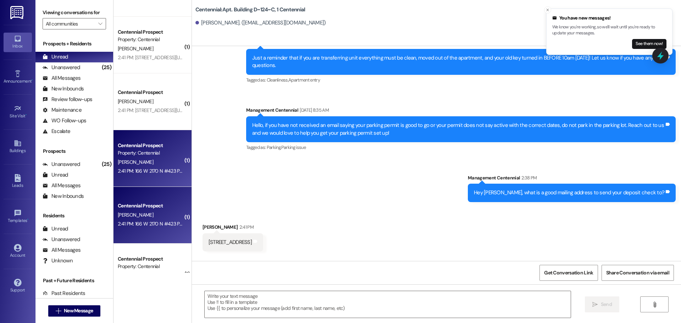
scroll to position [2535, 0]
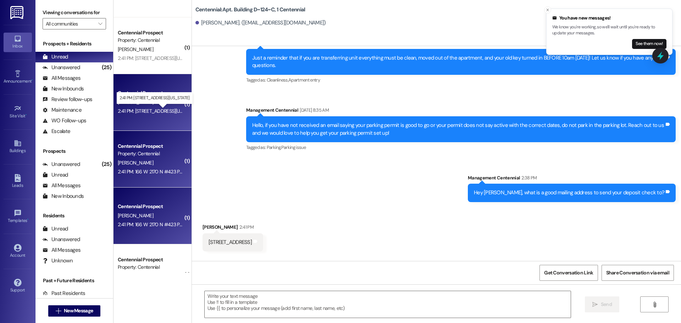
click at [146, 111] on div "2:41 PM: 5350 e meadow dr Wasilla Alaska 99654 2:41 PM: 5350 e meadow dr Wasill…" at bounding box center [158, 111] width 81 height 6
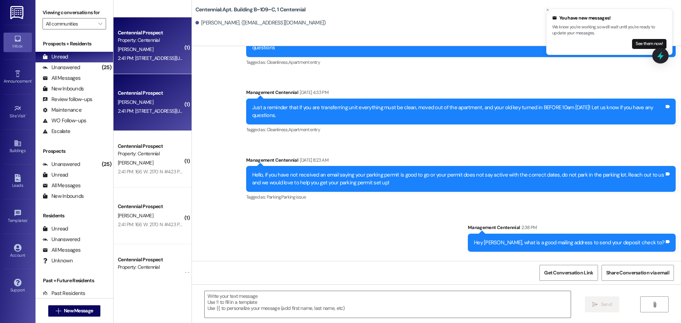
scroll to position [6481, 0]
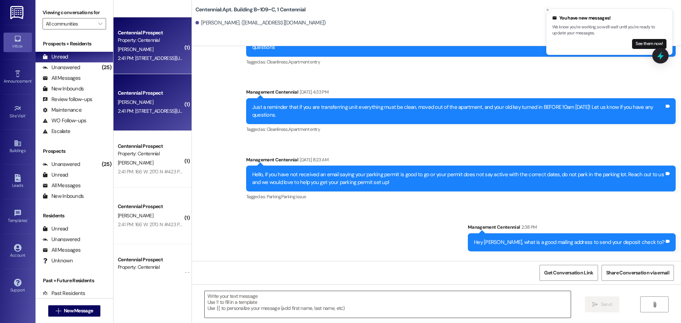
click at [258, 300] on textarea at bounding box center [388, 304] width 366 height 27
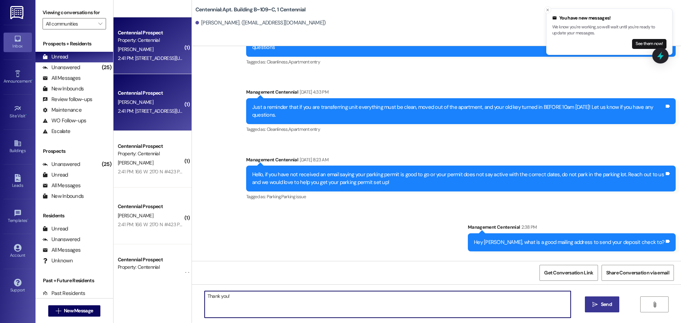
type textarea "Thank you!"
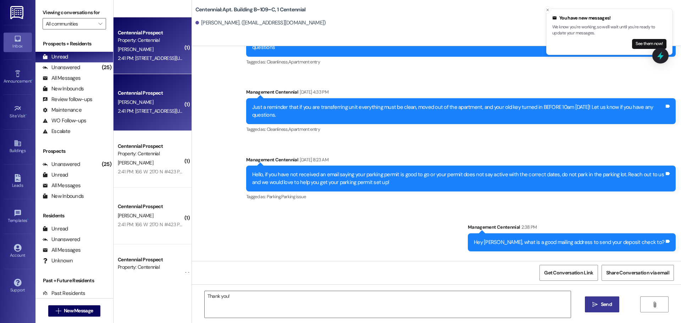
click at [590, 301] on button " Send" at bounding box center [602, 304] width 34 height 16
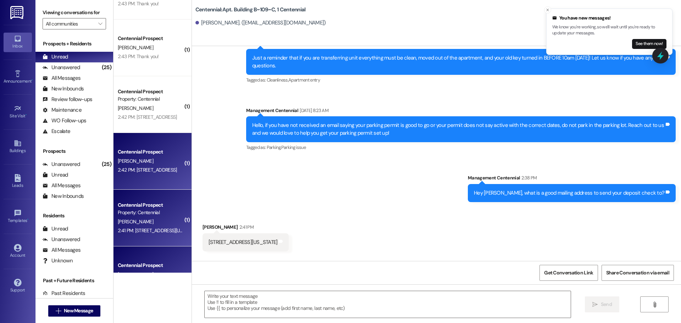
scroll to position [2358, 0]
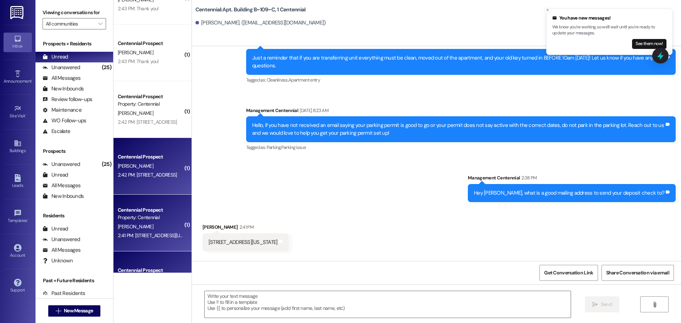
click at [145, 170] on div "G. Ensign" at bounding box center [150, 166] width 67 height 9
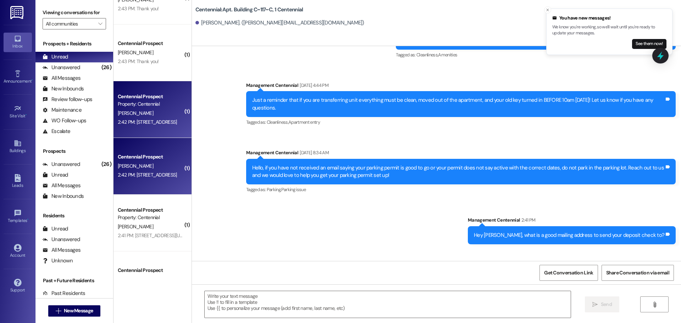
scroll to position [6258, 0]
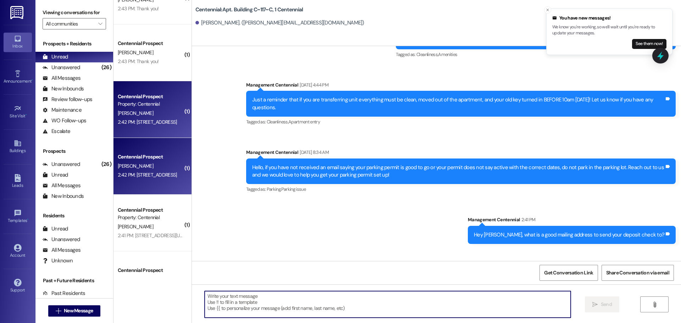
click at [257, 312] on textarea at bounding box center [388, 304] width 366 height 27
type textarea "Thanks!"
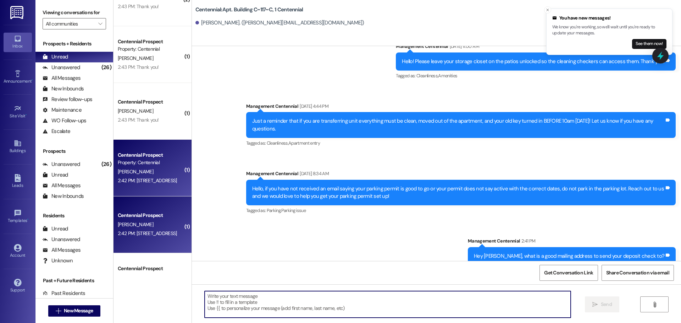
scroll to position [2287, 0]
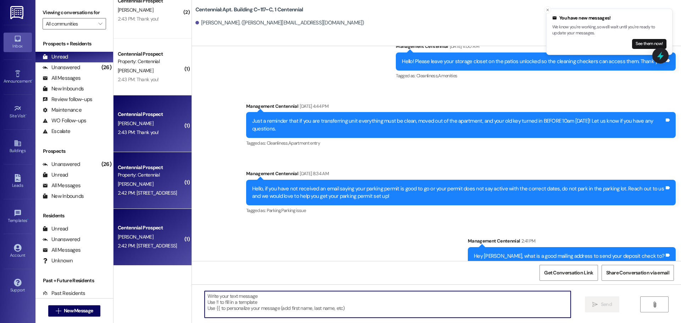
click at [150, 124] on div "J. Lea" at bounding box center [150, 123] width 67 height 9
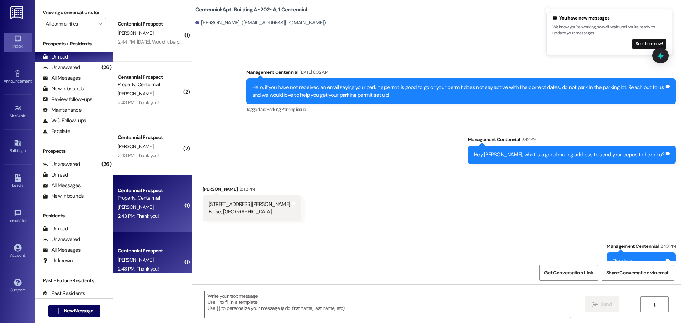
scroll to position [2145, 0]
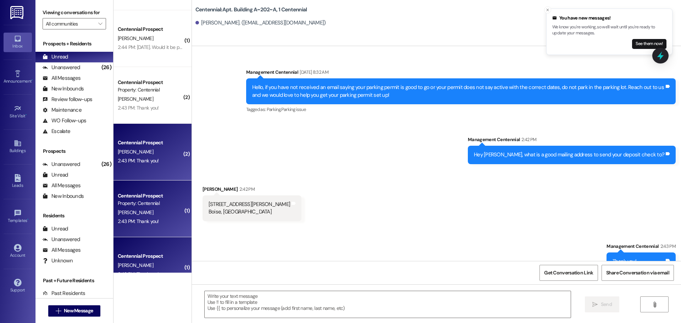
click at [161, 150] on div "A. Wuehler" at bounding box center [150, 151] width 67 height 9
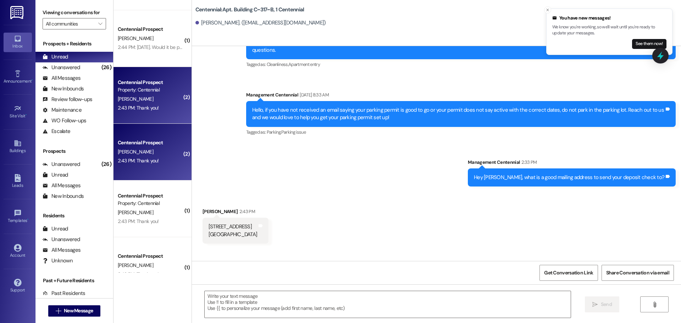
scroll to position [6304, 0]
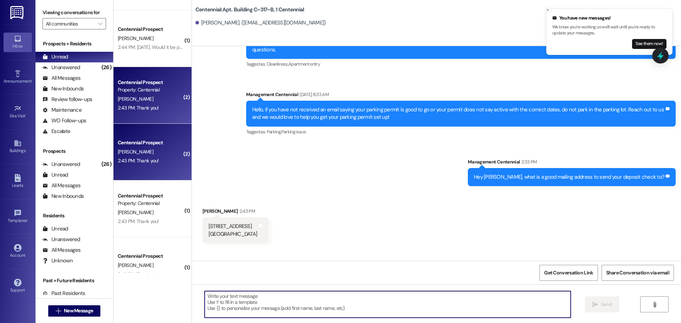
drag, startPoint x: 256, startPoint y: 305, endPoint x: 258, endPoint y: 308, distance: 4.0
click at [256, 306] on textarea at bounding box center [388, 304] width 366 height 27
type textarea "y"
type textarea "You bet! We will get that sent out soon :)"
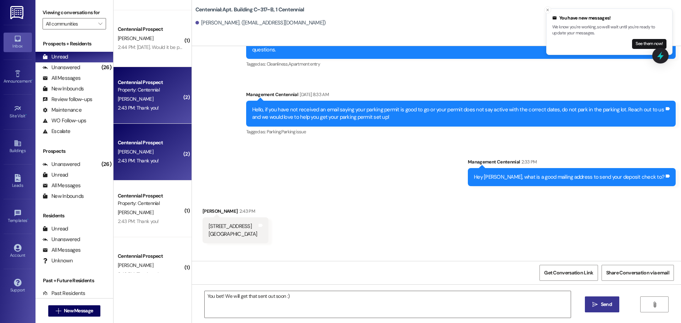
click at [589, 302] on button " Send" at bounding box center [602, 304] width 34 height 16
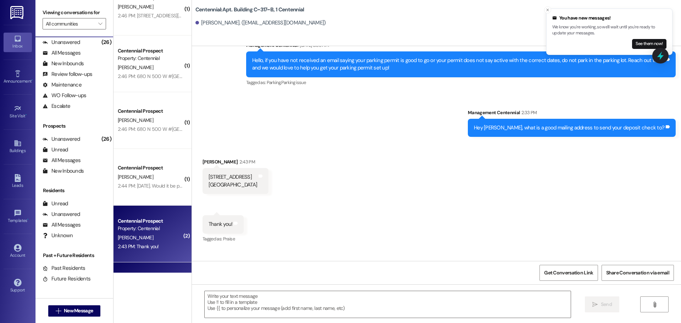
scroll to position [2074, 0]
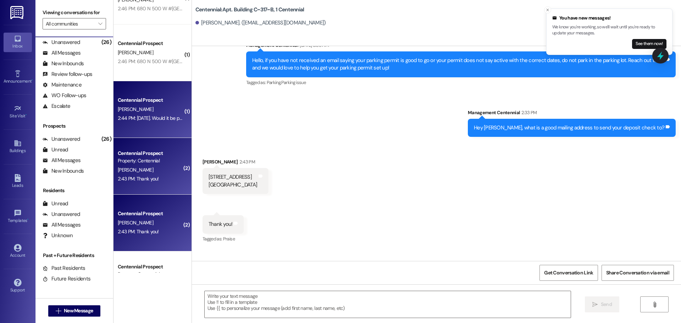
click at [124, 100] on div "Centennial Prospect" at bounding box center [151, 99] width 66 height 7
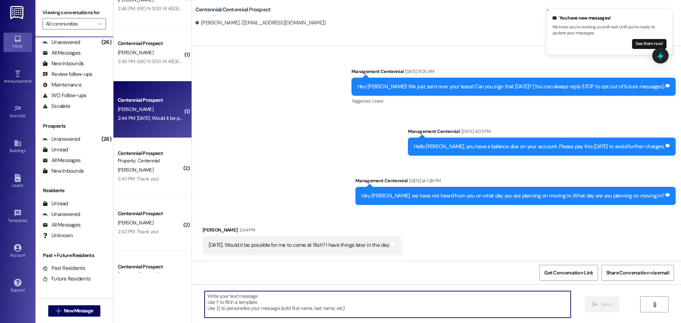
click at [285, 298] on textarea at bounding box center [388, 304] width 366 height 27
click at [375, 302] on textarea at bounding box center [388, 304] width 366 height 27
type textarea "Yes that is fine!"
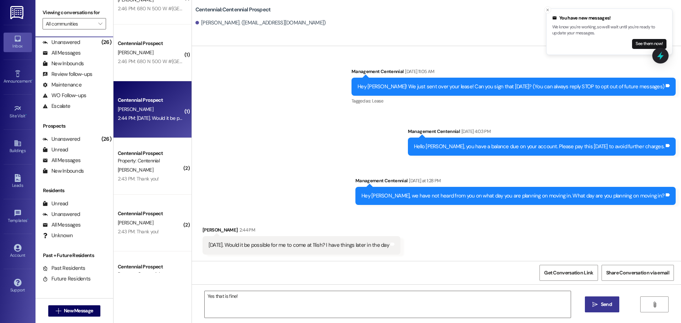
click at [599, 308] on button " Send" at bounding box center [602, 304] width 34 height 16
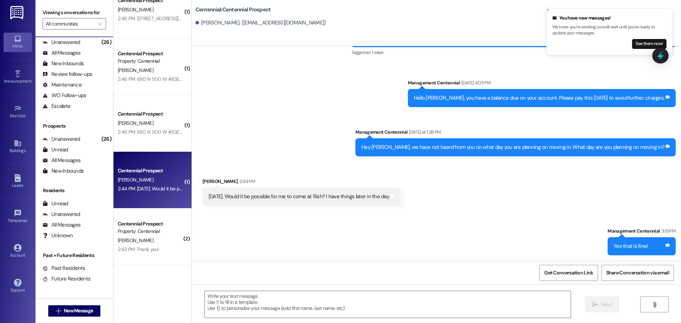
scroll to position [2003, 0]
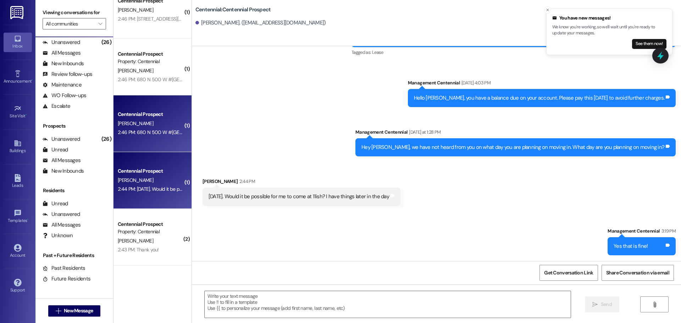
click at [155, 139] on div "Centennial Prospect J. Dority 2:46 PM: 680 N 500 W #107 Provo, Ut 84601 2:46 PM…" at bounding box center [152, 123] width 78 height 57
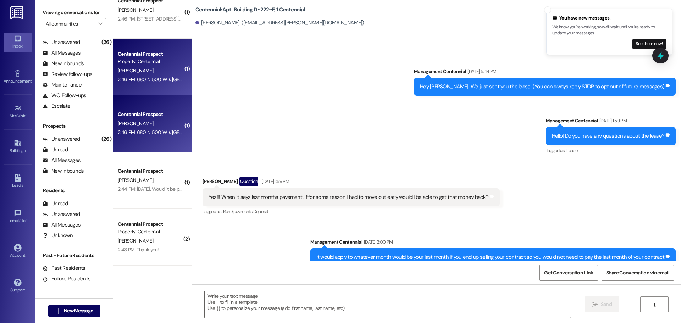
scroll to position [7564, 0]
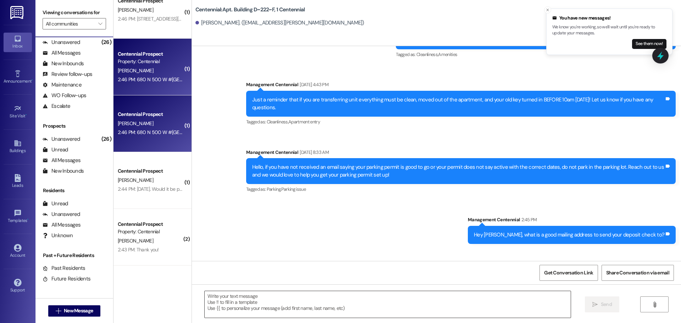
click at [288, 308] on textarea at bounding box center [388, 304] width 366 height 27
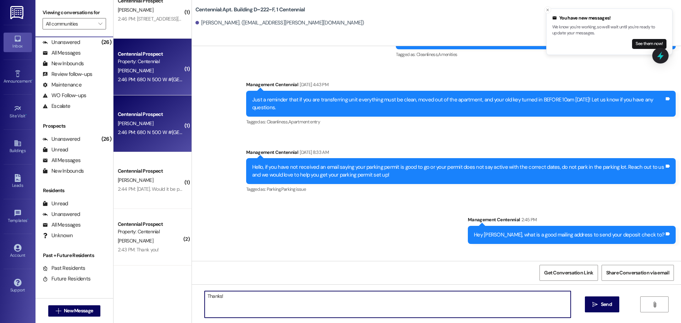
type textarea "Thanks!"
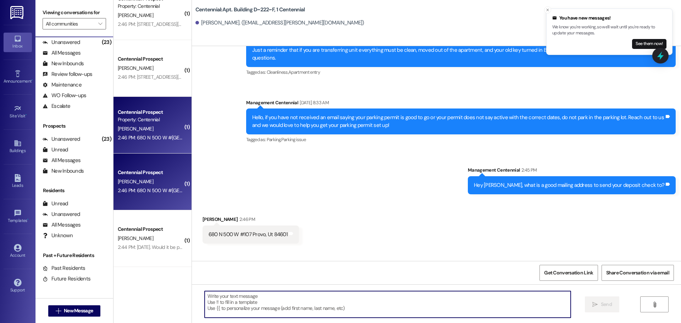
scroll to position [1932, 0]
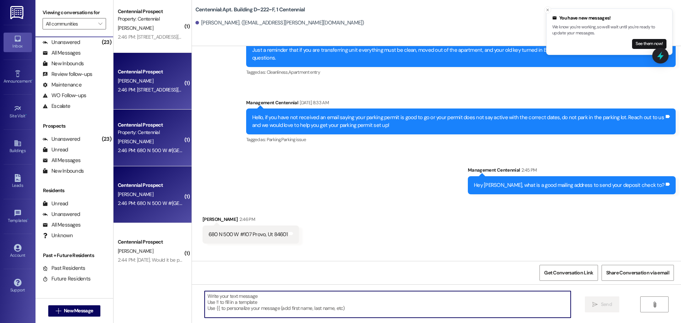
click at [145, 82] on div "J. Schuneman" at bounding box center [150, 81] width 67 height 9
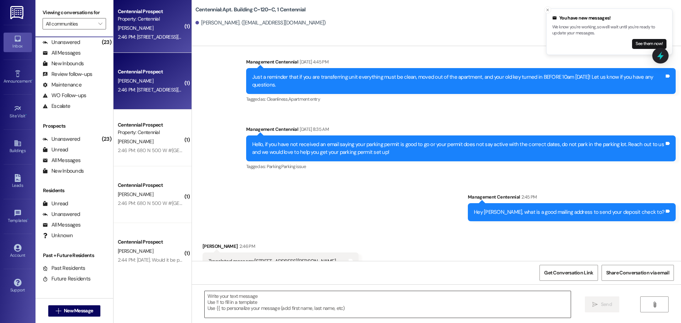
scroll to position [4129, 0]
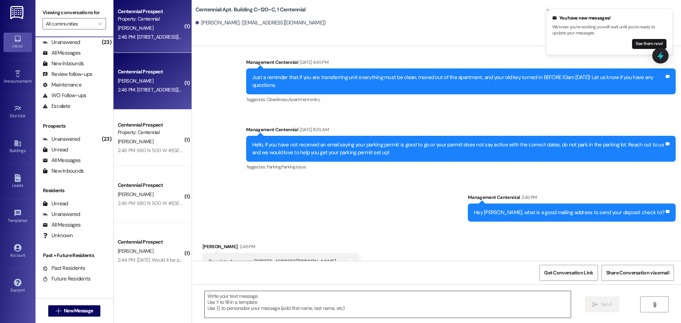
click at [258, 301] on textarea at bounding box center [388, 304] width 366 height 27
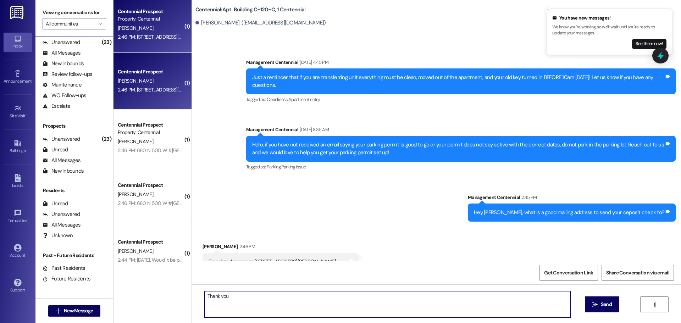
type textarea "Thank you!"
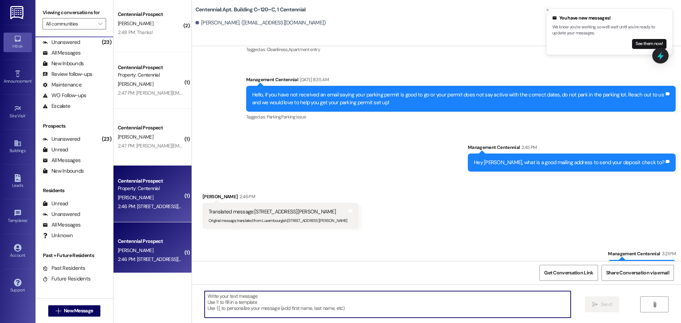
scroll to position [1755, 0]
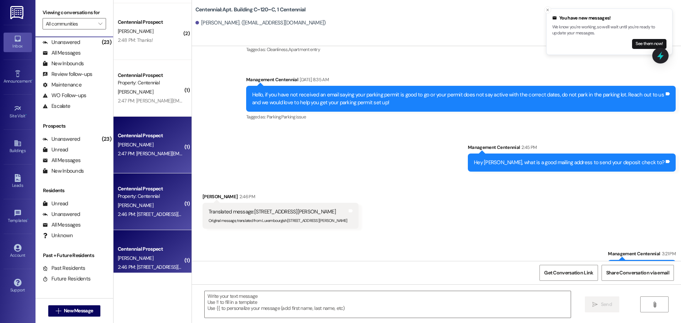
click at [164, 159] on div "Centennial Prospect L. Montero 2:47 PM: Lydia.montero13@gmail.com 2:47 PM: Lydi…" at bounding box center [152, 145] width 78 height 57
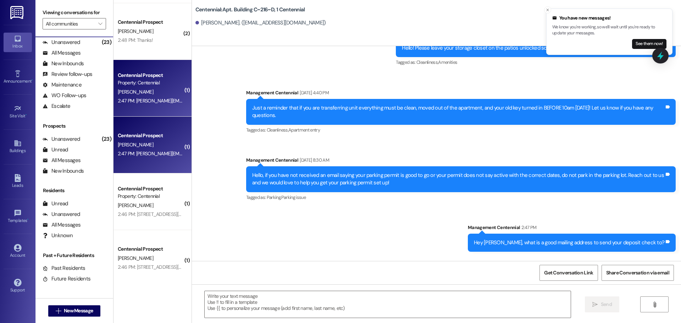
scroll to position [6195, 0]
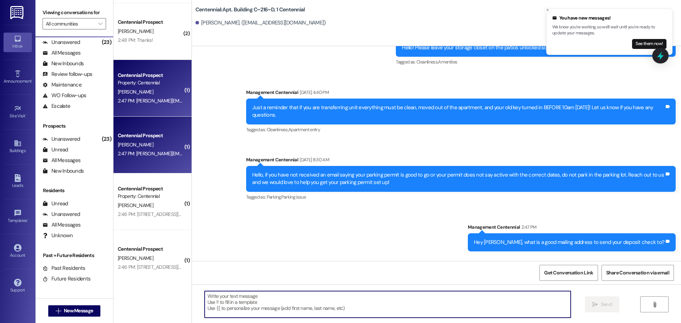
click at [332, 296] on textarea at bounding box center [388, 304] width 366 height 27
type textarea "We need a mailing address!"
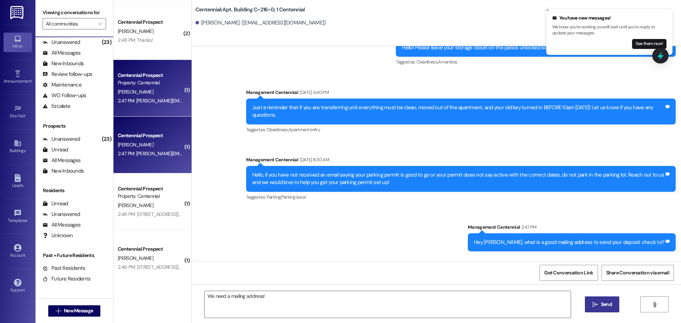
click at [613, 307] on button " Send" at bounding box center [602, 304] width 34 height 16
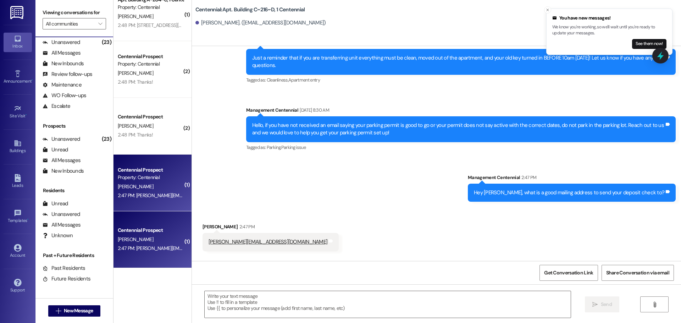
scroll to position [1649, 0]
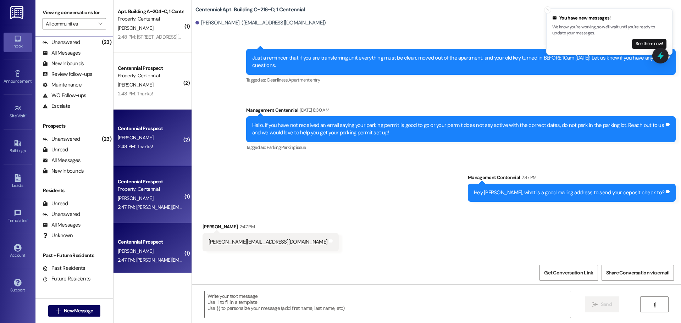
click at [153, 120] on div "Centennial Prospect M. Workman 2:48 PM: Thanks! 2:48 PM: Thanks!" at bounding box center [152, 138] width 78 height 57
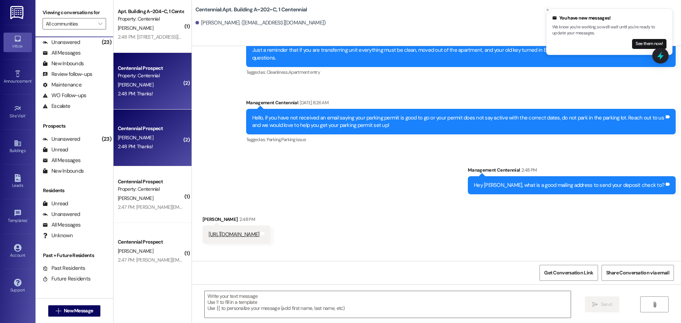
scroll to position [7291, 0]
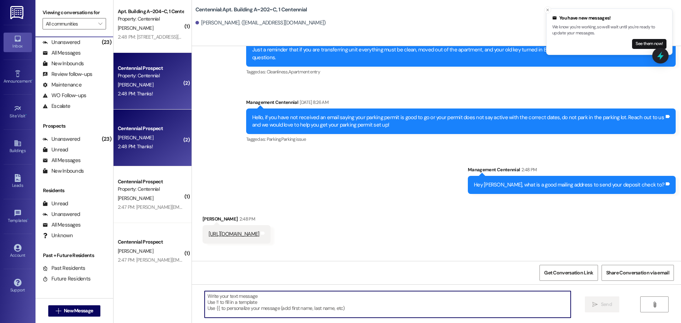
click at [273, 302] on textarea at bounding box center [388, 304] width 366 height 27
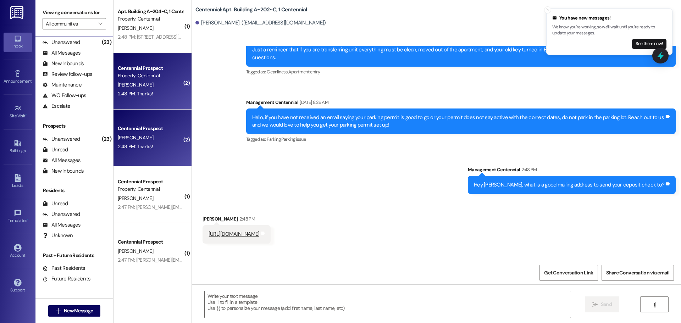
click at [258, 230] on link "https://maps.app.goo.gl/sKuJiMUptHj1cs9V7" at bounding box center [233, 233] width 51 height 7
click at [273, 292] on textarea at bounding box center [388, 304] width 366 height 27
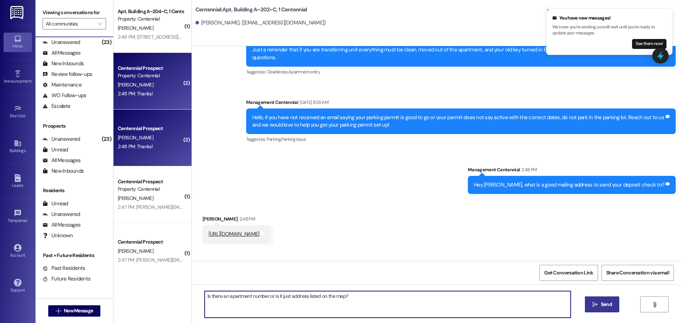
type textarea "Is there an apartment number or is it just address listed on the map?"
click at [594, 306] on icon "" at bounding box center [594, 305] width 5 height 6
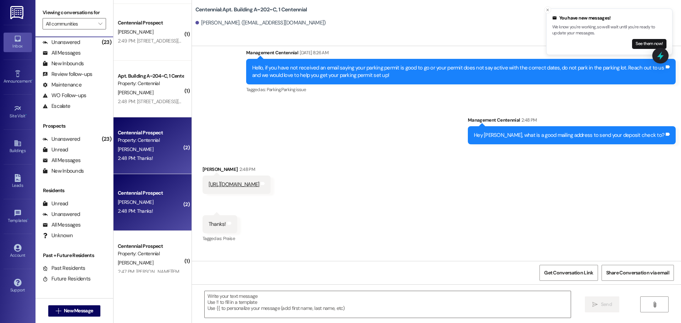
scroll to position [1578, 0]
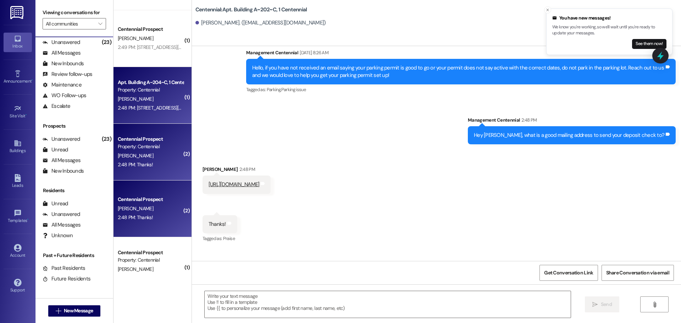
click at [155, 110] on div "2:48 PM: 961 Trinity Pond Circle Henderson Nevada 89002 2:48 PM: 961 Trinity Po…" at bounding box center [177, 108] width 118 height 6
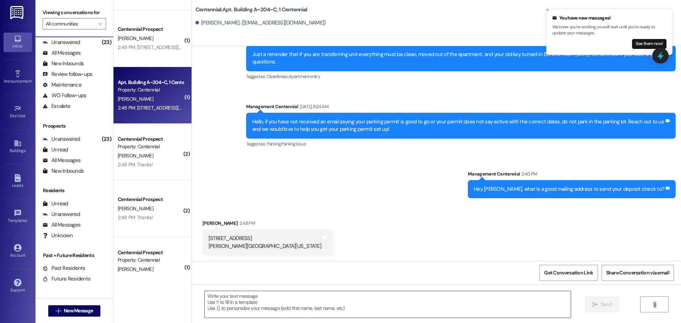
scroll to position [6504, 0]
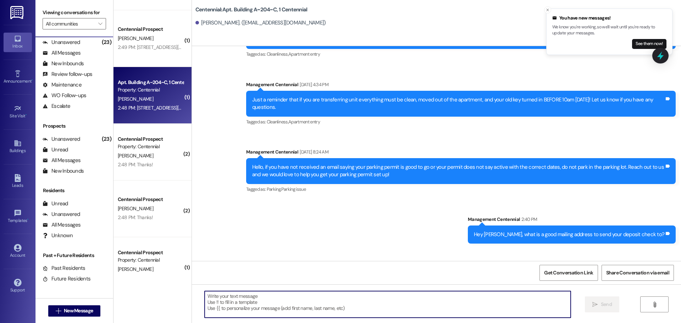
click at [285, 305] on textarea at bounding box center [388, 304] width 366 height 27
type textarea "Thank you!"
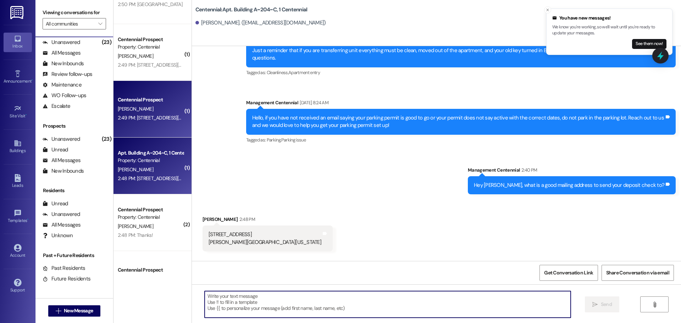
scroll to position [1507, 0]
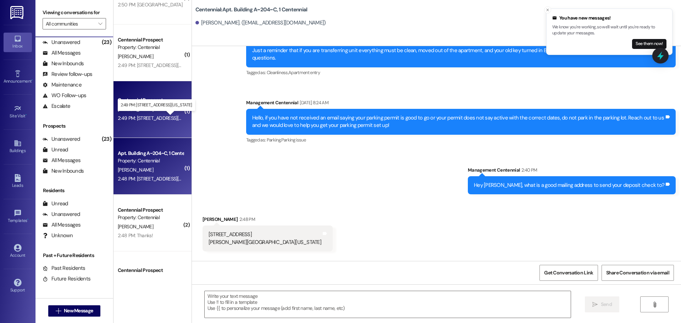
click at [156, 117] on div "2:49 PM: 4028 w helmsdale cir south jordan Utah 84009 2:49 PM: 4028 w helmsdale…" at bounding box center [159, 118] width 83 height 6
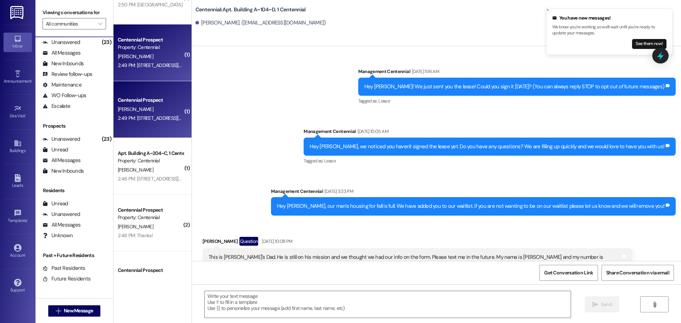
scroll to position [6519, 0]
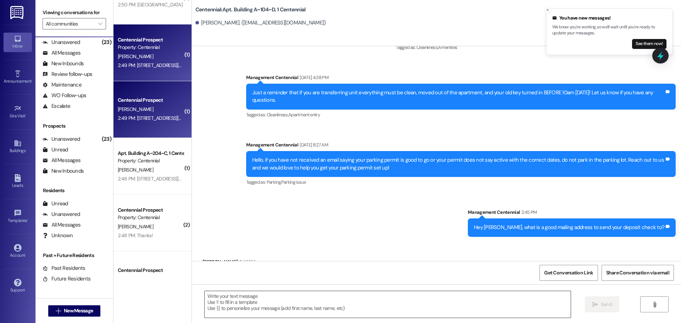
click at [240, 296] on textarea at bounding box center [388, 304] width 366 height 27
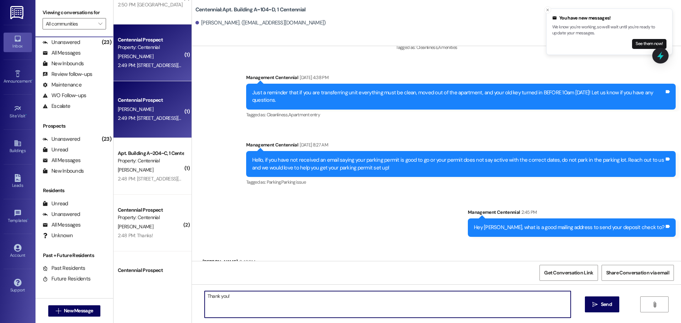
type textarea "Thank you!"
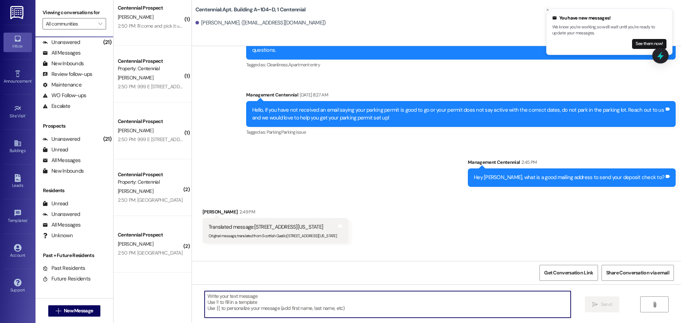
scroll to position [1294, 0]
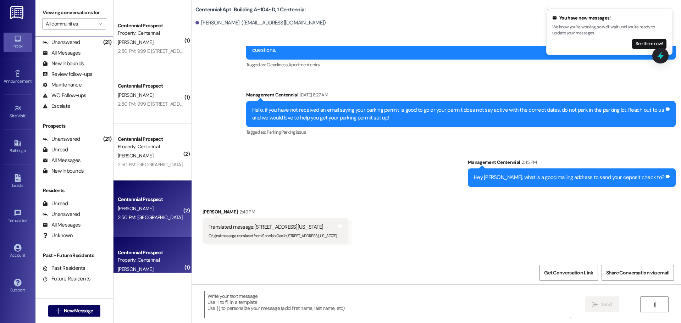
click at [150, 213] on div "B. Cholodowski" at bounding box center [150, 208] width 67 height 9
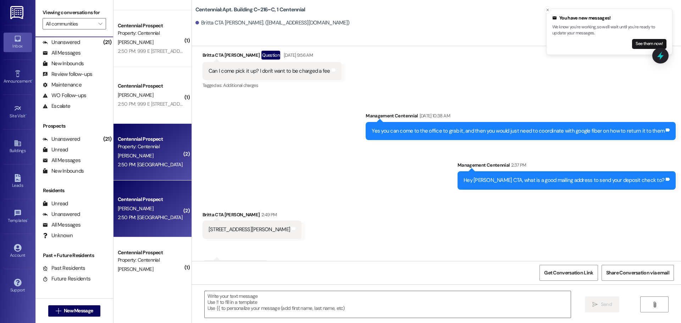
scroll to position [3705, 0]
click at [251, 297] on textarea at bounding box center [388, 304] width 366 height 27
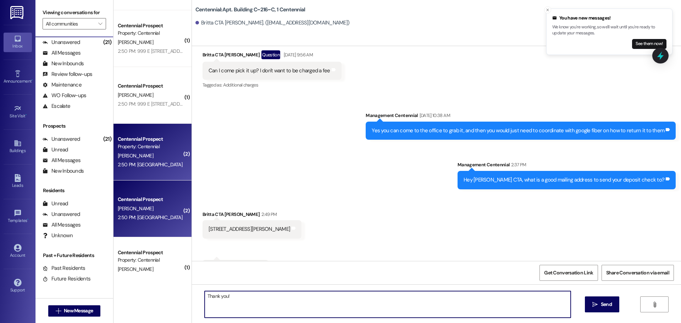
type textarea "Thank you!"
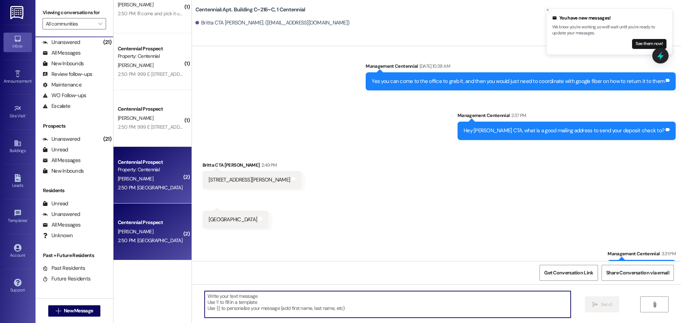
scroll to position [1259, 0]
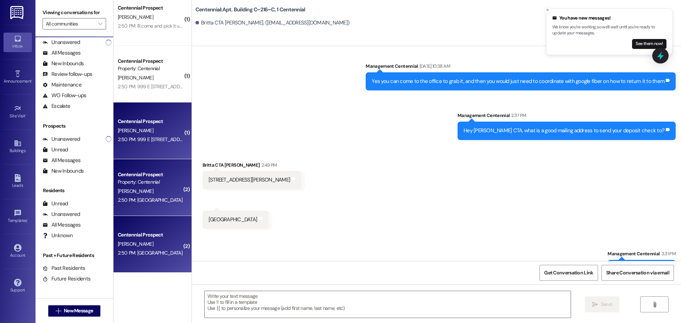
click at [161, 149] on div "Centennial Prospect R. Green 2:50 PM: 999 E 450 N Apartment 18 Provo, UT 84606 …" at bounding box center [152, 130] width 78 height 57
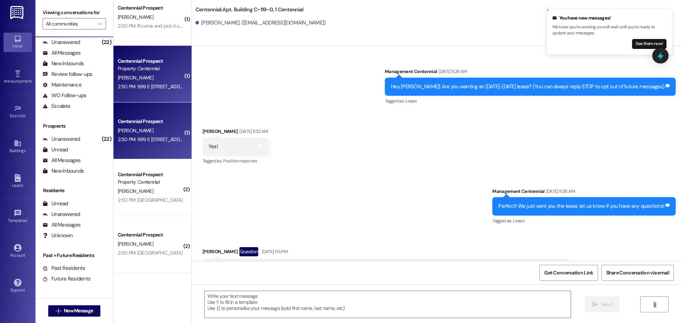
scroll to position [9544, 0]
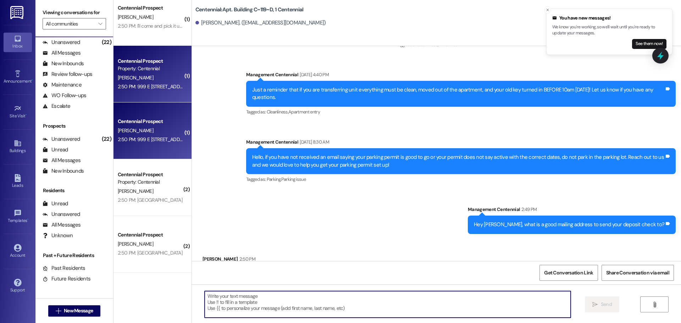
click at [264, 302] on textarea at bounding box center [388, 304] width 366 height 27
type textarea "Thank you!"
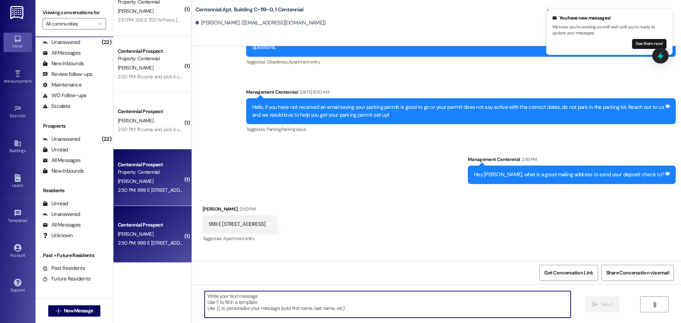
scroll to position [1152, 0]
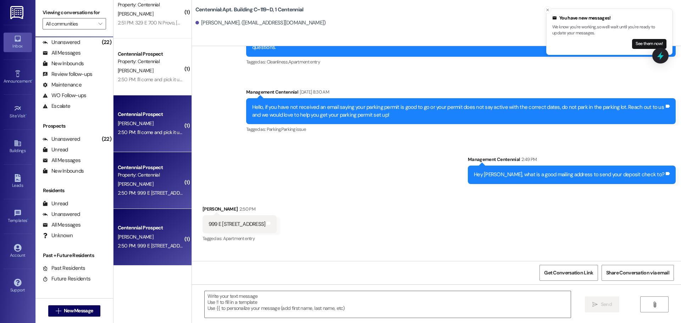
click at [168, 128] on div "M. Worthington" at bounding box center [150, 123] width 67 height 9
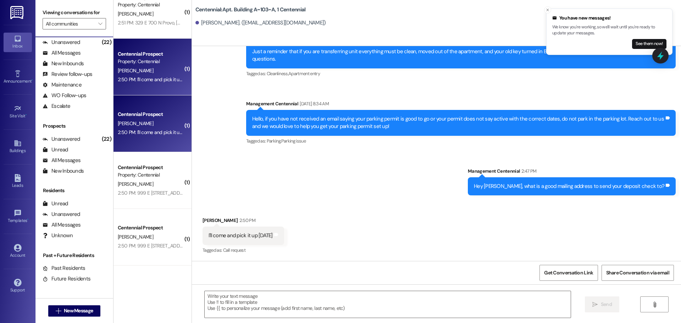
scroll to position [1870, 0]
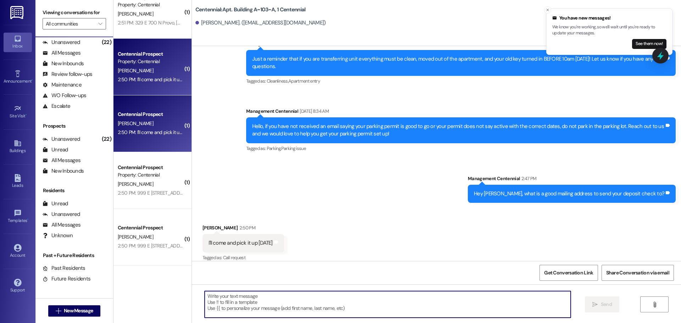
click at [283, 309] on textarea at bounding box center [388, 304] width 366 height 27
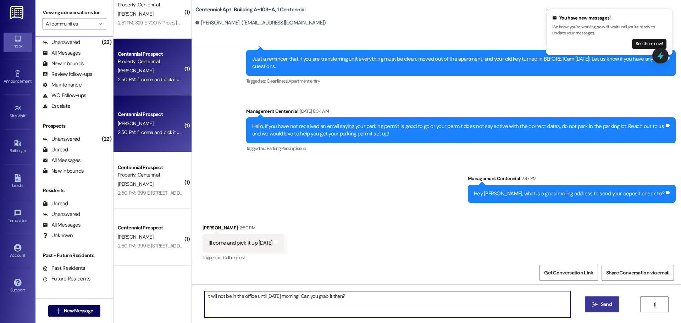
type textarea "It will not be in the office until tomorrow morning! Can you grab it then?"
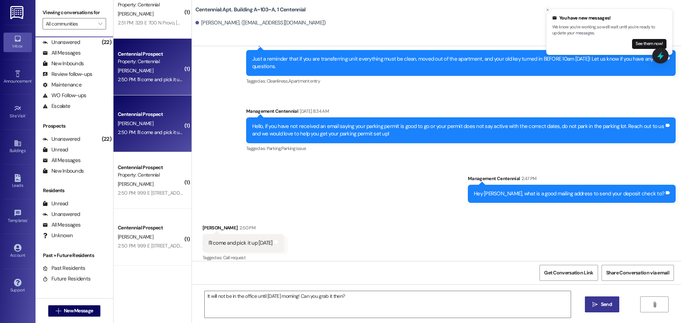
click at [603, 302] on span "Send" at bounding box center [606, 304] width 11 height 7
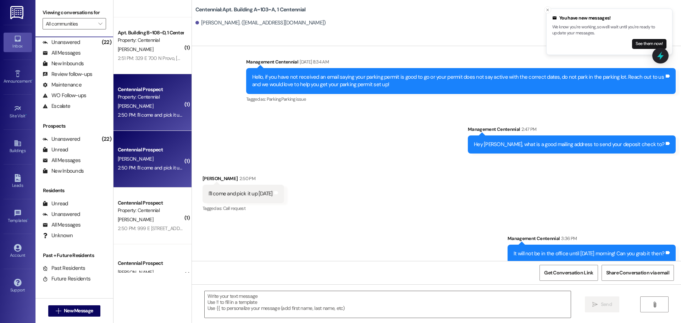
scroll to position [1011, 0]
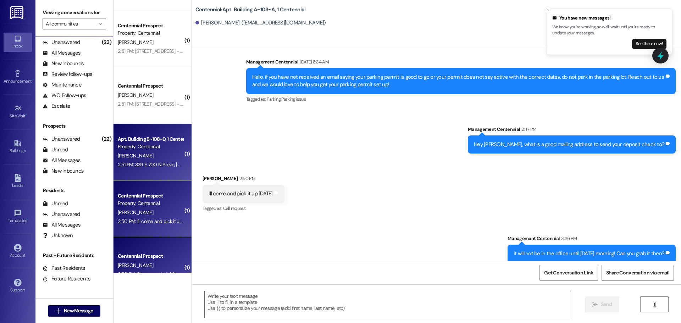
click at [151, 163] on div "2:51 PM: 329 E 700 N Provo, UT 2:51 PM: 329 E 700 N Provo, UT" at bounding box center [170, 164] width 104 height 6
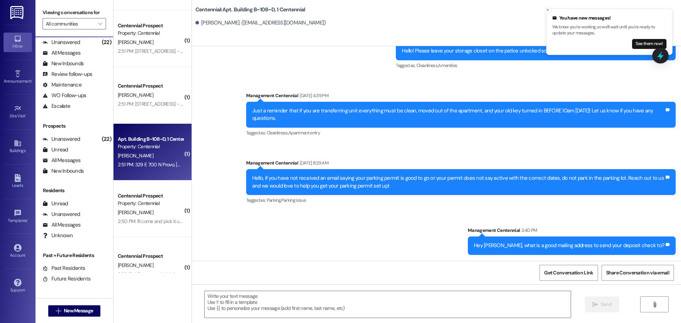
scroll to position [6890, 0]
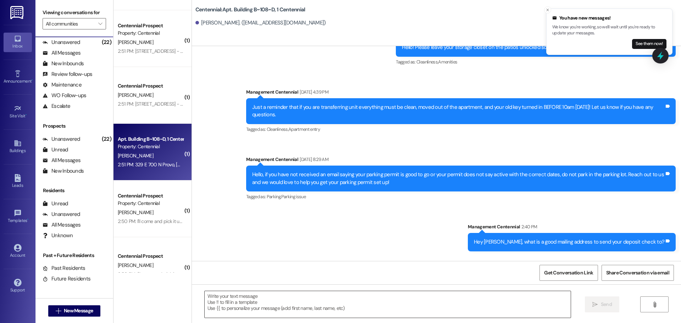
click at [253, 299] on textarea at bounding box center [388, 304] width 366 height 27
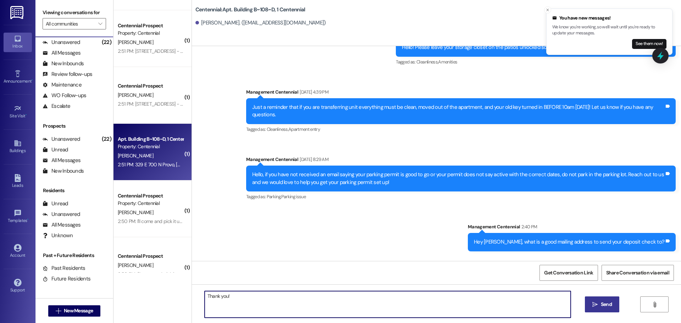
type textarea "Thank you!"
click at [601, 302] on span "Send" at bounding box center [606, 304] width 11 height 7
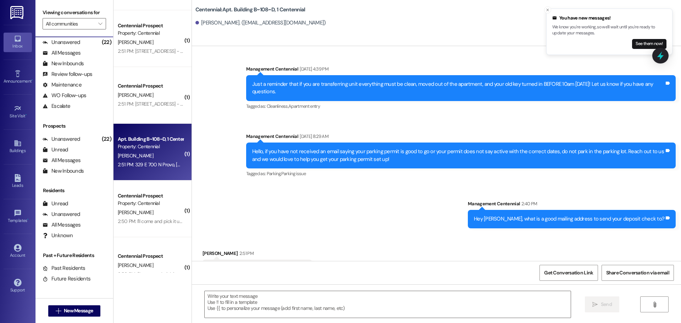
scroll to position [6940, 0]
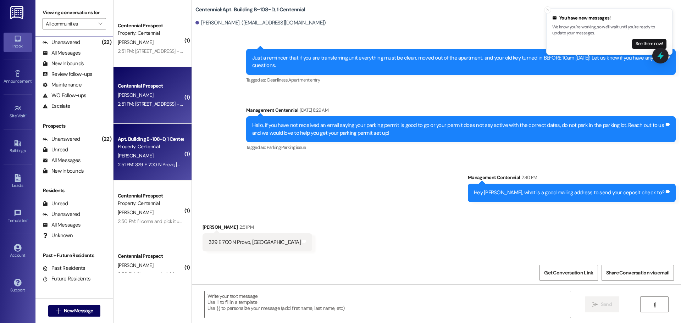
click at [154, 101] on div "2:51 PM: 1121 Daffodil Dr. Temple, TX 76502 - Thank you! 2:51 PM: 1121 Daffodil…" at bounding box center [160, 104] width 85 height 6
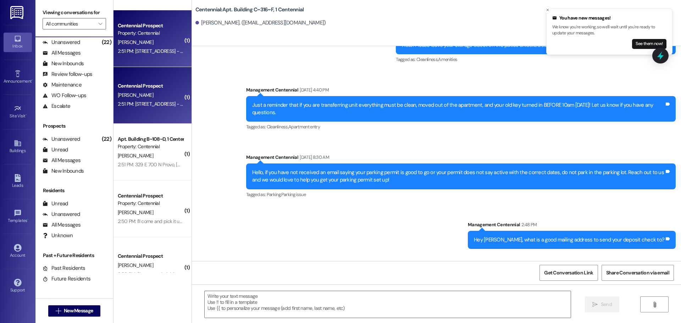
scroll to position [6998, 0]
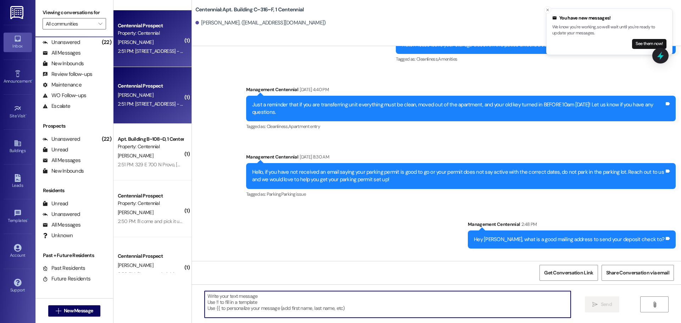
click at [297, 299] on textarea at bounding box center [388, 304] width 366 height 27
type textarea "Thank you!"
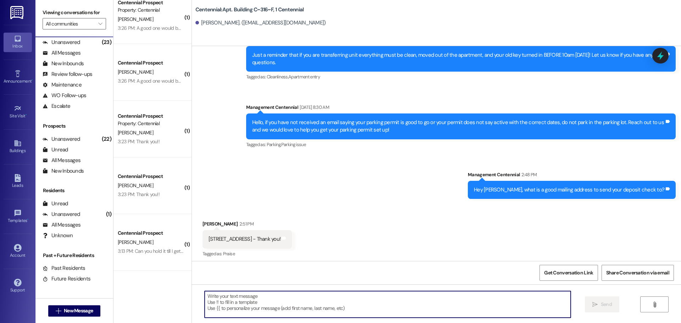
scroll to position [692, 0]
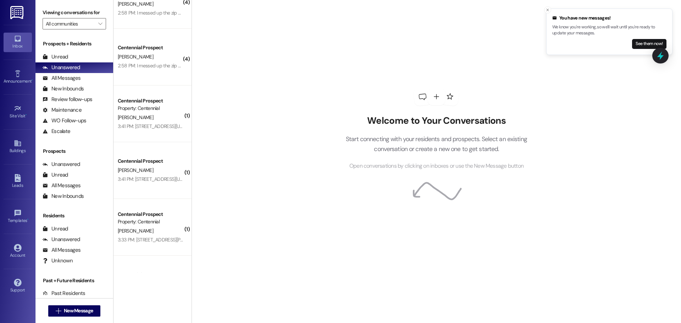
scroll to position [106, 0]
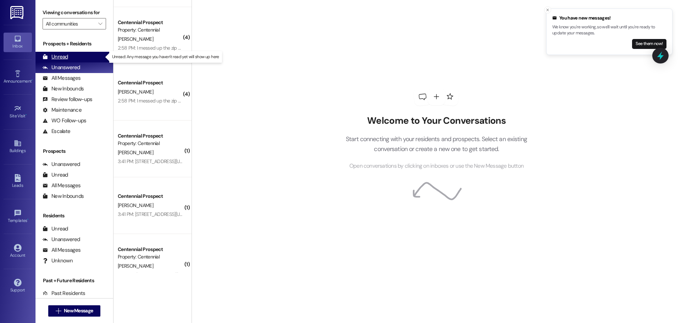
click at [86, 59] on div "Unread (0)" at bounding box center [74, 57] width 78 height 11
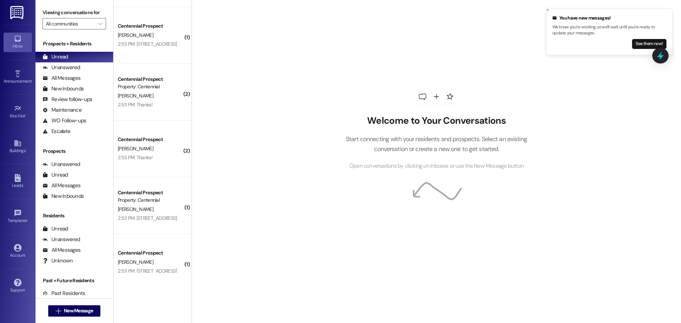
scroll to position [2507, 0]
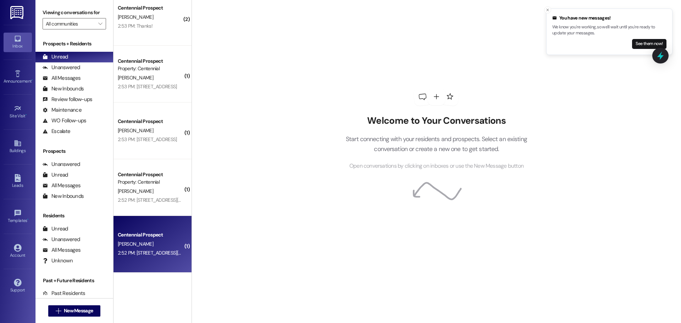
click at [173, 241] on div "[PERSON_NAME]" at bounding box center [150, 244] width 67 height 9
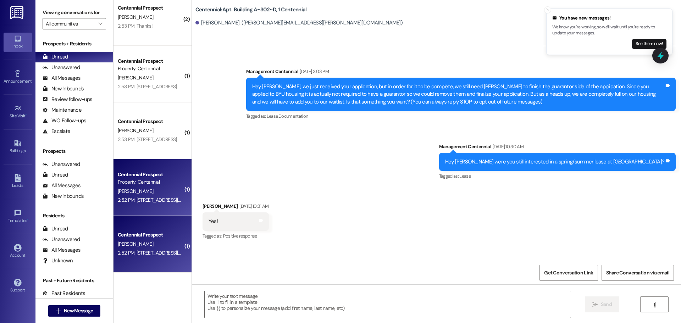
scroll to position [2435, 0]
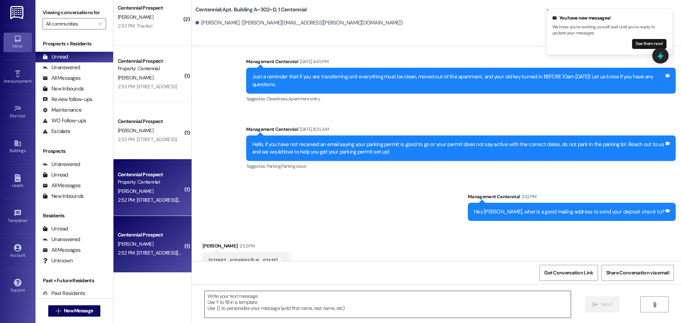
click at [272, 301] on textarea at bounding box center [388, 304] width 366 height 27
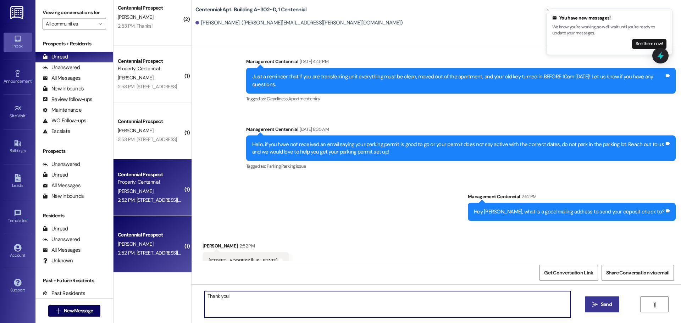
type textarea "Thank you!"
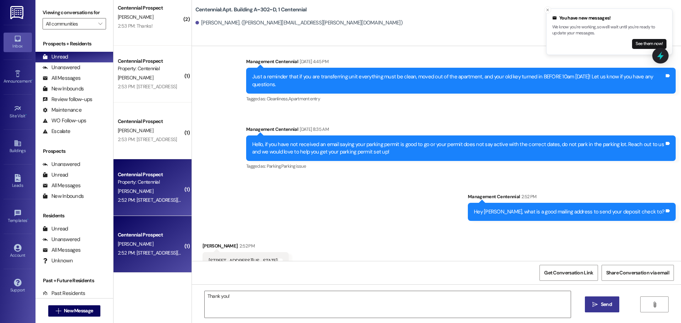
click at [609, 300] on button " Send" at bounding box center [602, 304] width 34 height 16
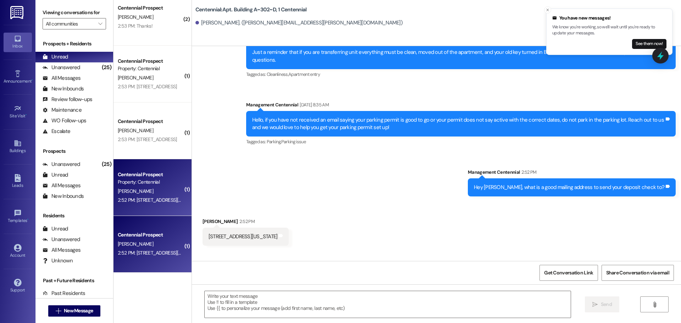
scroll to position [2484, 0]
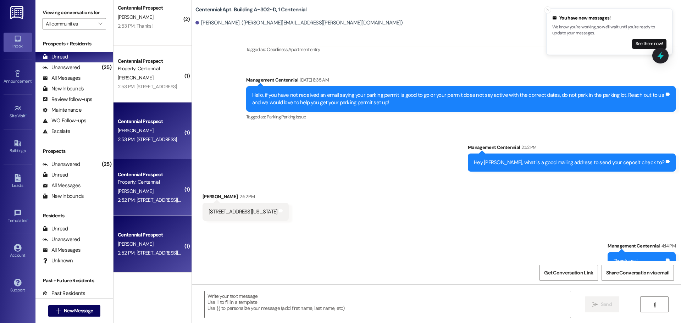
click at [142, 135] on div "2:53 PM: 14007 Delta Grove Dr San Antonio, TX 2:53 PM: 14007 Delta Grove Dr San…" at bounding box center [150, 139] width 67 height 9
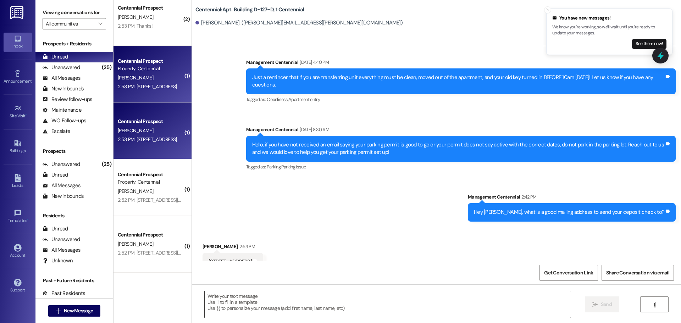
scroll to position [2774, 0]
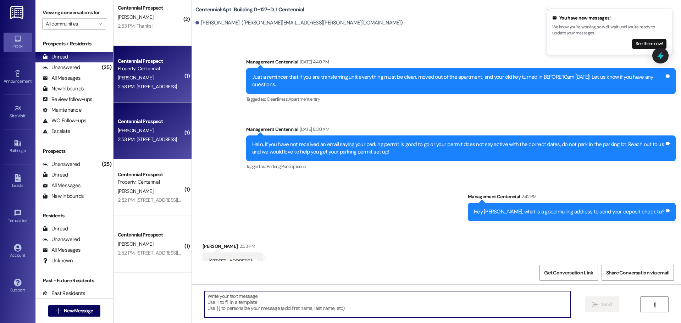
click at [277, 303] on textarea at bounding box center [388, 304] width 366 height 27
type textarea "Thank you!"
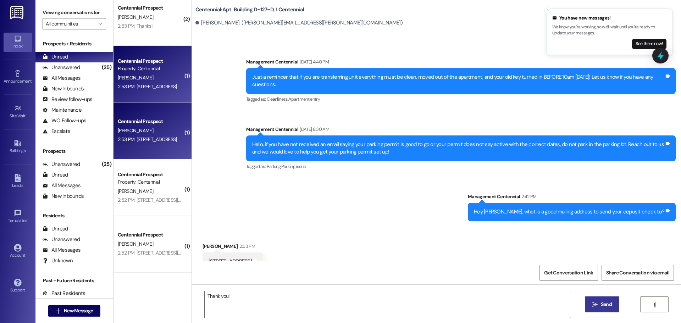
click at [597, 303] on icon "" at bounding box center [594, 305] width 5 height 6
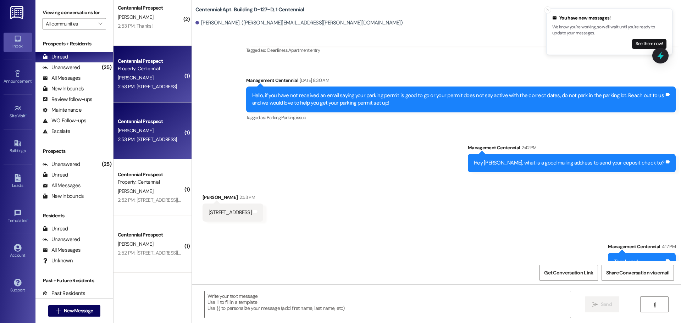
scroll to position [2823, 0]
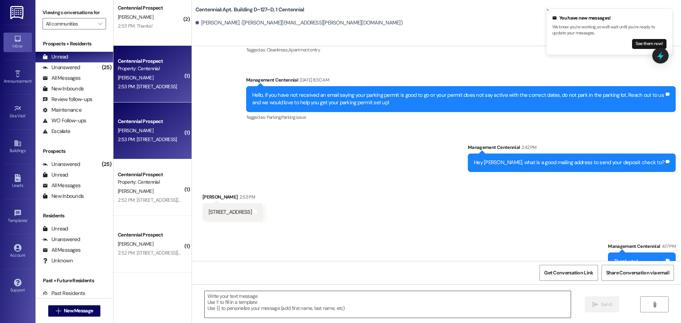
click at [281, 298] on textarea at bounding box center [388, 304] width 366 height 27
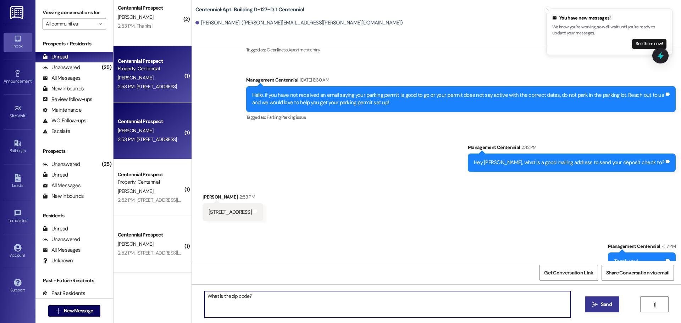
type textarea "What is the zip code?"
click at [587, 298] on button " Send" at bounding box center [602, 304] width 34 height 16
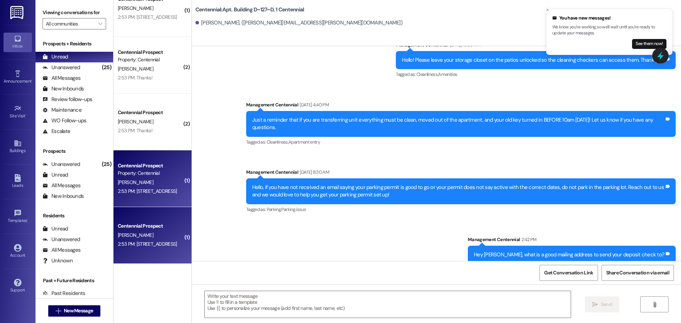
scroll to position [2400, 0]
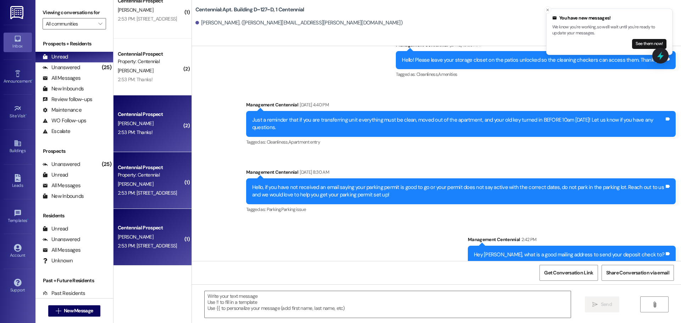
click at [158, 123] on div "S. Backman" at bounding box center [150, 123] width 67 height 9
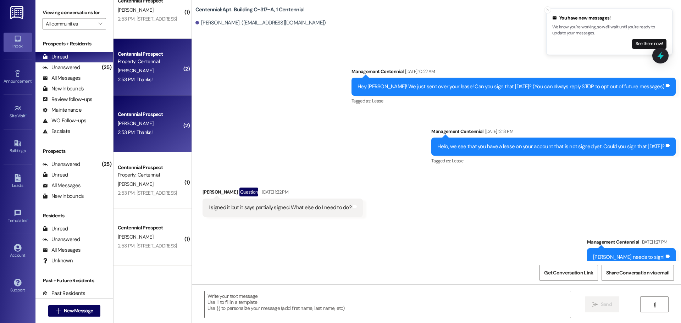
scroll to position [4564, 0]
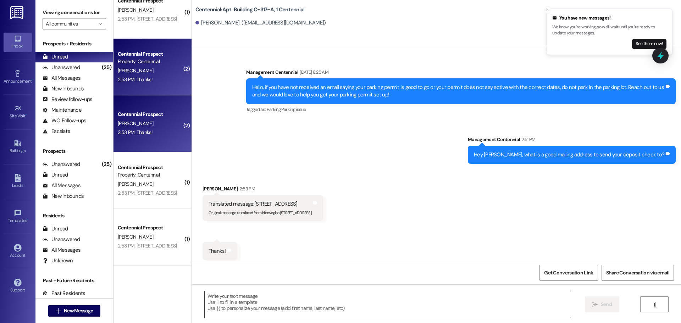
click at [275, 298] on textarea at bounding box center [388, 304] width 366 height 27
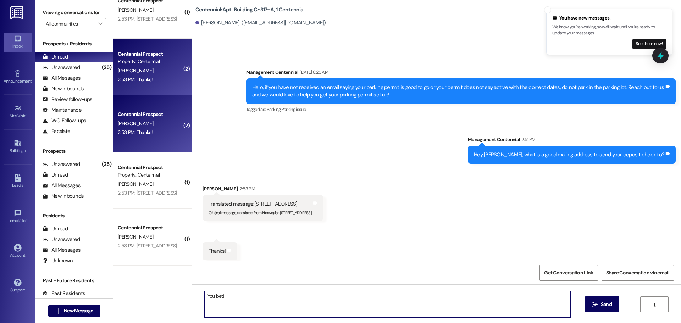
type textarea "You bet!"
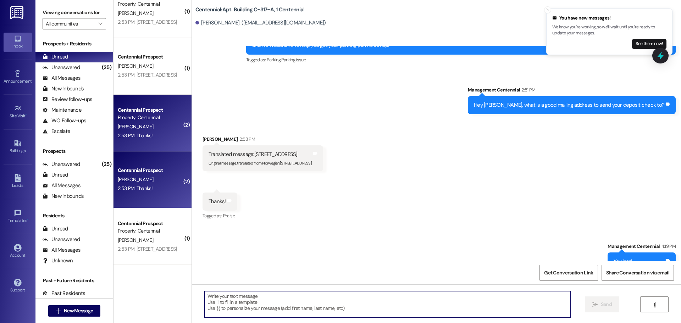
scroll to position [2329, 0]
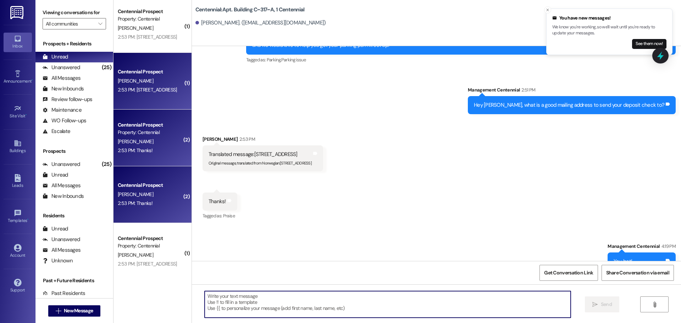
click at [159, 100] on div "Centennial Prospect T. Hancock 2:53 PM: 417 Hollywood Ct Grantsville, UT 84029 …" at bounding box center [152, 81] width 78 height 57
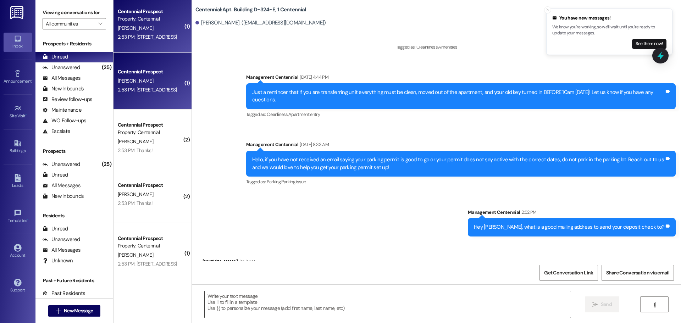
scroll to position [8211, 0]
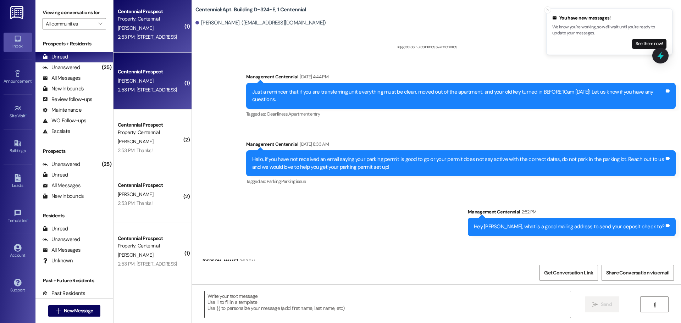
click at [266, 304] on textarea at bounding box center [388, 304] width 366 height 27
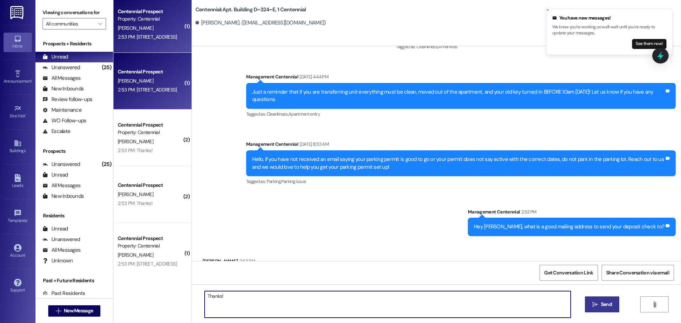
type textarea "Thanks!"
click at [599, 301] on span "Send" at bounding box center [606, 304] width 14 height 7
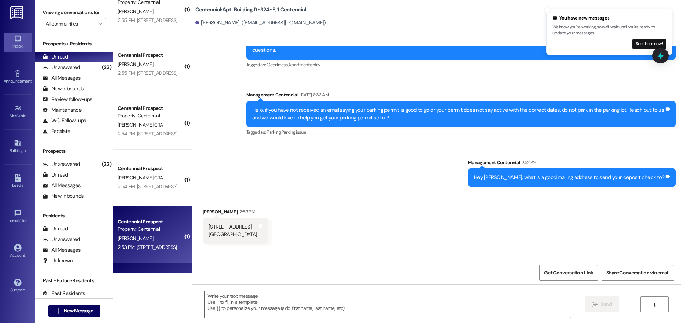
scroll to position [2117, 0]
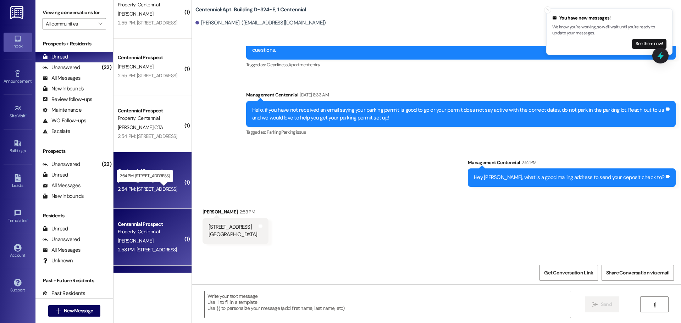
click at [148, 188] on div "2:54 PM: 197 N 350 W unit B American Fork 84003 2:54 PM: 197 N 350 W unit B Ame…" at bounding box center [148, 189] width 60 height 6
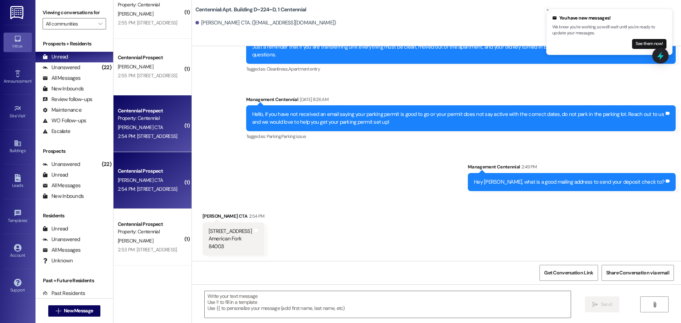
scroll to position [1395, 0]
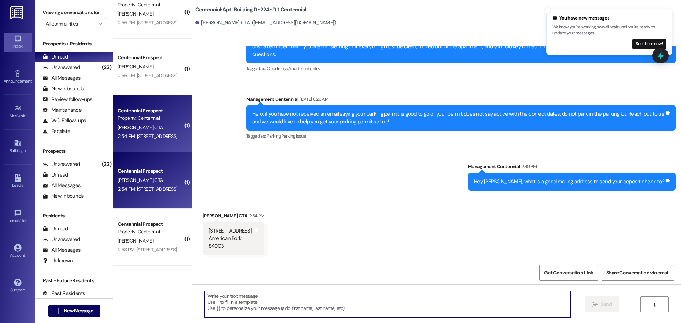
click at [239, 305] on textarea at bounding box center [388, 304] width 366 height 27
type textarea "Thank you!"
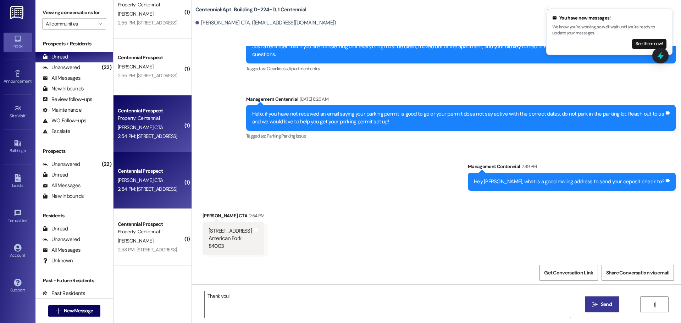
click at [590, 312] on button " Send" at bounding box center [602, 304] width 34 height 16
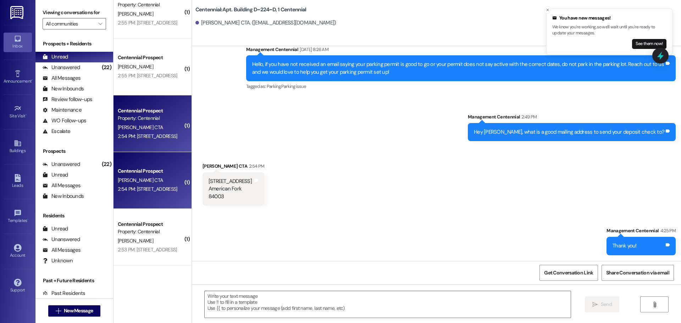
scroll to position [2046, 0]
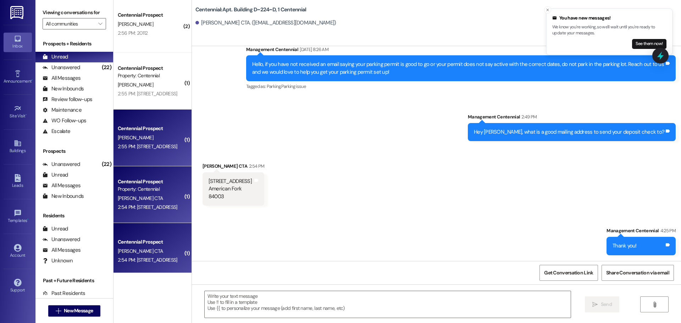
click at [155, 152] on div "Centennial Prospect J. Murphy 2:55 PM: 616 E Warm Springs Dr, Kaysville UT 8403…" at bounding box center [152, 138] width 78 height 57
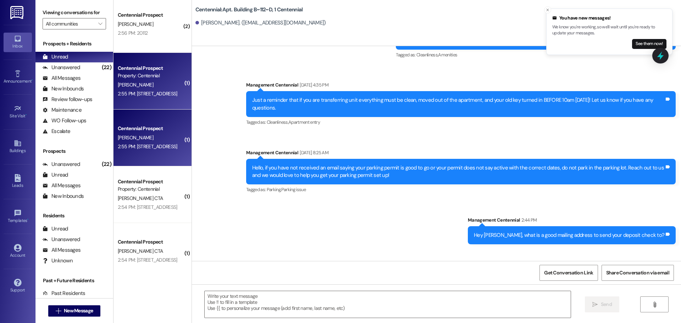
scroll to position [6638, 0]
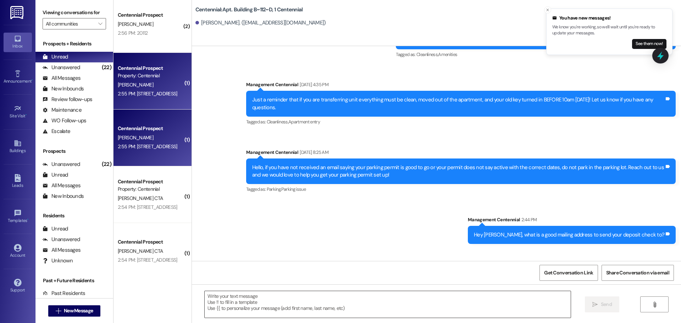
click at [270, 297] on textarea at bounding box center [388, 304] width 366 height 27
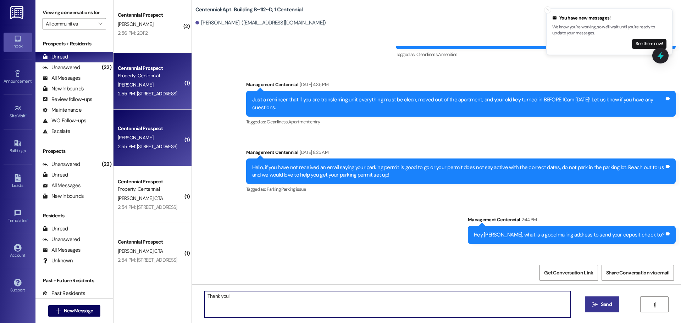
type textarea "Thank you!"
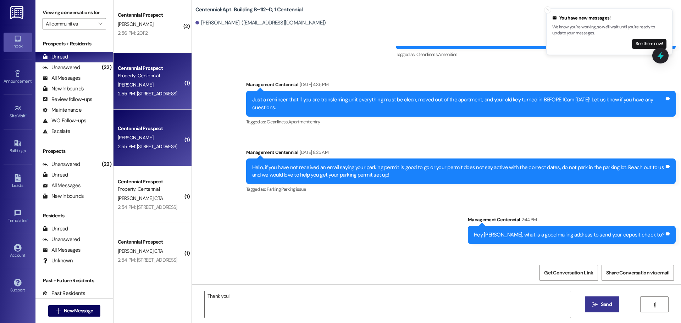
click at [601, 300] on button " Send" at bounding box center [602, 304] width 34 height 16
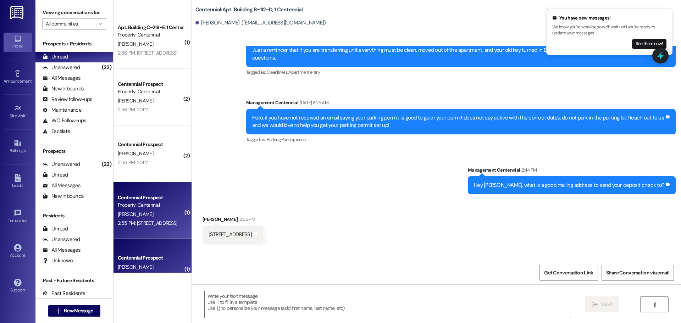
scroll to position [1904, 0]
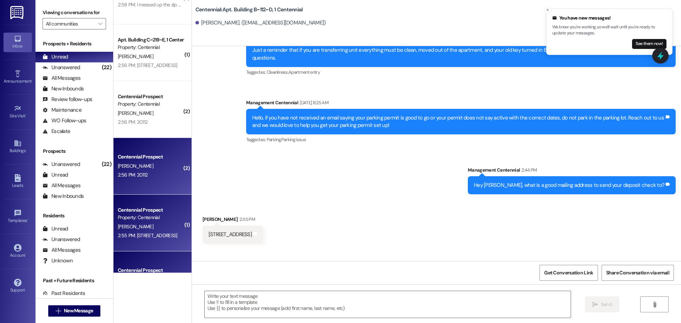
click at [134, 181] on div "Centennial Prospect R. Melvin 2:56 PM: 20112 2:56 PM: 20112" at bounding box center [152, 166] width 78 height 57
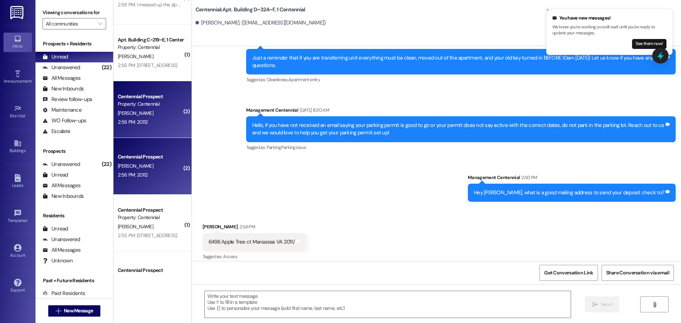
scroll to position [6989, 0]
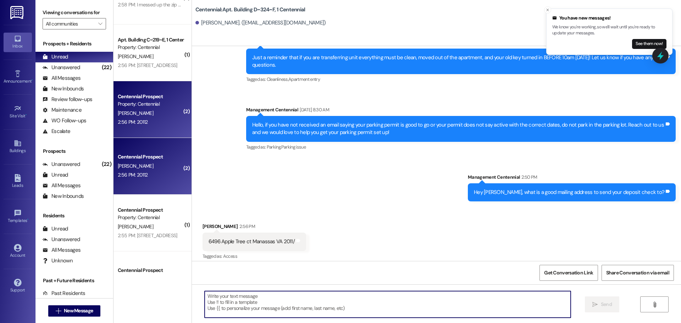
click at [281, 302] on textarea at bounding box center [388, 304] width 366 height 27
type textarea "Thank you!"
click at [604, 303] on span "Send" at bounding box center [606, 304] width 11 height 7
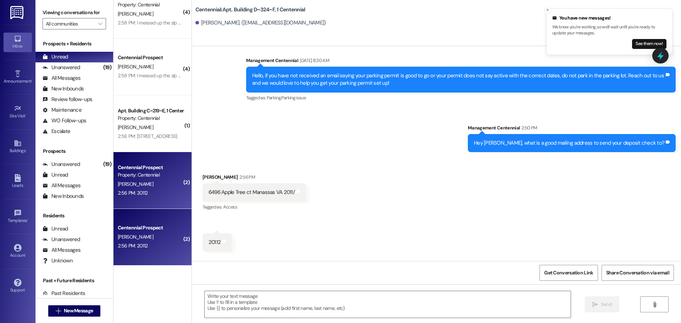
scroll to position [1798, 0]
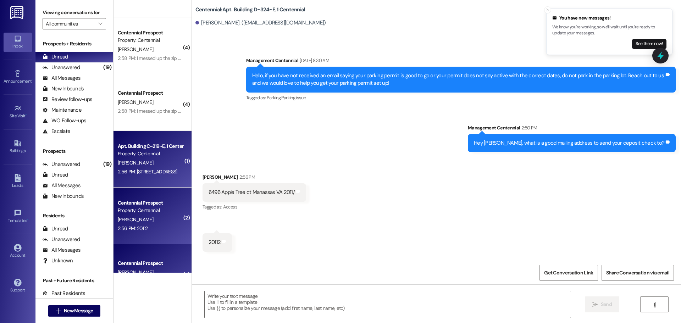
click at [139, 162] on div "E. Jones" at bounding box center [150, 162] width 67 height 9
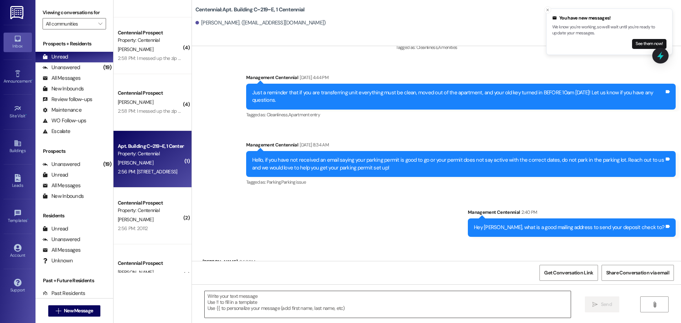
scroll to position [4050, 0]
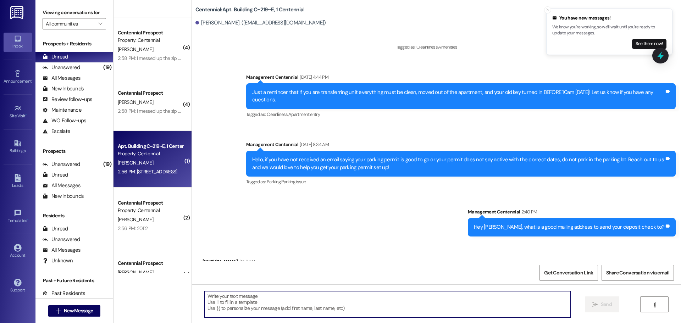
click at [253, 296] on textarea at bounding box center [388, 304] width 366 height 27
type textarea "Thank you!"
click at [592, 299] on button " Send" at bounding box center [602, 304] width 34 height 16
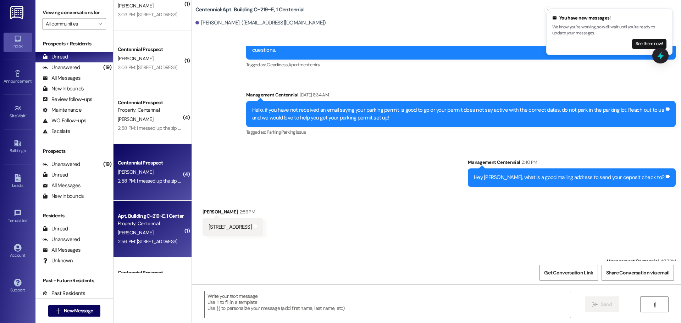
scroll to position [1727, 0]
click at [151, 180] on div "2:58 PM: I messed up the zip code 2:58 PM: I messed up the zip code" at bounding box center [153, 182] width 71 height 6
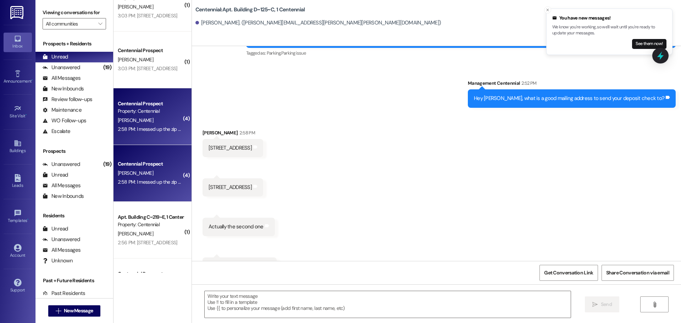
scroll to position [4834, 0]
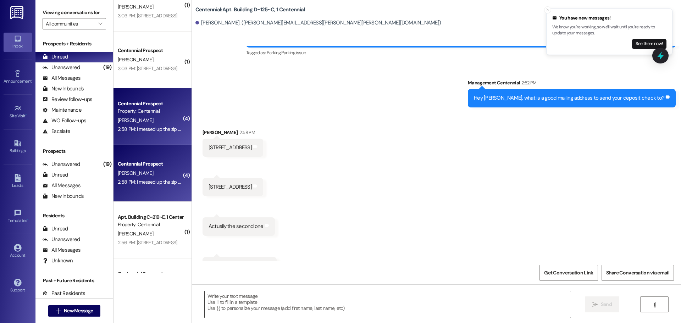
click at [250, 293] on textarea at bounding box center [388, 304] width 366 height 27
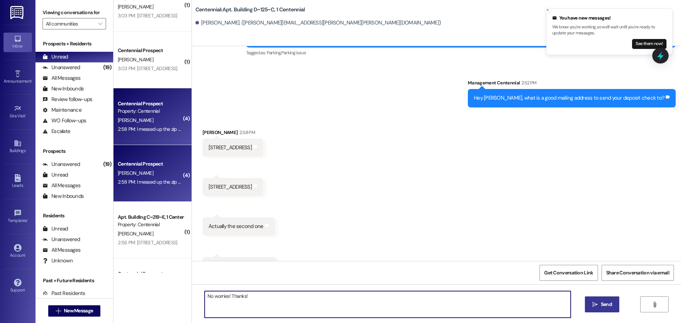
type textarea "No worries! Thanks!"
click at [595, 305] on icon "" at bounding box center [594, 305] width 5 height 6
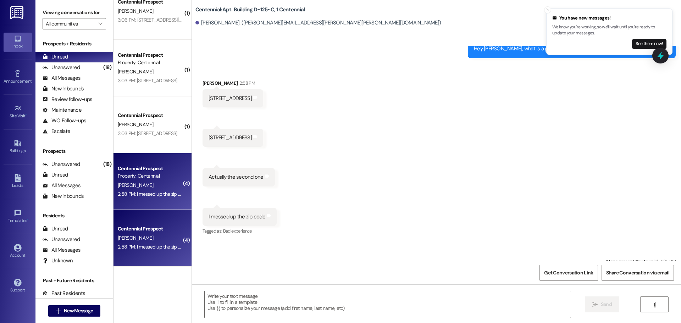
scroll to position [1620, 0]
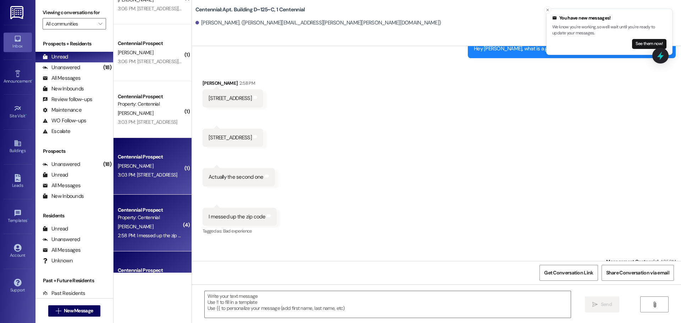
click at [160, 160] on div "Centennial Prospect" at bounding box center [151, 156] width 66 height 7
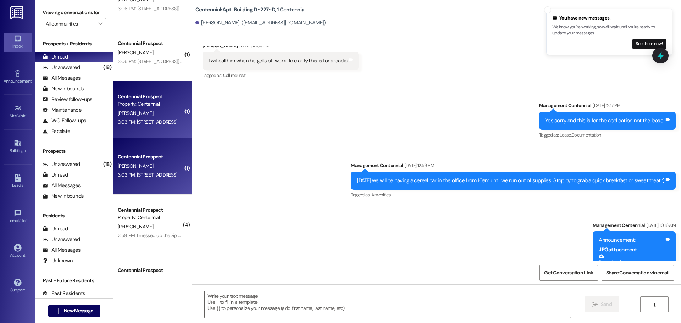
scroll to position [10070, 0]
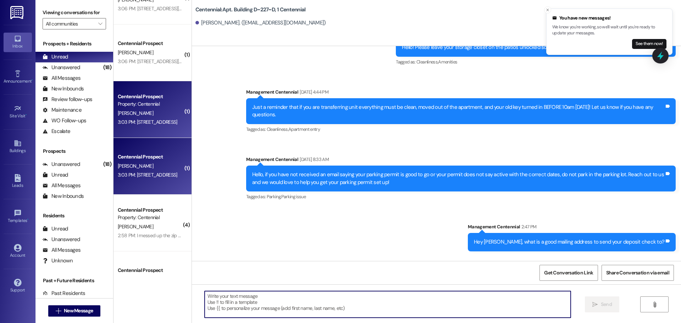
click at [262, 296] on textarea at bounding box center [388, 304] width 366 height 27
type textarea "Thank you!"
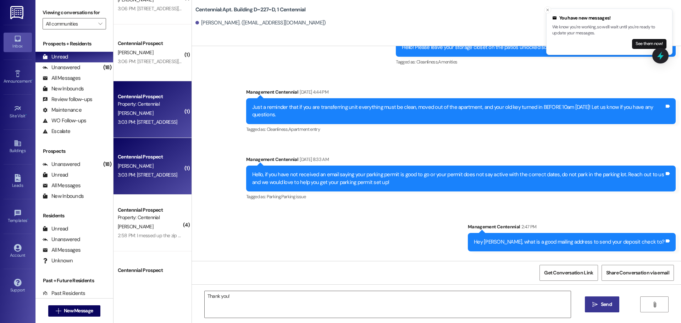
click at [592, 308] on span " Send" at bounding box center [602, 304] width 22 height 7
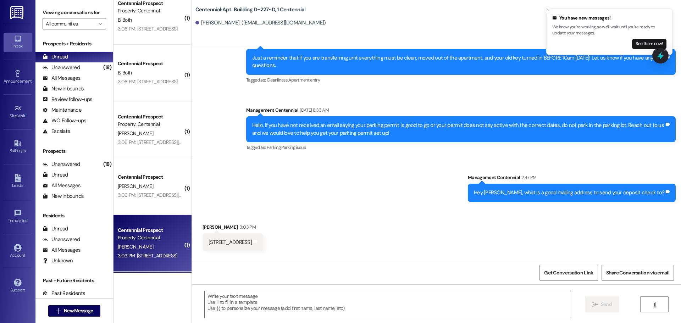
scroll to position [1479, 0]
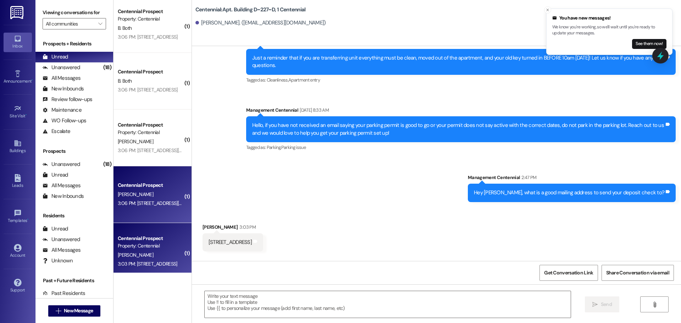
click at [158, 192] on div "A. Mitchell" at bounding box center [150, 194] width 67 height 9
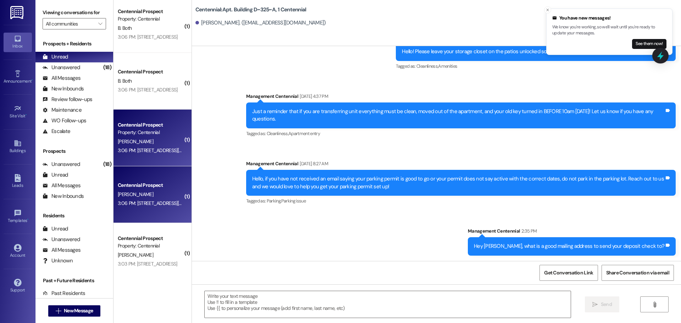
scroll to position [14247, 0]
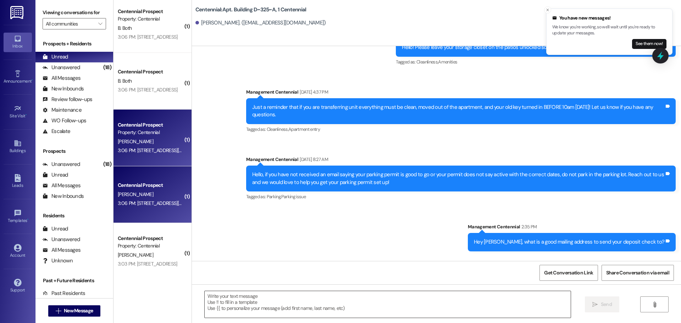
click at [274, 303] on textarea at bounding box center [388, 304] width 366 height 27
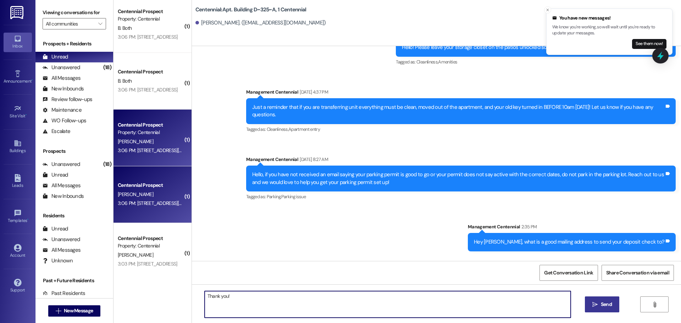
type textarea "Thank you!"
click at [592, 301] on span " Send" at bounding box center [602, 304] width 22 height 7
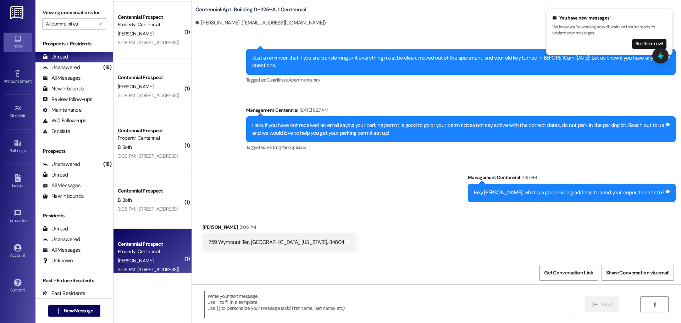
scroll to position [1337, 0]
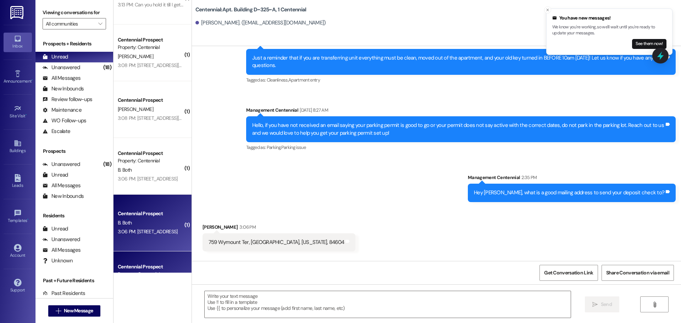
click at [151, 218] on div "B. Both" at bounding box center [150, 222] width 67 height 9
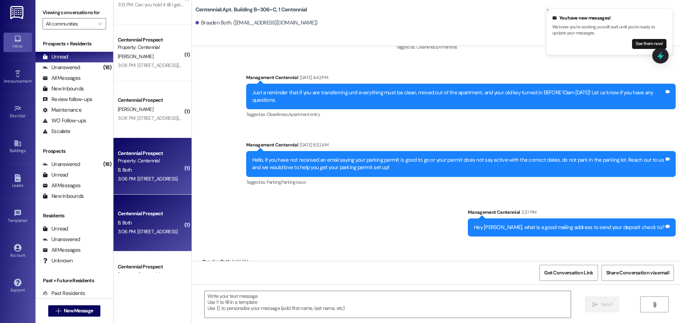
scroll to position [4059, 0]
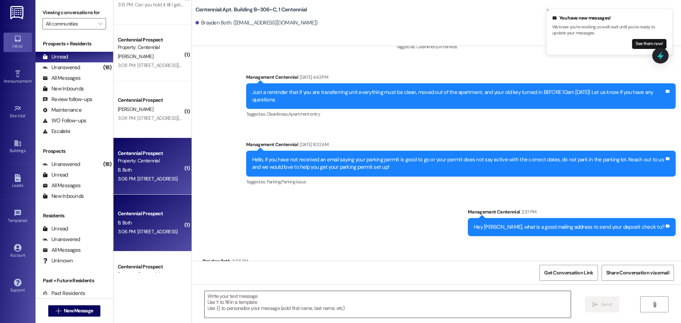
click at [270, 304] on textarea at bounding box center [388, 304] width 366 height 27
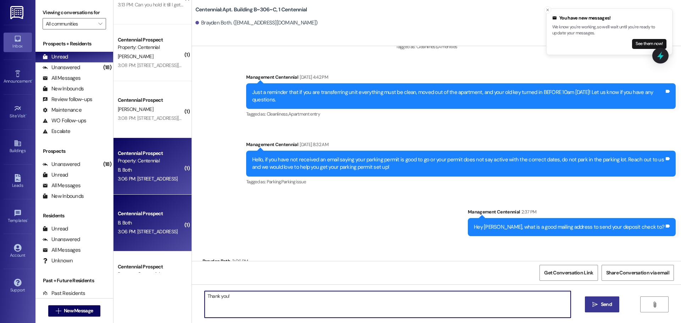
type textarea "Thank you!"
click at [609, 310] on button " Send" at bounding box center [602, 304] width 34 height 16
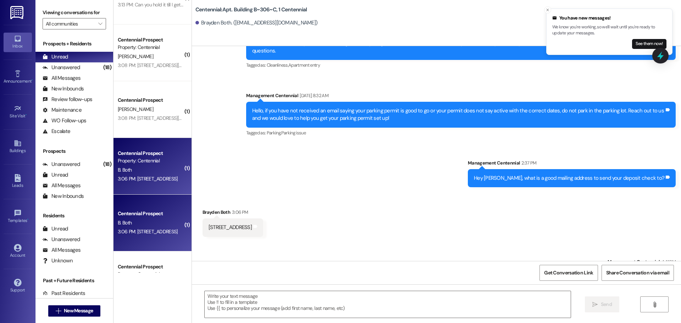
scroll to position [4108, 0]
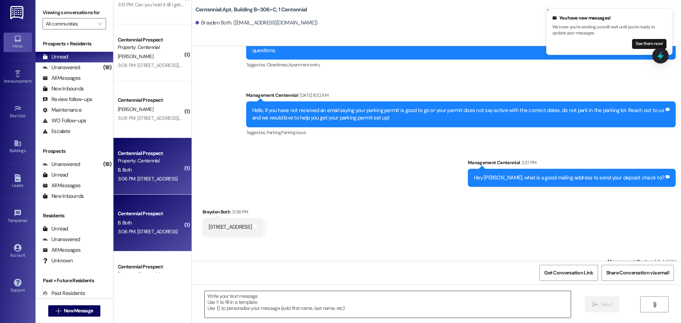
click at [287, 302] on textarea at bounding box center [388, 304] width 366 height 27
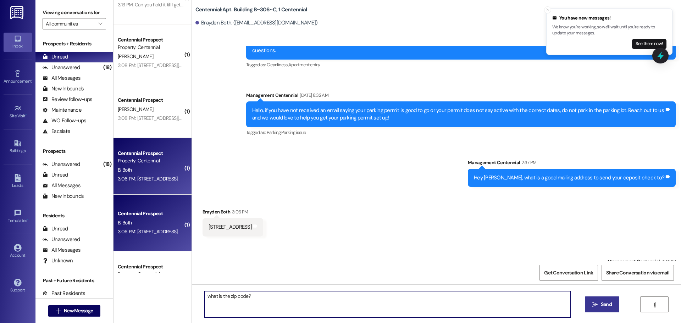
type textarea "what is the zip code?"
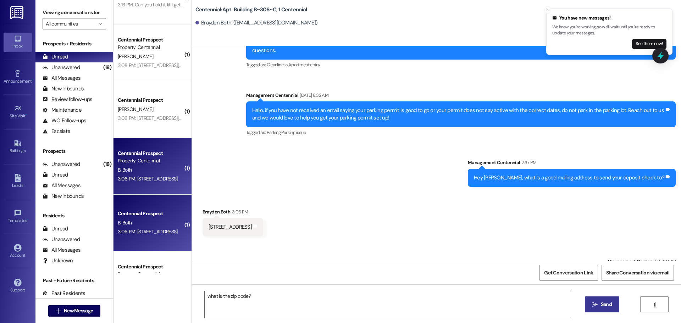
click at [605, 304] on span "Send" at bounding box center [606, 304] width 11 height 7
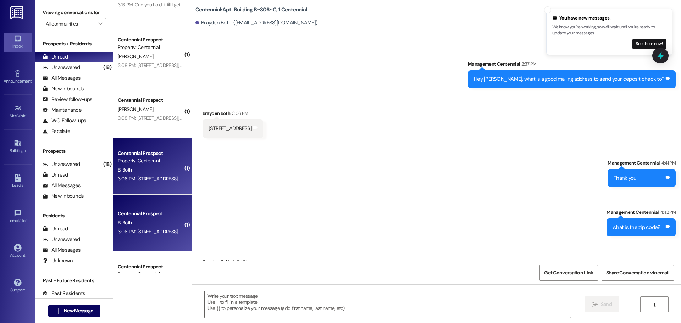
scroll to position [4207, 0]
click at [303, 293] on textarea at bounding box center [388, 304] width 366 height 27
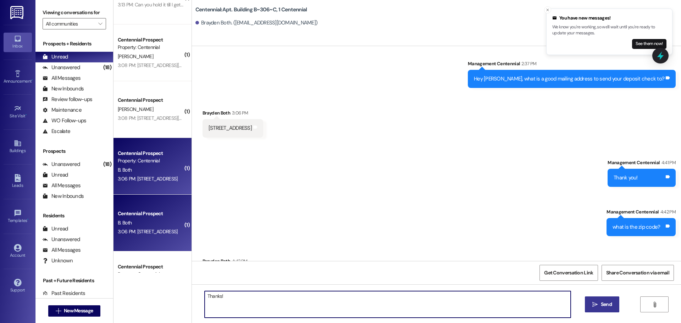
type textarea "Thanks!"
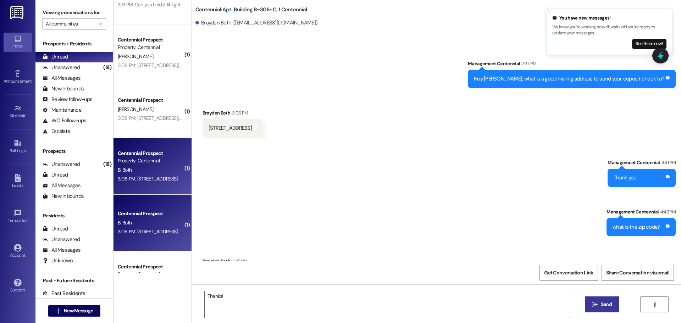
click at [591, 302] on span " Send" at bounding box center [602, 304] width 22 height 7
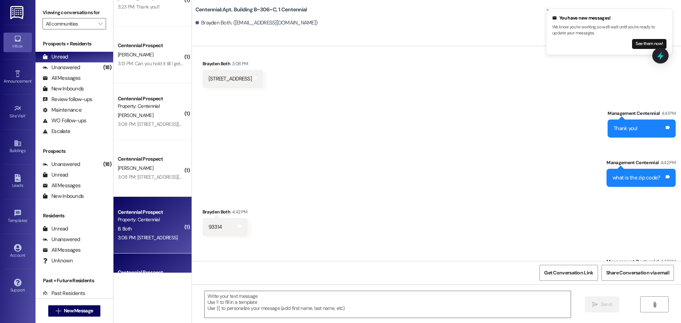
scroll to position [1266, 0]
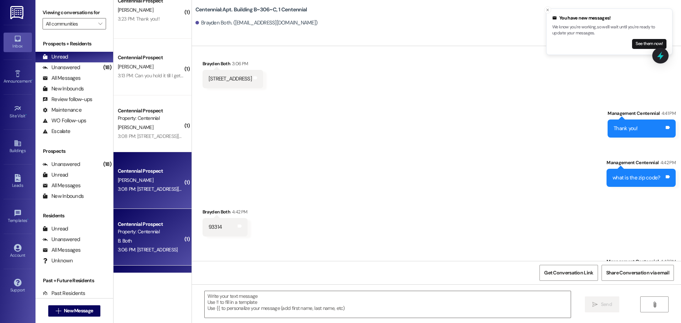
click at [172, 191] on div "3:08 PM: 3405 S. Munich Dr. St. George Utah 84790 3:08 PM: 3405 S. Munich Dr. S…" at bounding box center [177, 189] width 118 height 6
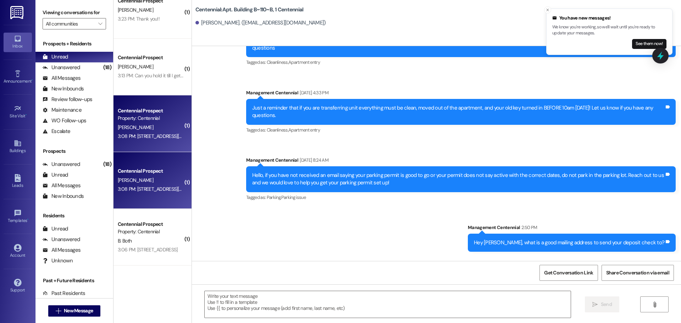
scroll to position [7905, 0]
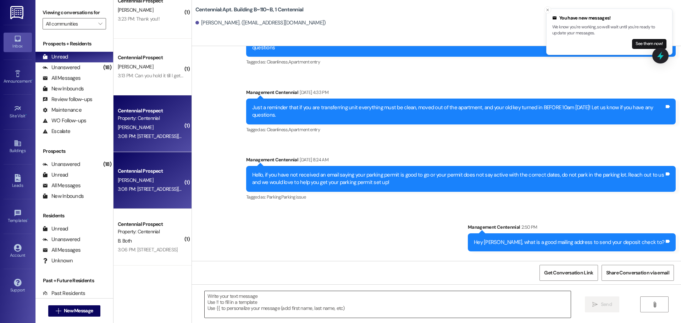
click at [310, 306] on textarea at bounding box center [388, 304] width 366 height 27
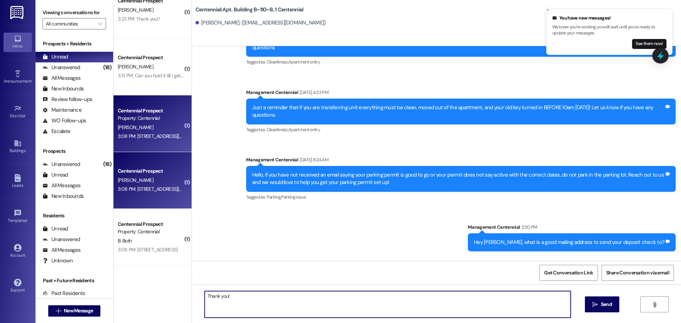
drag, startPoint x: 566, startPoint y: 300, endPoint x: 585, endPoint y: 299, distance: 18.8
click at [583, 299] on div "Thank you!  Send " at bounding box center [436, 310] width 489 height 53
type textarea "Thank you!"
click at [603, 299] on button " Send" at bounding box center [602, 304] width 34 height 16
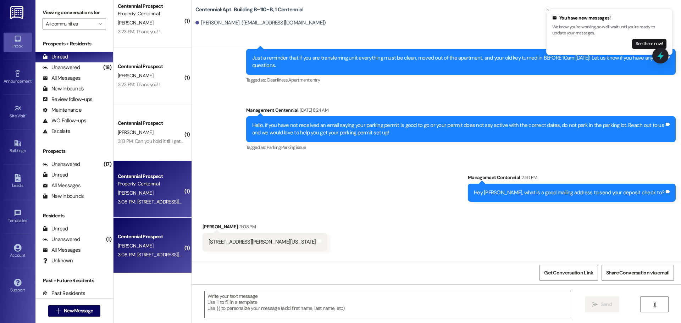
scroll to position [1160, 0]
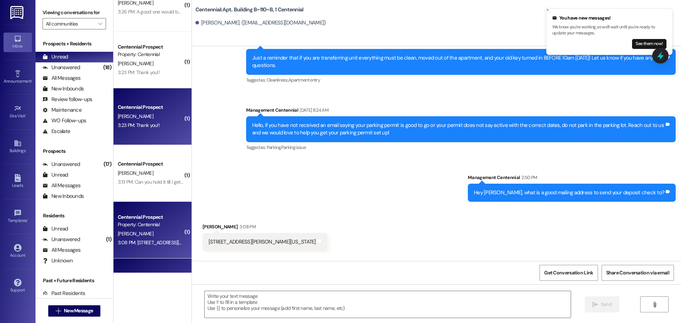
click at [149, 121] on div "3:23 PM: Thank you!! 3:23 PM: Thank you!!" at bounding box center [150, 125] width 67 height 9
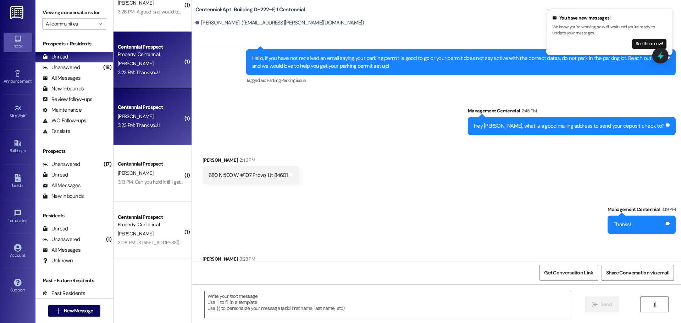
scroll to position [7673, 0]
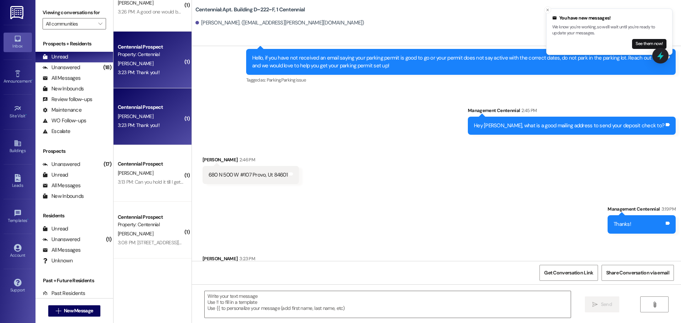
click at [256, 286] on div " Send " at bounding box center [436, 310] width 489 height 53
click at [247, 296] on textarea at bounding box center [388, 304] width 366 height 27
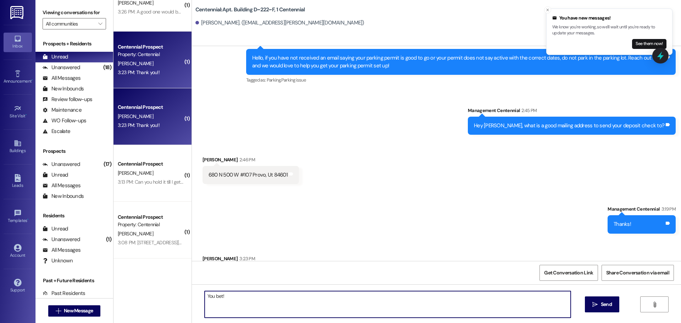
type textarea "You bet!"
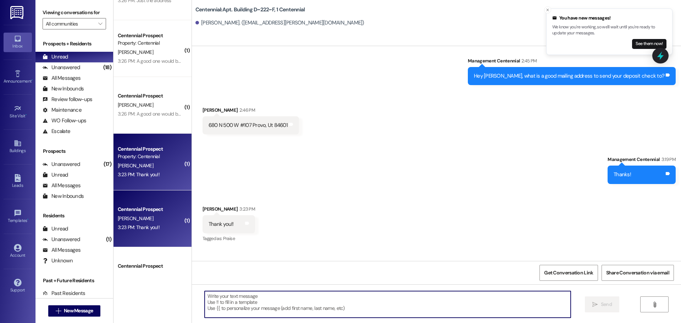
scroll to position [1053, 0]
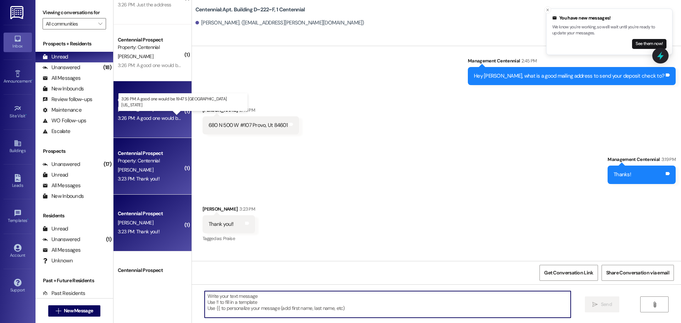
click at [164, 118] on div "3:26 PM: A good one would be 1947 S 50 W, Orem, Utah 84058 3:26 PM: A good one …" at bounding box center [191, 118] width 147 height 6
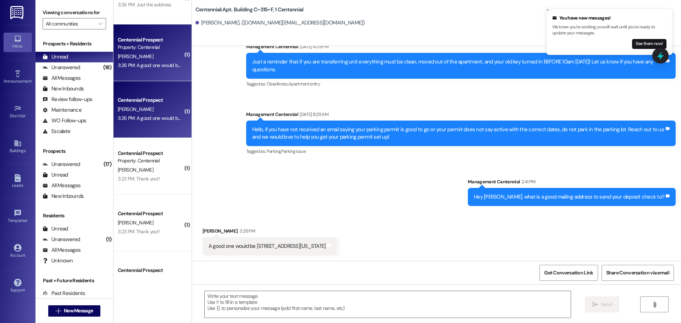
scroll to position [6982, 0]
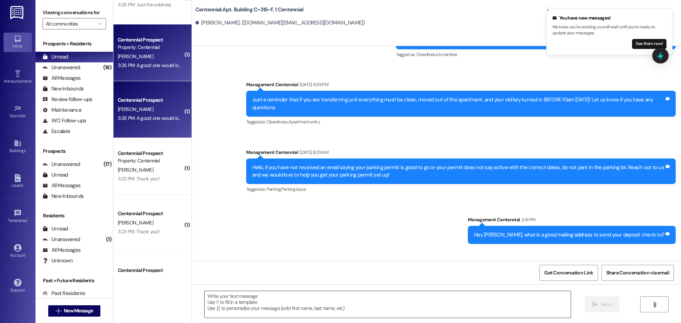
click at [268, 306] on textarea at bounding box center [388, 304] width 366 height 27
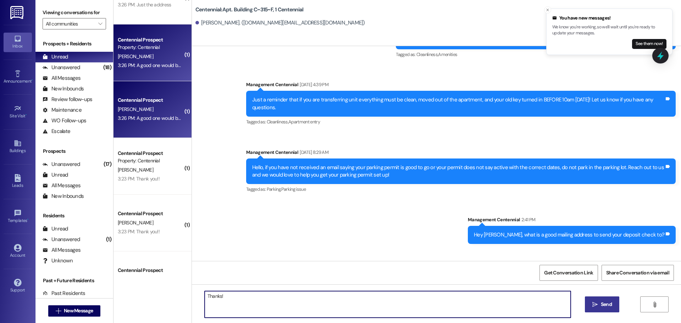
type textarea "Thanks!"
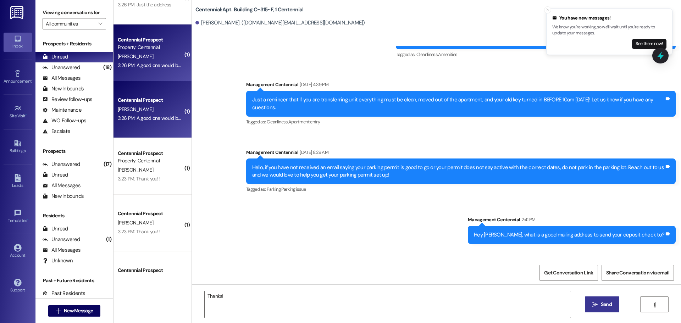
click at [597, 301] on span " Send" at bounding box center [602, 304] width 22 height 7
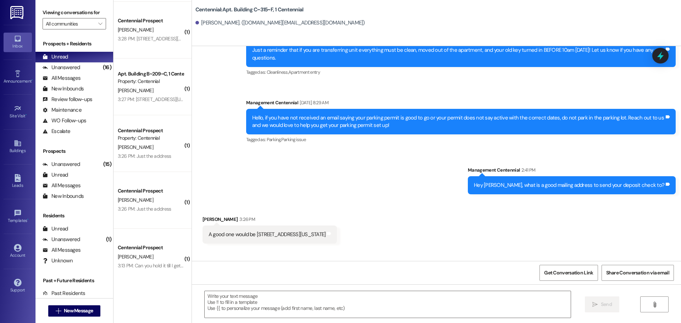
scroll to position [1259, 0]
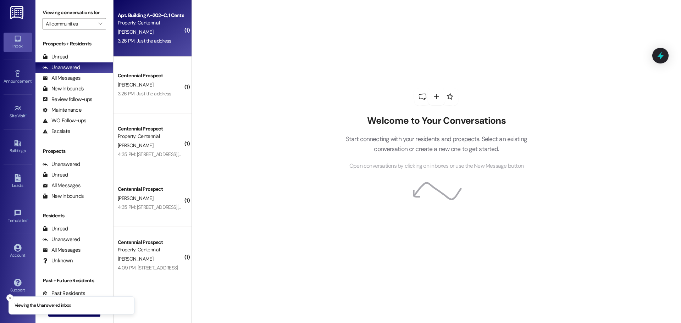
click at [126, 38] on div "3:26 PM: Just the address 3:26 PM: Just the address" at bounding box center [145, 41] width 54 height 6
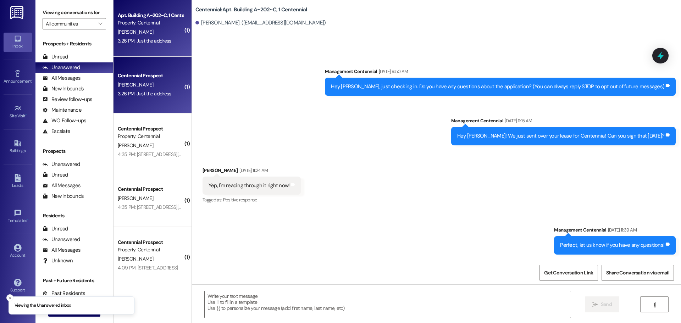
scroll to position [7400, 0]
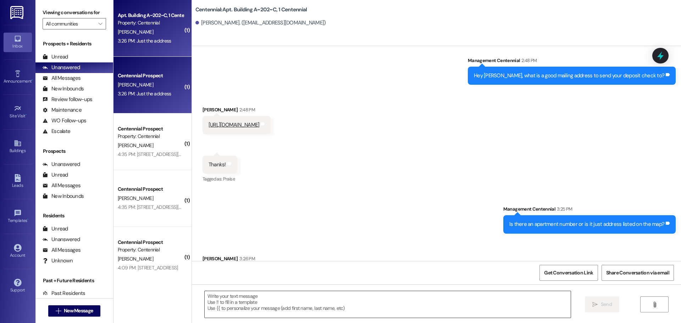
click at [259, 302] on textarea at bounding box center [388, 304] width 366 height 27
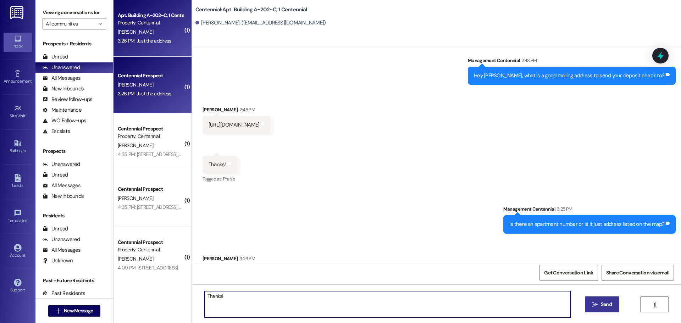
type textarea "Thanks!"
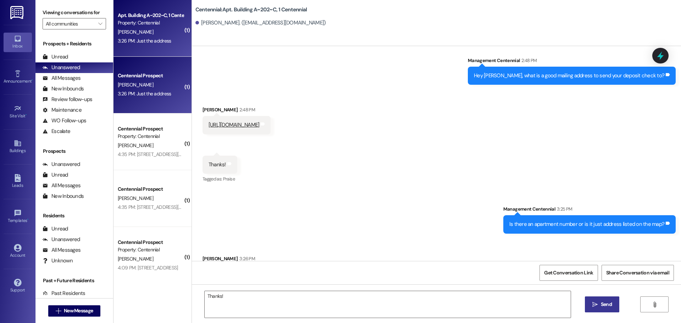
click at [591, 302] on span " Send" at bounding box center [602, 304] width 22 height 7
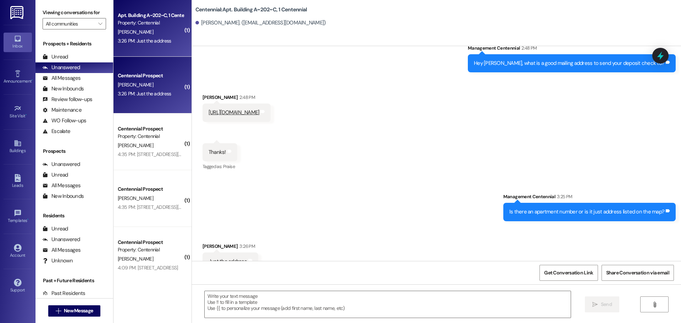
scroll to position [7308, 0]
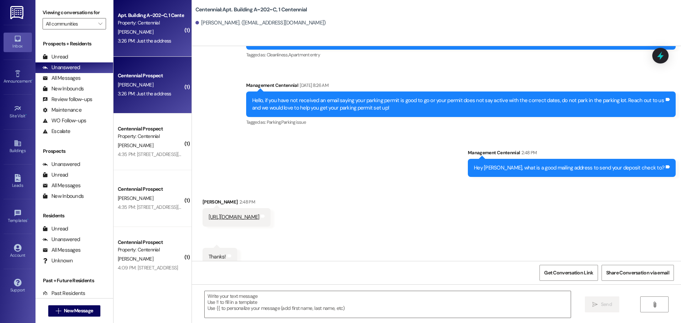
click at [259, 213] on link "[URL][DOMAIN_NAME]" at bounding box center [233, 216] width 51 height 7
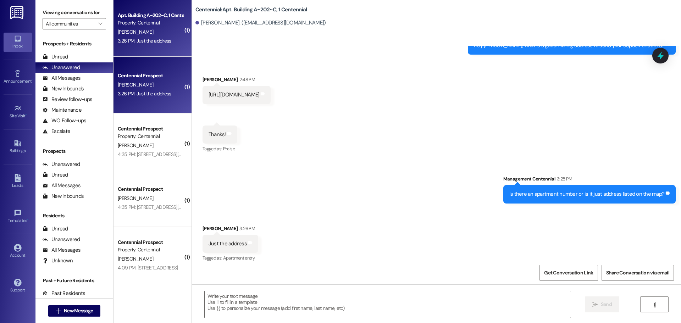
scroll to position [7450, 0]
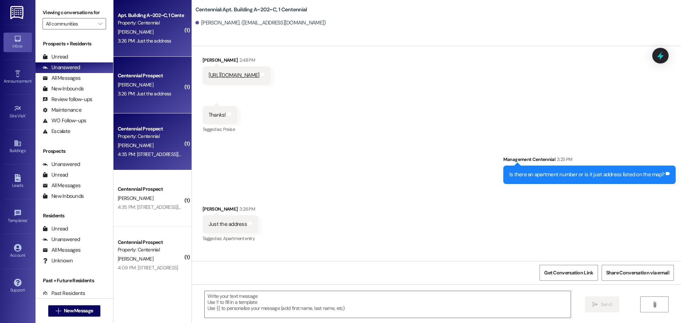
click at [149, 134] on div "Property: Centennial" at bounding box center [151, 136] width 66 height 7
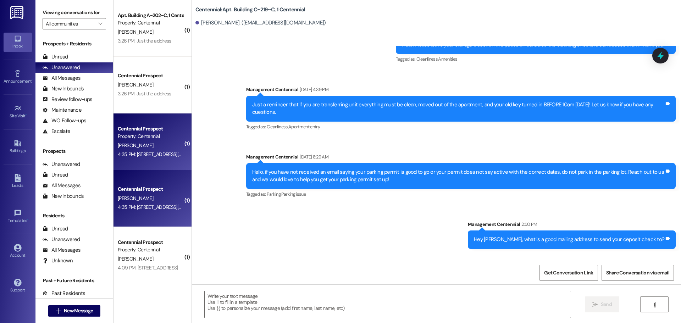
scroll to position [6123, 0]
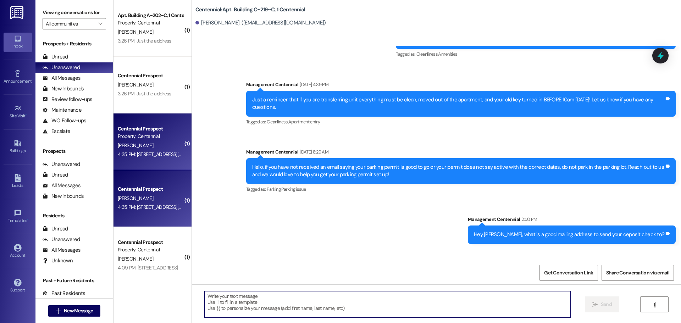
click at [321, 294] on textarea at bounding box center [388, 304] width 366 height 27
type textarea "Thank you!"
click at [596, 301] on span " Send" at bounding box center [602, 304] width 22 height 7
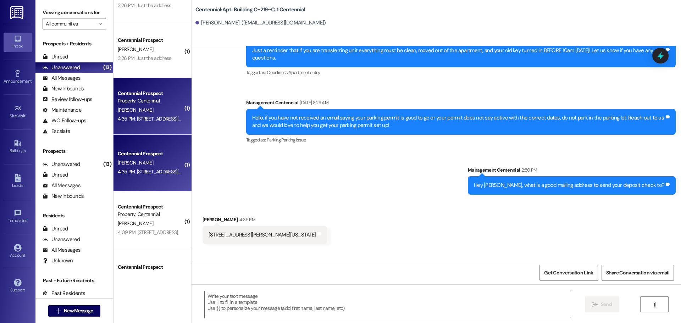
scroll to position [0, 0]
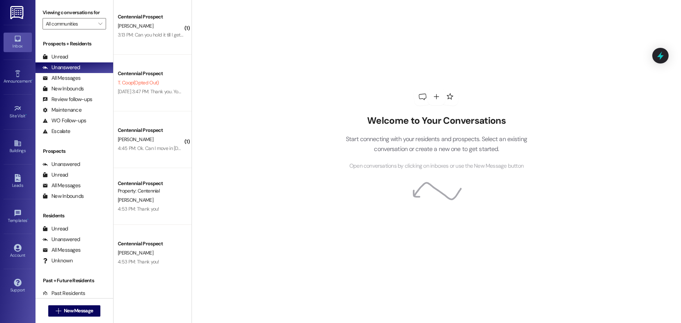
scroll to position [1089, 0]
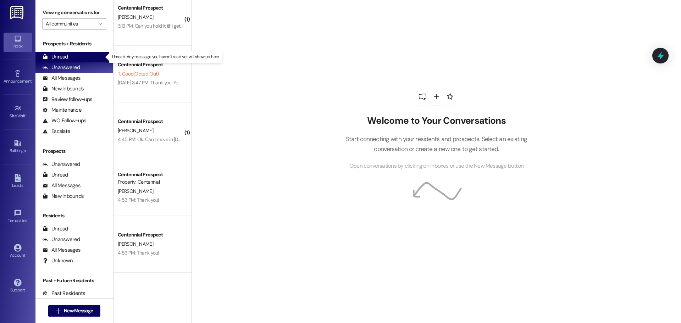
click at [80, 61] on div "Unread (0)" at bounding box center [74, 57] width 78 height 11
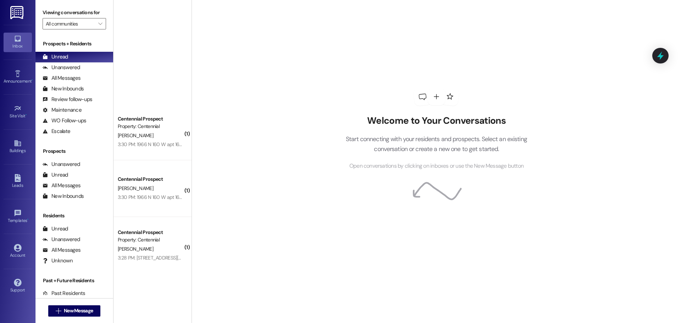
scroll to position [1032, 0]
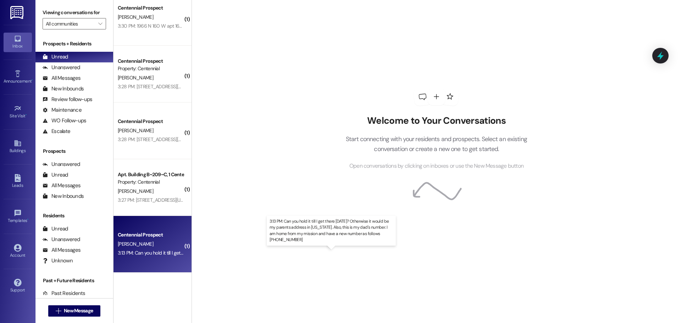
click at [153, 253] on div "3:13 PM: Can you hold it till I get there [DATE]? Otherwise it would be my pare…" at bounding box center [339, 253] width 442 height 6
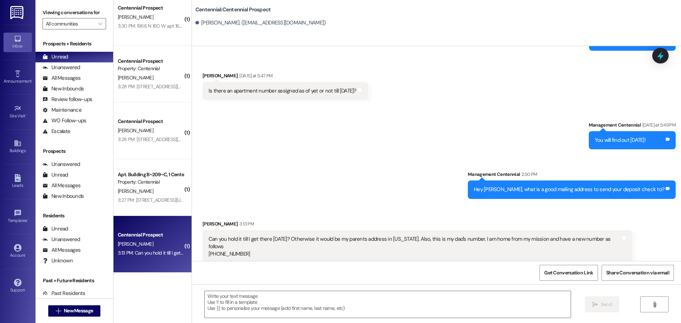
scroll to position [845, 0]
click at [334, 307] on textarea at bounding box center [388, 304] width 366 height 27
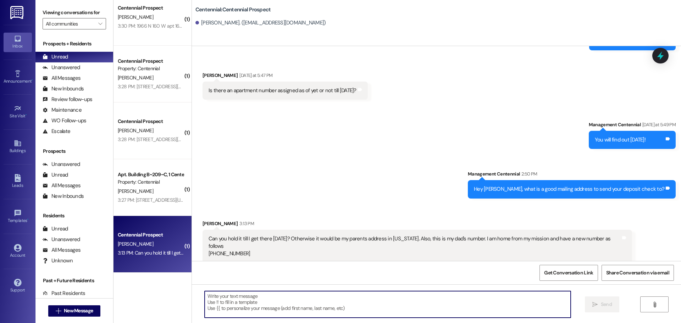
click at [318, 313] on textarea at bounding box center [388, 304] width 366 height 27
click at [320, 310] on textarea at bounding box center [388, 304] width 366 height 27
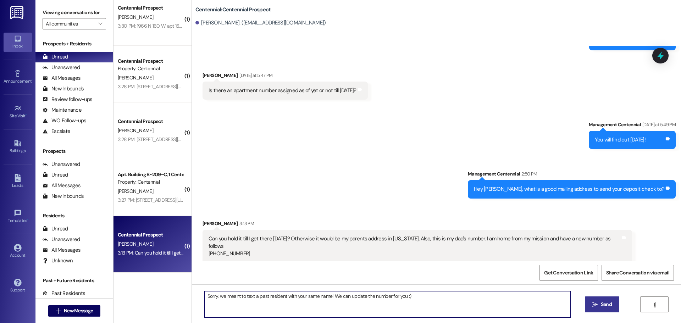
type textarea "Sorry, we meant to text a past resident with your same name! We can update the …"
click at [593, 300] on button " Send" at bounding box center [602, 304] width 34 height 16
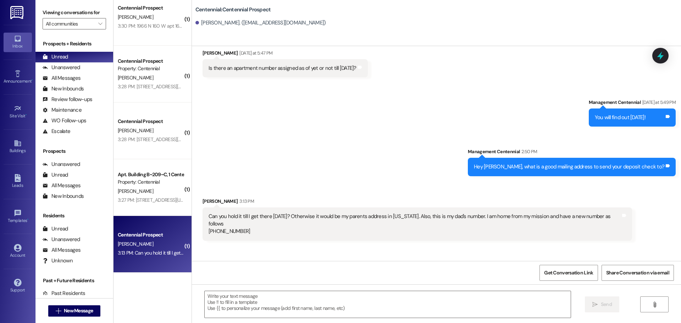
scroll to position [894, 0]
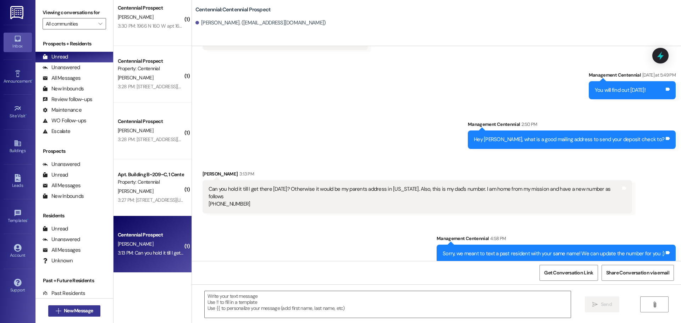
click at [91, 308] on span "New Message" at bounding box center [78, 310] width 32 height 7
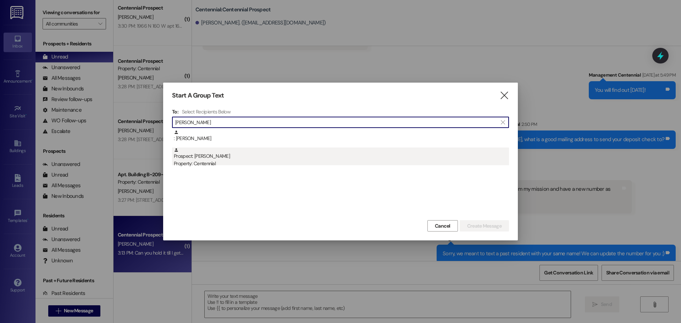
type input "[PERSON_NAME]"
click at [220, 155] on div "Prospect: [PERSON_NAME] Property: Centennial" at bounding box center [341, 157] width 335 height 20
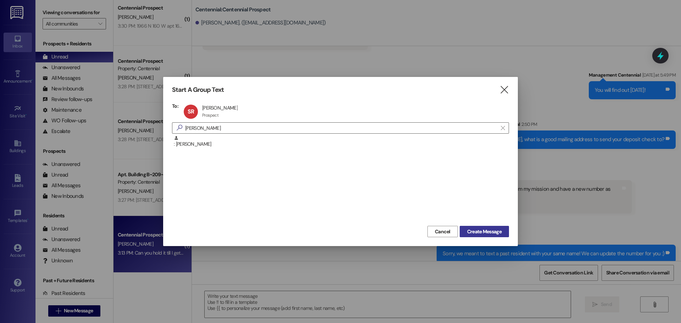
click at [481, 231] on span "Create Message" at bounding box center [484, 231] width 34 height 7
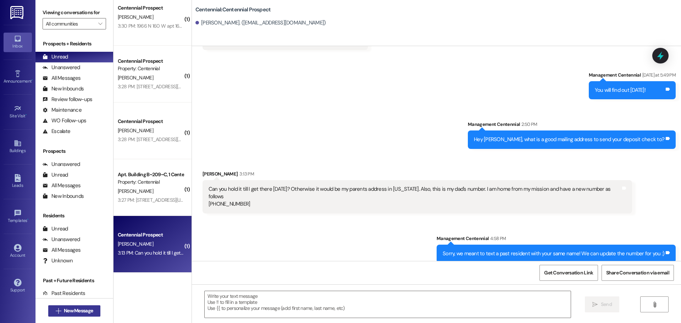
click at [91, 307] on span "New Message" at bounding box center [78, 310] width 29 height 7
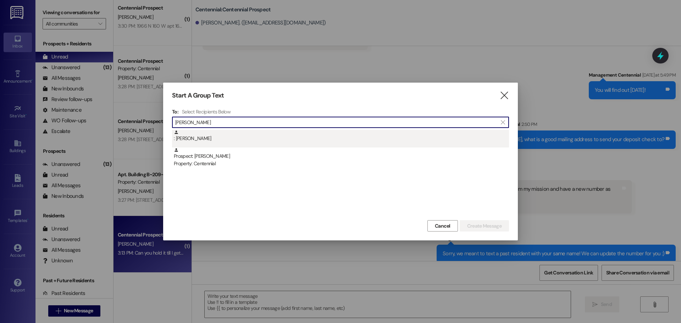
type input "samuel rob"
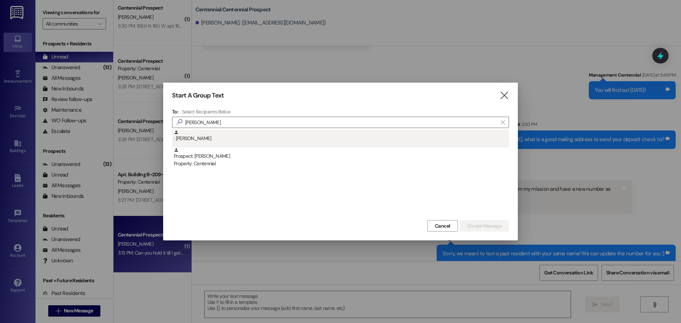
click at [244, 137] on div ": Samuel Roberts" at bounding box center [341, 136] width 335 height 12
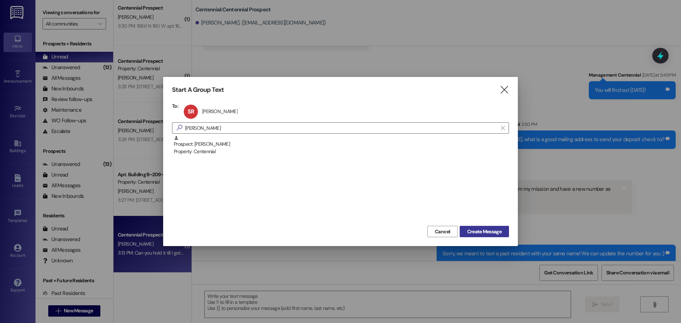
click at [470, 234] on span "Create Message" at bounding box center [484, 231] width 34 height 7
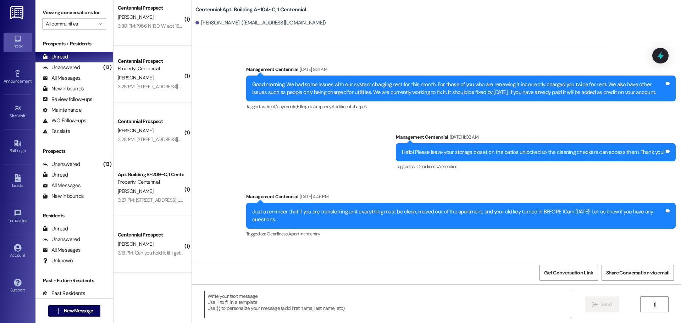
scroll to position [6975, 0]
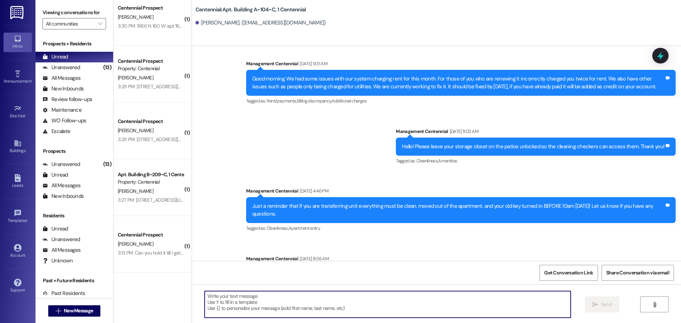
click at [298, 312] on textarea at bounding box center [388, 304] width 366 height 27
paste textarea "Hey, what is a good mailing address to send your deposit check to?"
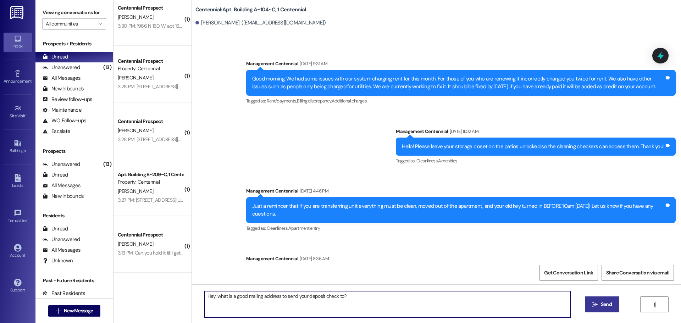
type textarea "Hey, what is a good mailing address to send your deposit check to?"
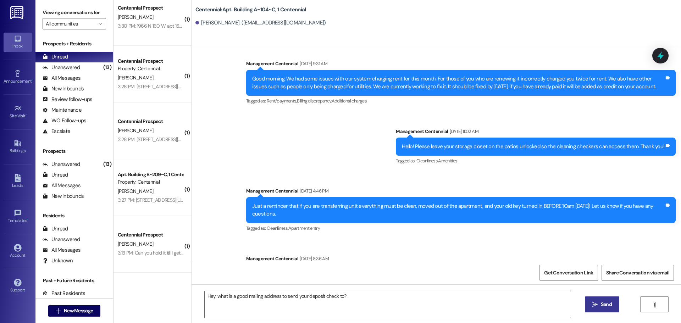
click at [587, 304] on button " Send" at bounding box center [602, 304] width 34 height 16
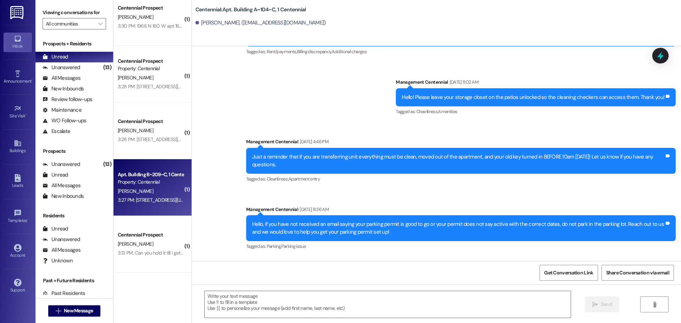
scroll to position [7025, 0]
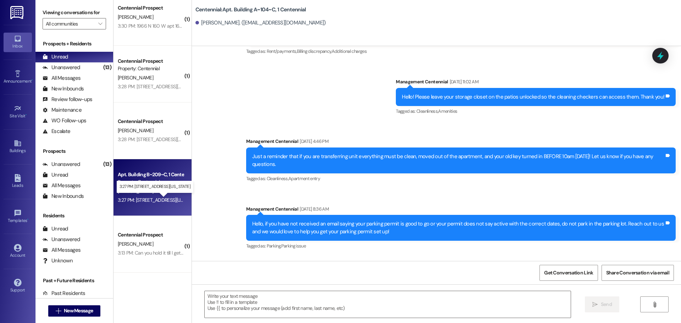
click at [149, 197] on div "3:27 PM: 3800 Piedmont rd n piedmont oklahoma 3:27 PM: 3800 Piedmont rd n piedm…" at bounding box center [159, 200] width 82 height 6
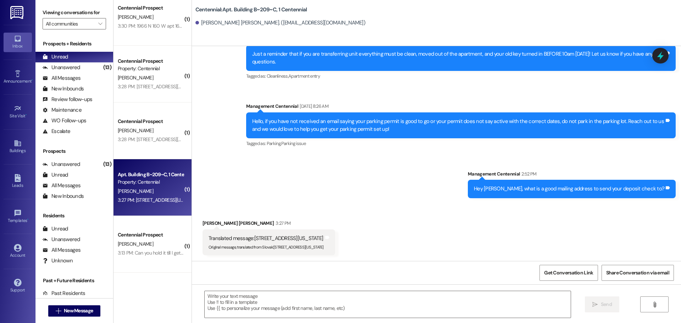
scroll to position [6288, 0]
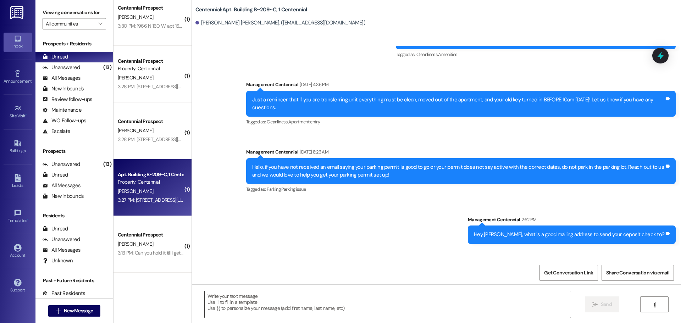
click at [262, 306] on textarea at bounding box center [388, 304] width 366 height 27
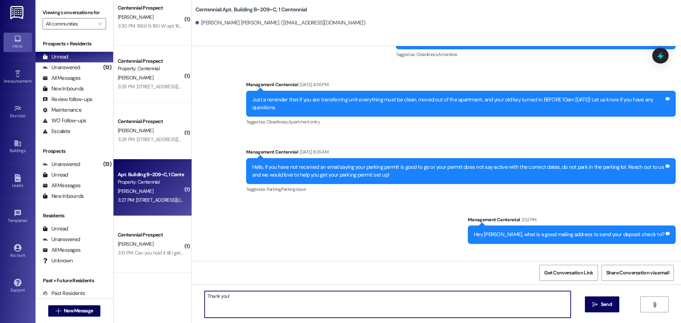
drag, startPoint x: 273, startPoint y: 294, endPoint x: 191, endPoint y: 301, distance: 82.6
click at [192, 301] on div "Thank you!  Send " at bounding box center [436, 310] width 489 height 53
type textarea "What is the zip code?"
click at [610, 305] on span "Send" at bounding box center [606, 304] width 11 height 7
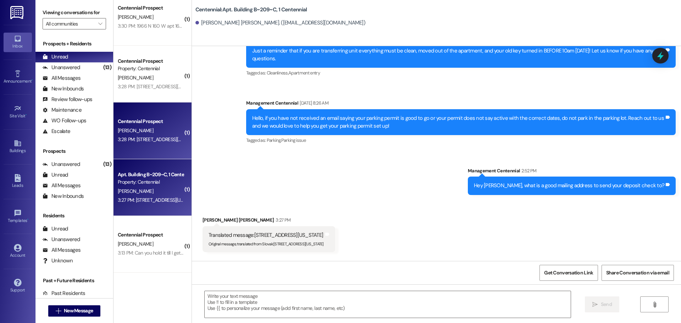
scroll to position [6338, 0]
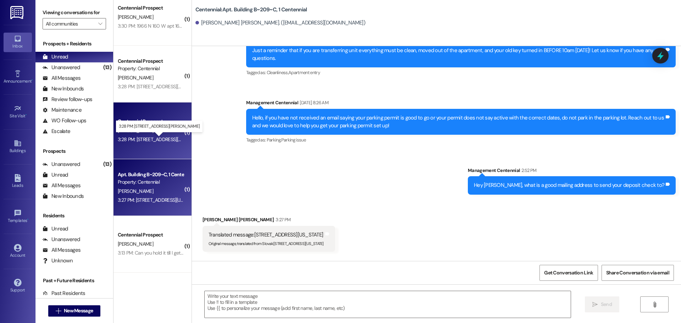
click at [144, 138] on div "3:28 PM: 4576 W Birkdale Dr. Herriman 84096 3:28 PM: 4576 W Birkdale Dr. Herrim…" at bounding box center [165, 139] width 94 height 6
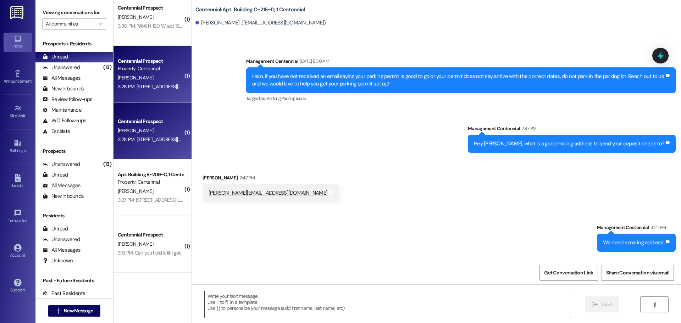
scroll to position [6294, 0]
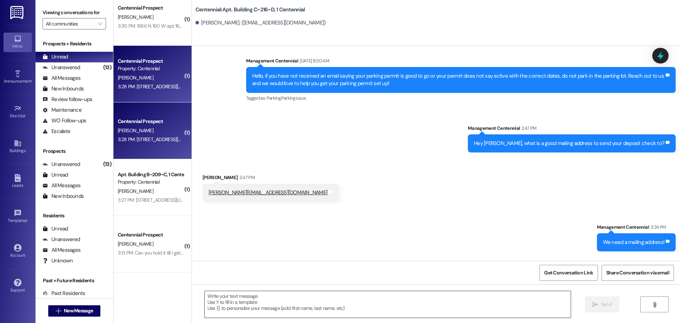
click at [268, 294] on textarea at bounding box center [388, 304] width 366 height 27
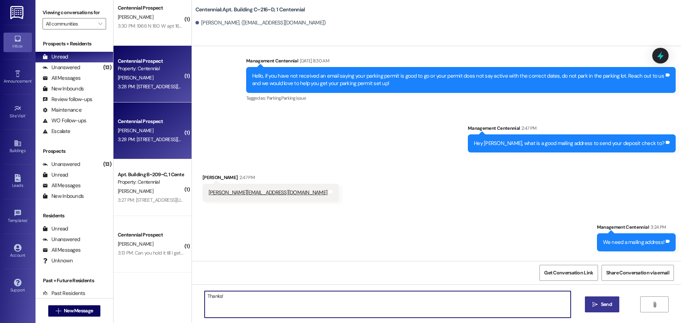
type textarea "Thanks!"
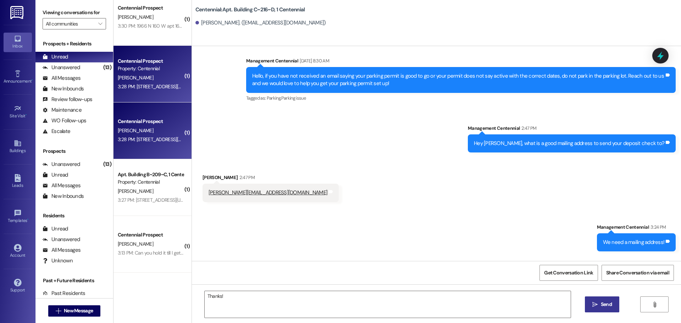
click at [605, 301] on span "Send" at bounding box center [606, 304] width 11 height 7
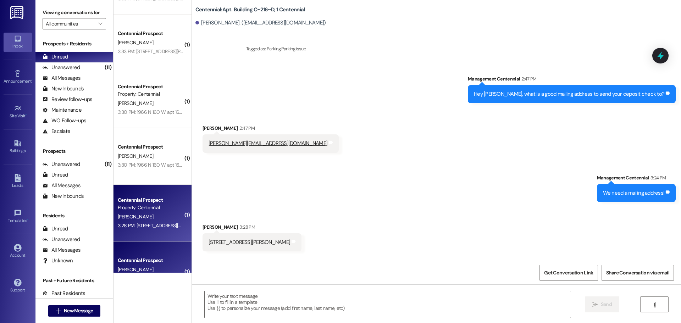
scroll to position [890, 0]
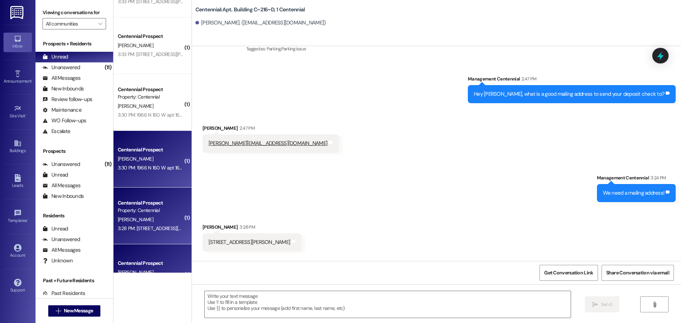
click at [155, 153] on div "Centennial Prospect" at bounding box center [151, 149] width 66 height 7
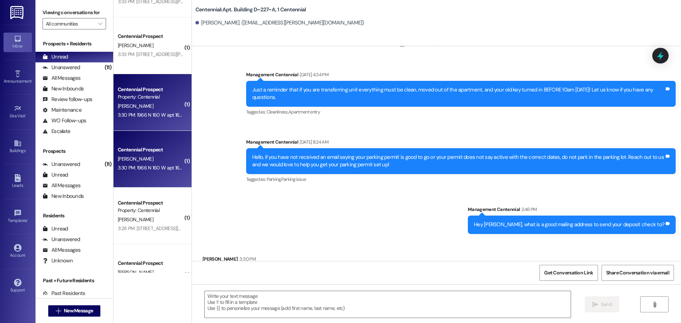
scroll to position [7426, 0]
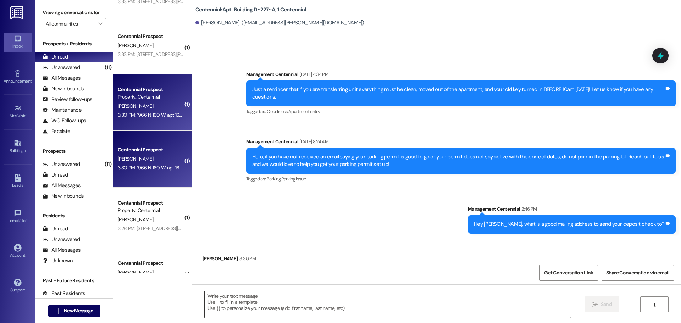
click at [294, 310] on textarea at bounding box center [388, 304] width 366 height 27
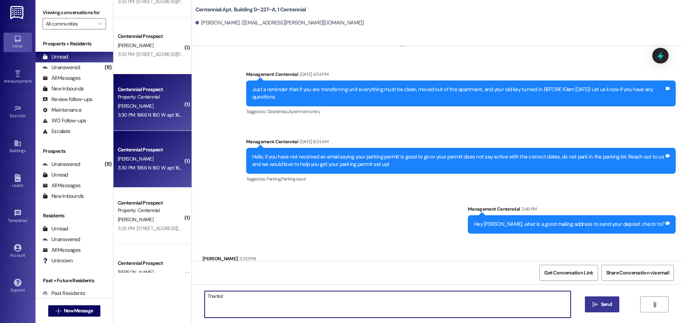
type textarea "Thanks!"
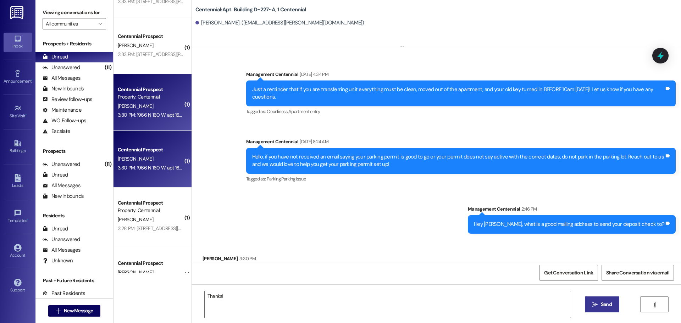
click at [597, 304] on icon "" at bounding box center [594, 305] width 5 height 6
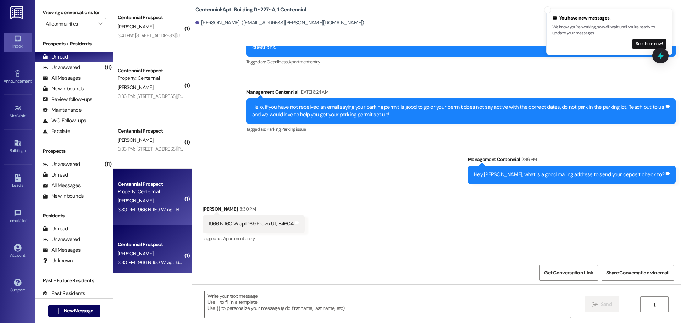
scroll to position [784, 0]
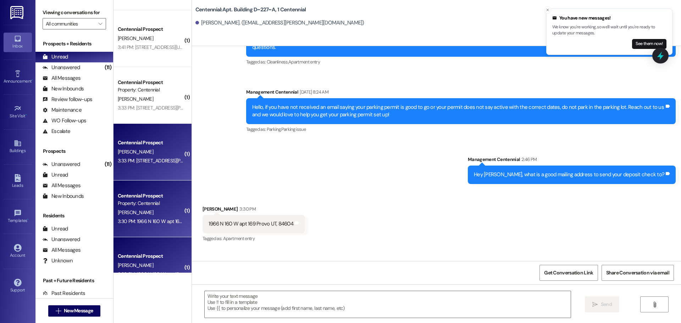
click at [152, 151] on div "L. Roberts" at bounding box center [150, 151] width 67 height 9
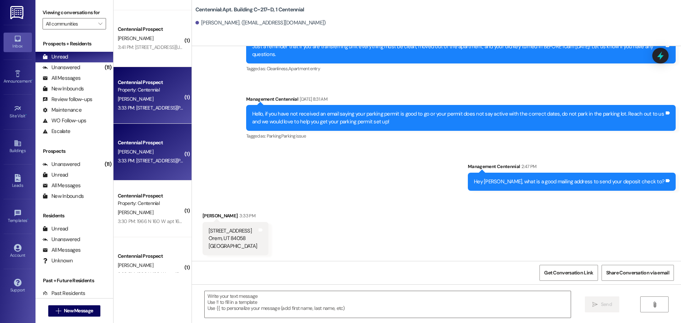
scroll to position [6364, 0]
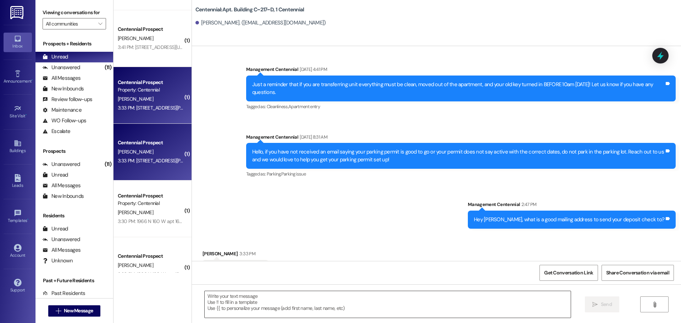
click at [242, 294] on textarea at bounding box center [388, 304] width 366 height 27
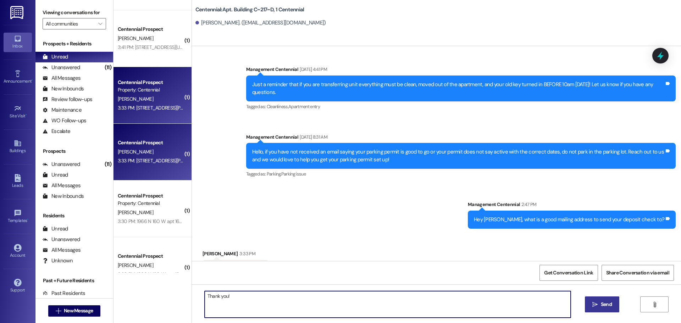
type textarea "Thank you!"
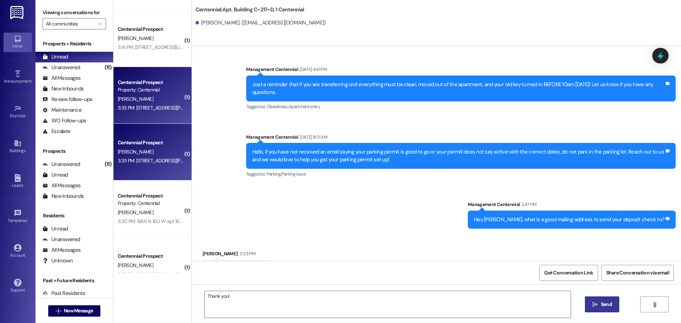
click at [594, 301] on span " Send" at bounding box center [602, 304] width 22 height 7
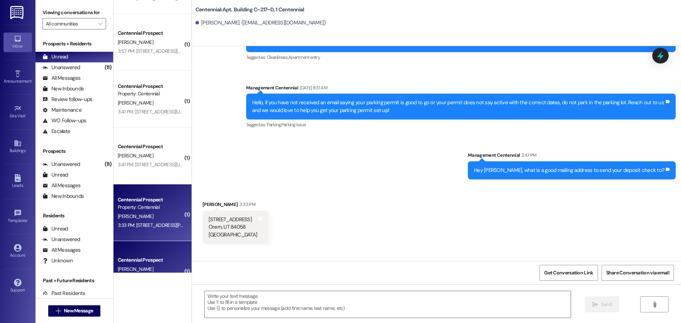
scroll to position [642, 0]
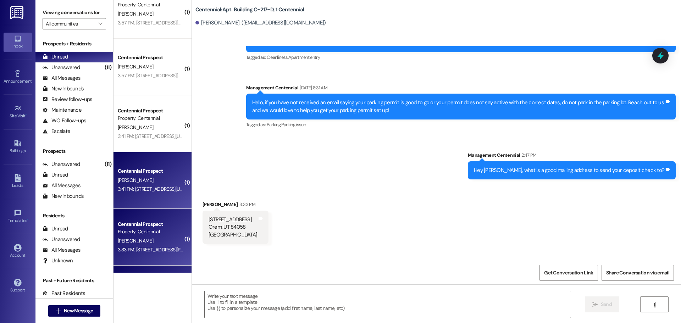
click at [153, 171] on div "Centennial Prospect" at bounding box center [151, 170] width 66 height 7
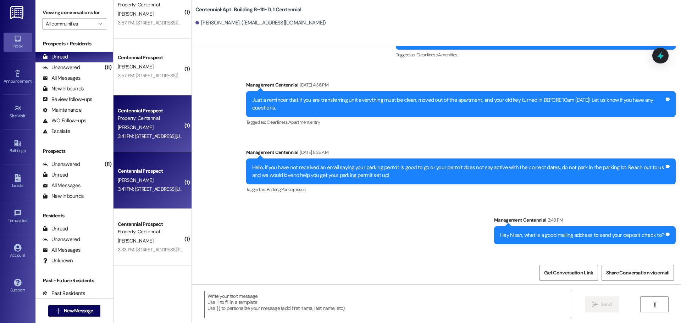
scroll to position [6839, 0]
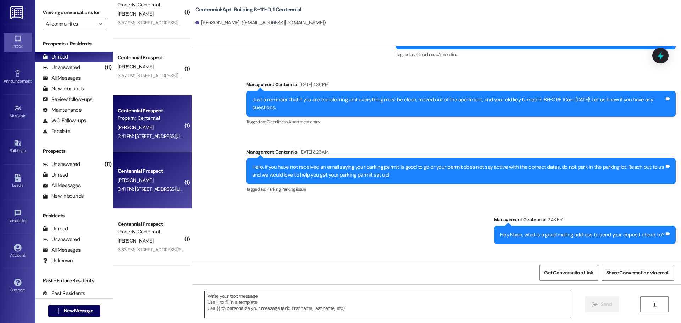
click at [278, 304] on textarea at bounding box center [388, 304] width 366 height 27
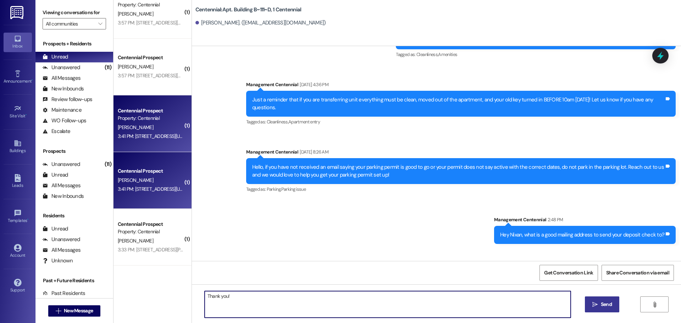
type textarea "Thank you!"
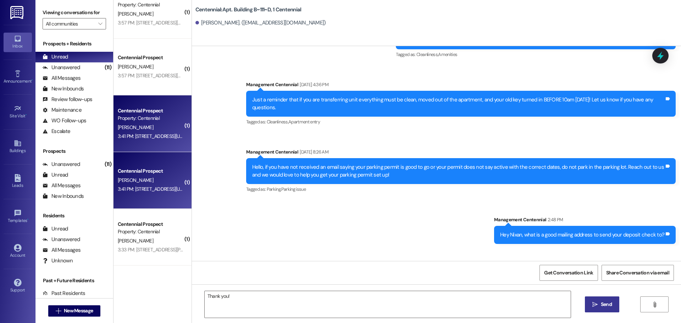
click at [612, 305] on span "Send" at bounding box center [606, 304] width 14 height 7
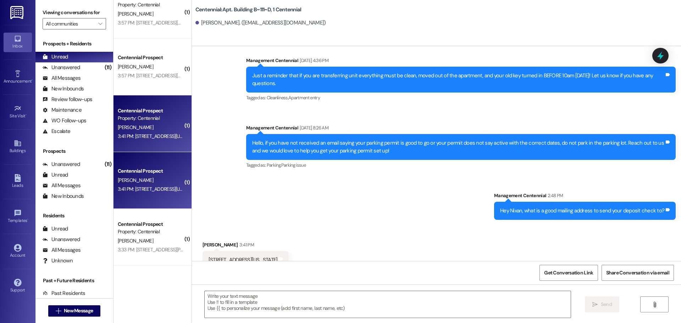
scroll to position [6889, 0]
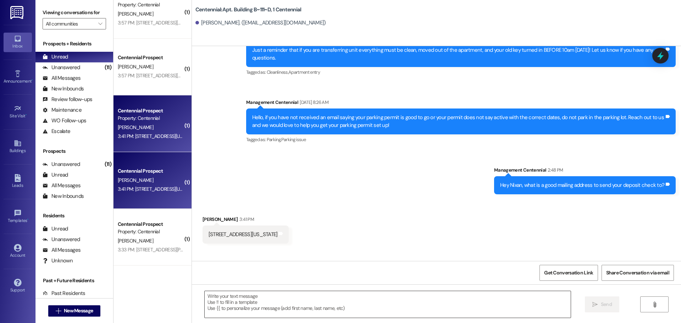
drag, startPoint x: 311, startPoint y: 298, endPoint x: 331, endPoint y: 308, distance: 22.0
click at [313, 301] on textarea at bounding box center [388, 304] width 366 height 27
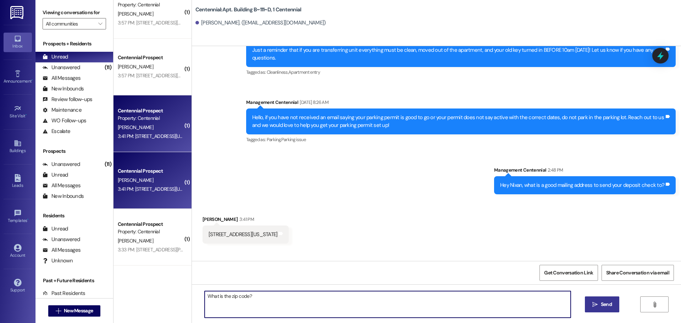
type textarea "What is the zip code?"
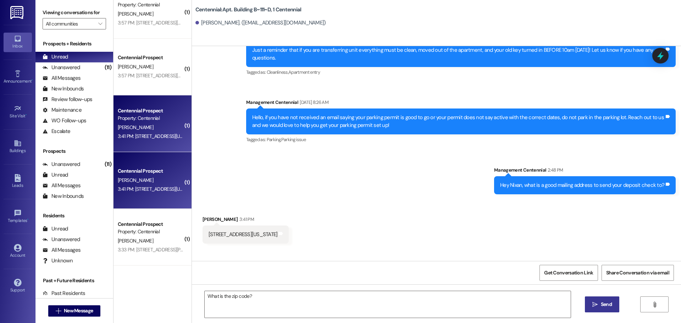
click at [607, 308] on span "Send" at bounding box center [606, 304] width 11 height 7
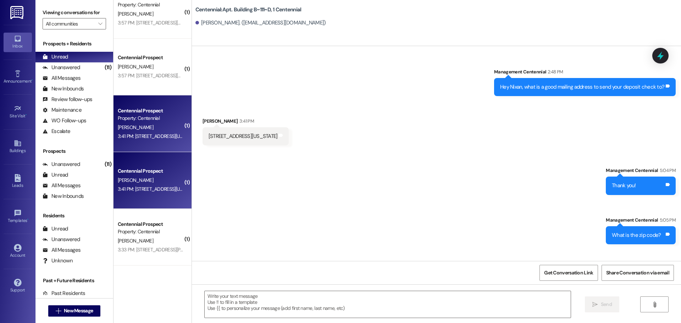
scroll to position [6987, 0]
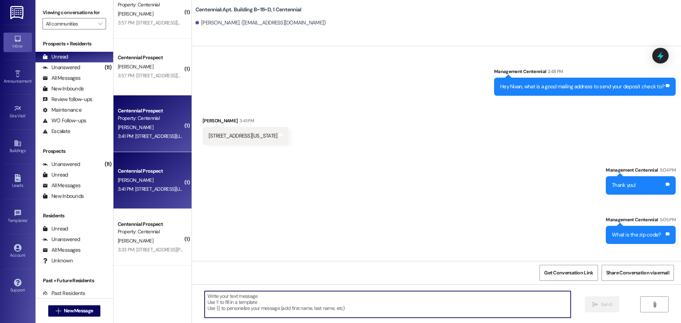
click at [302, 297] on textarea at bounding box center [388, 304] width 366 height 27
type textarea "Thanks!"
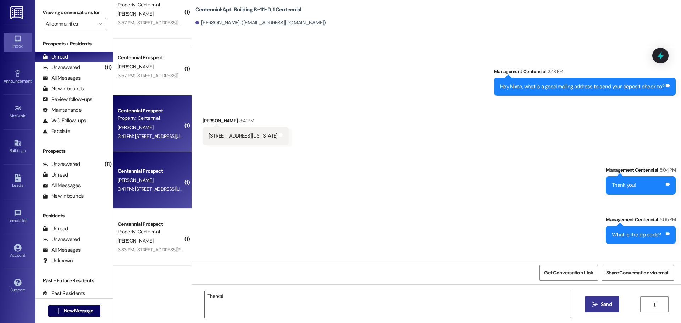
drag, startPoint x: 579, startPoint y: 303, endPoint x: 597, endPoint y: 307, distance: 17.9
click at [580, 303] on div "Thanks!  Send " at bounding box center [436, 310] width 489 height 53
click at [597, 307] on span " Send" at bounding box center [602, 304] width 22 height 7
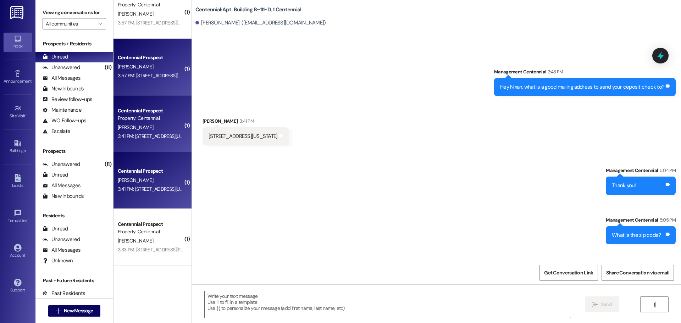
click at [130, 77] on div "3:57 PM: 5886 w timber ridge ln highland Utah 84003 3:57 PM: 5886 w timber ridg…" at bounding box center [159, 75] width 82 height 6
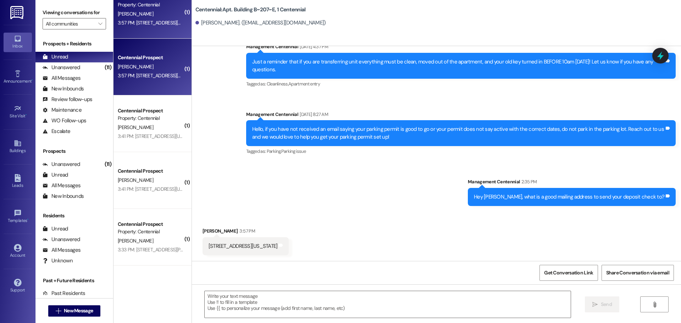
scroll to position [6364, 0]
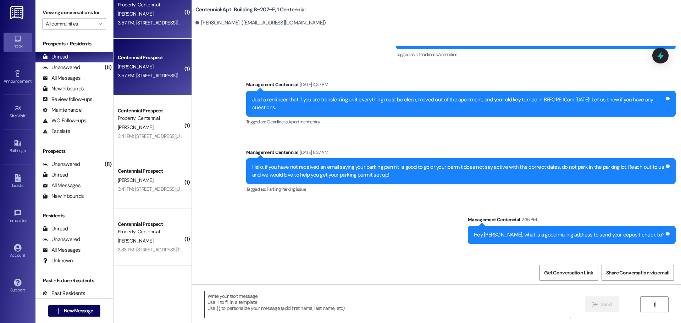
click at [296, 298] on textarea at bounding box center [388, 304] width 366 height 27
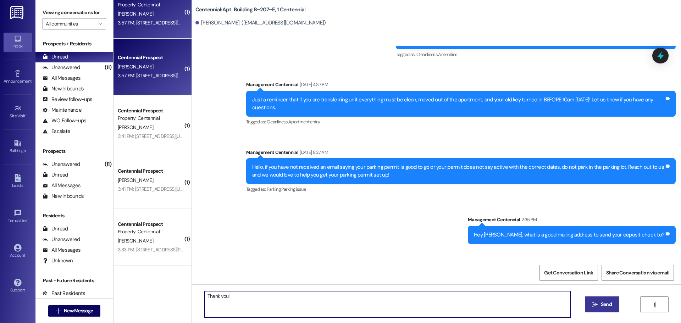
type textarea "Thank you!"
click at [591, 303] on span " Send" at bounding box center [602, 304] width 22 height 7
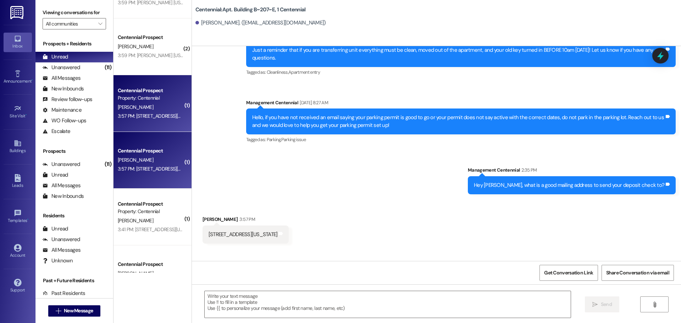
scroll to position [500, 0]
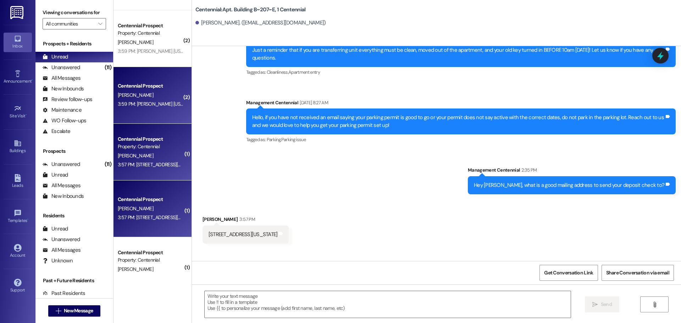
click at [153, 105] on div "3:59 PM: Herriman utah 3:59 PM: Herriman utah" at bounding box center [157, 104] width 79 height 6
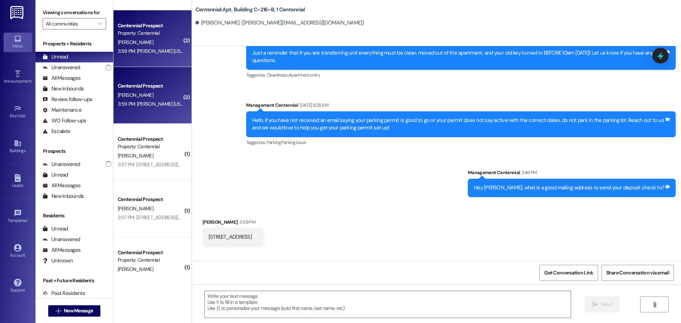
scroll to position [6426, 0]
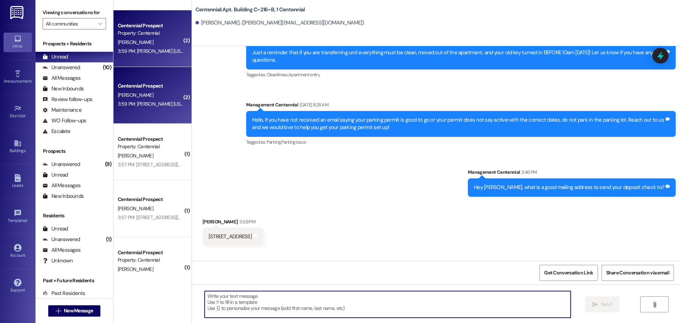
click at [256, 306] on textarea at bounding box center [388, 304] width 366 height 27
type textarea "What is the zip code?"
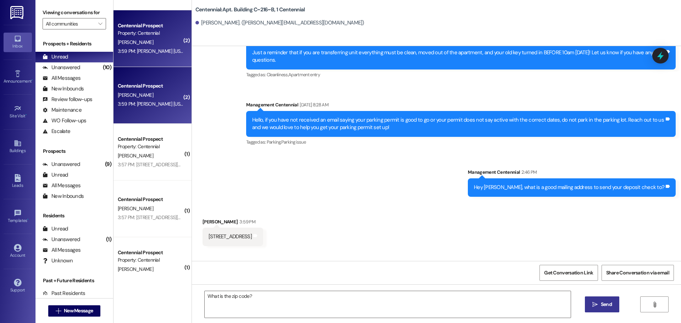
click at [592, 297] on button " Send" at bounding box center [602, 304] width 34 height 16
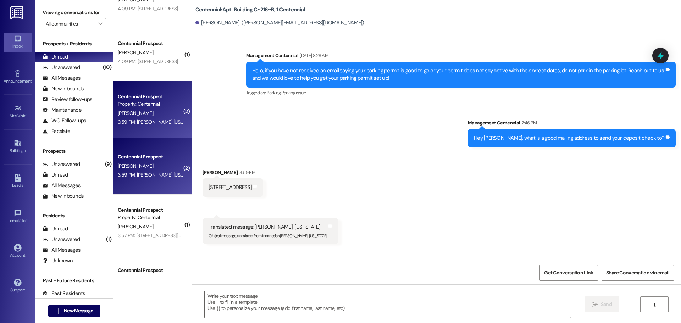
scroll to position [323, 0]
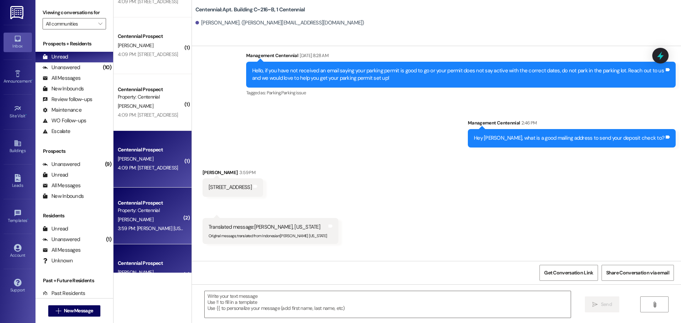
click at [157, 160] on div "K. Sibbett" at bounding box center [150, 159] width 67 height 9
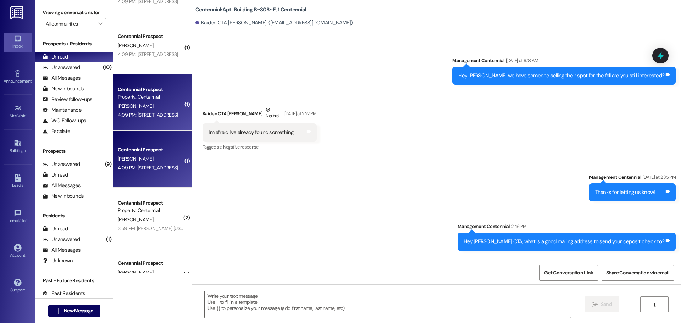
scroll to position [1933, 0]
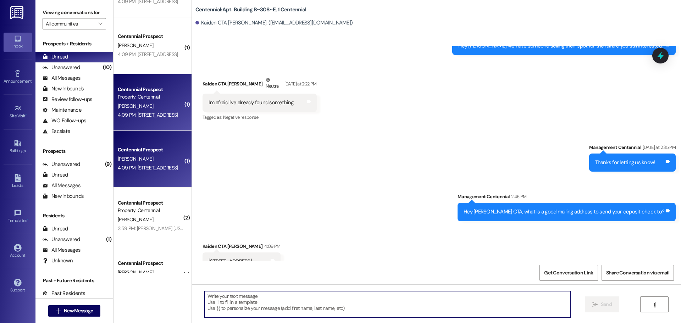
click at [272, 306] on textarea at bounding box center [388, 304] width 366 height 27
type textarea "Thank you!"
click at [593, 305] on icon "" at bounding box center [594, 305] width 5 height 6
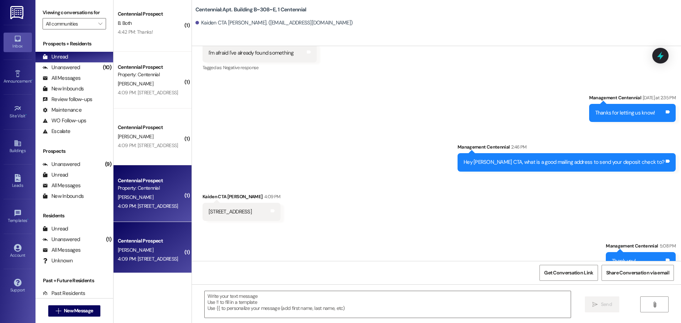
scroll to position [217, 0]
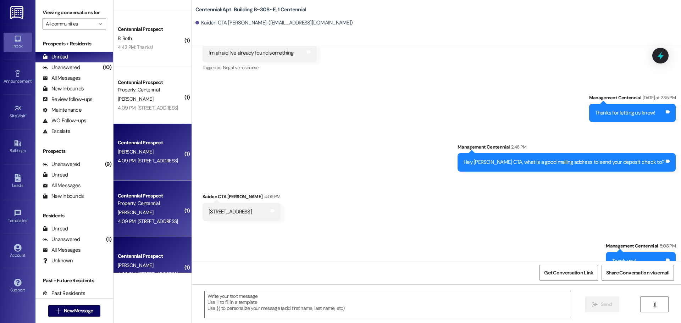
click at [152, 157] on div "4:09 PM: 1418 E 1200 S, Spanish Fork Ut, 84660 4:09 PM: 1418 E 1200 S, Spanish …" at bounding box center [150, 160] width 67 height 9
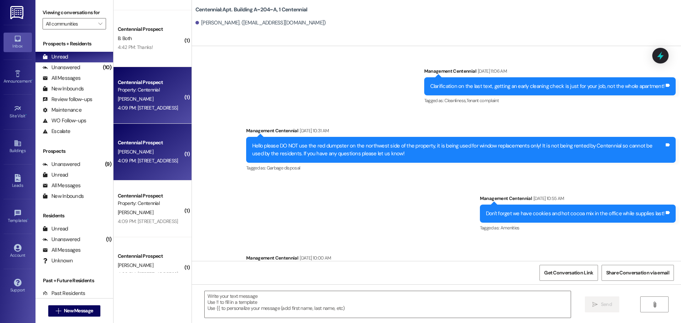
scroll to position [6483, 0]
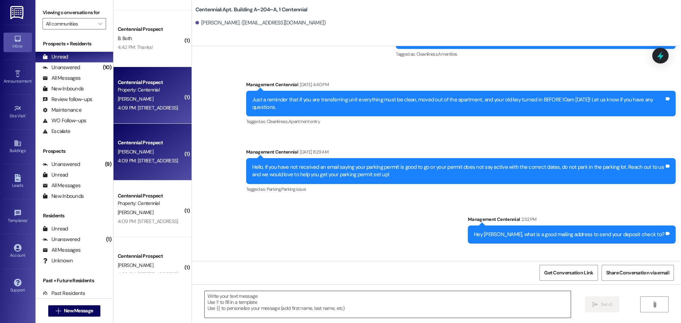
click at [280, 303] on textarea at bounding box center [388, 304] width 366 height 27
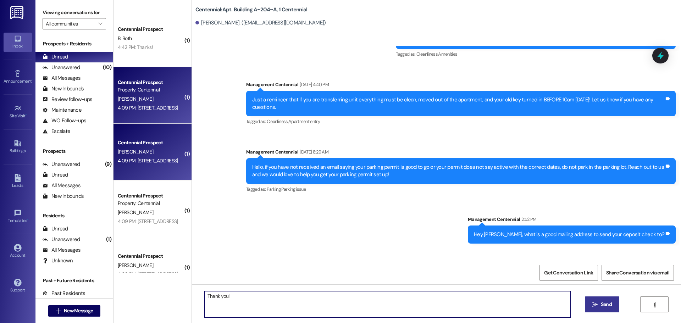
type textarea "Thank you!"
click at [597, 305] on span " Send" at bounding box center [602, 304] width 22 height 7
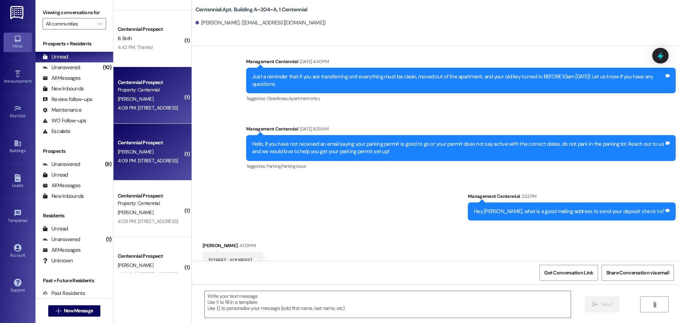
scroll to position [6462, 0]
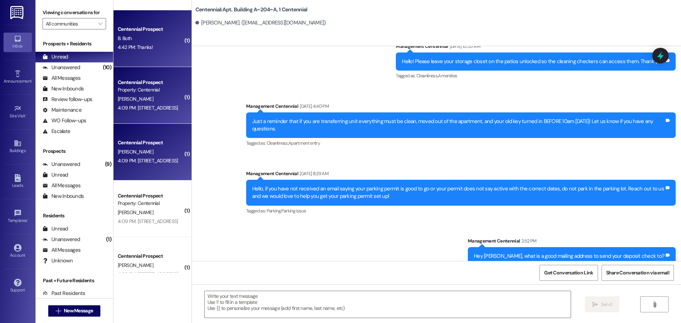
click at [170, 50] on div "4:42 PM: Thanks! 4:42 PM: Thanks!" at bounding box center [150, 47] width 67 height 9
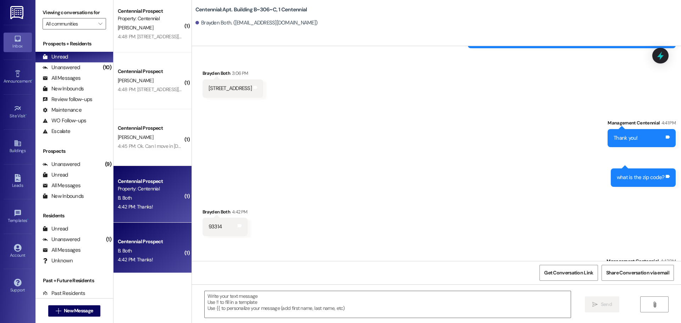
scroll to position [4, 0]
click at [154, 146] on div "4:45 PM: Ok. Can I move in tomorrow, Friday the 22nd around 2:00 or 3:00? 4:45 …" at bounding box center [183, 146] width 130 height 6
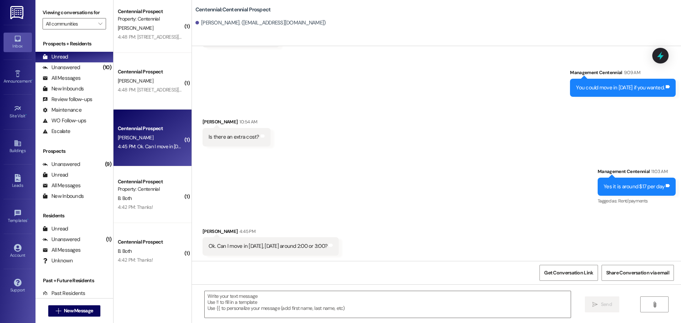
scroll to position [1089, 0]
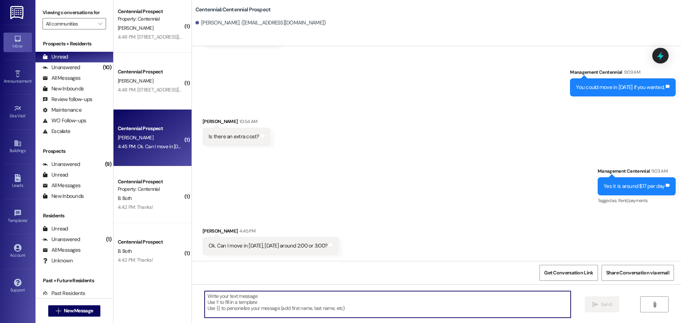
click at [254, 295] on textarea at bounding box center [388, 304] width 366 height 27
click at [262, 300] on textarea at bounding box center [388, 304] width 366 height 27
type textarea "Yes that is fine!"
click at [599, 301] on span "Send" at bounding box center [606, 304] width 14 height 7
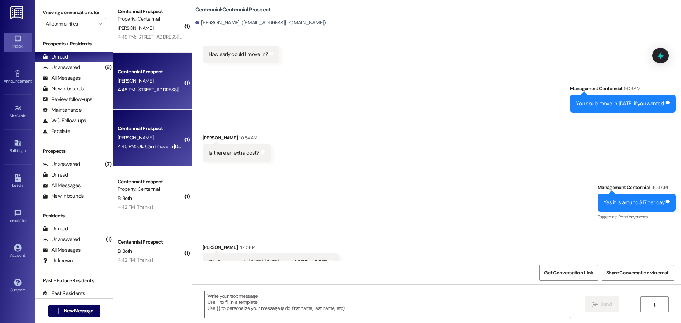
scroll to position [1067, 0]
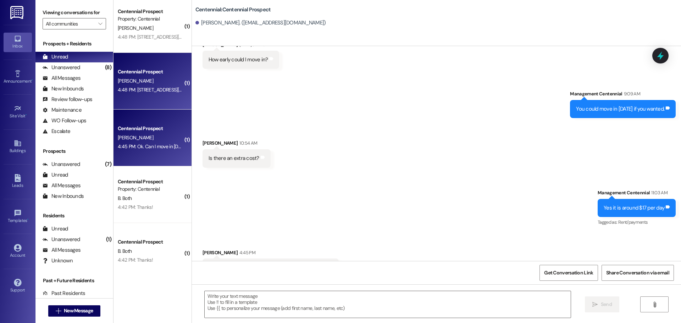
click at [151, 98] on div "Centennial Prospect M. Otero 4:48 PM: 136 Maggie Cir Flint Tx 75762 4:48 PM: 13…" at bounding box center [152, 81] width 78 height 57
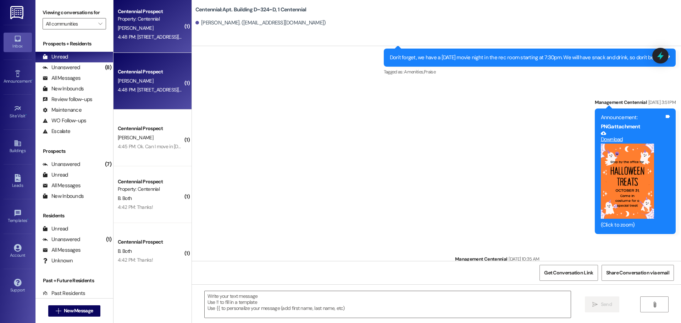
scroll to position [6403, 0]
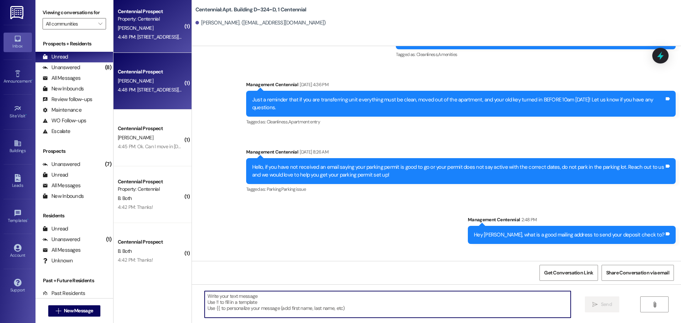
click at [255, 303] on textarea at bounding box center [388, 304] width 366 height 27
type textarea "Thanks!"
click at [607, 301] on span "Send" at bounding box center [606, 304] width 11 height 7
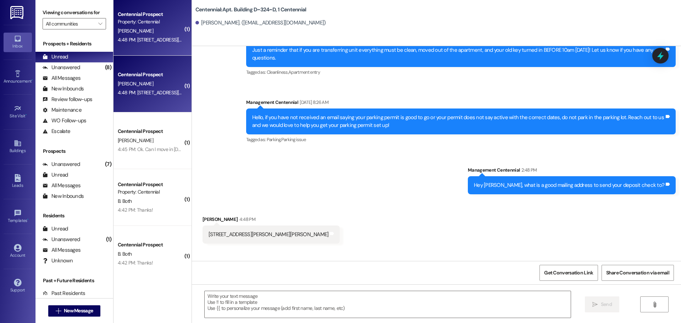
scroll to position [0, 0]
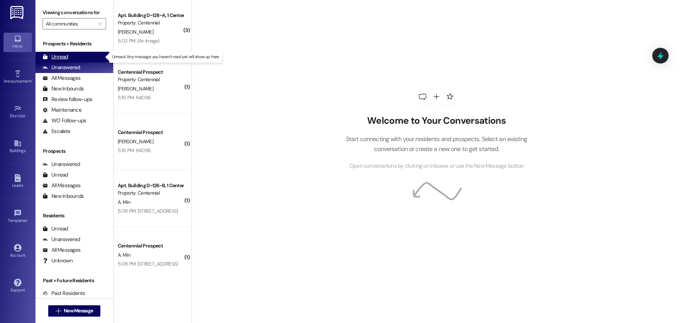
click at [59, 54] on div "Unread" at bounding box center [56, 56] width 26 height 7
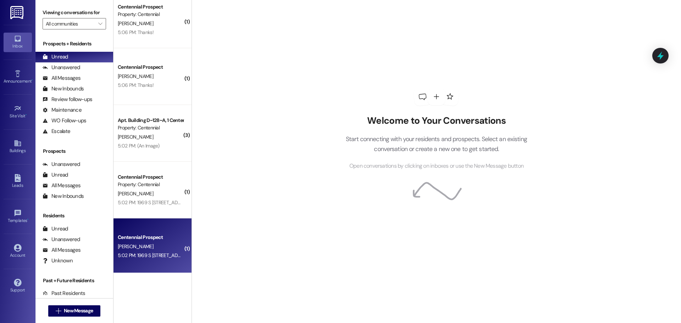
scroll to position [295, 0]
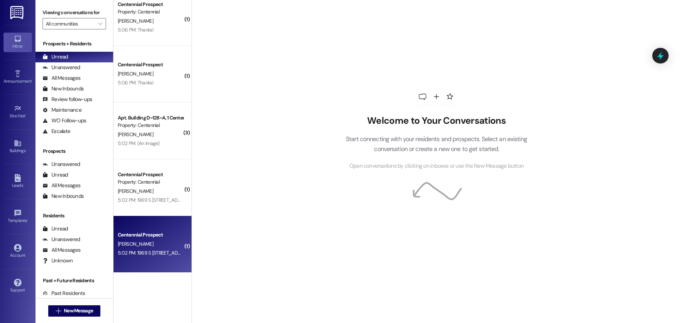
click at [146, 242] on div "[PERSON_NAME]" at bounding box center [150, 244] width 67 height 9
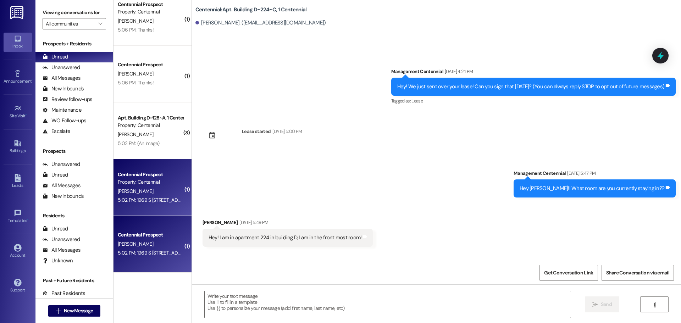
scroll to position [4082, 0]
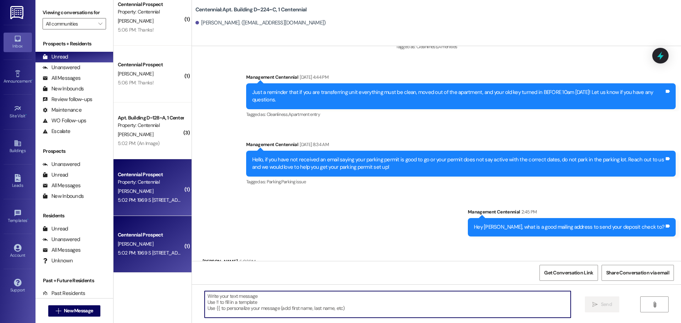
click at [264, 301] on textarea at bounding box center [388, 304] width 366 height 27
type textarea "Thank you!"
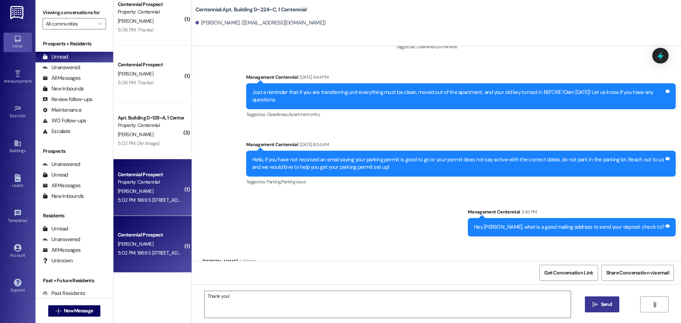
click at [604, 300] on button " Send" at bounding box center [602, 304] width 34 height 16
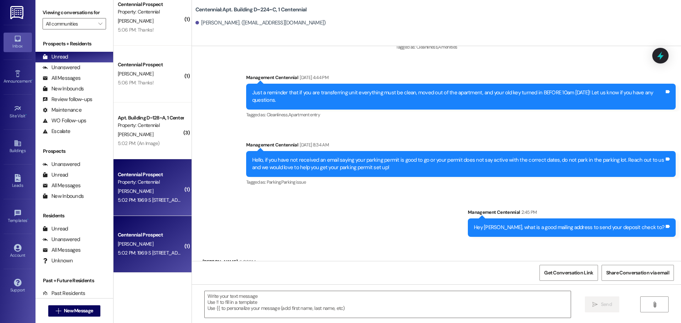
scroll to position [4132, 0]
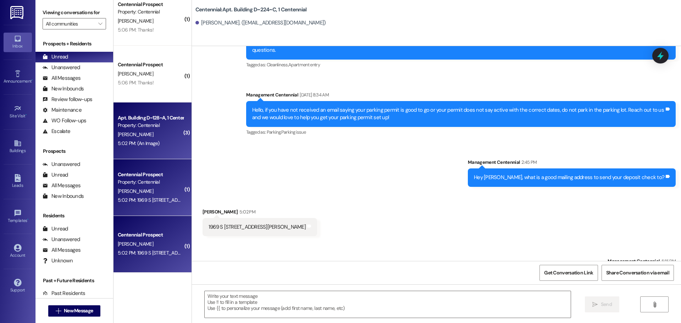
click at [162, 142] on div "5:02 PM: (An Image) 5:02 PM: (An Image)" at bounding box center [150, 143] width 67 height 9
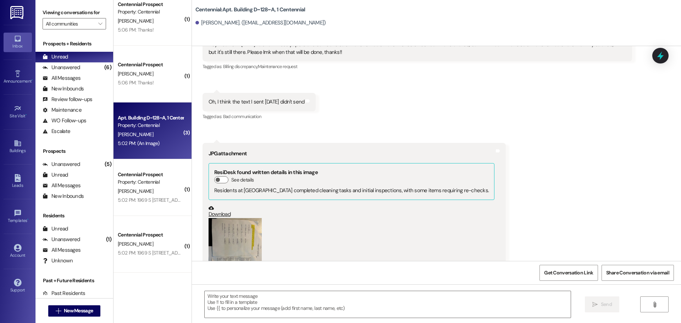
scroll to position [4469, 0]
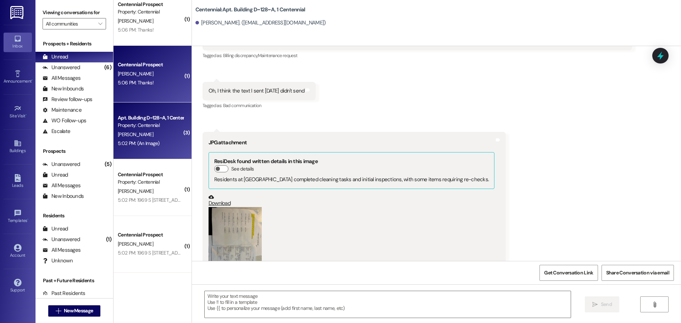
click at [152, 99] on div "Centennial Prospect [PERSON_NAME] 5:06 PM: Thanks! 5:06 PM: Thanks!" at bounding box center [152, 74] width 78 height 57
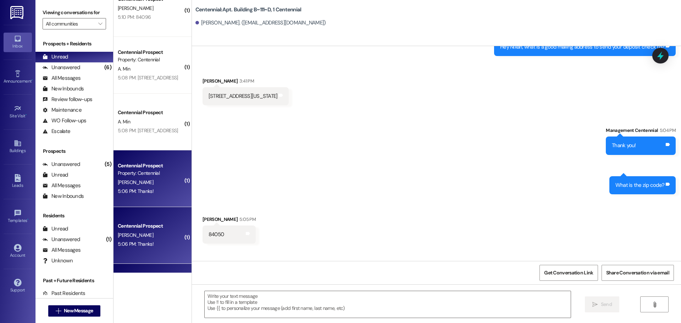
scroll to position [117, 0]
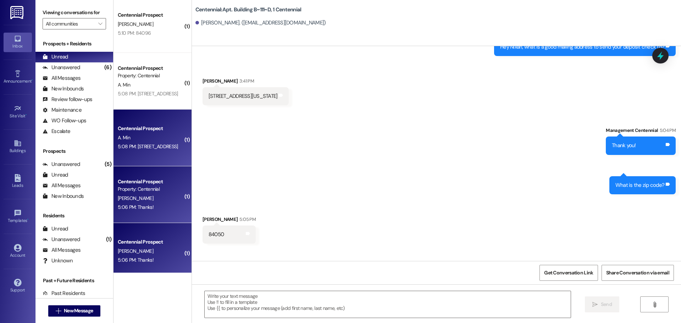
click at [156, 144] on div "5:08 PM: [STREET_ADDRESS] 5:08 PM: 977 W [STREET_ADDRESS]" at bounding box center [148, 146] width 60 height 6
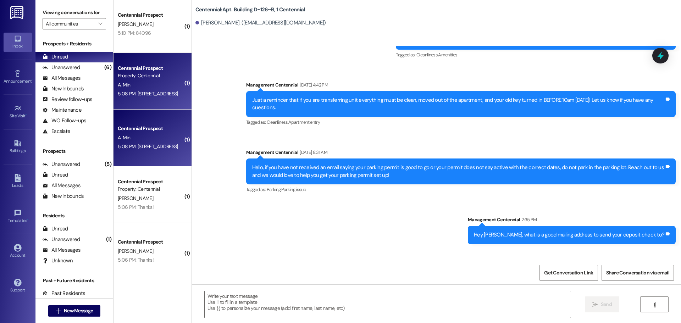
scroll to position [7318, 0]
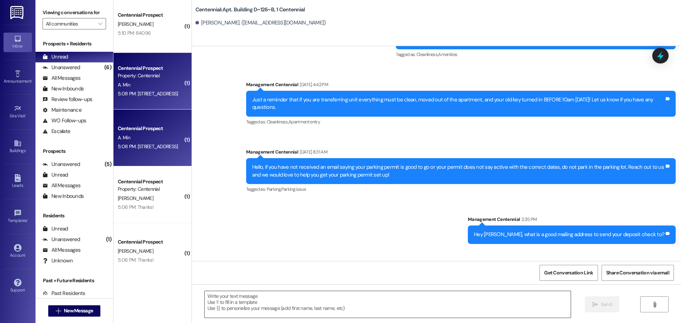
click at [242, 309] on textarea at bounding box center [388, 304] width 366 height 27
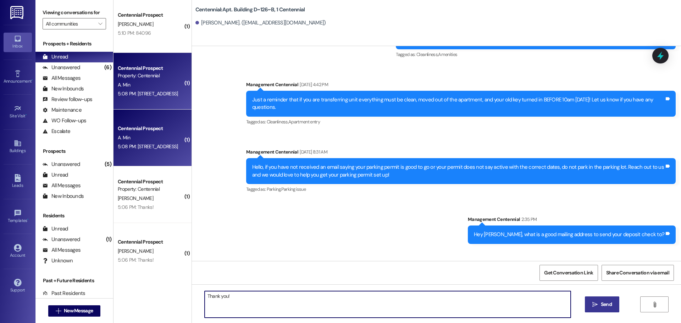
type textarea "Thank you!"
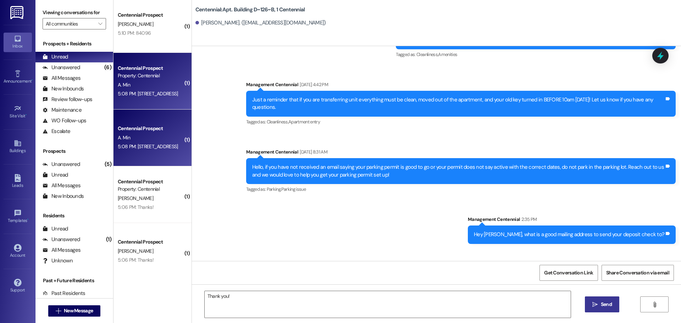
click at [589, 300] on button " Send" at bounding box center [602, 304] width 34 height 16
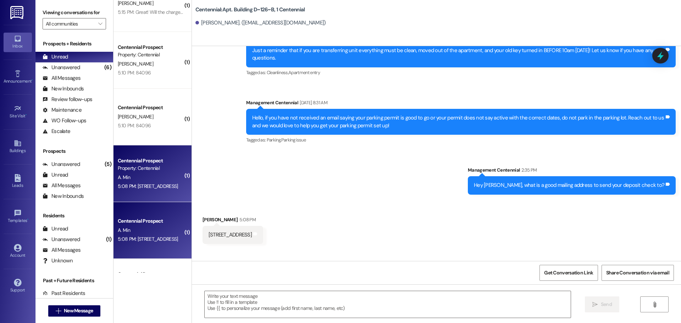
scroll to position [0, 0]
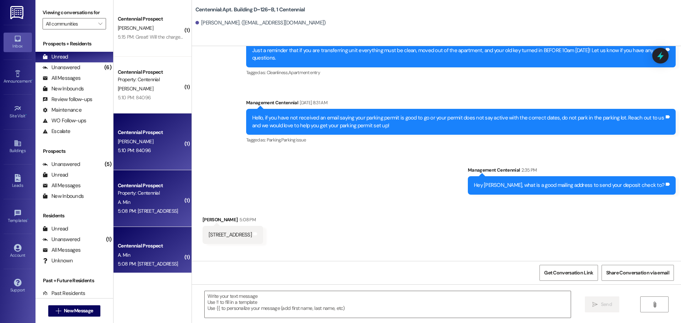
click at [154, 151] on div "5:10 PM: 84096 5:10 PM: 84096" at bounding box center [150, 150] width 67 height 9
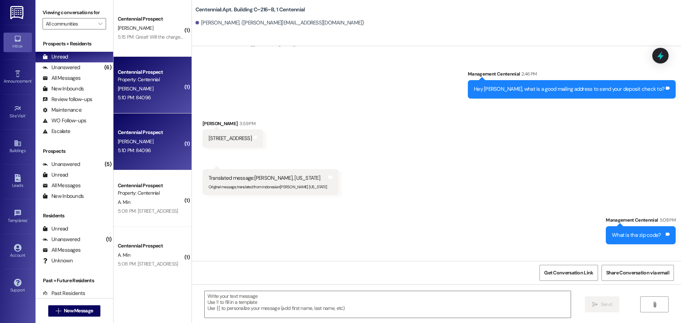
scroll to position [6525, 0]
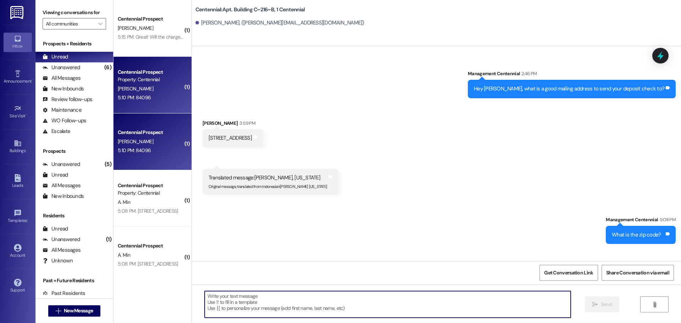
click at [279, 305] on textarea at bounding box center [388, 304] width 366 height 27
type textarea "Thanks!"
click at [604, 310] on button " Send" at bounding box center [602, 304] width 34 height 16
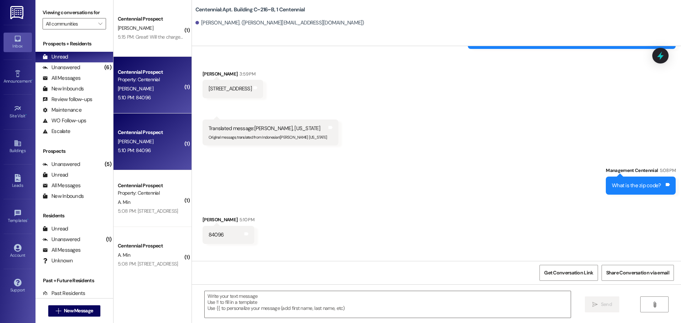
scroll to position [6574, 0]
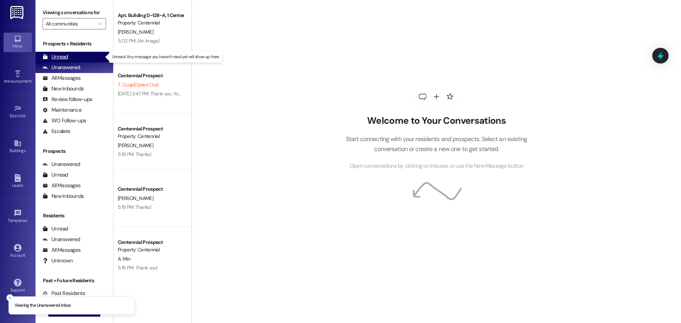
click at [66, 55] on div "Unread" at bounding box center [56, 56] width 26 height 7
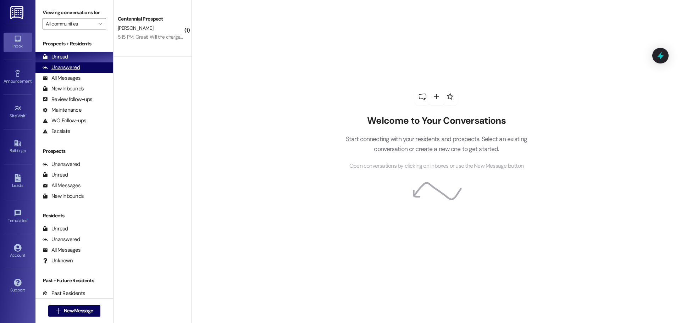
click at [91, 64] on div "Unanswered (0)" at bounding box center [74, 67] width 78 height 11
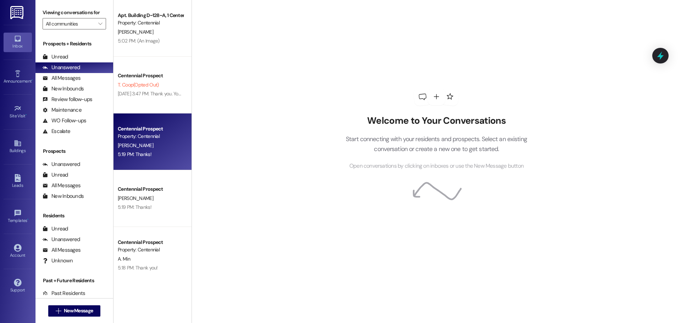
click at [145, 154] on div "5:19 PM: Thanks! 5:19 PM: Thanks!" at bounding box center [150, 154] width 67 height 9
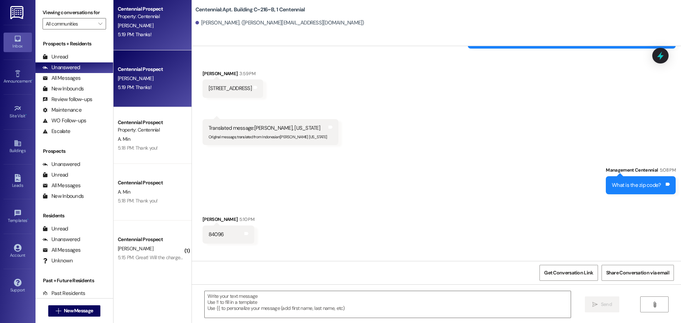
scroll to position [124, 0]
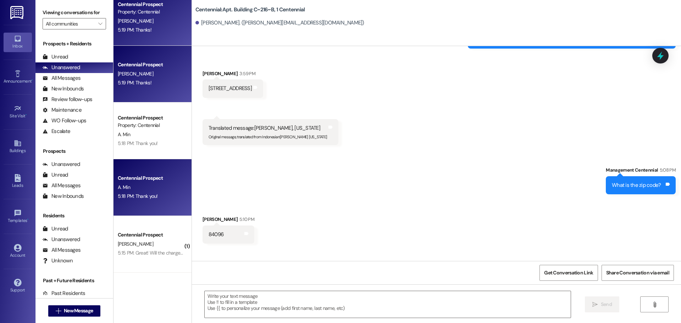
click at [155, 195] on div "5:18 PM: Thank you! 5:18 PM: Thank you!" at bounding box center [150, 196] width 67 height 9
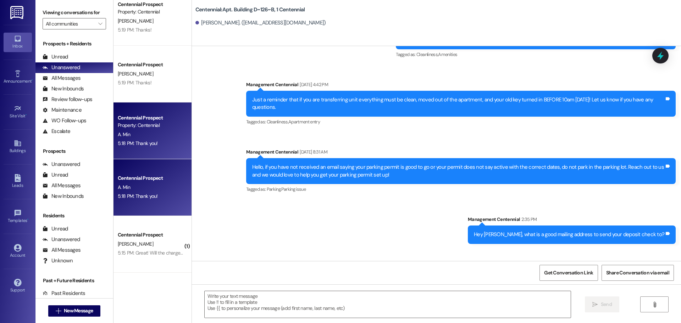
scroll to position [7367, 0]
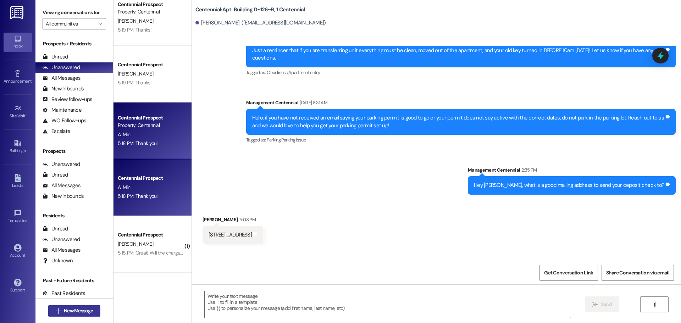
click at [89, 312] on span "New Message" at bounding box center [78, 310] width 29 height 7
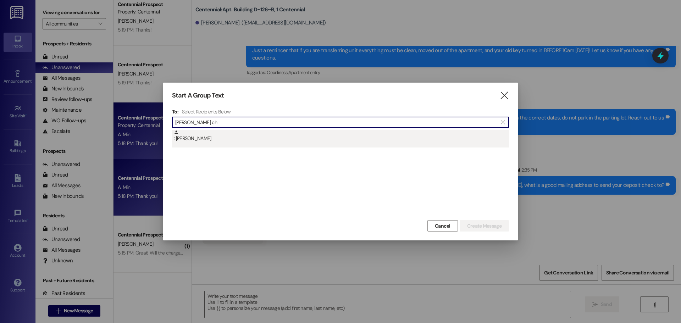
type input "[PERSON_NAME] ch"
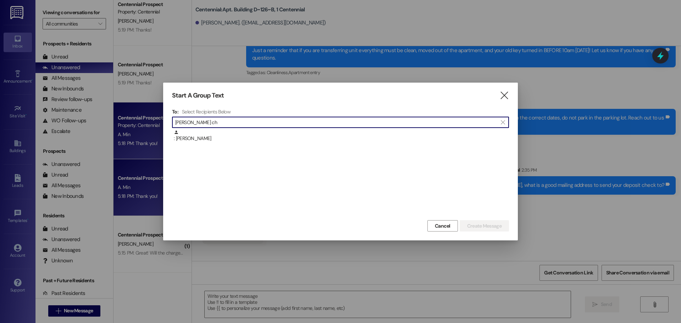
drag, startPoint x: 268, startPoint y: 137, endPoint x: 365, endPoint y: 168, distance: 102.0
click at [268, 136] on div ": [PERSON_NAME]" at bounding box center [341, 136] width 335 height 12
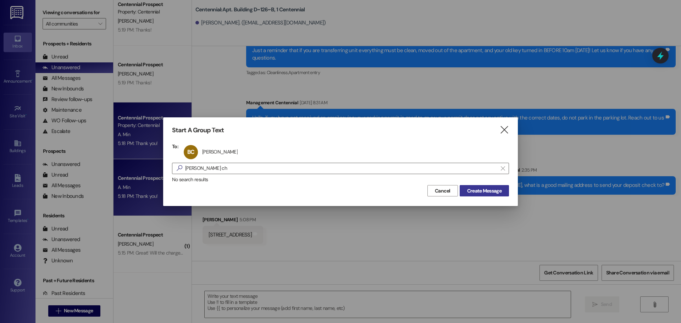
click at [471, 193] on span "Create Message" at bounding box center [484, 190] width 34 height 7
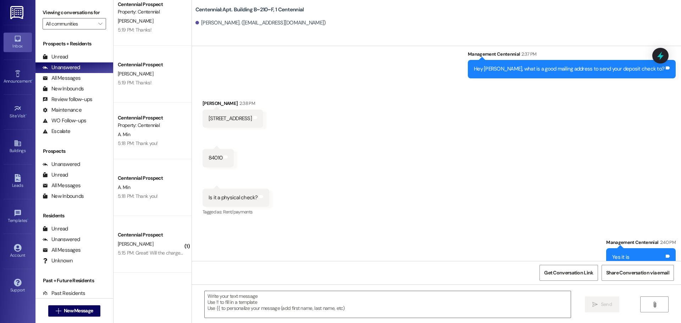
scroll to position [5118, 0]
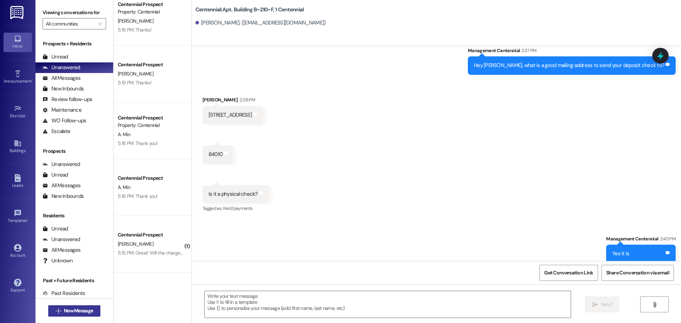
click at [68, 316] on button " New Message" at bounding box center [74, 310] width 52 height 11
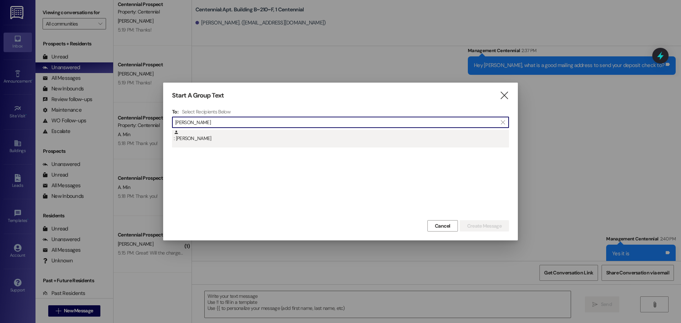
type input "[PERSON_NAME]"
click at [294, 139] on div ": [PERSON_NAME]" at bounding box center [341, 136] width 335 height 12
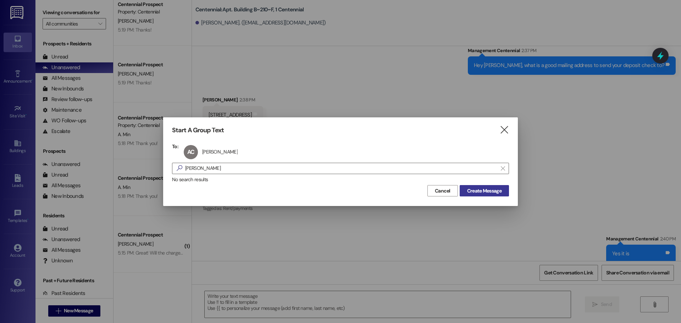
click at [488, 189] on span "Create Message" at bounding box center [484, 190] width 34 height 7
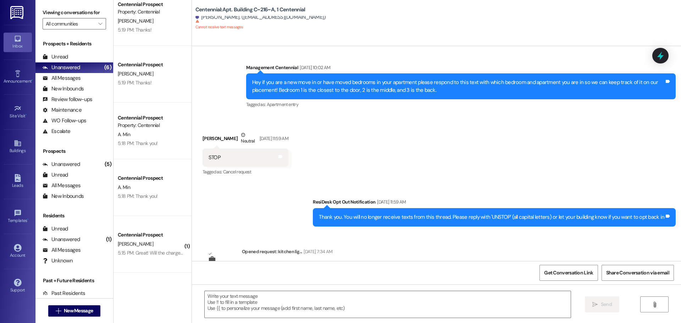
scroll to position [6667, 0]
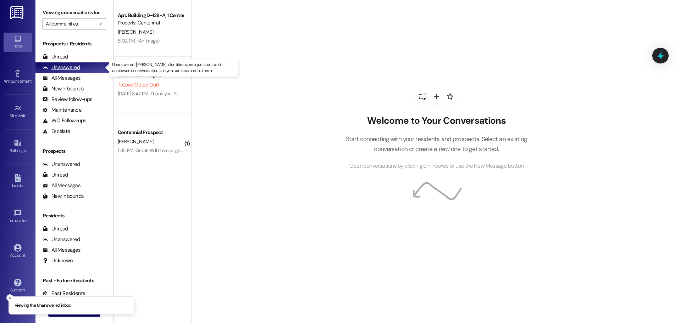
click at [82, 63] on div "Unanswered (0)" at bounding box center [74, 67] width 78 height 11
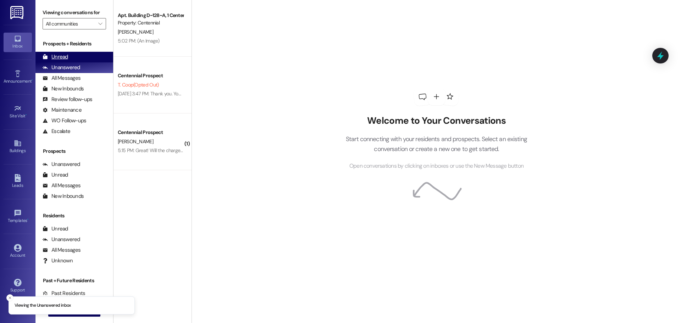
click at [80, 58] on div "Unread (0)" at bounding box center [74, 57] width 78 height 11
